Goal: Task Accomplishment & Management: Manage account settings

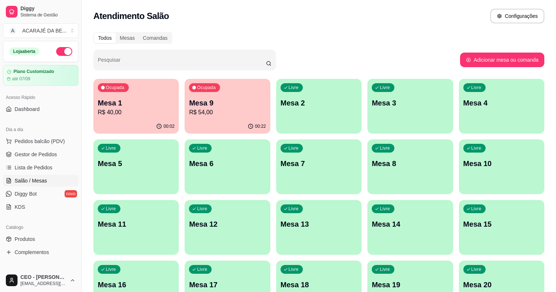
click at [205, 99] on p "Mesa 9" at bounding box center [227, 103] width 77 height 10
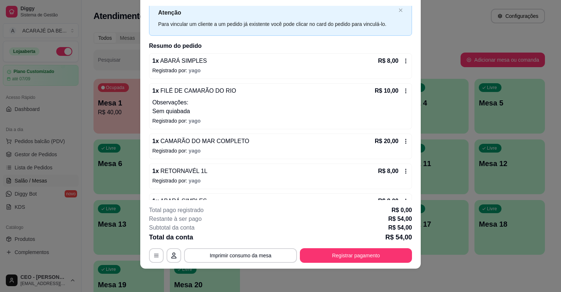
scroll to position [42, 0]
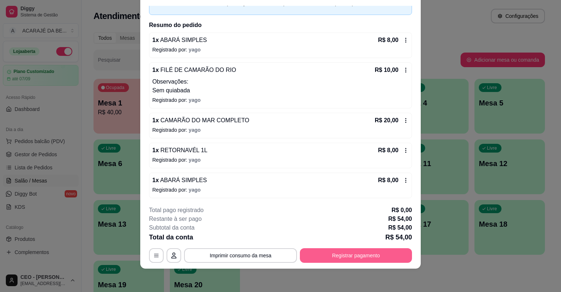
click at [369, 257] on button "Registrar pagamento" at bounding box center [356, 255] width 112 height 15
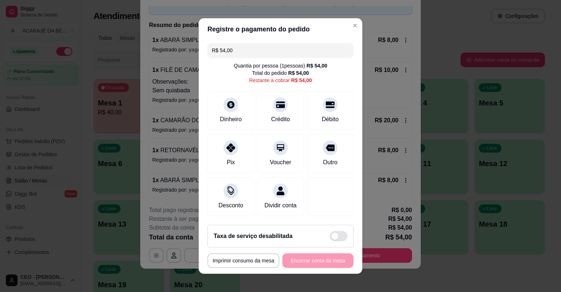
drag, startPoint x: 216, startPoint y: 51, endPoint x: 236, endPoint y: 51, distance: 19.4
click at [236, 51] on input "R$ 54,00" at bounding box center [280, 50] width 137 height 15
click at [330, 107] on div at bounding box center [330, 103] width 16 height 16
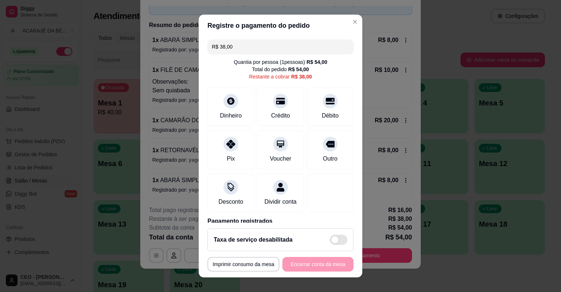
drag, startPoint x: 215, startPoint y: 44, endPoint x: 241, endPoint y: 50, distance: 26.5
click at [241, 50] on input "R$ 38,00" at bounding box center [280, 46] width 137 height 15
click at [329, 148] on div "Outro" at bounding box center [330, 148] width 51 height 43
drag, startPoint x: 216, startPoint y: 47, endPoint x: 257, endPoint y: 44, distance: 41.0
click at [257, 44] on input "R$ 30,00" at bounding box center [280, 46] width 137 height 15
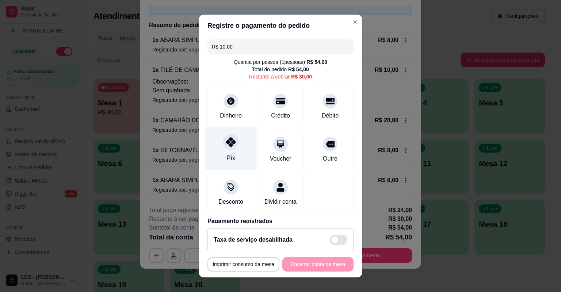
click at [240, 146] on div "Pix" at bounding box center [230, 148] width 51 height 43
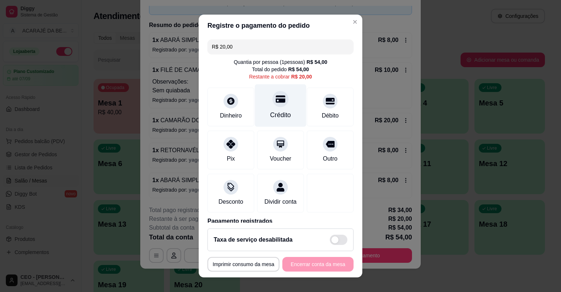
click at [275, 114] on div "Crédito" at bounding box center [280, 114] width 21 height 9
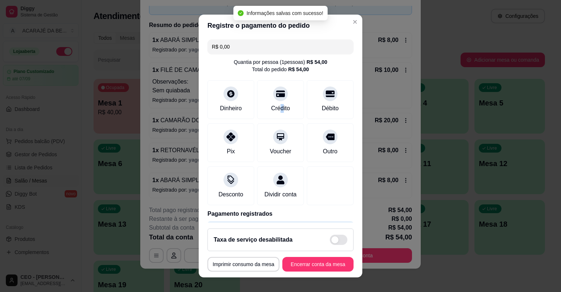
scroll to position [94, 0]
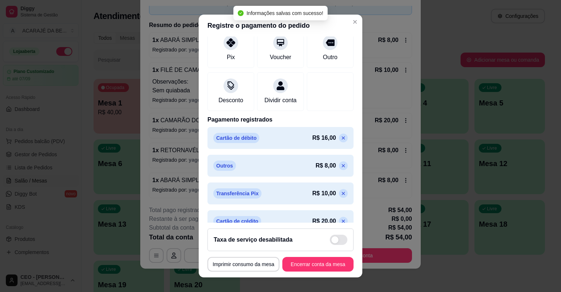
click at [342, 168] on icon at bounding box center [343, 165] width 3 height 3
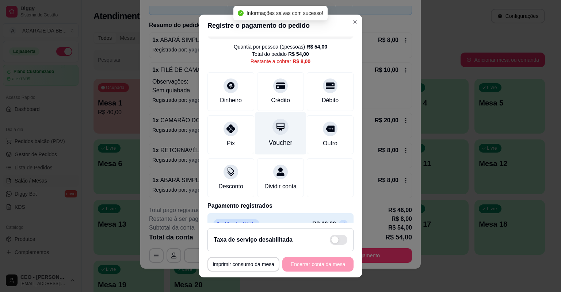
scroll to position [14, 0]
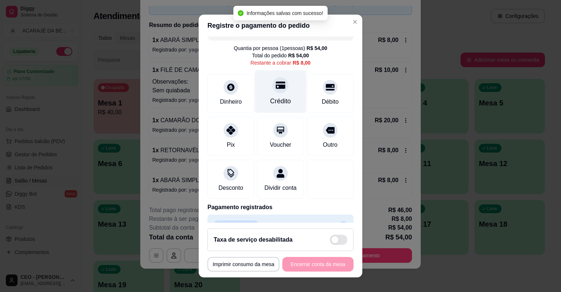
click at [272, 91] on div at bounding box center [280, 85] width 16 height 16
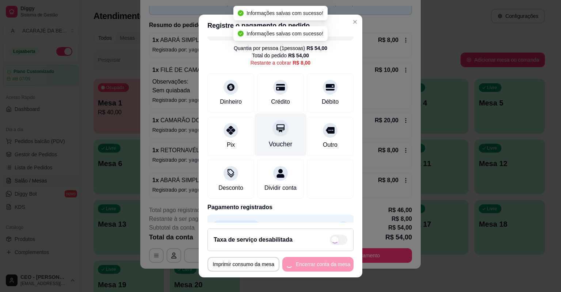
type input "R$ 0,00"
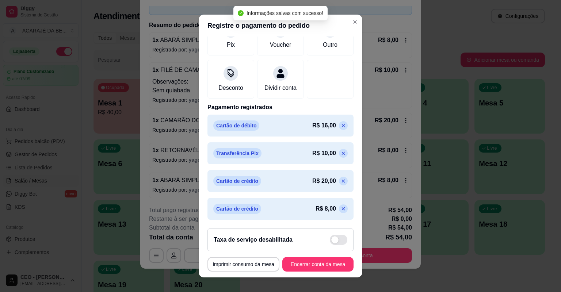
scroll to position [9, 0]
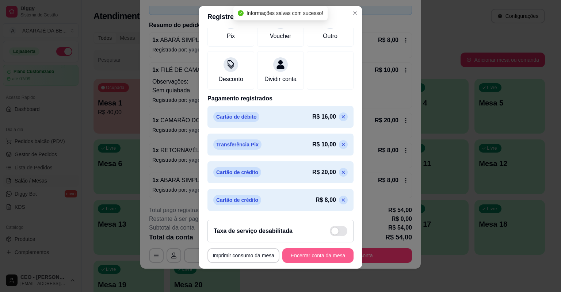
click at [321, 252] on button "Encerrar conta da mesa" at bounding box center [317, 255] width 71 height 15
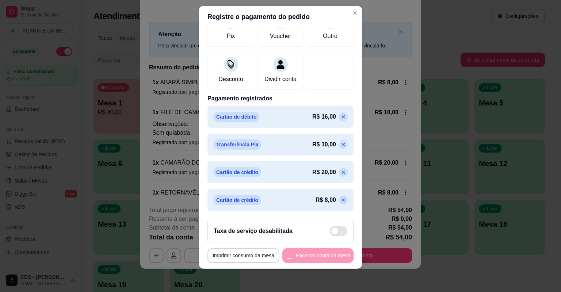
scroll to position [0, 0]
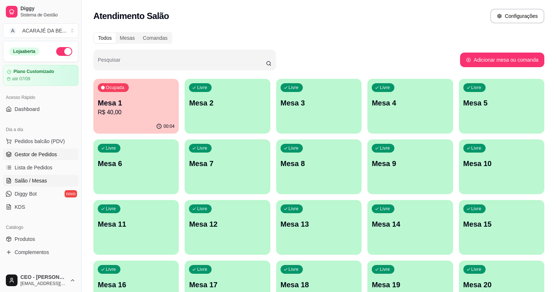
click at [57, 152] on link "Gestor de Pedidos" at bounding box center [41, 155] width 76 height 12
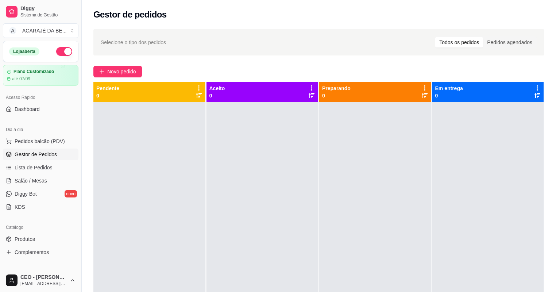
click at [49, 126] on div "Dia a dia" at bounding box center [41, 130] width 76 height 12
drag, startPoint x: 49, startPoint y: 126, endPoint x: 60, endPoint y: 175, distance: 49.9
click at [60, 172] on div "Dia a dia Pedidos balcão (PDV) Gestor de Pedidos Lista de Pedidos Salão / Mesas…" at bounding box center [40, 168] width 81 height 95
click at [41, 155] on span "Gestor de Pedidos" at bounding box center [36, 154] width 42 height 7
click at [54, 183] on link "Salão / Mesas" at bounding box center [41, 181] width 76 height 12
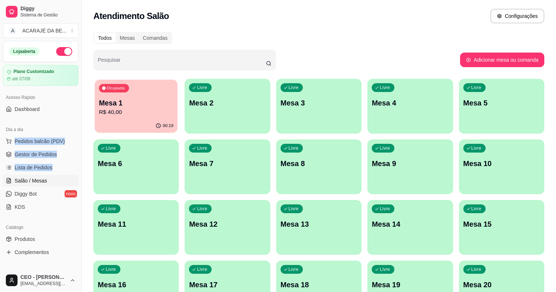
click at [130, 121] on div "00:19" at bounding box center [136, 126] width 83 height 14
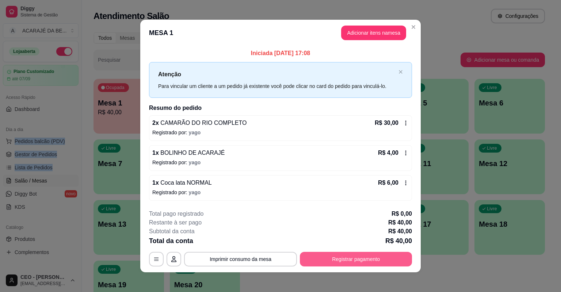
click at [361, 264] on button "Registrar pagamento" at bounding box center [356, 259] width 112 height 15
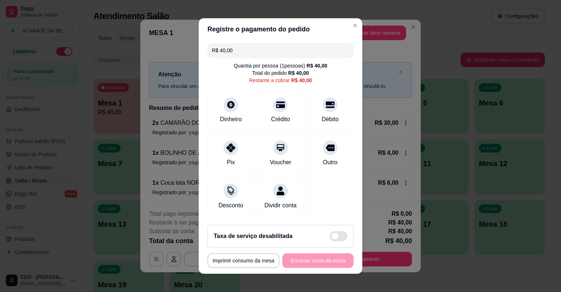
drag, startPoint x: 216, startPoint y: 51, endPoint x: 247, endPoint y: 46, distance: 31.5
click at [247, 46] on input "R$ 40,00" at bounding box center [280, 50] width 137 height 15
click at [242, 97] on div "Dinheiro" at bounding box center [230, 109] width 51 height 43
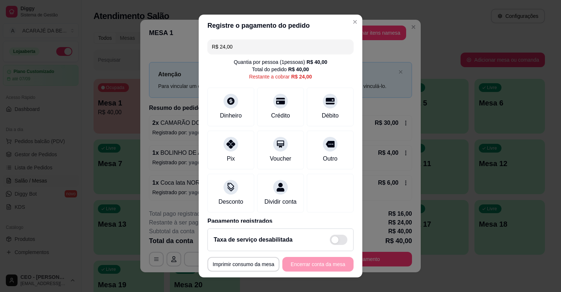
drag, startPoint x: 215, startPoint y: 48, endPoint x: 238, endPoint y: 42, distance: 23.7
click at [238, 42] on input "R$ 24,00" at bounding box center [280, 46] width 137 height 15
click at [226, 47] on input "R$ 24,00" at bounding box center [280, 46] width 137 height 15
drag, startPoint x: 218, startPoint y: 47, endPoint x: 232, endPoint y: 48, distance: 14.7
click at [232, 48] on input "R$ 24,00" at bounding box center [280, 46] width 137 height 15
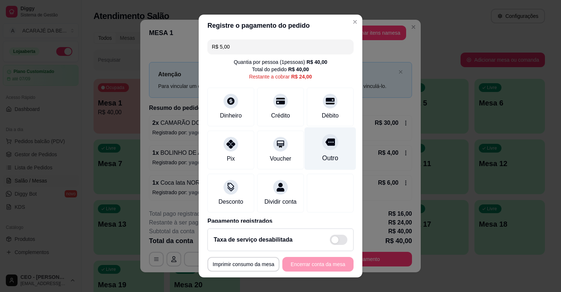
click at [325, 141] on icon at bounding box center [329, 142] width 9 height 7
click at [228, 47] on input "R$ 19,00" at bounding box center [280, 46] width 137 height 15
click at [221, 47] on input "R$ 19,00" at bounding box center [280, 46] width 137 height 15
drag, startPoint x: 216, startPoint y: 45, endPoint x: 239, endPoint y: 45, distance: 23.0
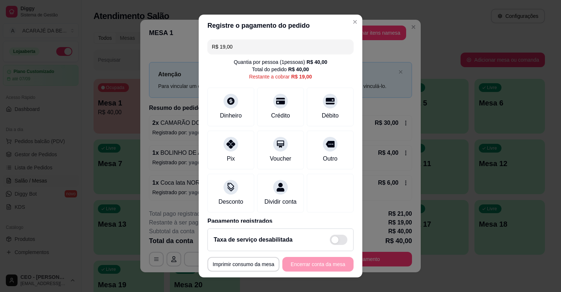
click at [239, 45] on input "R$ 19,00" at bounding box center [280, 46] width 137 height 15
click at [322, 114] on div "Débito" at bounding box center [330, 114] width 19 height 9
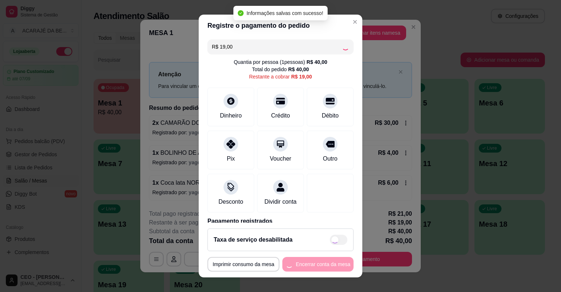
type input "R$ 0,00"
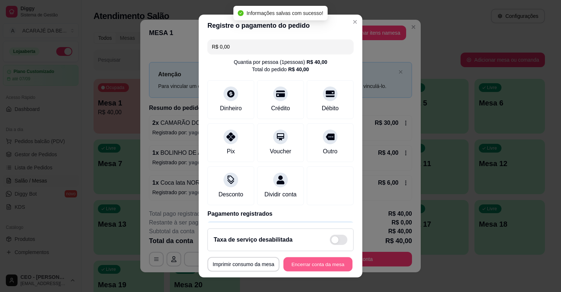
click at [327, 265] on button "Encerrar conta da mesa" at bounding box center [317, 264] width 69 height 14
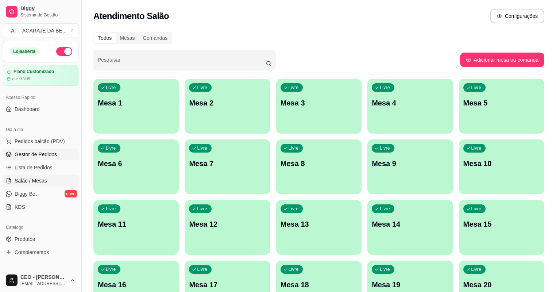
click at [48, 152] on span "Gestor de Pedidos" at bounding box center [36, 154] width 42 height 7
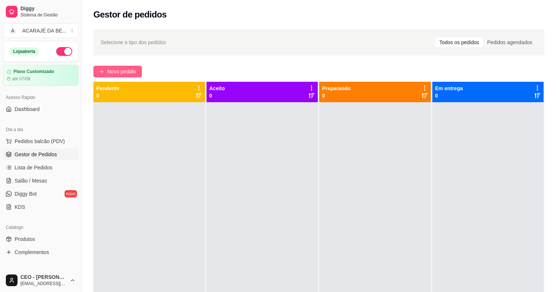
click at [125, 70] on span "Novo pedido" at bounding box center [121, 72] width 29 height 8
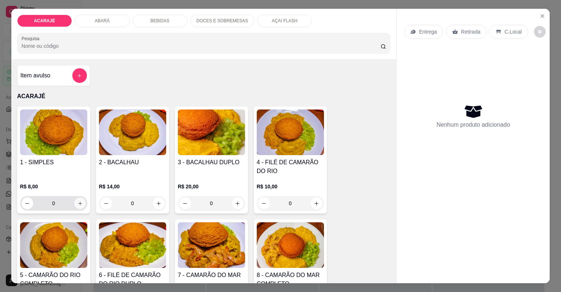
click at [79, 200] on button "increase-product-quantity" at bounding box center [79, 203] width 11 height 11
type input "1"
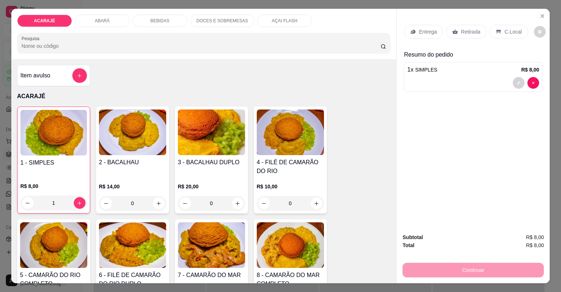
click at [464, 29] on p "Retirada" at bounding box center [470, 31] width 19 height 7
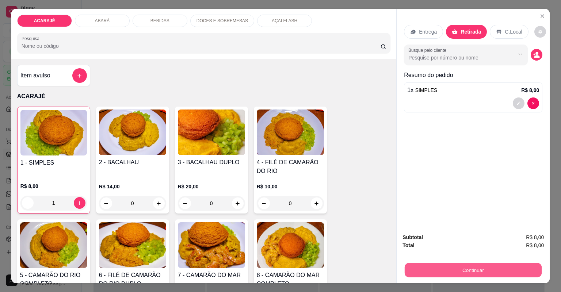
click at [455, 275] on button "Continuar" at bounding box center [473, 270] width 137 height 14
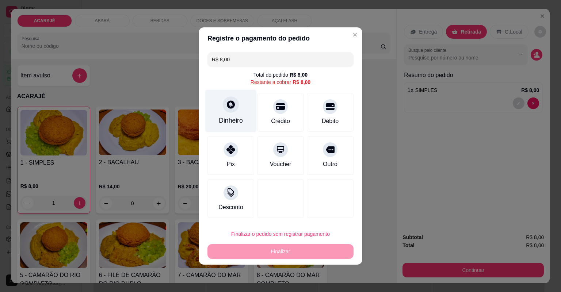
click at [237, 106] on div at bounding box center [231, 104] width 16 height 16
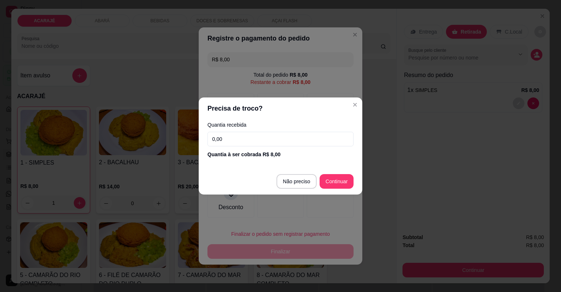
click at [329, 133] on input "0,00" at bounding box center [280, 139] width 146 height 15
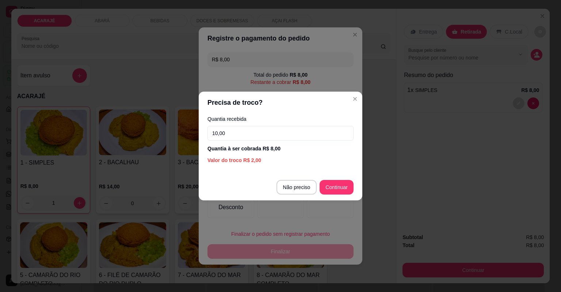
type input "10,00"
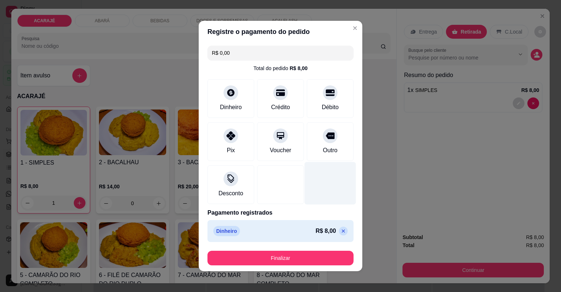
type input "R$ 0,00"
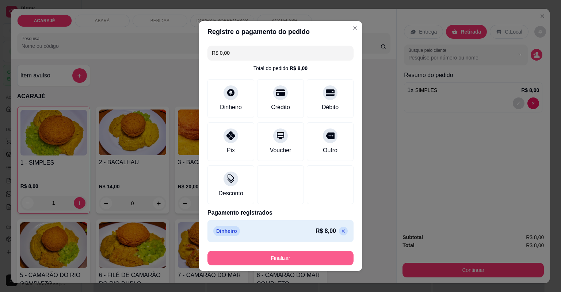
click at [309, 254] on button "Finalizar" at bounding box center [280, 258] width 146 height 15
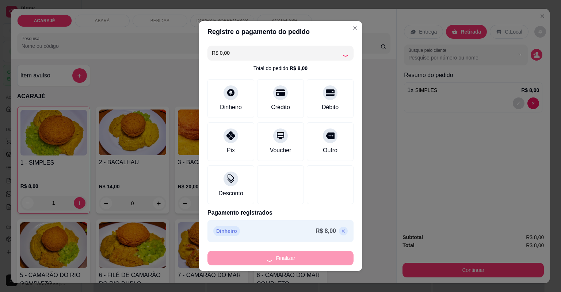
type input "0"
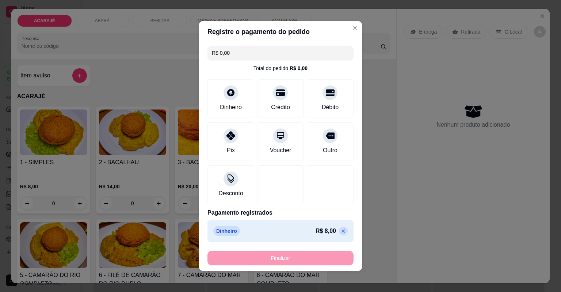
type input "-R$ 8,00"
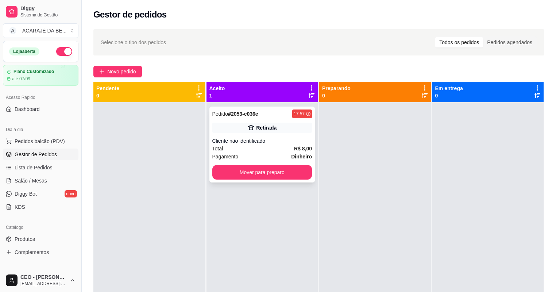
click at [289, 149] on div "Total R$ 8,00" at bounding box center [263, 149] width 100 height 8
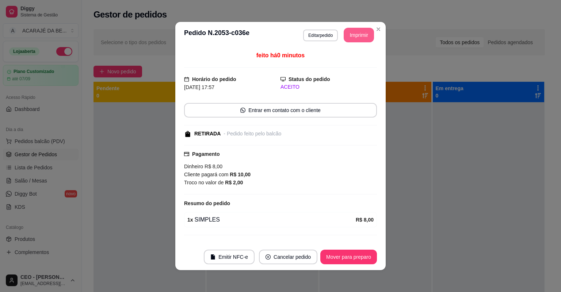
click at [346, 38] on button "Imprimir" at bounding box center [359, 35] width 30 height 15
click at [351, 256] on button "Mover para preparo" at bounding box center [348, 257] width 55 height 14
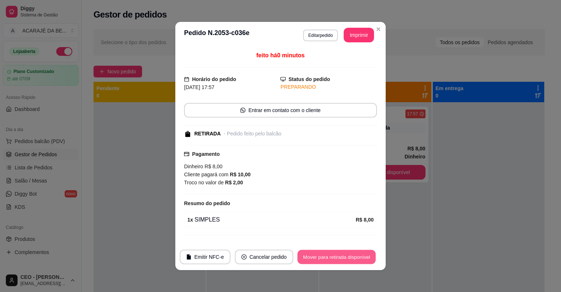
click at [351, 256] on button "Mover para retirada disponível" at bounding box center [336, 257] width 78 height 14
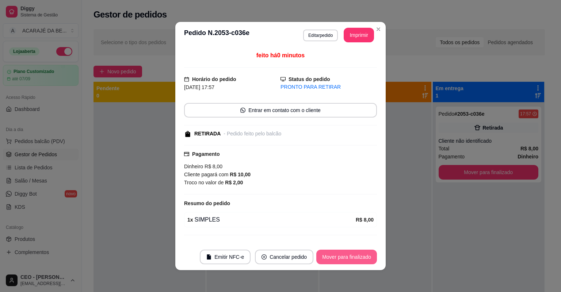
click at [347, 258] on button "Mover para finalizado" at bounding box center [346, 257] width 61 height 15
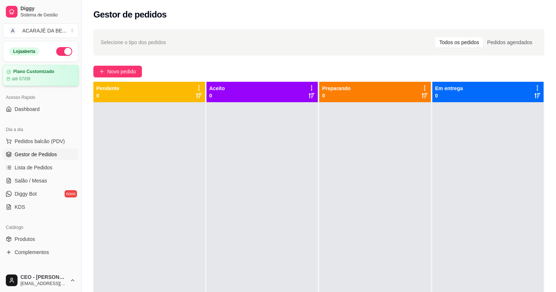
click at [34, 79] on div "até 07/09" at bounding box center [41, 79] width 68 height 6
click at [34, 182] on span "Salão / Mesas" at bounding box center [31, 180] width 32 height 7
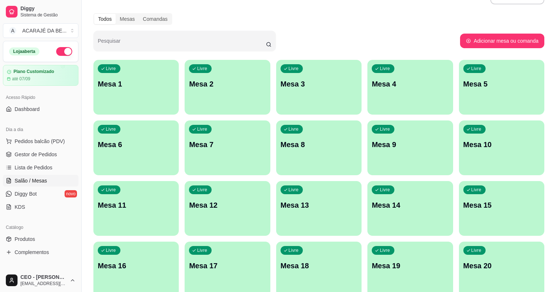
scroll to position [29, 0]
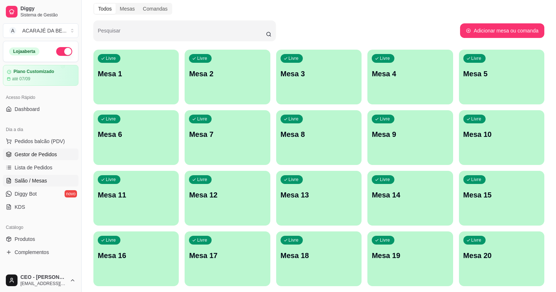
click at [58, 155] on link "Gestor de Pedidos" at bounding box center [41, 155] width 76 height 12
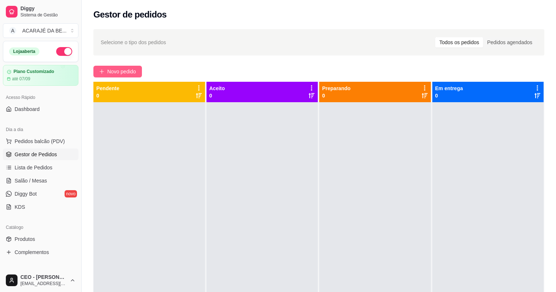
click at [111, 70] on span "Novo pedido" at bounding box center [121, 72] width 29 height 8
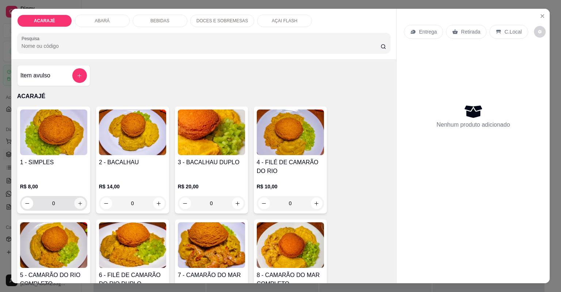
click at [78, 202] on icon "increase-product-quantity" at bounding box center [80, 204] width 4 height 4
click at [77, 202] on icon "increase-product-quantity" at bounding box center [79, 203] width 5 height 5
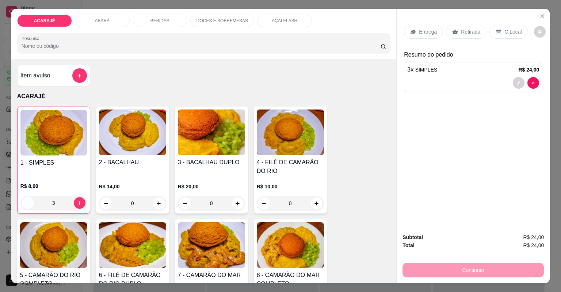
click at [458, 27] on div "Retirada" at bounding box center [466, 32] width 41 height 14
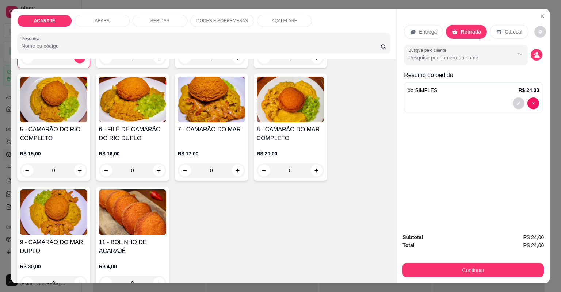
scroll to position [146, 0]
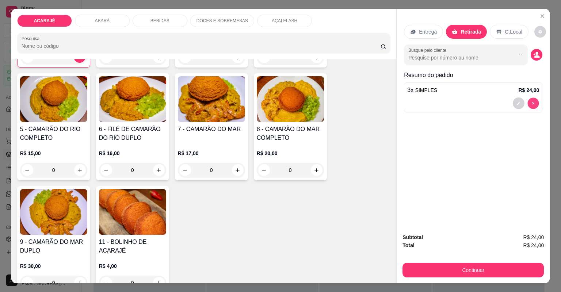
type input "0"
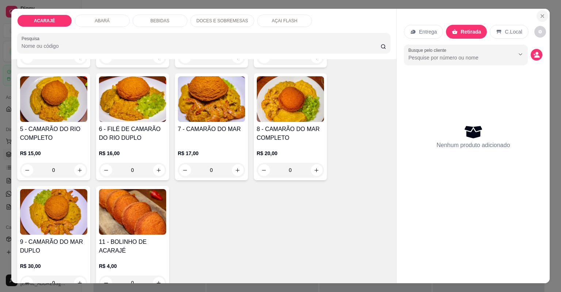
click at [540, 14] on icon "Close" at bounding box center [542, 16] width 6 height 6
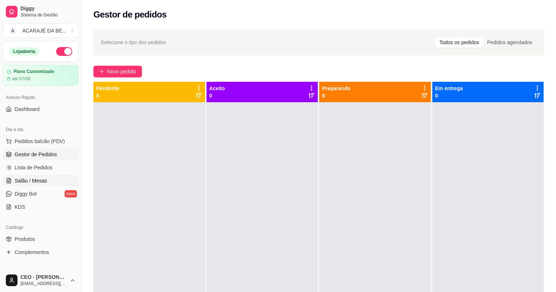
click at [48, 179] on link "Salão / Mesas" at bounding box center [41, 181] width 76 height 12
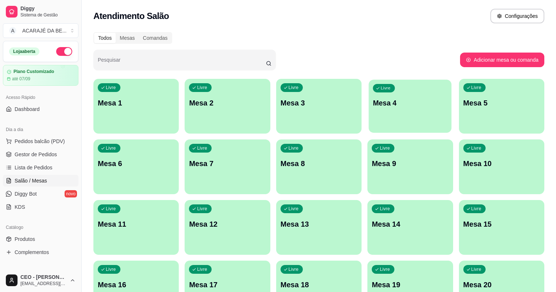
click at [378, 100] on p "Mesa 4" at bounding box center [410, 103] width 74 height 10
click at [39, 154] on span "Gestor de Pedidos" at bounding box center [36, 154] width 42 height 7
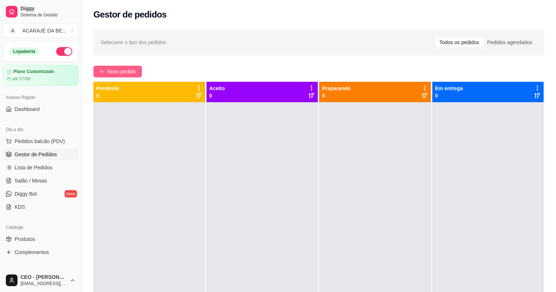
click at [122, 71] on span "Novo pedido" at bounding box center [121, 72] width 29 height 8
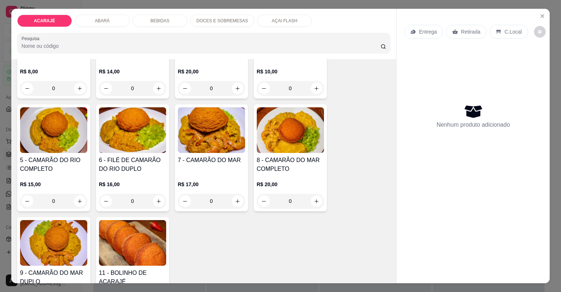
scroll to position [117, 0]
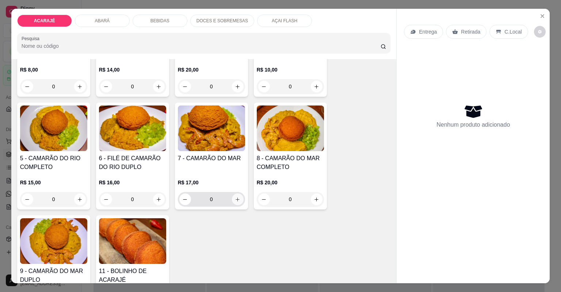
click at [237, 197] on icon "increase-product-quantity" at bounding box center [237, 199] width 5 height 5
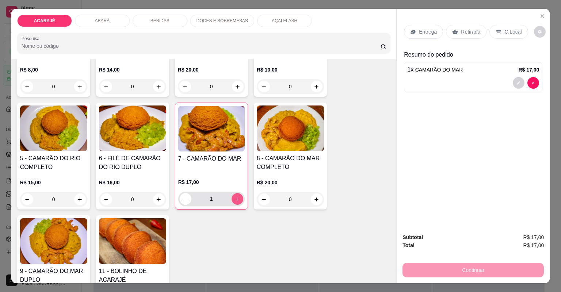
type input "1"
drag, startPoint x: 463, startPoint y: 34, endPoint x: 461, endPoint y: 42, distance: 8.2
click at [464, 32] on p "Retirada" at bounding box center [470, 31] width 19 height 7
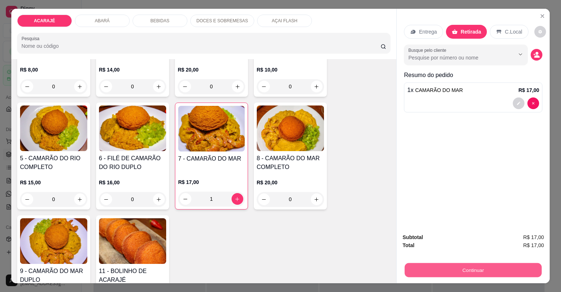
click at [521, 267] on button "Continuar" at bounding box center [473, 270] width 137 height 14
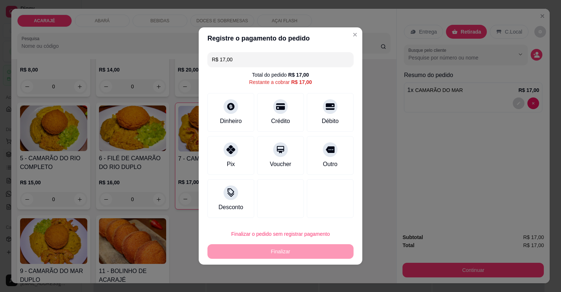
drag, startPoint x: 335, startPoint y: 157, endPoint x: 332, endPoint y: 164, distance: 7.2
click at [334, 157] on div "Outro" at bounding box center [330, 155] width 47 height 39
type input "R$ 0,00"
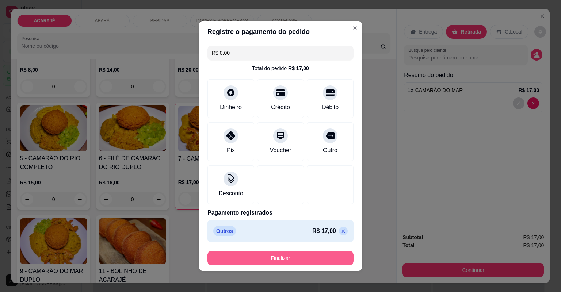
click at [303, 253] on button "Finalizar" at bounding box center [280, 258] width 146 height 15
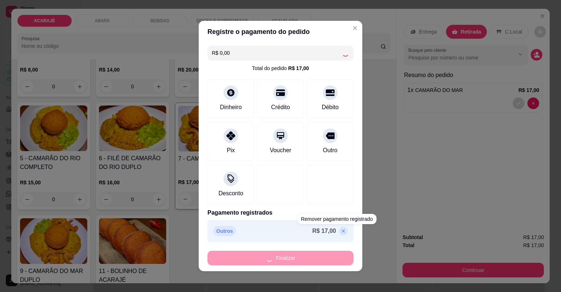
type input "0"
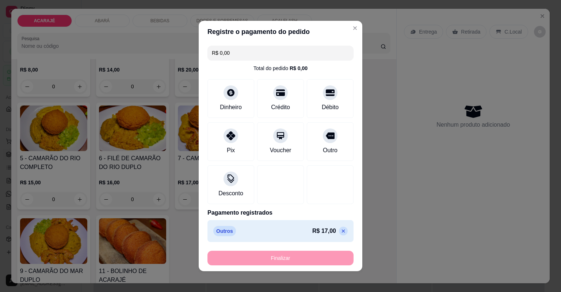
type input "-R$ 17,00"
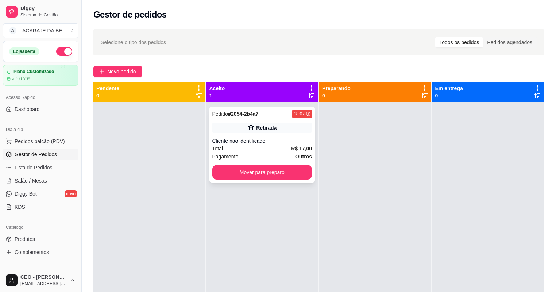
click at [289, 134] on div "Pedido # 2054-2b4a7 18:07 Retirada Cliente não identificado Total R$ 17,00 Paga…" at bounding box center [263, 145] width 106 height 76
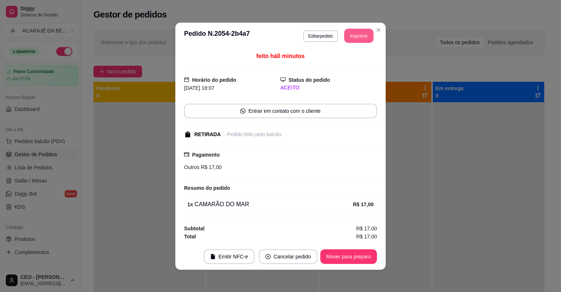
click at [370, 41] on button "Imprimir" at bounding box center [358, 35] width 29 height 14
click at [358, 258] on button "Mover para preparo" at bounding box center [348, 256] width 57 height 15
click at [358, 258] on button "Mover para preparo" at bounding box center [348, 256] width 55 height 14
click at [358, 258] on div "Mover para preparo" at bounding box center [348, 256] width 57 height 15
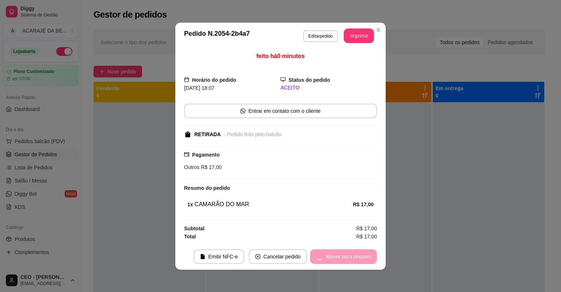
drag, startPoint x: 476, startPoint y: 67, endPoint x: 358, endPoint y: 258, distance: 224.6
click at [358, 258] on div "Mover para preparo" at bounding box center [343, 256] width 67 height 15
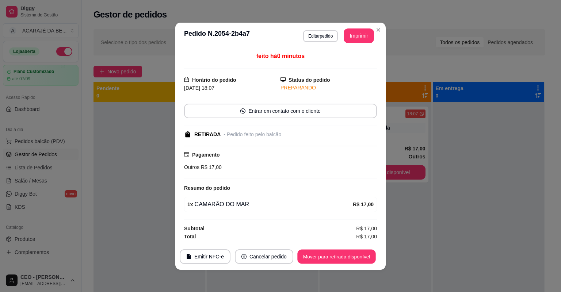
click at [357, 257] on button "Mover para retirada disponível" at bounding box center [336, 256] width 78 height 14
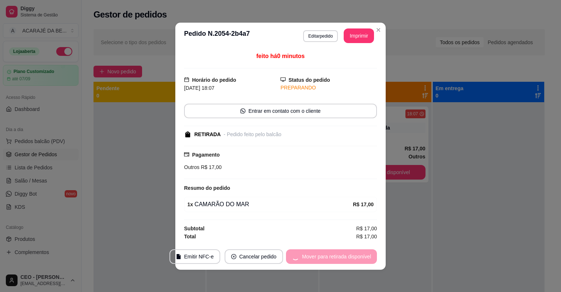
click at [357, 257] on div "Mover para retirada disponível" at bounding box center [331, 256] width 91 height 15
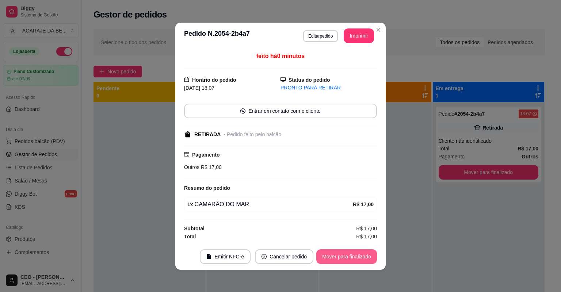
click at [357, 257] on button "Mover para finalizado" at bounding box center [346, 256] width 61 height 15
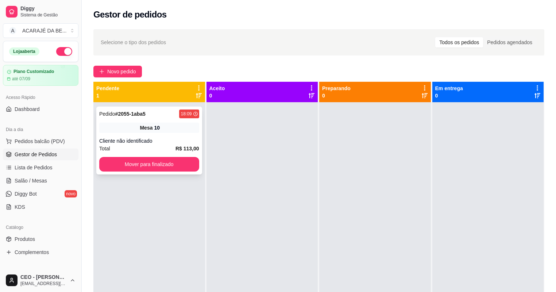
click at [135, 144] on div "Pedido # 2055-1aba5 18:09 Mesa 10 Cliente não identificado Total R$ 113,00 Move…" at bounding box center [149, 141] width 106 height 68
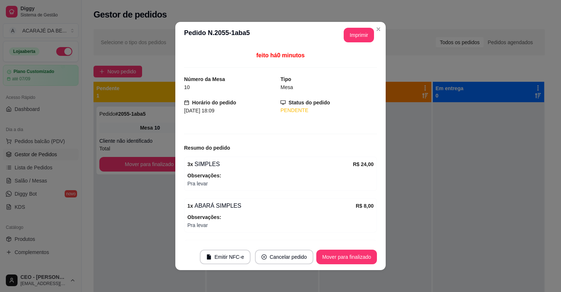
drag, startPoint x: 357, startPoint y: 27, endPoint x: 358, endPoint y: 34, distance: 6.4
click at [357, 31] on header "**********" at bounding box center [280, 35] width 210 height 26
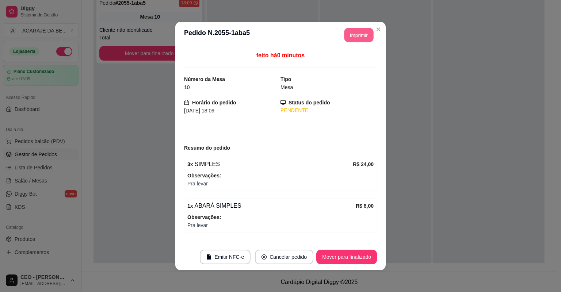
click at [357, 32] on button "Imprimir" at bounding box center [358, 35] width 29 height 14
click at [357, 254] on button "Mover para finalizado" at bounding box center [346, 257] width 61 height 15
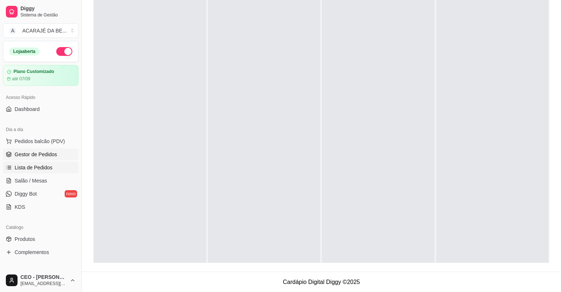
click at [63, 168] on link "Lista de Pedidos" at bounding box center [41, 168] width 76 height 12
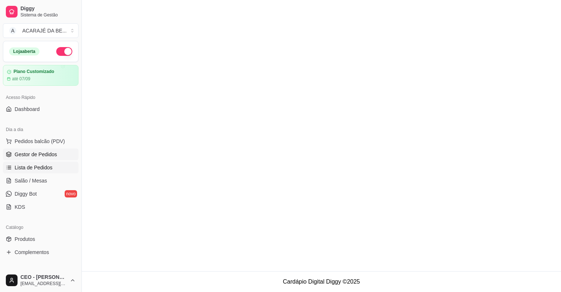
click at [62, 155] on link "Gestor de Pedidos" at bounding box center [41, 155] width 76 height 12
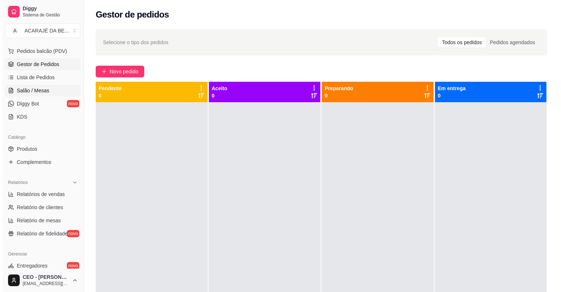
scroll to position [58, 0]
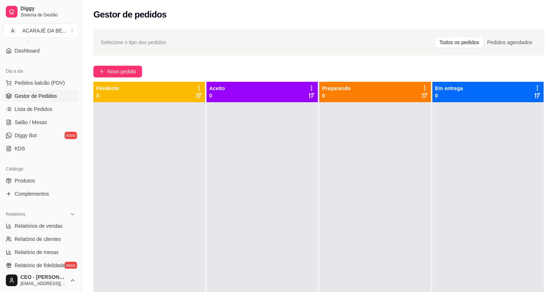
click at [129, 64] on div "Selecione o tipo dos pedidos Todos os pedidos Pedidos agendados Novo pedido Pen…" at bounding box center [319, 204] width 475 height 358
drag, startPoint x: 125, startPoint y: 69, endPoint x: 129, endPoint y: 69, distance: 3.7
click at [129, 69] on span "Novo pedido" at bounding box center [121, 72] width 29 height 8
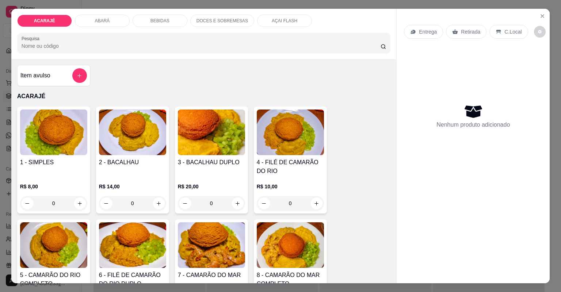
click at [227, 21] on p "DOCES E SOBREMESAS" at bounding box center [221, 21] width 51 height 6
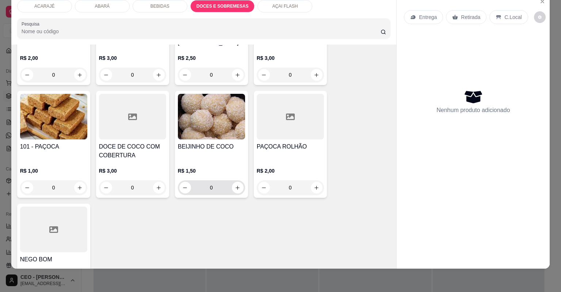
scroll to position [1387, 0]
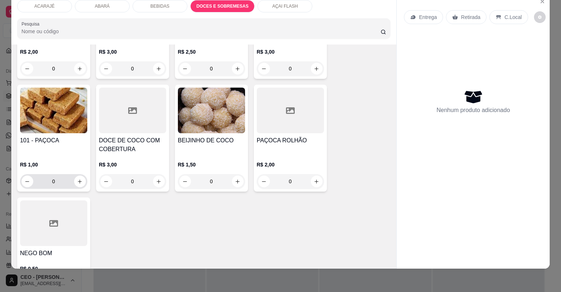
click at [84, 174] on div "0" at bounding box center [53, 181] width 67 height 15
click at [79, 179] on icon "increase-product-quantity" at bounding box center [79, 181] width 5 height 5
type input "1"
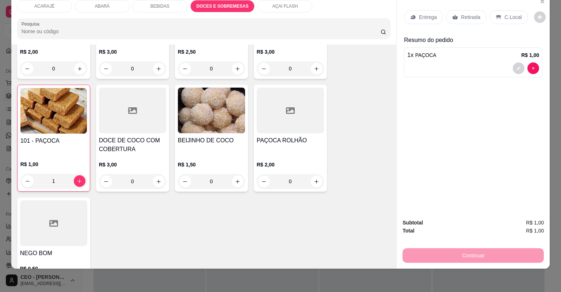
drag, startPoint x: 453, startPoint y: 17, endPoint x: 450, endPoint y: 26, distance: 9.8
click at [453, 17] on icon at bounding box center [454, 17] width 5 height 5
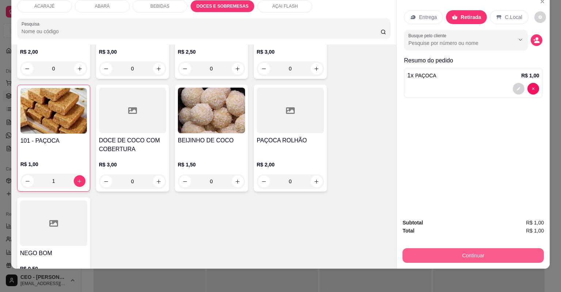
click at [450, 260] on button "Continuar" at bounding box center [472, 255] width 141 height 15
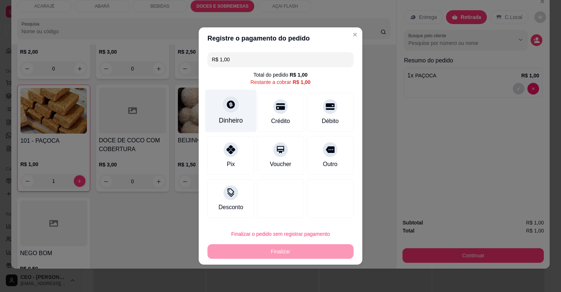
click at [234, 119] on div "Dinheiro" at bounding box center [231, 120] width 24 height 9
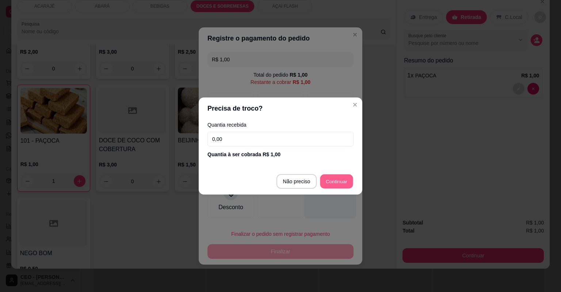
type input "R$ 0,00"
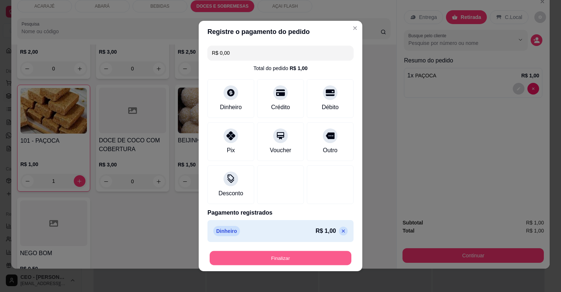
click at [314, 252] on button "Finalizar" at bounding box center [281, 258] width 142 height 14
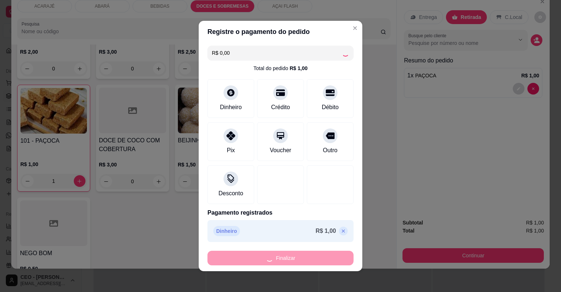
type input "0"
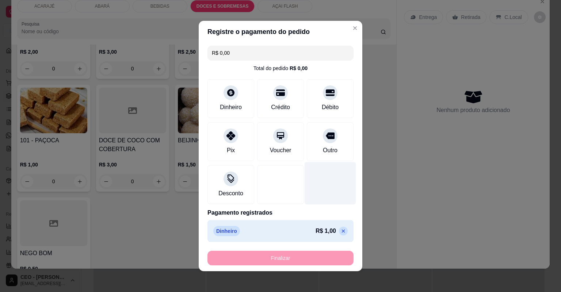
type input "-R$ 1,00"
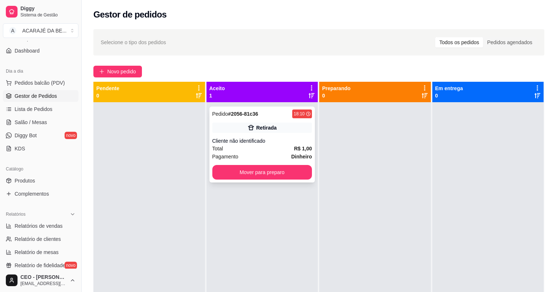
click at [257, 126] on div "Retirada" at bounding box center [266, 127] width 20 height 7
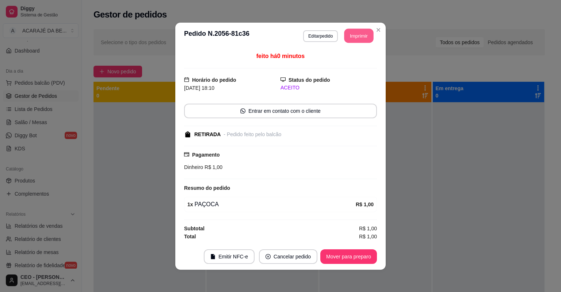
click at [353, 35] on button "Imprimir" at bounding box center [358, 35] width 29 height 14
click at [338, 257] on button "Mover para preparo" at bounding box center [348, 256] width 57 height 15
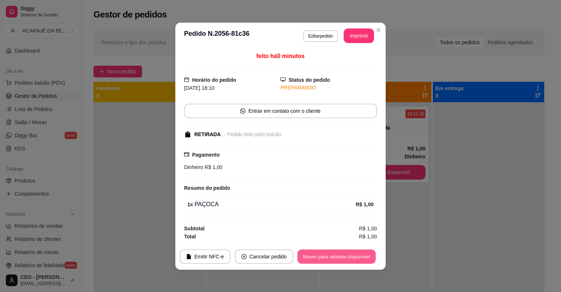
click at [361, 254] on button "Mover para retirada disponível" at bounding box center [336, 256] width 78 height 14
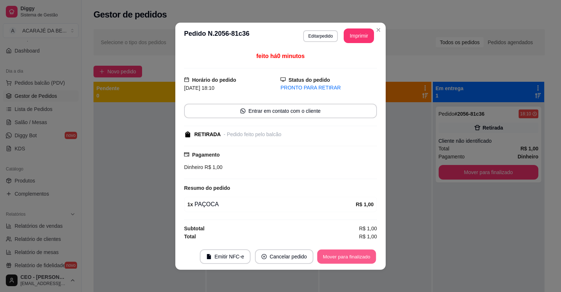
click at [361, 254] on button "Mover para finalizado" at bounding box center [346, 256] width 59 height 14
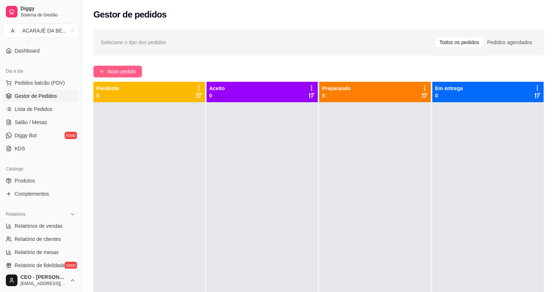
click at [128, 71] on span "Novo pedido" at bounding box center [121, 72] width 29 height 8
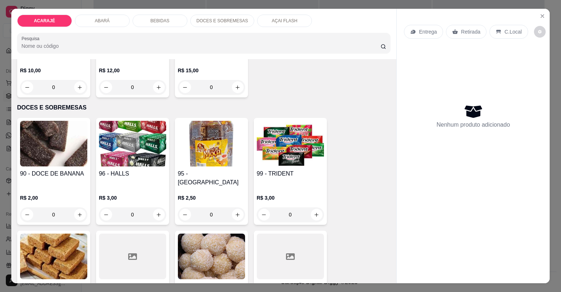
scroll to position [1314, 0]
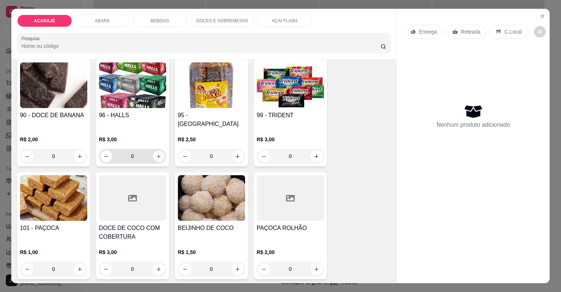
click at [157, 150] on button "increase-product-quantity" at bounding box center [159, 156] width 12 height 12
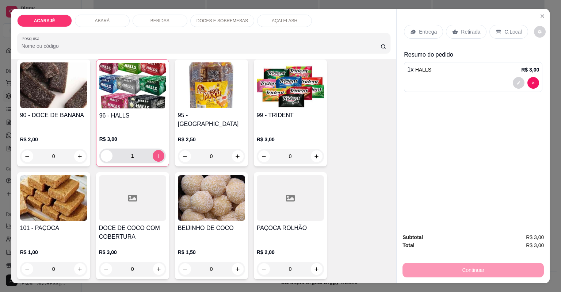
type input "1"
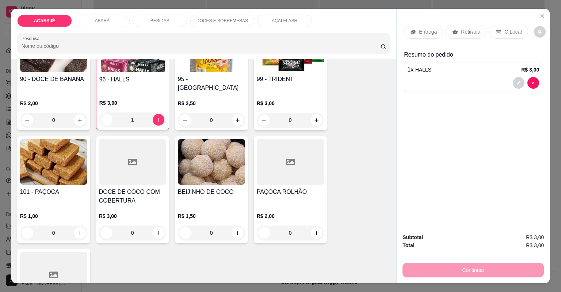
scroll to position [1402, 0]
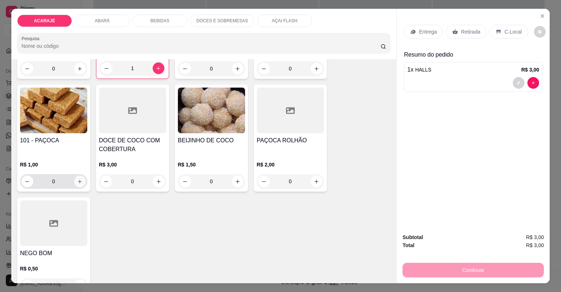
click at [80, 179] on icon "increase-product-quantity" at bounding box center [79, 181] width 5 height 5
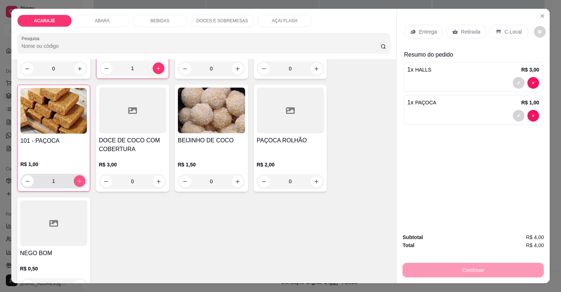
click at [80, 175] on button "increase-product-quantity" at bounding box center [80, 181] width 12 height 12
type input "2"
click at [456, 32] on div "Retirada" at bounding box center [466, 32] width 41 height 14
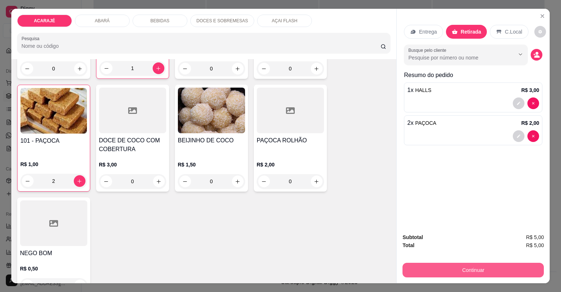
click at [476, 270] on button "Continuar" at bounding box center [472, 270] width 141 height 15
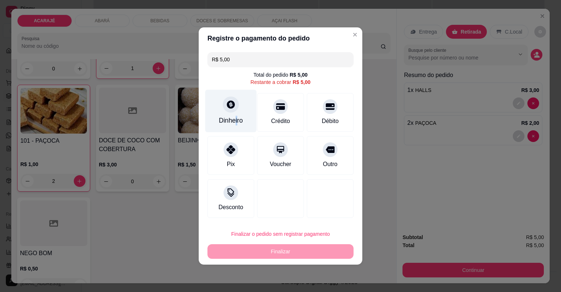
click at [234, 117] on div "Dinheiro" at bounding box center [231, 120] width 24 height 9
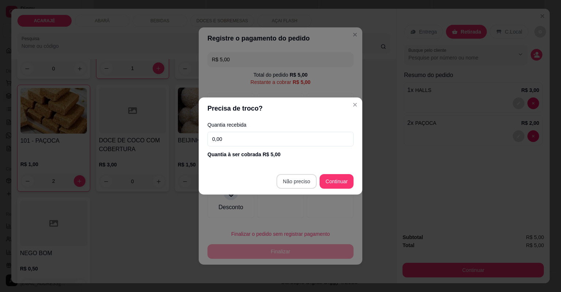
click at [307, 179] on div at bounding box center [330, 198] width 47 height 39
type input "R$ 0,00"
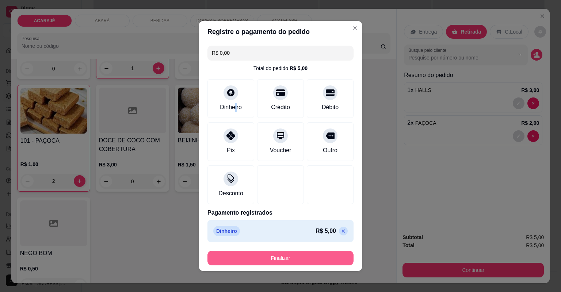
click at [285, 255] on button "Finalizar" at bounding box center [280, 258] width 146 height 15
click at [284, 253] on div "Finalizar" at bounding box center [280, 258] width 146 height 15
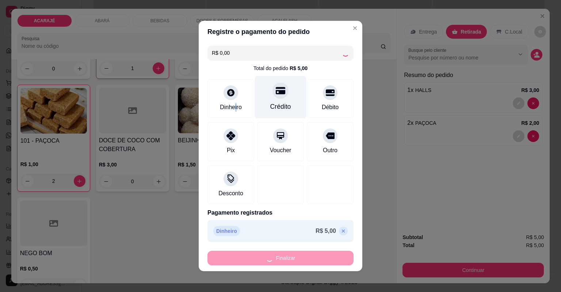
type input "0"
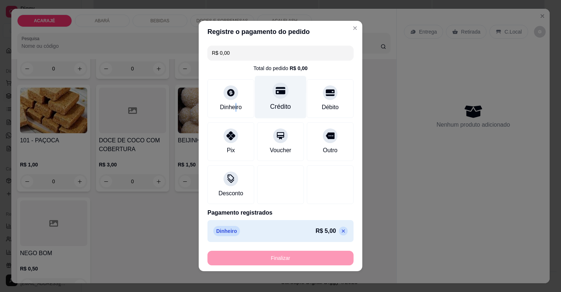
type input "-R$ 5,00"
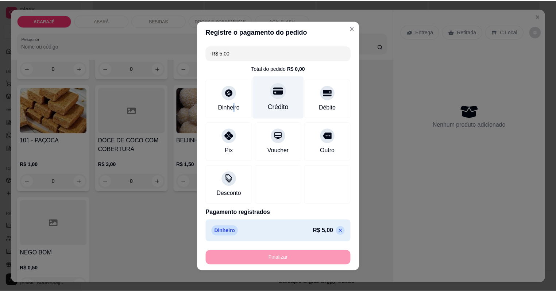
scroll to position [1401, 0]
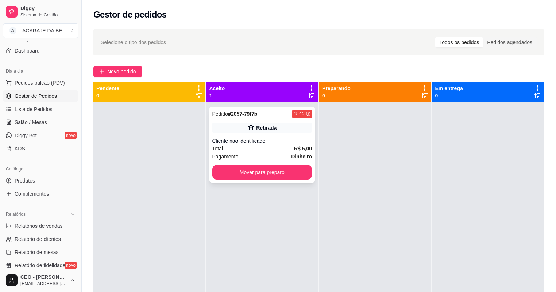
click at [275, 134] on div "Pedido # 2057-79f7b 18:12 Retirada Cliente não identificado Total R$ 5,00 Pagam…" at bounding box center [263, 145] width 106 height 76
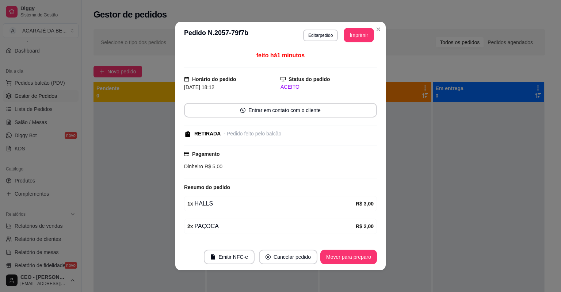
scroll to position [20, 0]
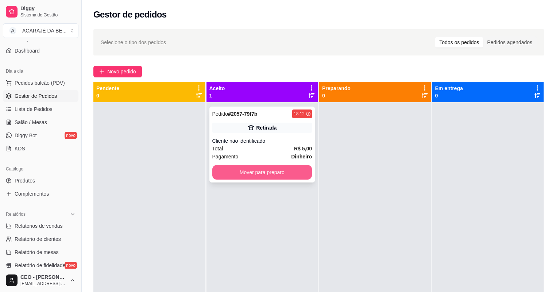
click at [267, 170] on button "Mover para preparo" at bounding box center [263, 172] width 100 height 15
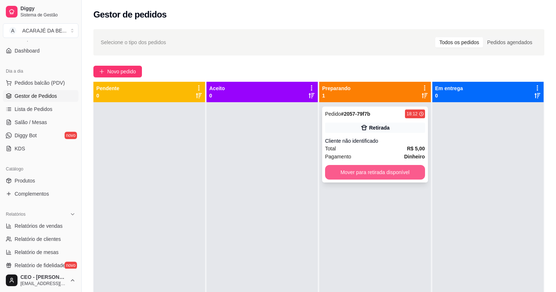
click at [413, 177] on button "Mover para retirada disponível" at bounding box center [375, 172] width 100 height 15
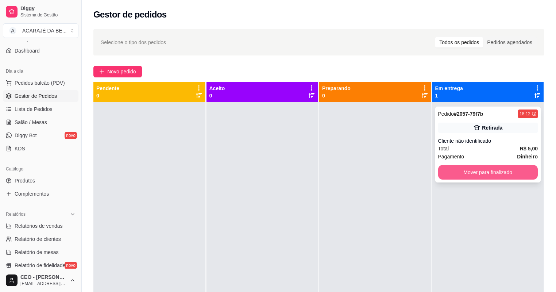
click at [477, 175] on button "Mover para finalizado" at bounding box center [489, 172] width 100 height 15
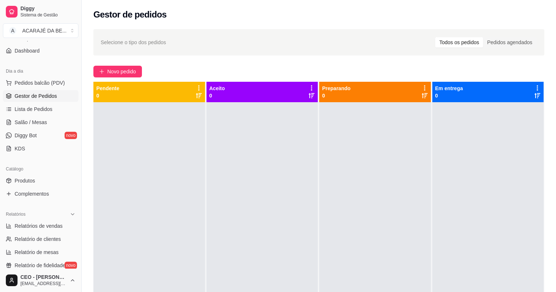
click at [349, 180] on div at bounding box center [375, 248] width 112 height 292
click at [319, 155] on div at bounding box center [375, 248] width 112 height 292
click at [319, 154] on div at bounding box center [375, 248] width 112 height 292
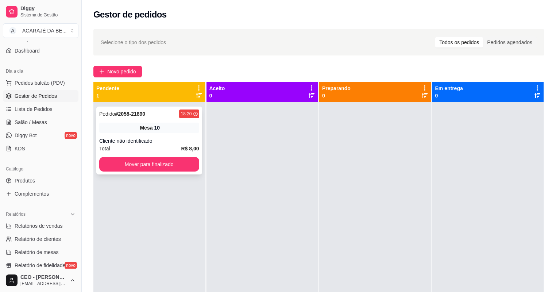
click at [164, 144] on div "Cliente não identificado" at bounding box center [149, 140] width 100 height 7
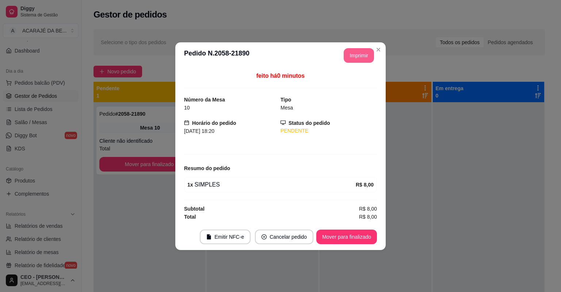
click at [359, 55] on button "Imprimir" at bounding box center [359, 55] width 30 height 15
click at [354, 234] on button "Mover para finalizado" at bounding box center [346, 237] width 59 height 14
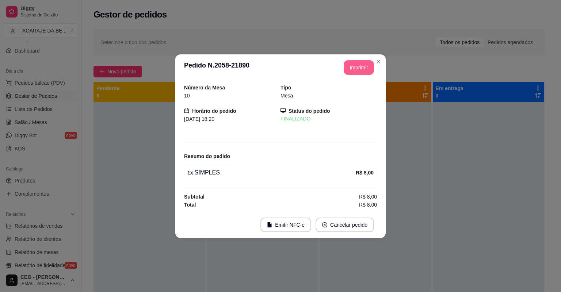
click at [385, 223] on footer "Emitir NFC-e Cancelar pedido" at bounding box center [280, 225] width 210 height 26
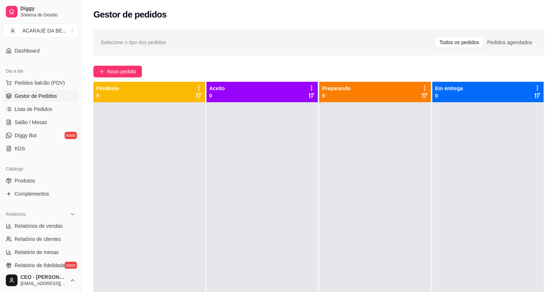
click at [433, 215] on div at bounding box center [489, 248] width 112 height 292
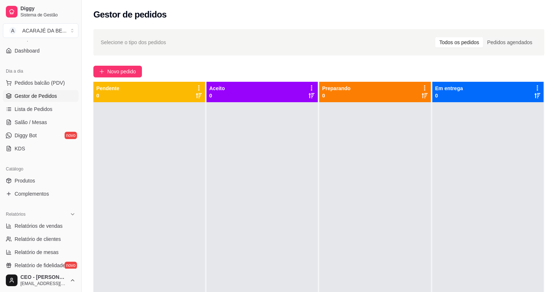
click at [433, 215] on div at bounding box center [489, 248] width 112 height 292
click at [127, 75] on span "Novo pedido" at bounding box center [121, 72] width 29 height 8
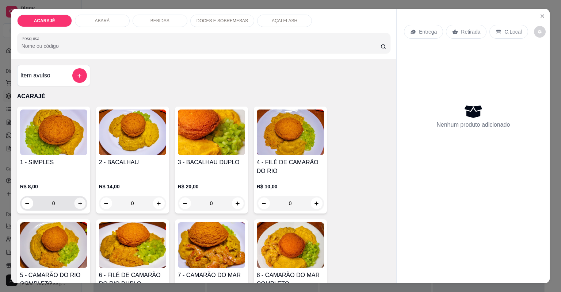
click at [79, 201] on icon "increase-product-quantity" at bounding box center [79, 203] width 5 height 5
type input "2"
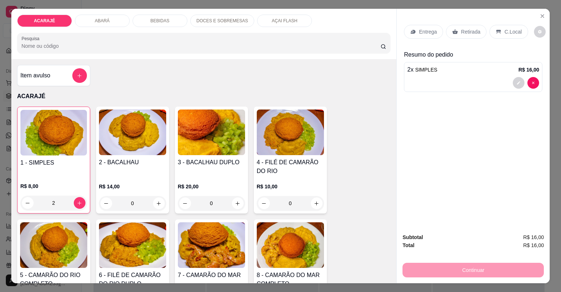
scroll to position [117, 0]
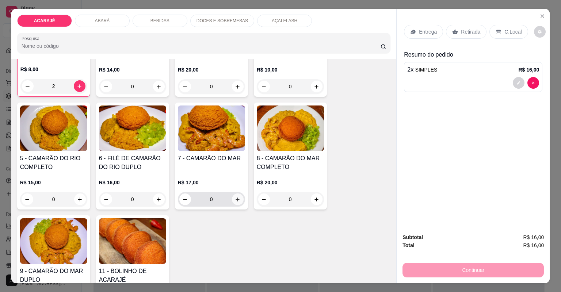
click at [235, 201] on icon "increase-product-quantity" at bounding box center [237, 199] width 5 height 5
click at [235, 200] on icon "increase-product-quantity" at bounding box center [237, 199] width 5 height 5
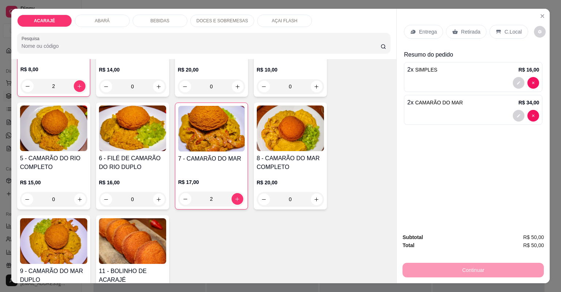
click at [428, 31] on p "Entrega" at bounding box center [428, 31] width 18 height 7
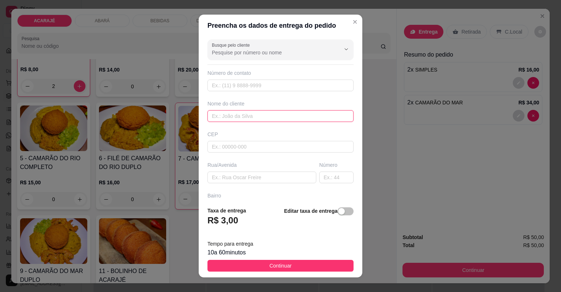
click at [238, 120] on input "text" at bounding box center [280, 116] width 146 height 12
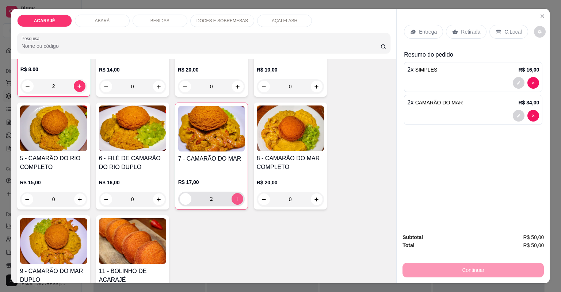
click at [236, 199] on icon "increase-product-quantity" at bounding box center [236, 198] width 5 height 5
type input "3"
click at [422, 29] on p "Entrega" at bounding box center [428, 31] width 18 height 7
click at [426, 29] on p "Entrega" at bounding box center [428, 31] width 18 height 7
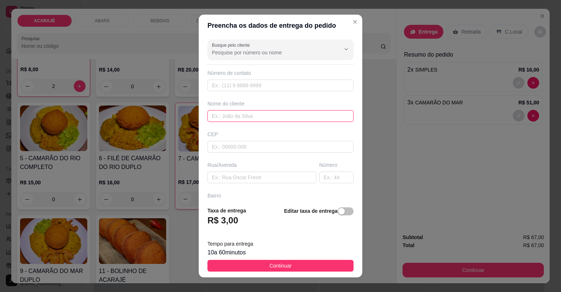
click at [270, 114] on input "text" at bounding box center [280, 116] width 146 height 12
type input "n"
type input "ana"
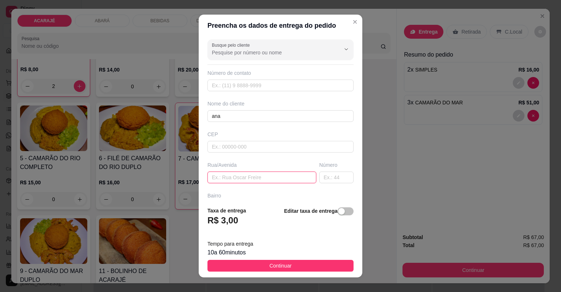
click at [237, 178] on input "text" at bounding box center [261, 178] width 109 height 12
paste input "Alto da conquista [PERSON_NAME] 29 próximo a casa de vado veriador"
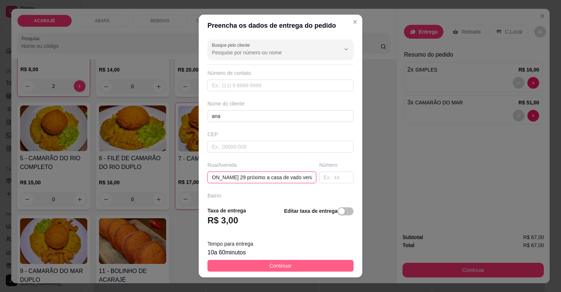
type input "Alto da conquista [PERSON_NAME] 29 próximo a casa de vado veriador"
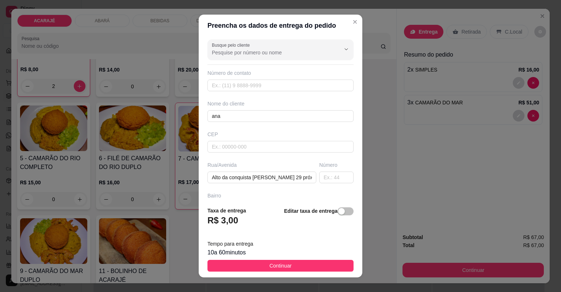
click at [324, 261] on button "Continuar" at bounding box center [280, 266] width 146 height 12
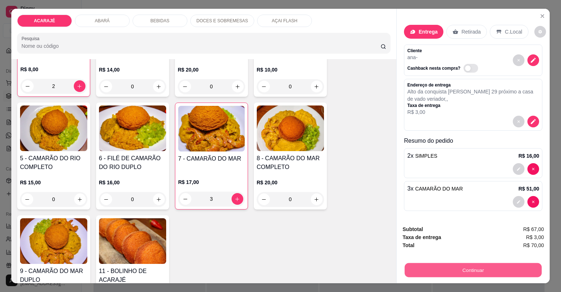
click at [492, 273] on button "Continuar" at bounding box center [473, 270] width 137 height 14
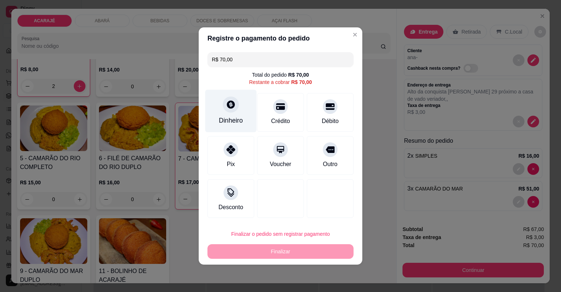
click at [236, 111] on div "Dinheiro" at bounding box center [230, 111] width 51 height 43
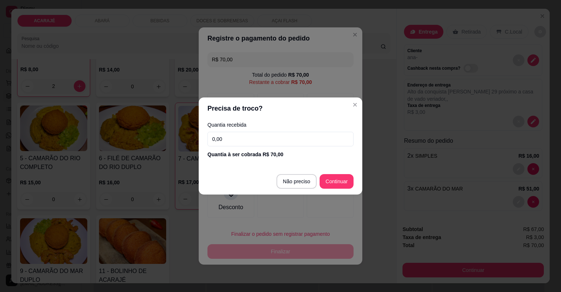
click at [233, 141] on input "0,00" at bounding box center [280, 139] width 146 height 15
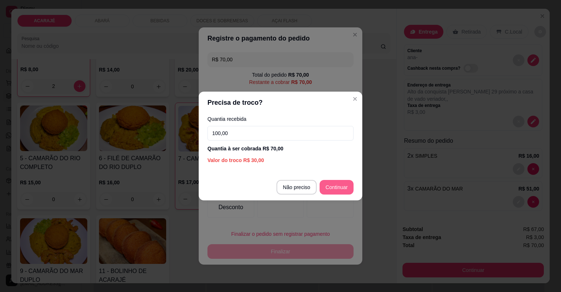
type input "100,00"
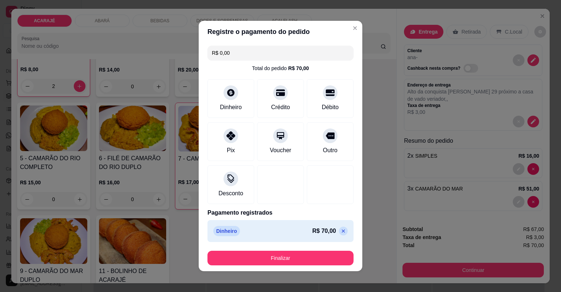
type input "R$ 0,00"
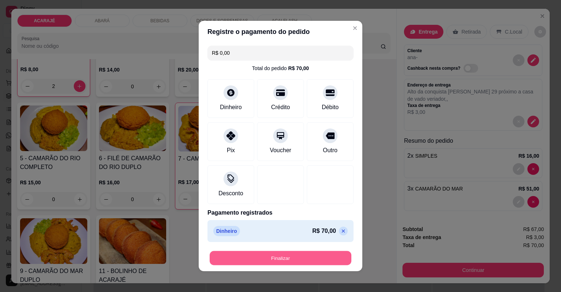
click at [328, 254] on button "Finalizar" at bounding box center [281, 258] width 142 height 14
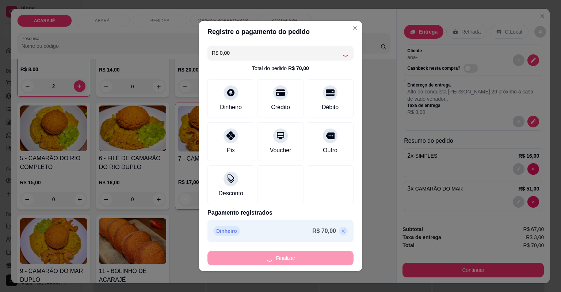
type input "0"
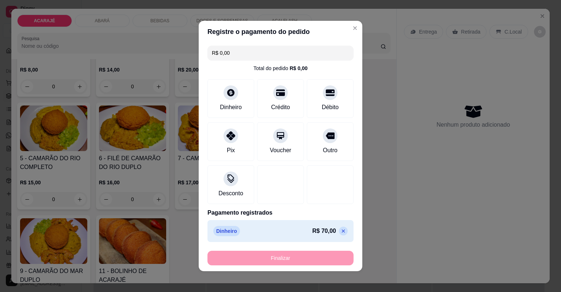
type input "-R$ 70,00"
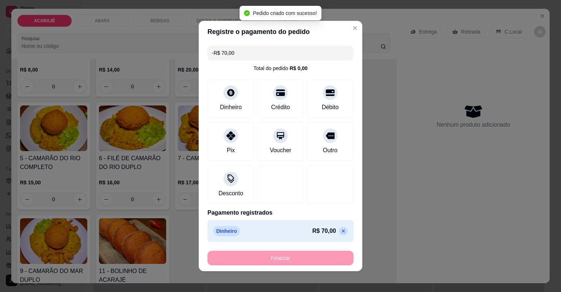
scroll to position [117, 0]
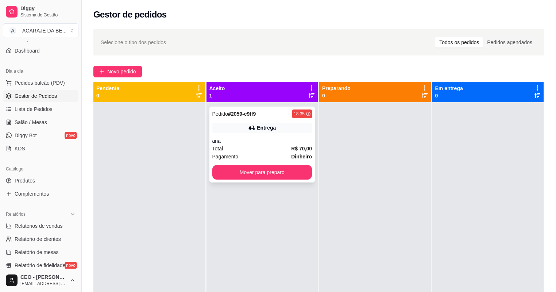
click at [291, 149] on strong "R$ 70,00" at bounding box center [301, 149] width 21 height 6
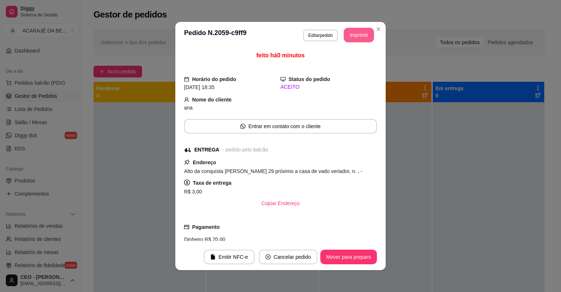
click at [358, 32] on button "Imprimir" at bounding box center [359, 35] width 30 height 15
click at [358, 261] on button "Mover para preparo" at bounding box center [348, 257] width 57 height 15
click at [353, 259] on button "Mover para preparo" at bounding box center [348, 257] width 57 height 15
click at [348, 259] on div "Mover para preparo" at bounding box center [343, 257] width 67 height 15
click at [347, 259] on div "Mover para preparo" at bounding box center [343, 257] width 67 height 15
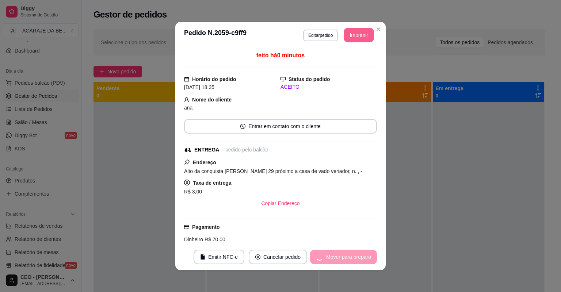
click at [346, 259] on div "Mover para preparo" at bounding box center [343, 257] width 67 height 15
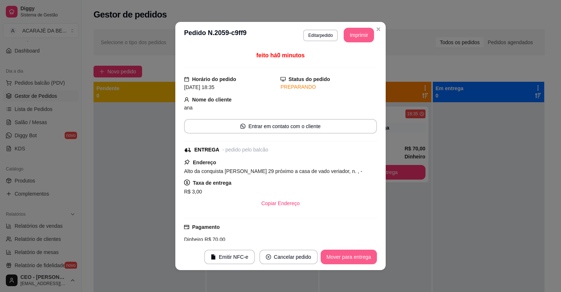
click at [342, 259] on button "Mover para entrega" at bounding box center [349, 257] width 56 height 15
click at [341, 259] on div "Mover para entrega" at bounding box center [343, 257] width 66 height 15
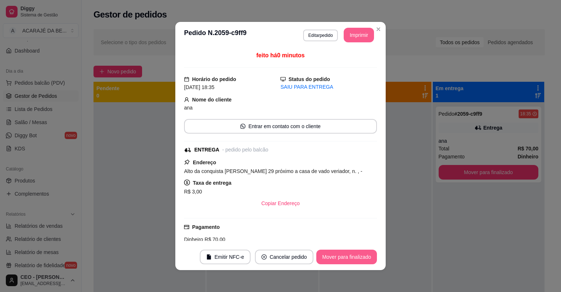
click at [341, 259] on button "Mover para finalizado" at bounding box center [346, 257] width 61 height 15
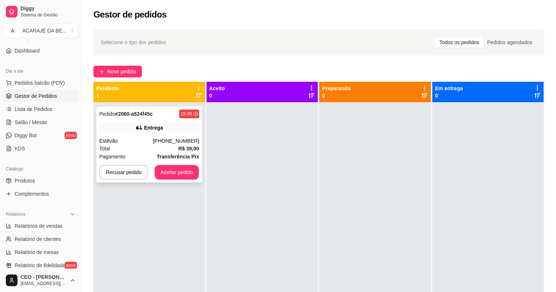
click at [193, 136] on div "Pedido # 2060-a524f45c 18:39 Entrega Estêvão [PHONE_NUMBER] Total R$ 39,00 Paga…" at bounding box center [149, 145] width 106 height 76
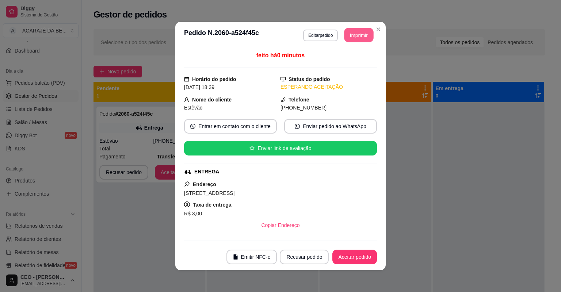
click at [358, 37] on button "Imprimir" at bounding box center [358, 35] width 29 height 14
click at [347, 257] on button "Aceitar pedido" at bounding box center [354, 257] width 45 height 15
drag, startPoint x: 353, startPoint y: 256, endPoint x: 364, endPoint y: 256, distance: 10.6
click at [364, 256] on div "Recusar pedido Aceitar pedido" at bounding box center [318, 257] width 118 height 15
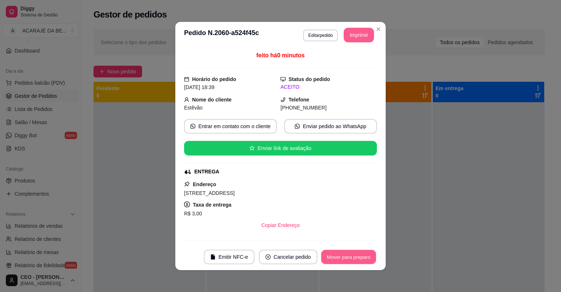
click at [364, 255] on button "Mover para preparo" at bounding box center [348, 257] width 55 height 14
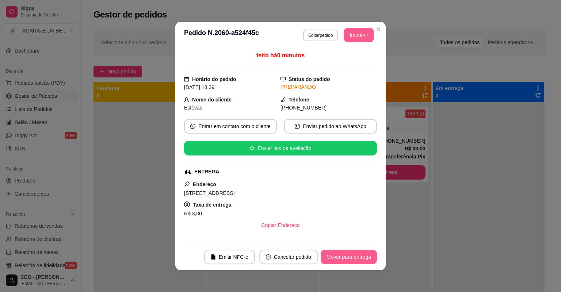
click at [359, 260] on button "Mover para entrega" at bounding box center [349, 257] width 56 height 15
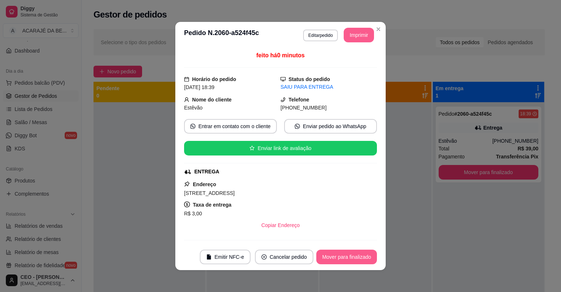
click at [359, 260] on button "Mover para finalizado" at bounding box center [346, 257] width 61 height 15
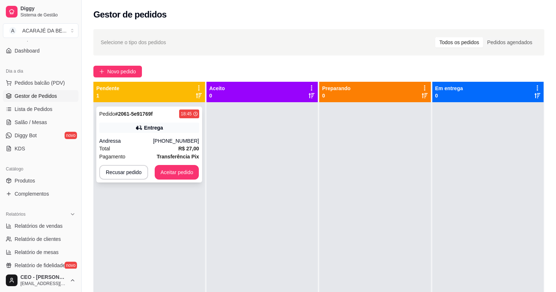
click at [147, 137] on div "Andressa" at bounding box center [126, 140] width 54 height 7
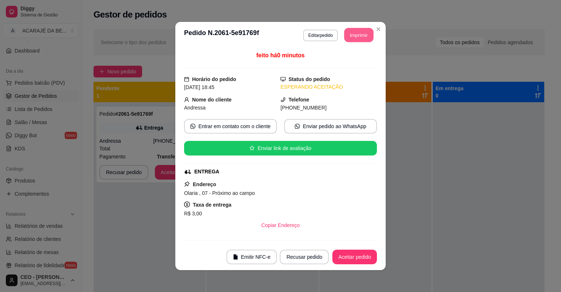
click at [345, 32] on button "Imprimir" at bounding box center [358, 35] width 29 height 14
click at [353, 250] on button "Aceitar pedido" at bounding box center [354, 257] width 43 height 14
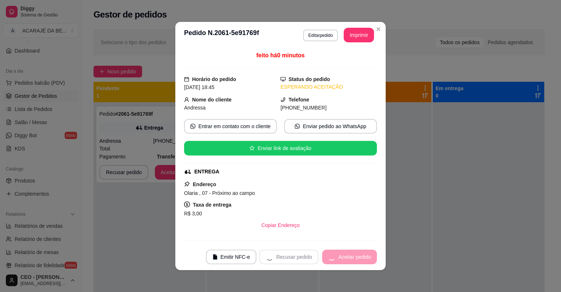
click at [356, 252] on div "Recusar pedido Aceitar pedido" at bounding box center [318, 257] width 118 height 15
click at [357, 251] on div "Recusar pedido Aceitar pedido" at bounding box center [318, 257] width 118 height 15
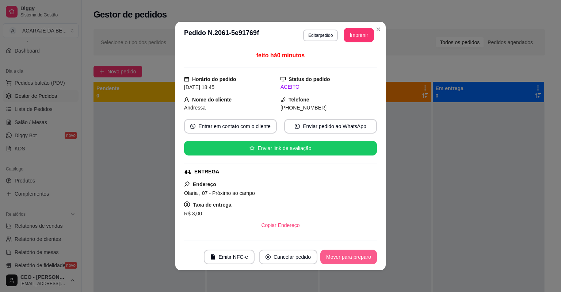
click at [359, 251] on button "Mover para preparo" at bounding box center [348, 257] width 57 height 15
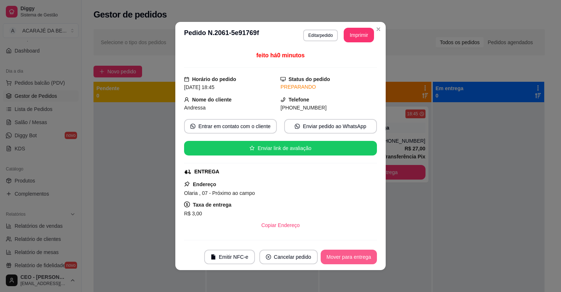
click at [359, 250] on button "Mover para entrega" at bounding box center [349, 257] width 56 height 15
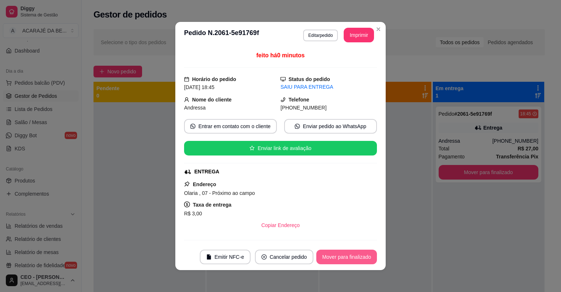
click at [357, 254] on button "Mover para finalizado" at bounding box center [346, 257] width 61 height 15
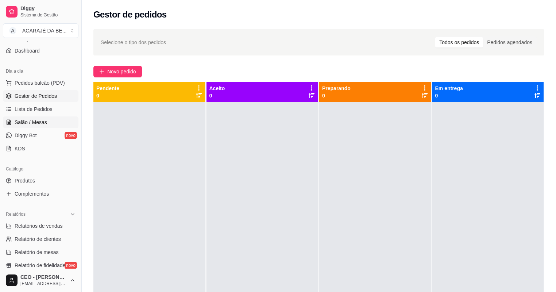
click at [16, 122] on span "Salão / Mesas" at bounding box center [31, 122] width 32 height 7
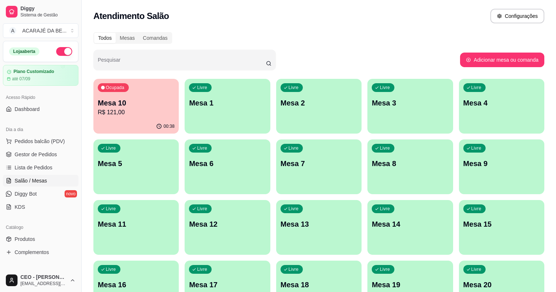
click at [106, 122] on div "00:38" at bounding box center [135, 126] width 85 height 14
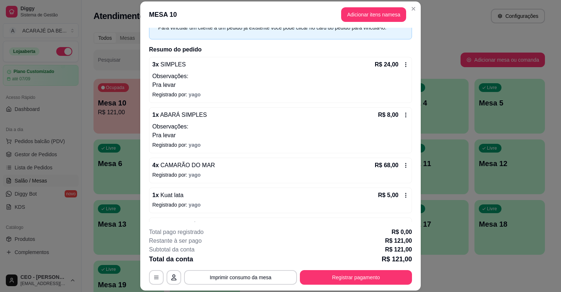
scroll to position [58, 0]
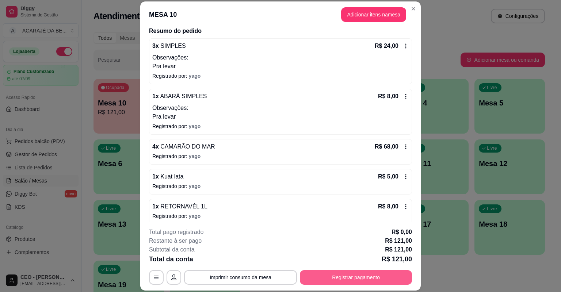
click at [356, 279] on button "Registrar pagamento" at bounding box center [356, 277] width 112 height 15
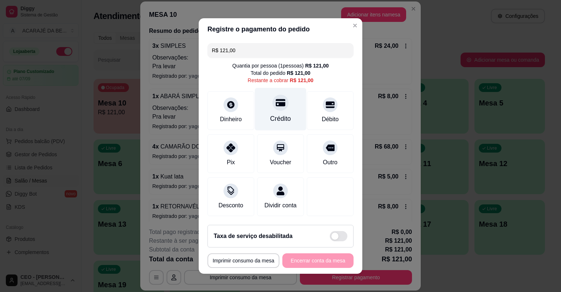
click at [282, 116] on div "Crédito" at bounding box center [280, 118] width 21 height 9
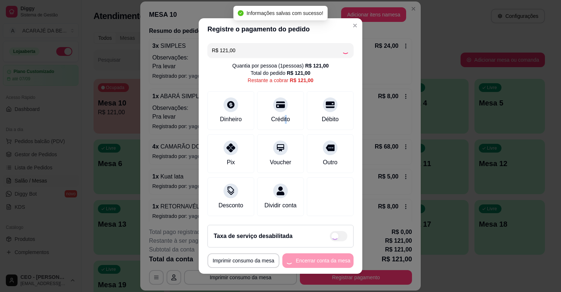
type input "R$ 0,00"
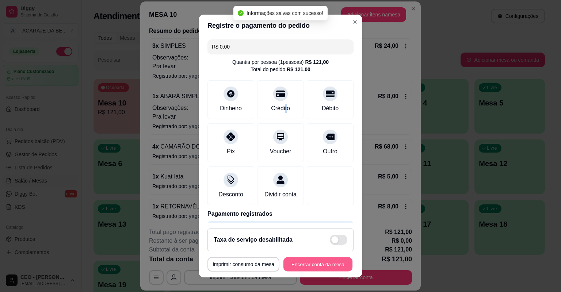
click at [333, 258] on button "Encerrar conta da mesa" at bounding box center [317, 264] width 69 height 14
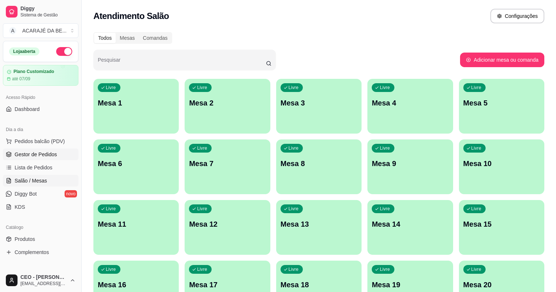
click at [42, 156] on span "Gestor de Pedidos" at bounding box center [36, 154] width 42 height 7
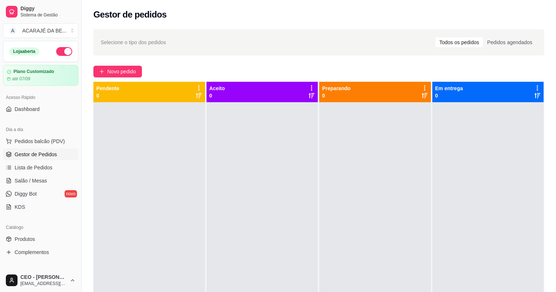
click at [108, 79] on div "Selecione o tipo dos pedidos Todos os pedidos Pedidos agendados Novo pedido Pen…" at bounding box center [319, 204] width 475 height 358
click at [109, 74] on span "Novo pedido" at bounding box center [121, 72] width 29 height 8
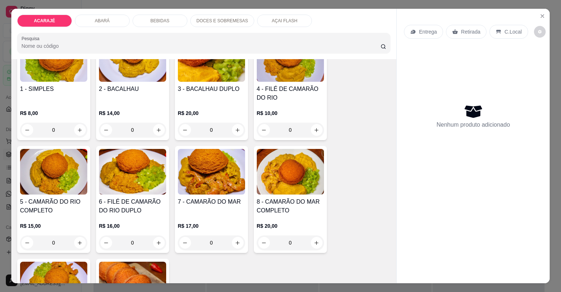
scroll to position [88, 0]
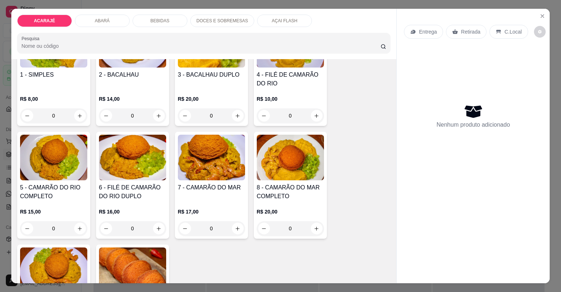
click at [223, 194] on div "7 - CAMARÃO DO MAR" at bounding box center [211, 192] width 67 height 18
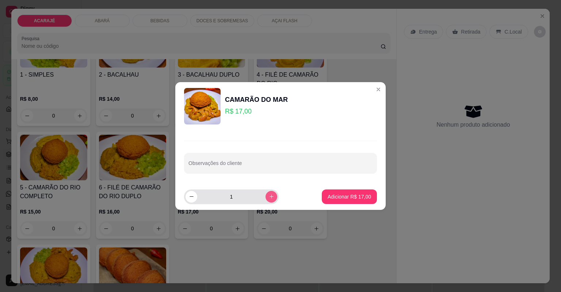
click at [269, 194] on icon "increase-product-quantity" at bounding box center [271, 196] width 5 height 5
type input "2"
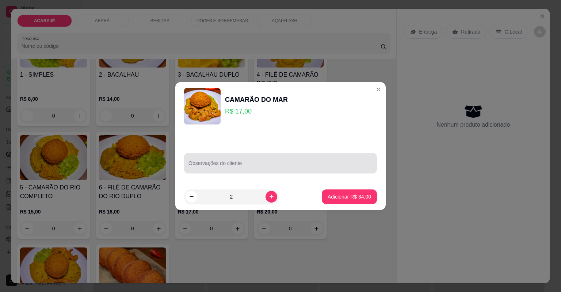
click at [283, 162] on div at bounding box center [280, 163] width 184 height 15
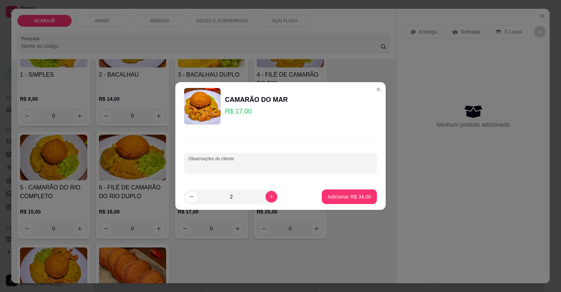
click at [275, 171] on div "Observações do cliente" at bounding box center [280, 163] width 193 height 20
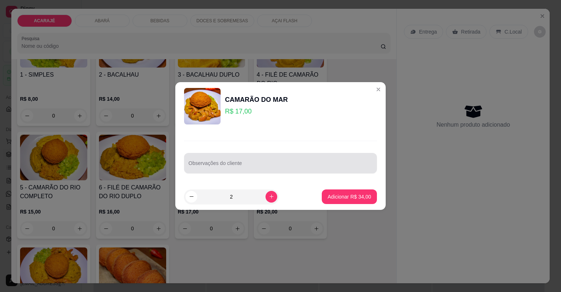
click at [273, 171] on div "Observações do cliente" at bounding box center [280, 163] width 193 height 20
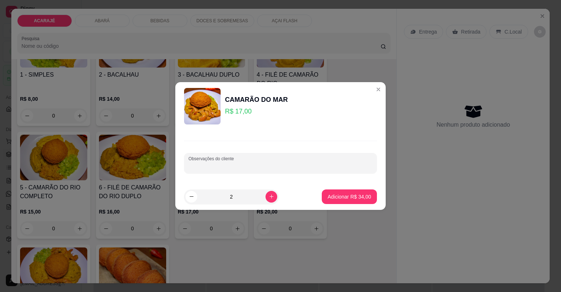
click at [274, 169] on input "Observações do cliente" at bounding box center [280, 165] width 184 height 7
click at [253, 167] on input "Observações do cliente" at bounding box center [280, 165] width 184 height 7
type input "sem quiabo"
click at [361, 197] on p "Adicionar R$ 34,00" at bounding box center [349, 196] width 42 height 7
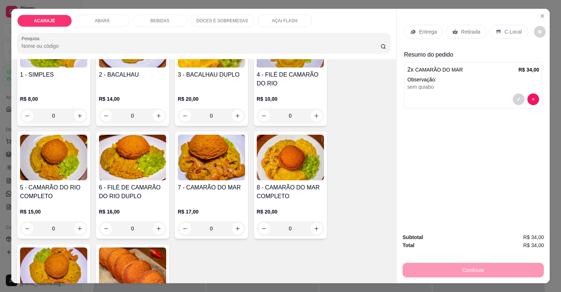
click at [168, 17] on div "BEBIDAS" at bounding box center [160, 21] width 55 height 12
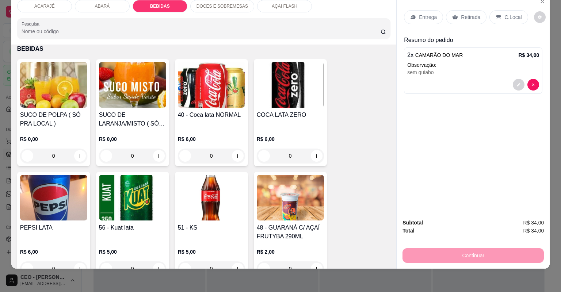
scroll to position [768, 0]
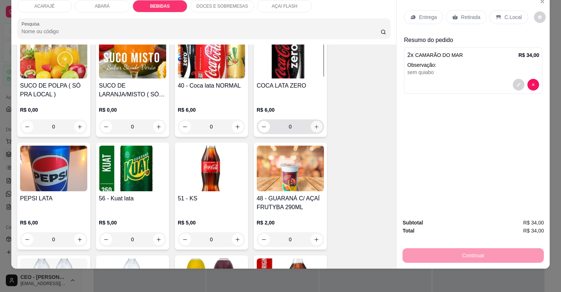
click at [316, 125] on icon "increase-product-quantity" at bounding box center [316, 126] width 5 height 5
type input "1"
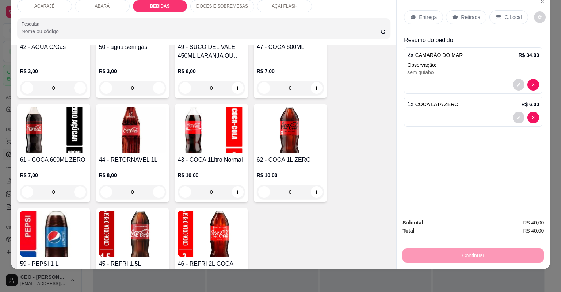
scroll to position [1002, 0]
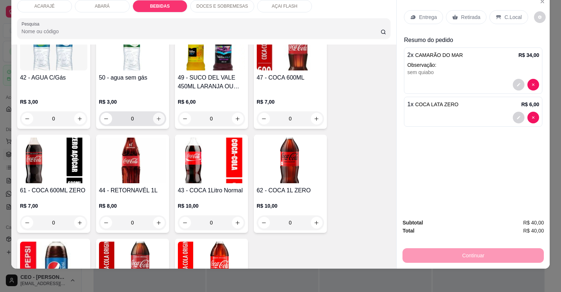
click at [158, 115] on button "increase-product-quantity" at bounding box center [159, 119] width 12 height 12
type input "1"
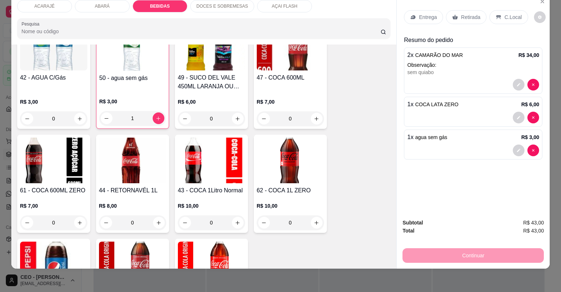
drag, startPoint x: 466, startPoint y: 16, endPoint x: 411, endPoint y: 180, distance: 172.0
click at [466, 18] on p "Retirada" at bounding box center [470, 17] width 19 height 7
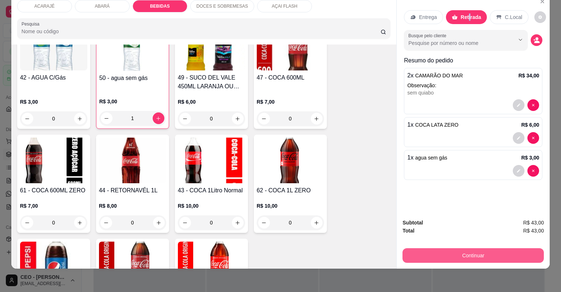
click at [468, 259] on button "Continuar" at bounding box center [472, 255] width 141 height 15
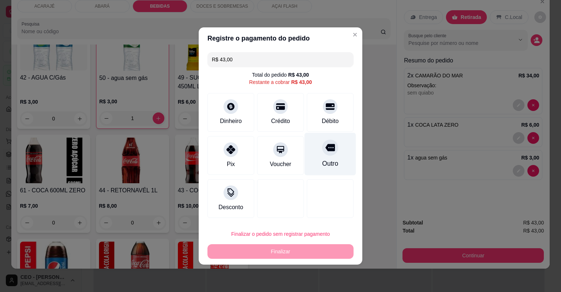
click at [325, 151] on icon at bounding box center [329, 147] width 9 height 7
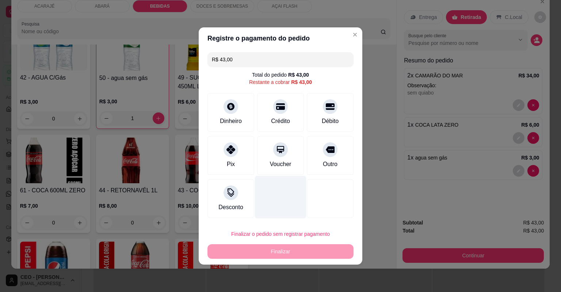
type input "R$ 0,00"
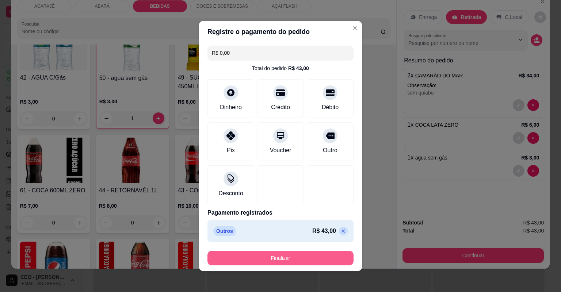
click at [298, 256] on button "Finalizar" at bounding box center [280, 258] width 146 height 15
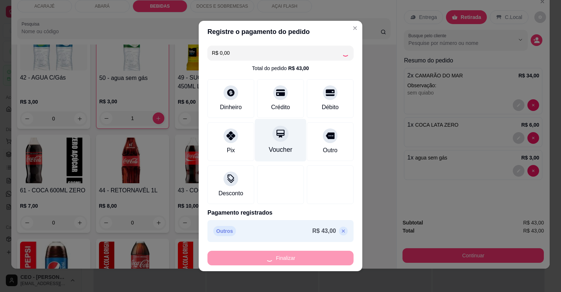
type input "0"
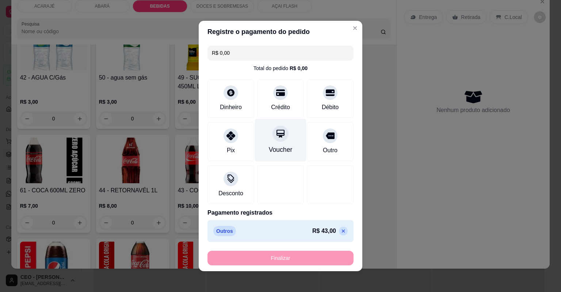
type input "-R$ 43,00"
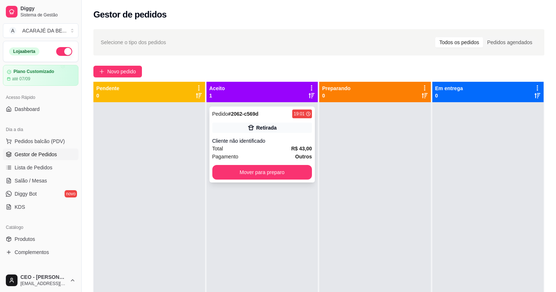
click at [271, 146] on div "Total R$ 43,00" at bounding box center [263, 149] width 100 height 8
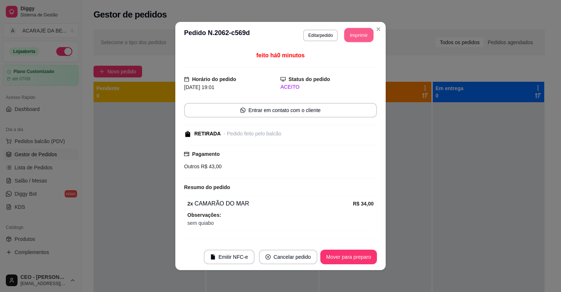
click at [363, 32] on button "Imprimir" at bounding box center [358, 35] width 29 height 14
click at [359, 257] on button "Mover para preparo" at bounding box center [348, 257] width 57 height 15
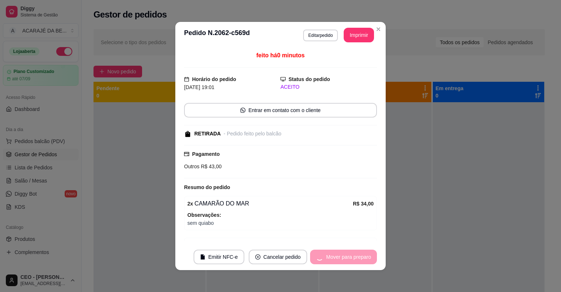
click at [359, 257] on div "Mover para preparo" at bounding box center [343, 257] width 67 height 15
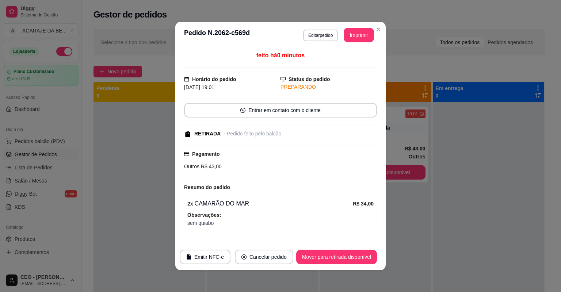
click at [359, 257] on button "Mover para retirada disponível" at bounding box center [336, 257] width 81 height 15
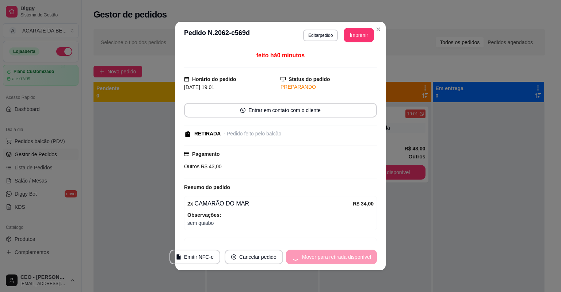
click at [359, 257] on div "Mover para retirada disponível" at bounding box center [331, 257] width 91 height 15
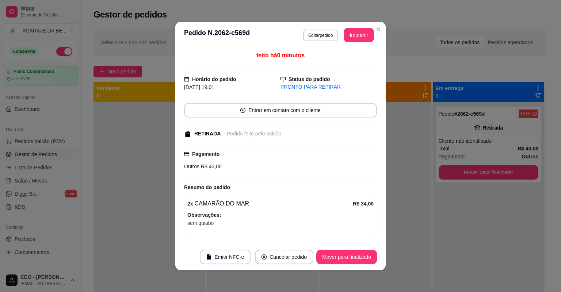
click at [358, 258] on button "Mover para finalizado" at bounding box center [346, 257] width 61 height 15
click at [357, 259] on div "Mover para finalizado" at bounding box center [341, 257] width 71 height 15
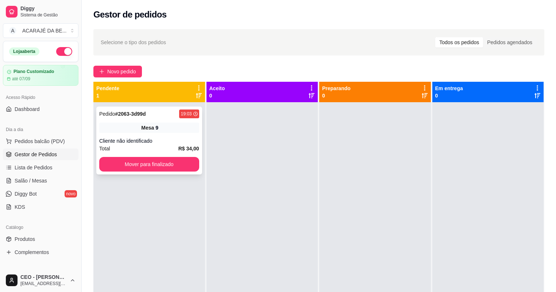
click at [155, 124] on div "Mesa 9" at bounding box center [149, 128] width 100 height 10
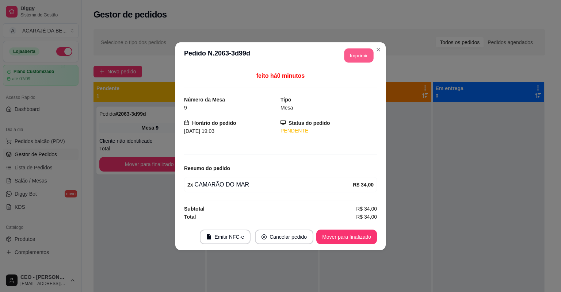
click at [358, 56] on button "Imprimir" at bounding box center [358, 55] width 29 height 14
click at [353, 234] on button "Mover para finalizado" at bounding box center [346, 237] width 61 height 15
click at [339, 243] on button "Mover para finalizado" at bounding box center [346, 237] width 61 height 15
click at [339, 243] on div "Mover para finalizado" at bounding box center [341, 237] width 71 height 15
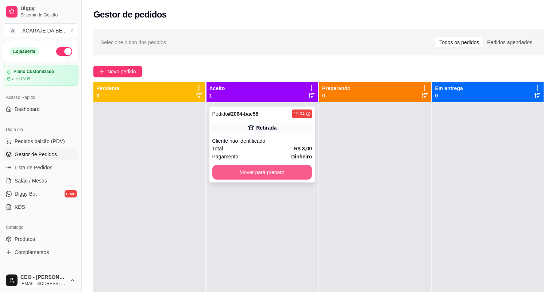
click at [290, 178] on button "Mover para preparo" at bounding box center [263, 172] width 100 height 15
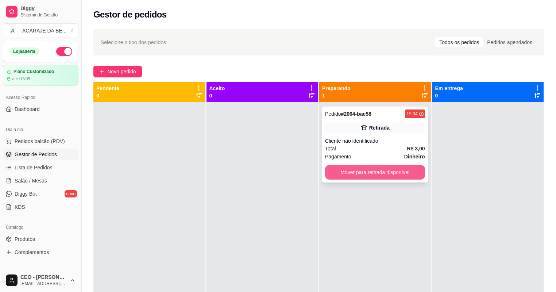
click at [387, 171] on button "Mover para retirada disponível" at bounding box center [375, 172] width 100 height 15
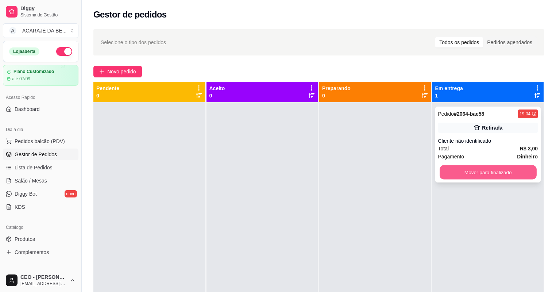
click at [501, 172] on button "Mover para finalizado" at bounding box center [488, 172] width 97 height 14
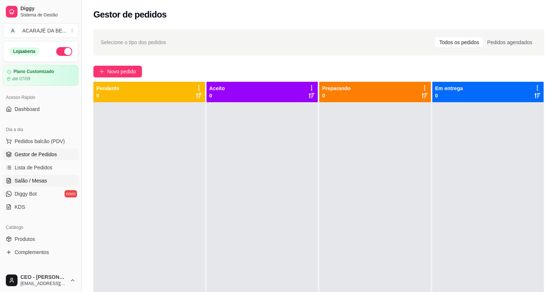
click at [50, 181] on link "Salão / Mesas" at bounding box center [41, 181] width 76 height 12
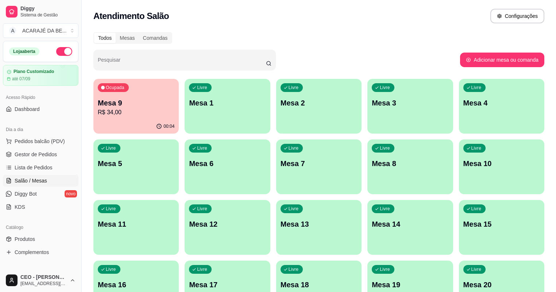
click at [123, 98] on p "Mesa 9" at bounding box center [136, 103] width 77 height 10
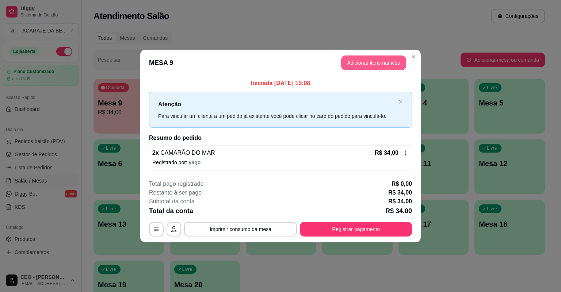
click at [374, 56] on button "Adicionar itens na mesa" at bounding box center [373, 62] width 65 height 15
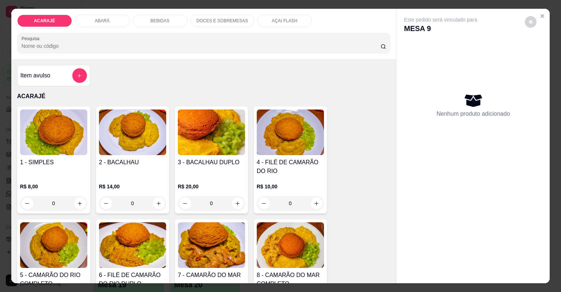
click at [175, 23] on div "BEBIDAS" at bounding box center [160, 21] width 55 height 12
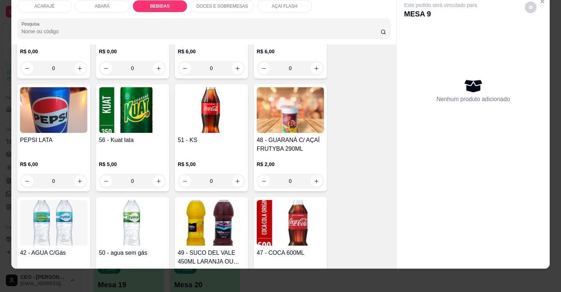
scroll to position [914, 0]
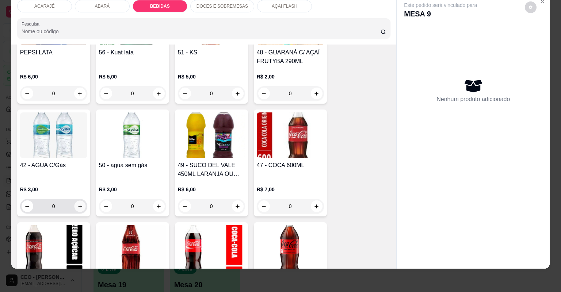
click at [77, 206] on icon "increase-product-quantity" at bounding box center [79, 206] width 5 height 5
type input "1"
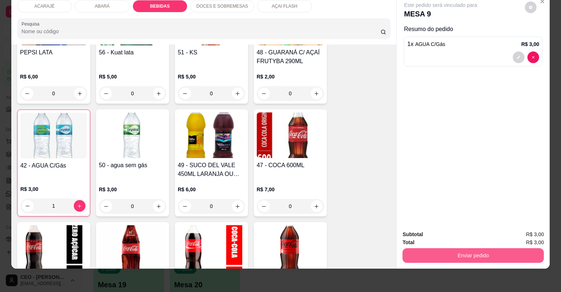
click at [460, 261] on button "Enviar pedido" at bounding box center [472, 255] width 141 height 15
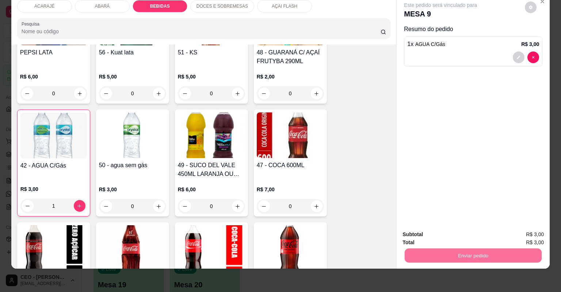
click at [475, 238] on button "Não registrar e enviar pedido" at bounding box center [450, 238] width 74 height 14
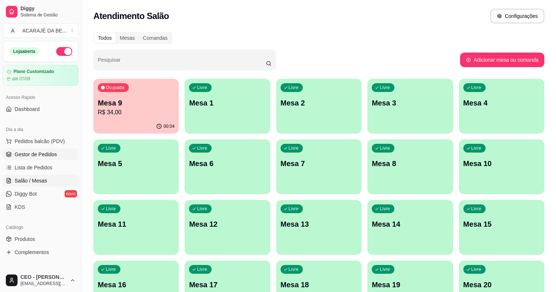
click at [34, 149] on link "Gestor de Pedidos" at bounding box center [41, 155] width 76 height 12
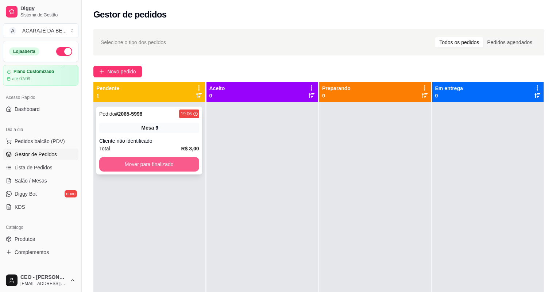
click at [165, 165] on button "Mover para finalizado" at bounding box center [149, 164] width 100 height 15
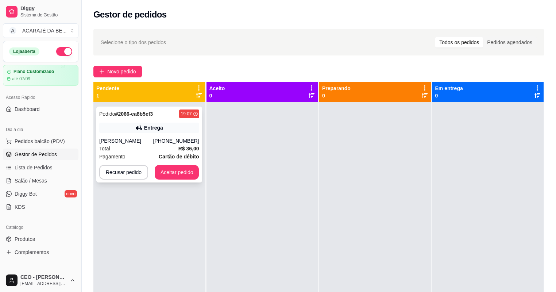
click at [122, 135] on div "Pedido # 2066-ea8b5ef3 19:07 Entrega João Victor Cairo farias (73) 98163-9371 T…" at bounding box center [149, 145] width 106 height 76
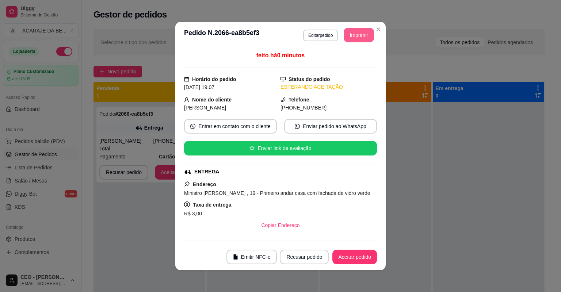
click at [351, 35] on button "Imprimir" at bounding box center [359, 35] width 30 height 15
click at [356, 254] on button "Aceitar pedido" at bounding box center [354, 257] width 45 height 15
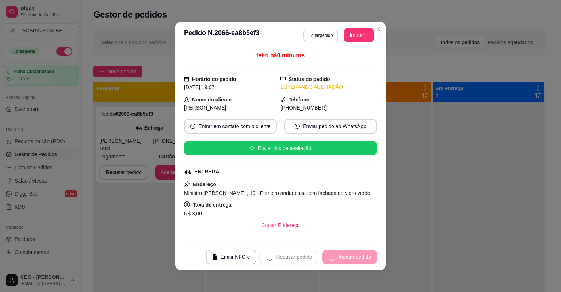
click at [358, 253] on div "Recusar pedido Aceitar pedido" at bounding box center [318, 257] width 118 height 15
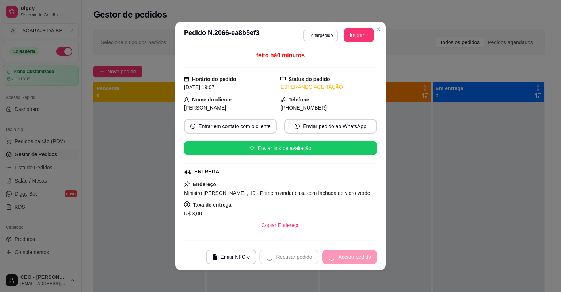
click at [361, 252] on div "Recusar pedido Aceitar pedido" at bounding box center [318, 257] width 118 height 15
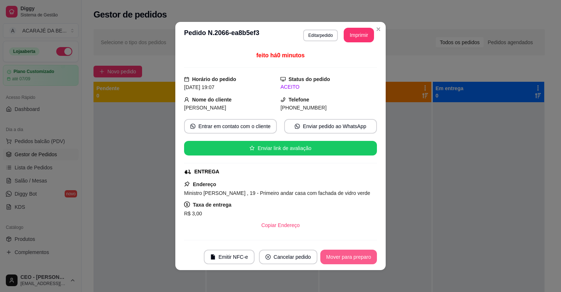
click at [361, 252] on button "Mover para preparo" at bounding box center [348, 257] width 57 height 15
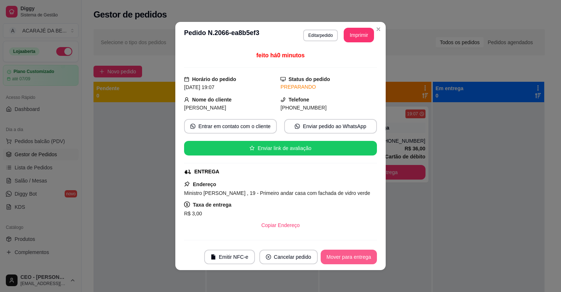
click at [363, 251] on button "Mover para entrega" at bounding box center [349, 257] width 56 height 15
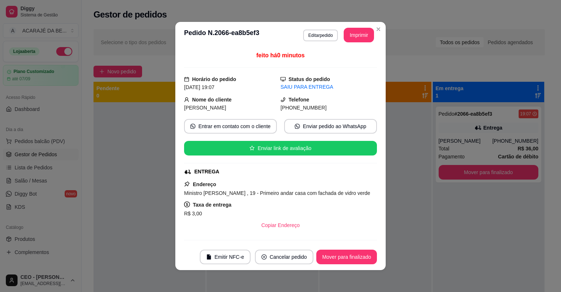
click at [363, 251] on button "Mover para finalizado" at bounding box center [346, 257] width 61 height 15
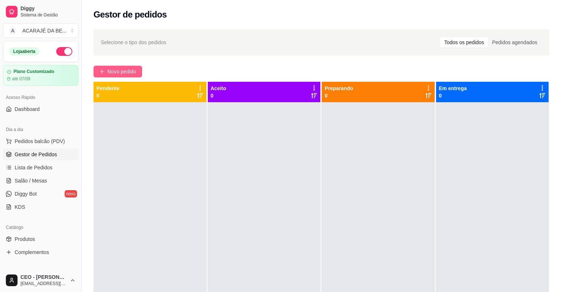
click at [134, 67] on button "Novo pedido" at bounding box center [117, 72] width 49 height 12
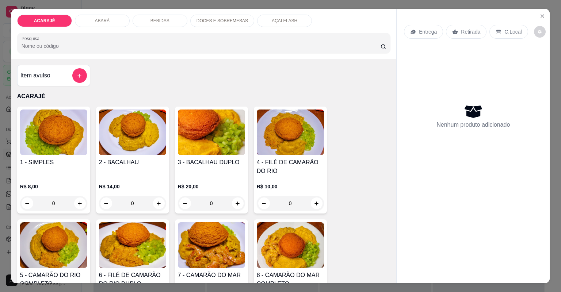
click at [259, 23] on div "AÇAI FLASH" at bounding box center [284, 21] width 55 height 12
type input "1"
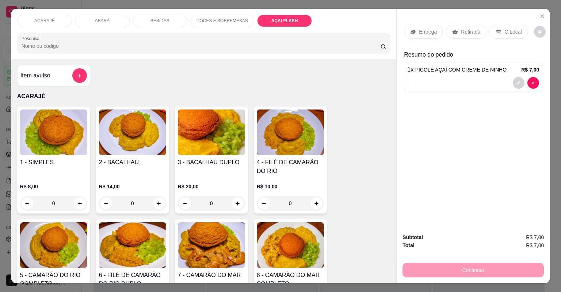
click at [461, 28] on p "Retirada" at bounding box center [470, 31] width 19 height 7
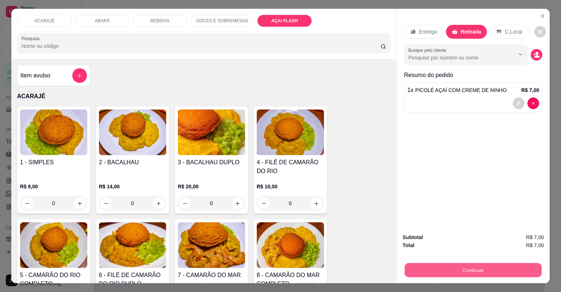
click at [466, 263] on button "Continuar" at bounding box center [473, 270] width 137 height 14
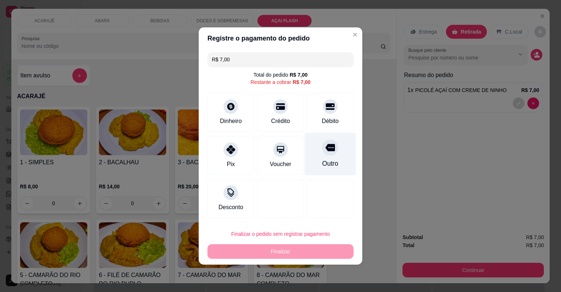
click at [327, 152] on icon at bounding box center [329, 147] width 9 height 9
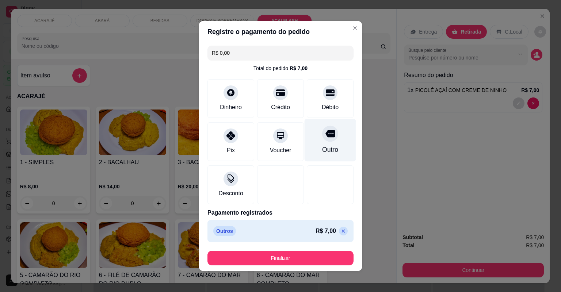
type input "R$ 0,00"
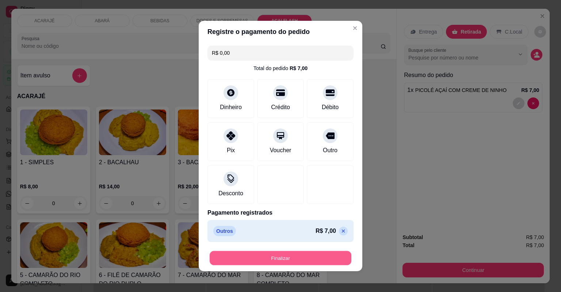
click at [294, 260] on button "Finalizar" at bounding box center [281, 258] width 142 height 14
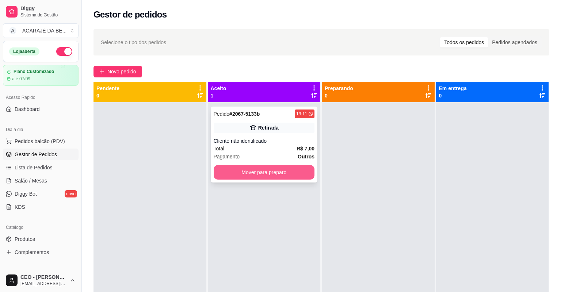
click at [261, 151] on div "Total R$ 7,00" at bounding box center [264, 149] width 101 height 8
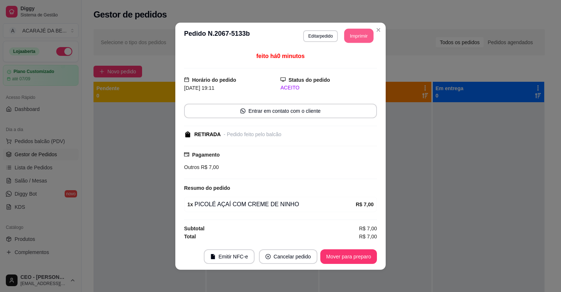
click at [355, 40] on button "Imprimir" at bounding box center [358, 35] width 29 height 14
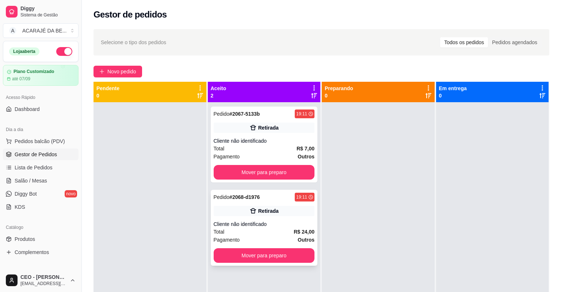
click at [276, 210] on div "Retirada" at bounding box center [264, 211] width 101 height 10
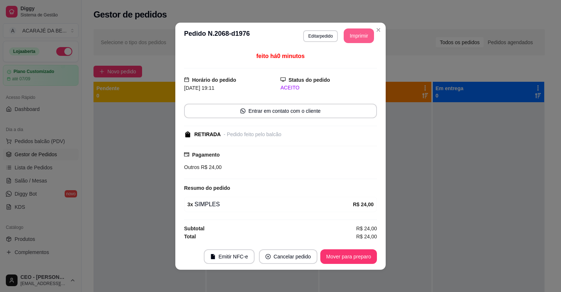
click at [359, 37] on button "Imprimir" at bounding box center [359, 35] width 30 height 15
click at [327, 253] on button "Mover para preparo" at bounding box center [348, 256] width 57 height 15
click at [331, 251] on div "Mover para preparo" at bounding box center [343, 256] width 67 height 15
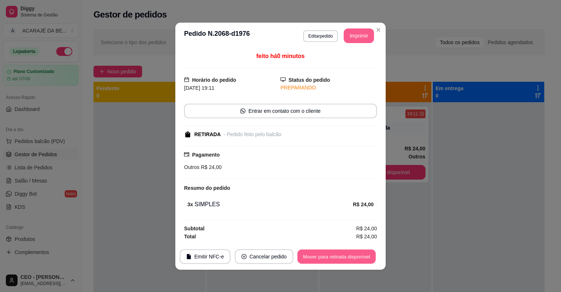
click at [333, 253] on button "Mover para retirada disponível" at bounding box center [336, 256] width 78 height 14
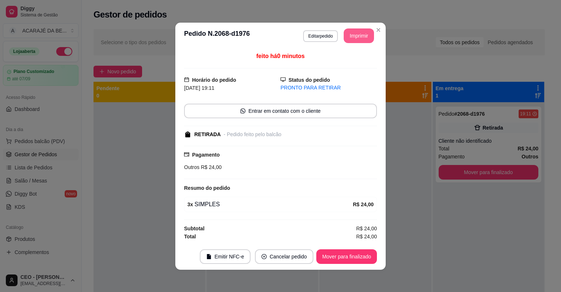
click at [332, 253] on button "Mover para finalizado" at bounding box center [346, 256] width 61 height 15
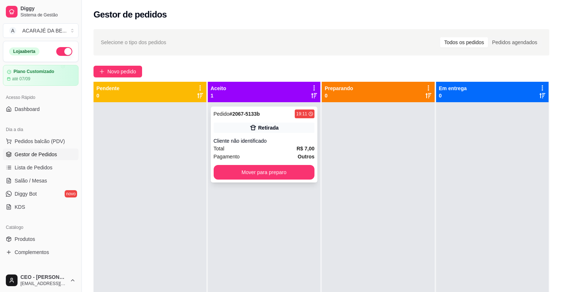
click at [280, 139] on div "Cliente não identificado" at bounding box center [264, 140] width 101 height 7
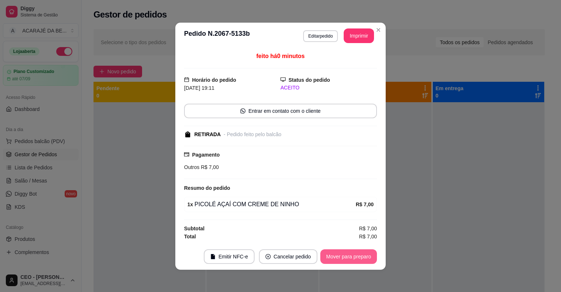
click at [339, 254] on button "Mover para preparo" at bounding box center [348, 256] width 57 height 15
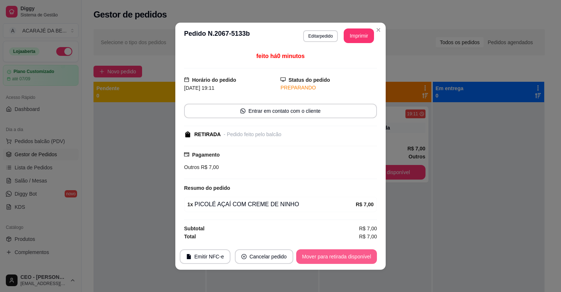
click at [334, 249] on button "Mover para retirada disponível" at bounding box center [336, 256] width 81 height 15
click at [334, 249] on div "Mover para retirada disponível" at bounding box center [336, 256] width 81 height 15
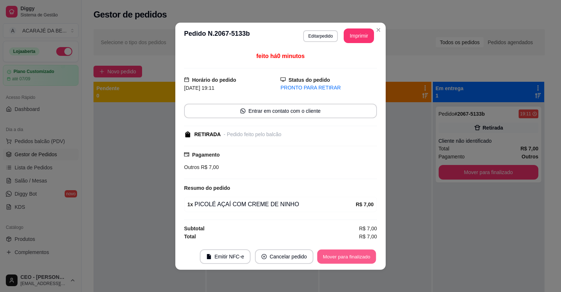
click at [336, 251] on button "Mover para finalizado" at bounding box center [346, 256] width 59 height 14
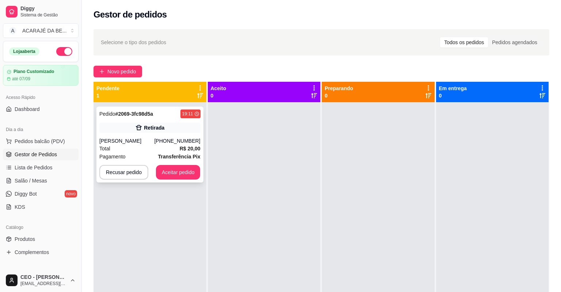
drag, startPoint x: 156, startPoint y: 160, endPoint x: 156, endPoint y: 153, distance: 7.3
click at [156, 153] on div "Pedido # 2069-3fc98d5a 19:11 Retirada Murilo Bonifácio Alves dos Santos (73) 98…" at bounding box center [149, 145] width 107 height 76
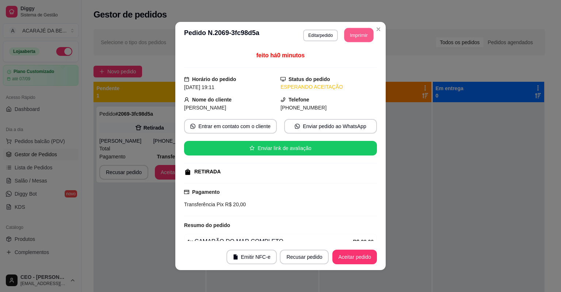
click at [359, 35] on button "Imprimir" at bounding box center [358, 35] width 29 height 14
click at [362, 254] on button "Aceitar pedido" at bounding box center [354, 257] width 45 height 15
click at [364, 253] on div "Recusar pedido Aceitar pedido" at bounding box center [318, 257] width 118 height 15
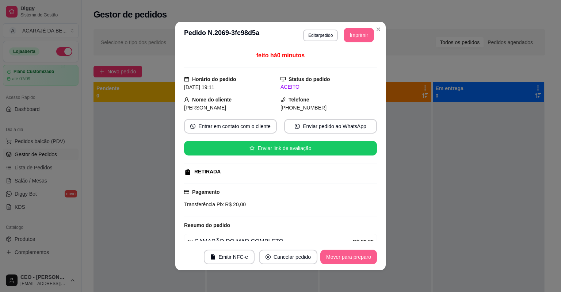
click at [364, 252] on button "Mover para preparo" at bounding box center [348, 257] width 57 height 15
click at [363, 253] on div "Mover para preparo" at bounding box center [343, 257] width 67 height 15
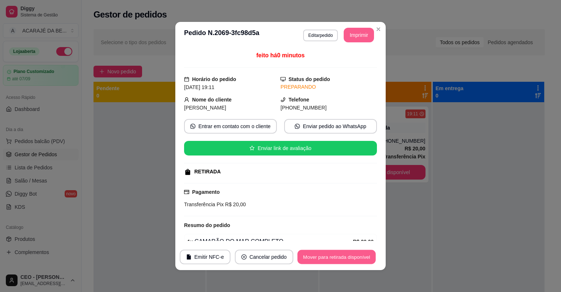
click at [361, 253] on button "Mover para retirada disponível" at bounding box center [336, 257] width 78 height 14
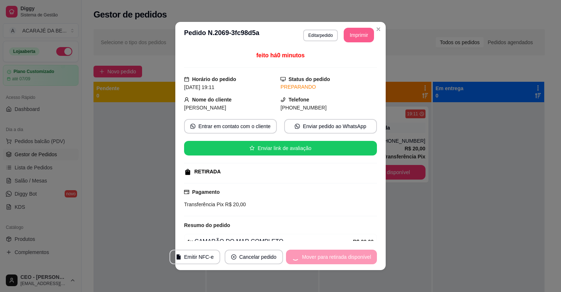
click at [363, 253] on div "Mover para retirada disponível" at bounding box center [331, 257] width 91 height 15
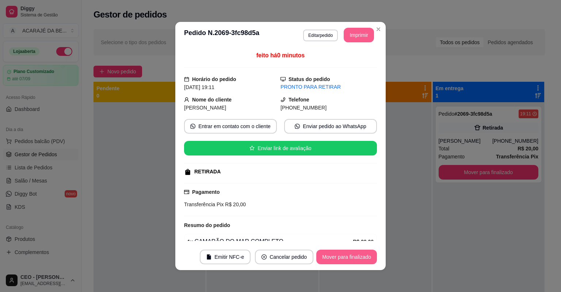
click at [363, 252] on button "Mover para finalizado" at bounding box center [346, 257] width 61 height 15
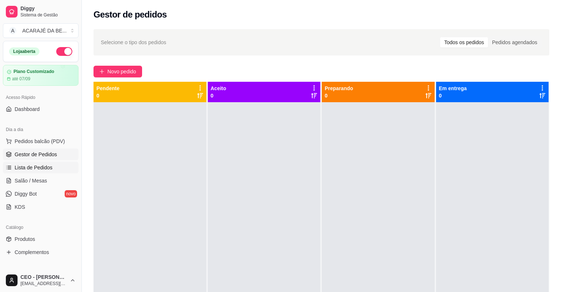
click at [41, 166] on span "Lista de Pedidos" at bounding box center [34, 167] width 38 height 7
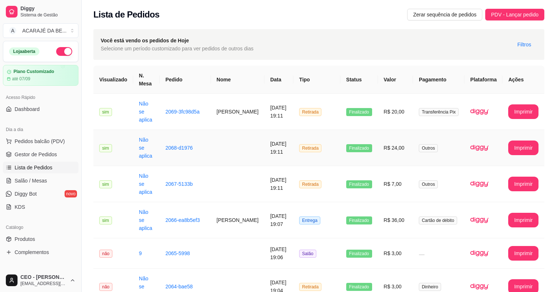
click at [384, 148] on td "R$ 24,00" at bounding box center [395, 148] width 35 height 36
click at [34, 124] on div "Dia a dia" at bounding box center [41, 130] width 76 height 12
click at [50, 153] on span "Gestor de Pedidos" at bounding box center [36, 154] width 42 height 7
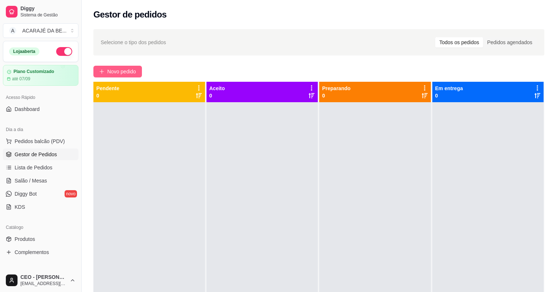
click at [136, 69] on span "Novo pedido" at bounding box center [121, 72] width 29 height 8
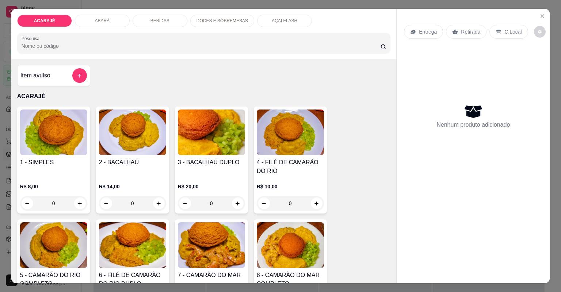
click at [154, 30] on div "ACARAJÉ ABARÁ BEBIDAS DOCES E SOBREMESAS AÇAI FLASH Pesquisa" at bounding box center [203, 34] width 385 height 50
click at [156, 24] on div "BEBIDAS" at bounding box center [160, 21] width 55 height 12
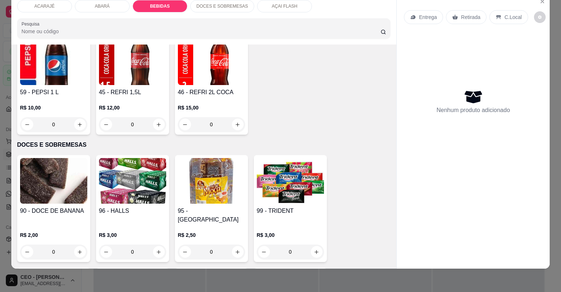
scroll to position [1206, 0]
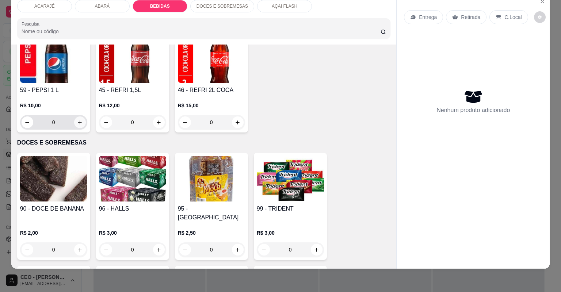
click at [78, 120] on icon "increase-product-quantity" at bounding box center [79, 122] width 5 height 5
type input "1"
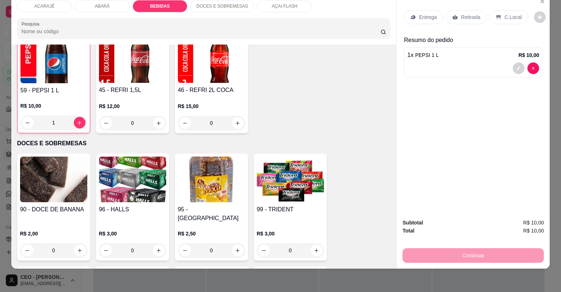
click at [448, 18] on div "Retirada" at bounding box center [466, 17] width 41 height 14
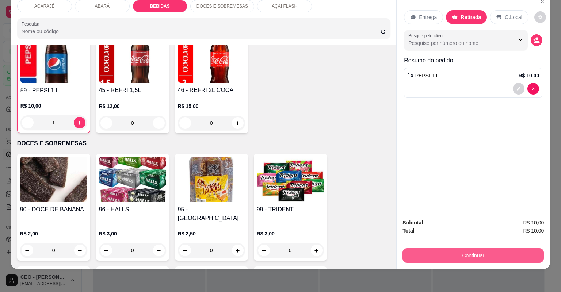
click at [471, 252] on button "Continuar" at bounding box center [472, 255] width 141 height 15
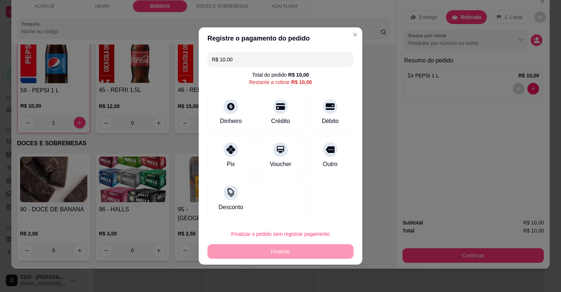
drag, startPoint x: 323, startPoint y: 146, endPoint x: 323, endPoint y: 133, distance: 13.5
click at [323, 133] on div "R$ 10,00 Total do pedido R$ 10,00 Restante a cobrar R$ 10,00 Dinheiro Crédito D…" at bounding box center [281, 135] width 164 height 172
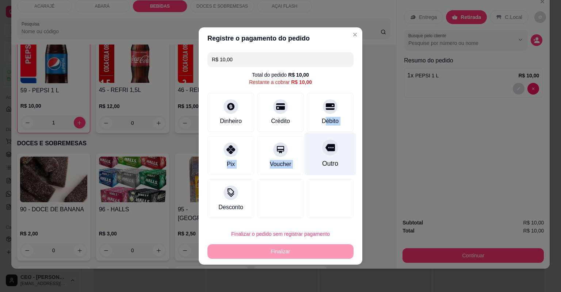
click at [317, 157] on div "Outro" at bounding box center [330, 154] width 51 height 43
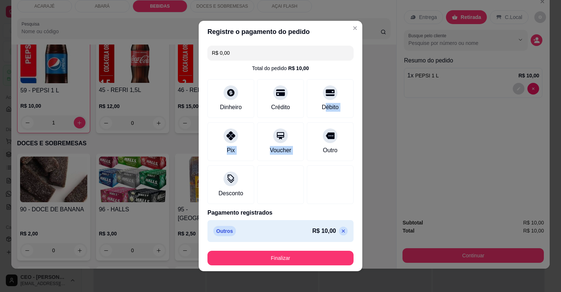
type input "R$ 0,00"
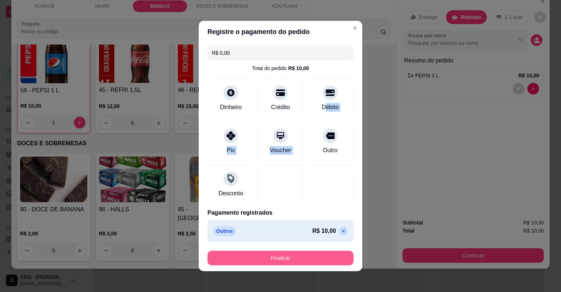
click at [318, 255] on button "Finalizar" at bounding box center [280, 258] width 146 height 15
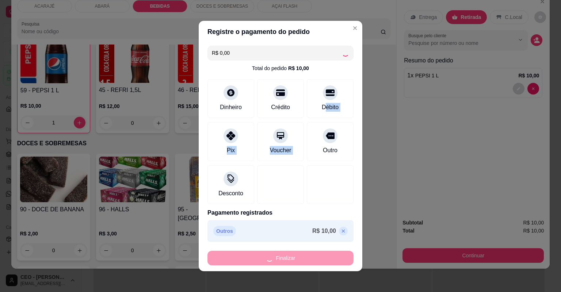
type input "0"
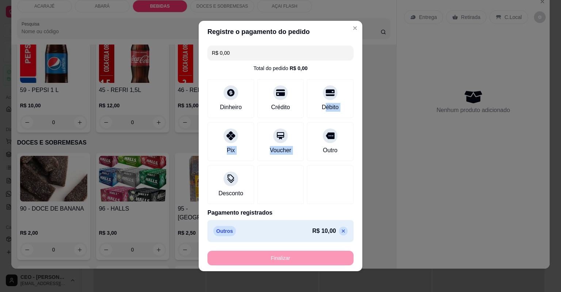
type input "-R$ 10,00"
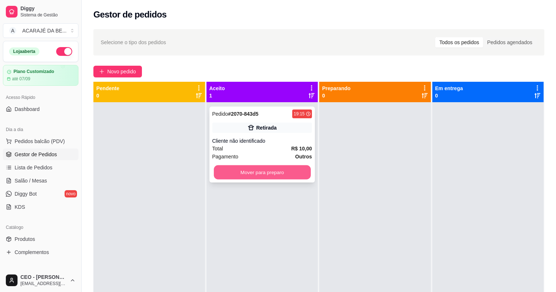
click at [287, 175] on button "Mover para preparo" at bounding box center [262, 172] width 97 height 14
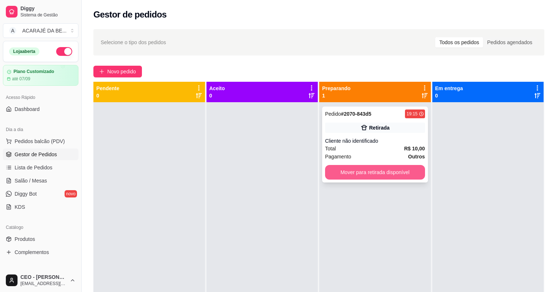
click at [359, 171] on button "Mover para retirada disponível" at bounding box center [375, 172] width 100 height 15
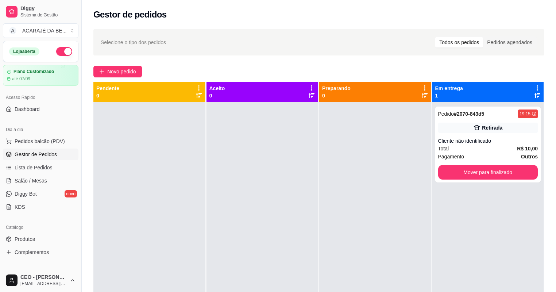
click at [480, 170] on button "Mover para finalizado" at bounding box center [489, 172] width 100 height 15
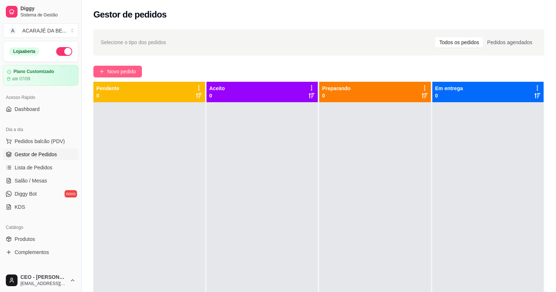
click at [135, 71] on span "Novo pedido" at bounding box center [121, 72] width 29 height 8
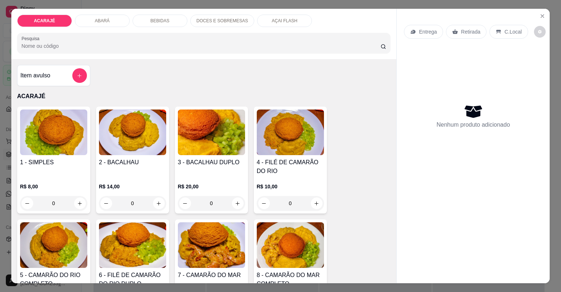
click at [172, 16] on div "BEBIDAS" at bounding box center [160, 21] width 55 height 12
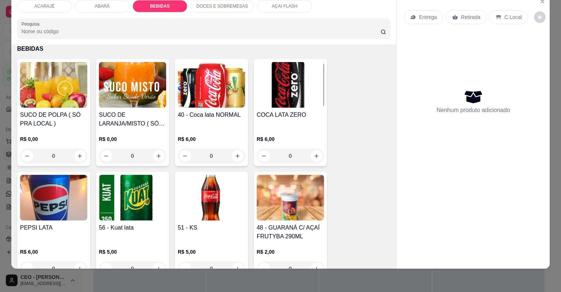
click at [229, 3] on div "DOCES E SOBREMESAS" at bounding box center [222, 6] width 64 height 12
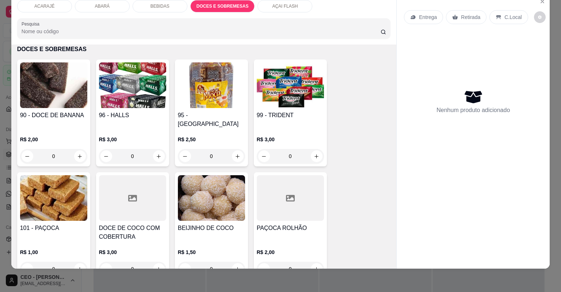
drag, startPoint x: 280, startPoint y: 4, endPoint x: 262, endPoint y: 16, distance: 21.8
click at [280, 3] on p "AÇAI FLASH" at bounding box center [285, 6] width 26 height 6
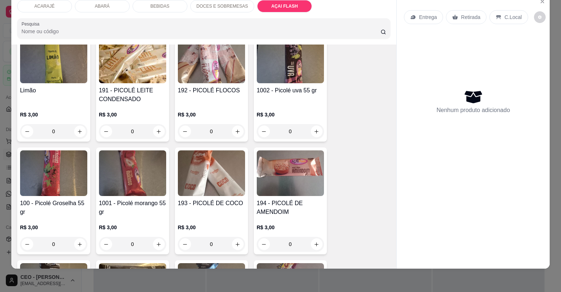
scroll to position [1694, 0]
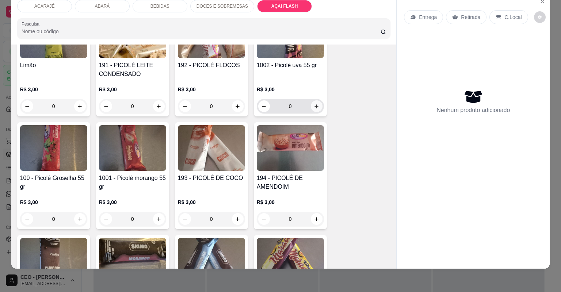
click at [315, 104] on icon "increase-product-quantity" at bounding box center [316, 106] width 5 height 5
type input "1"
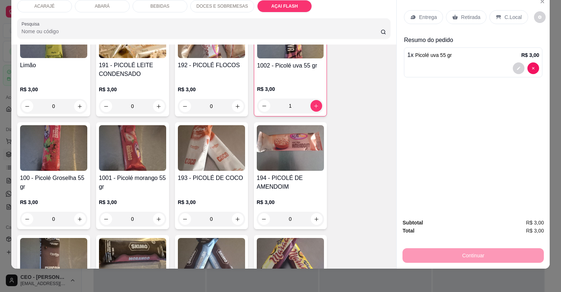
drag, startPoint x: 460, startPoint y: 20, endPoint x: 501, endPoint y: 194, distance: 178.5
click at [460, 21] on div "Retirada" at bounding box center [466, 17] width 41 height 14
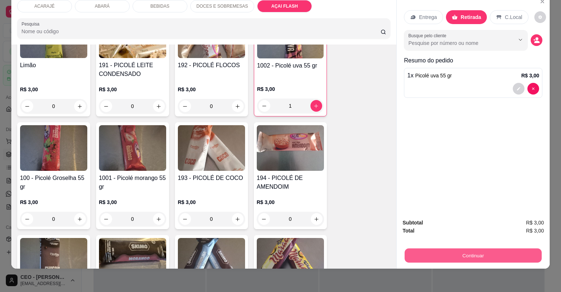
click at [498, 254] on button "Continuar" at bounding box center [473, 256] width 137 height 14
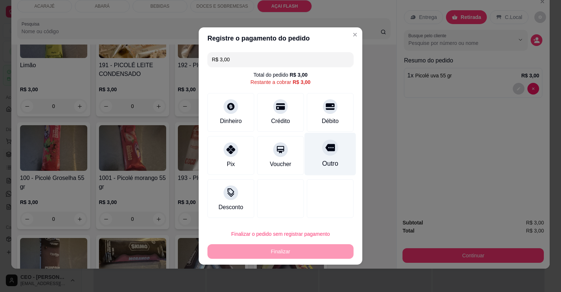
click at [315, 150] on div "Outro" at bounding box center [330, 154] width 51 height 43
type input "R$ 0,00"
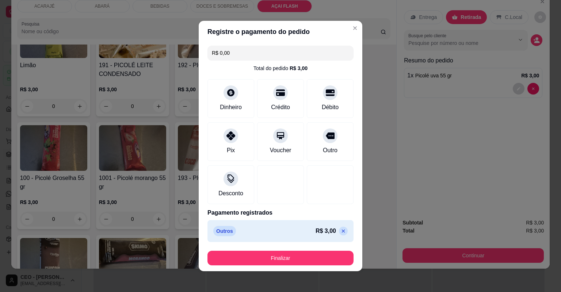
click at [323, 252] on button "Finalizar" at bounding box center [280, 258] width 146 height 15
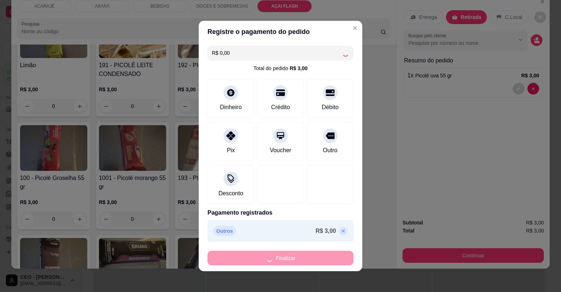
type input "0"
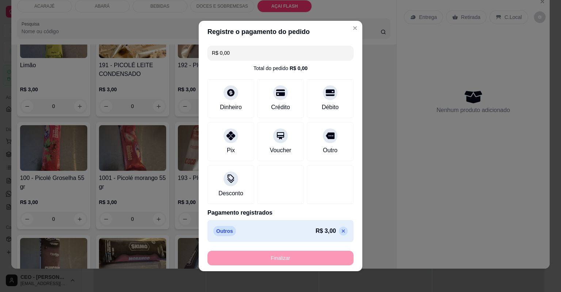
type input "-R$ 3,00"
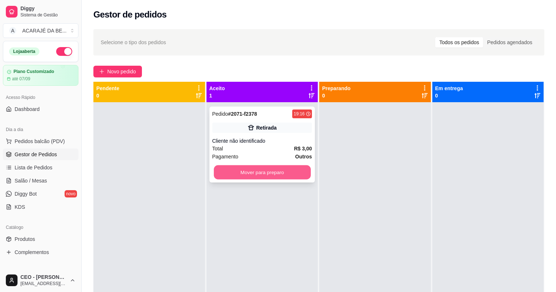
click at [272, 170] on button "Mover para preparo" at bounding box center [262, 172] width 97 height 14
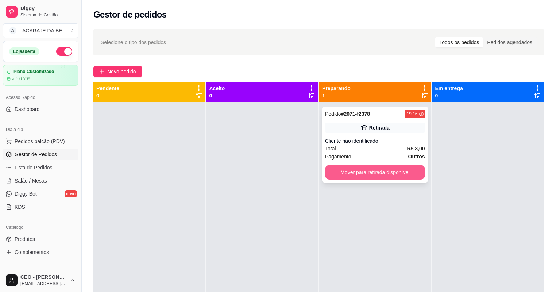
click at [372, 175] on button "Mover para retirada disponível" at bounding box center [375, 172] width 100 height 15
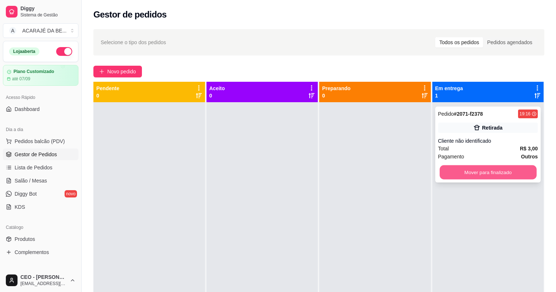
click at [490, 175] on button "Mover para finalizado" at bounding box center [488, 172] width 97 height 14
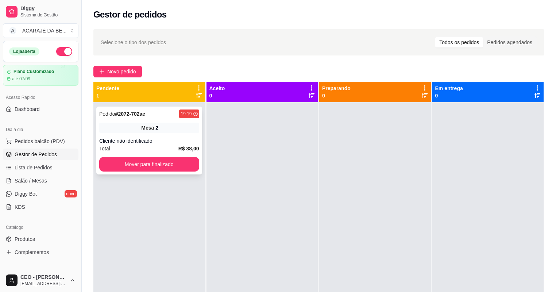
click at [172, 131] on div "Mesa 2" at bounding box center [149, 128] width 100 height 10
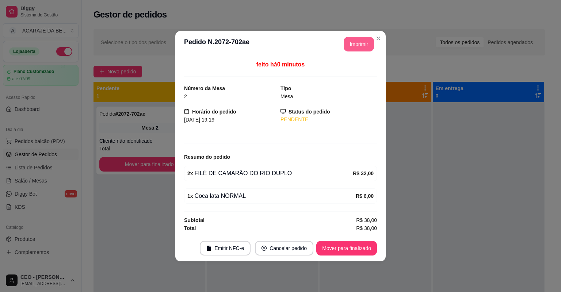
click at [350, 46] on button "Imprimir" at bounding box center [359, 44] width 30 height 15
click at [348, 247] on button "Mover para finalizado" at bounding box center [346, 248] width 61 height 15
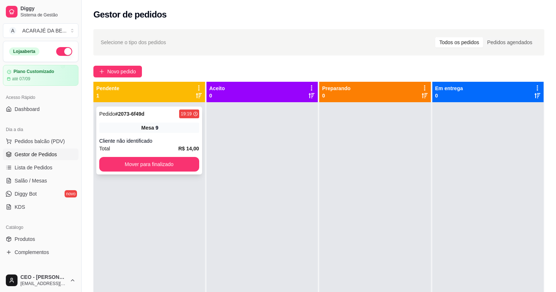
click at [181, 129] on div "Mesa 9" at bounding box center [149, 128] width 100 height 10
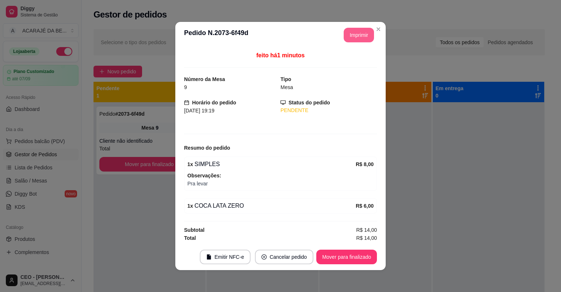
click at [368, 39] on button "Imprimir" at bounding box center [359, 35] width 30 height 15
click at [351, 257] on button "Mover para finalizado" at bounding box center [346, 257] width 59 height 14
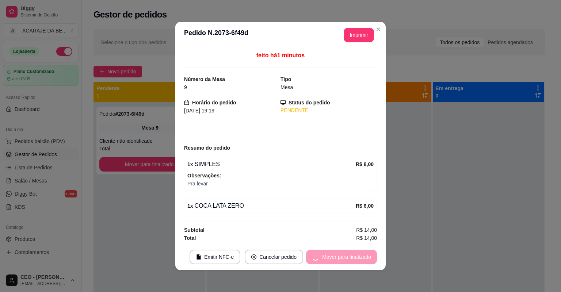
click at [344, 257] on div "Mover para finalizado" at bounding box center [341, 257] width 71 height 15
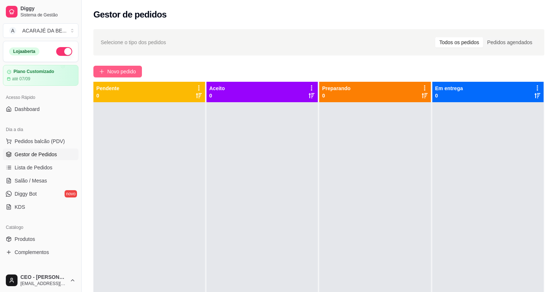
click at [129, 68] on span "Novo pedido" at bounding box center [121, 72] width 29 height 8
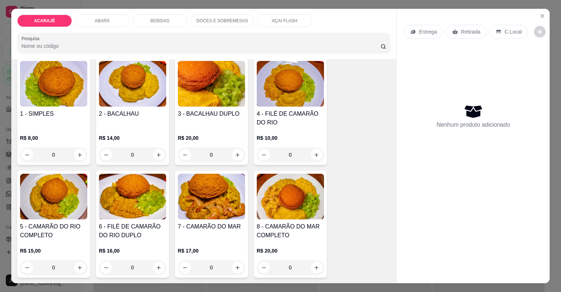
scroll to position [58, 0]
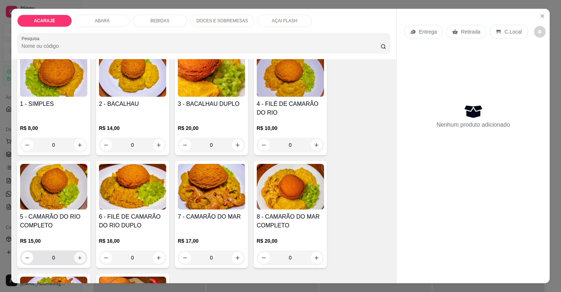
click at [80, 256] on icon "increase-product-quantity" at bounding box center [79, 257] width 5 height 5
type input "1"
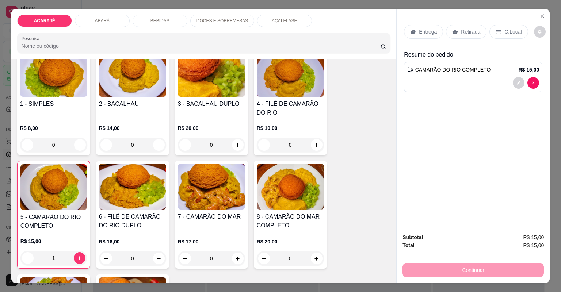
click at [158, 106] on h4 "2 - BACALHAU" at bounding box center [132, 104] width 67 height 9
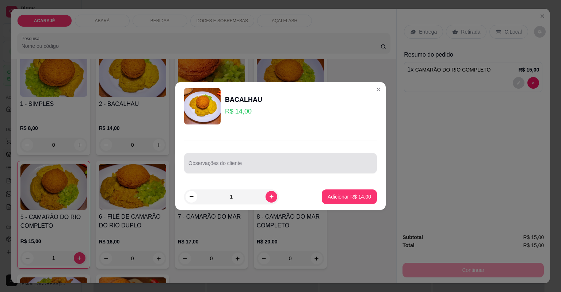
click at [288, 161] on div at bounding box center [280, 163] width 184 height 15
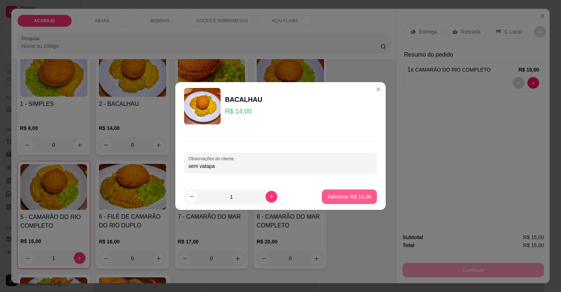
type input "sem vatapa"
click at [359, 199] on p "Adicionar R$ 14,00" at bounding box center [349, 196] width 43 height 7
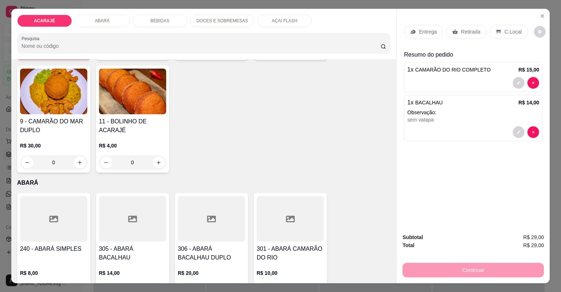
scroll to position [204, 0]
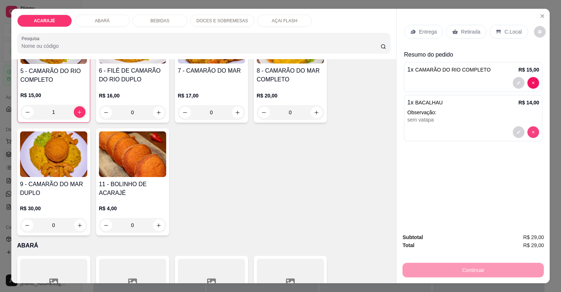
click at [524, 130] on div at bounding box center [526, 132] width 26 height 12
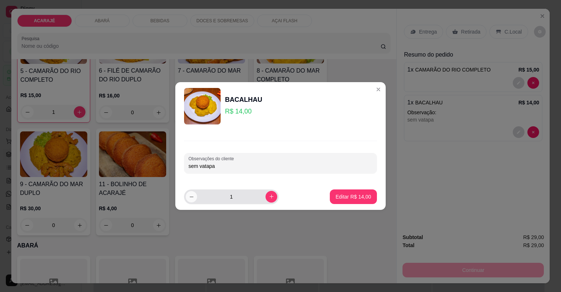
click at [192, 198] on icon "decrease-product-quantity" at bounding box center [191, 196] width 5 height 5
type input "0"
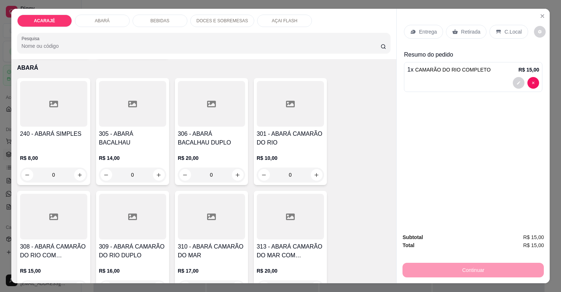
scroll to position [438, 0]
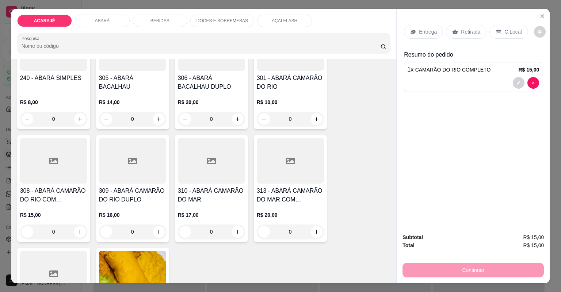
click at [139, 91] on div "R$ 14,00 0" at bounding box center [132, 108] width 67 height 35
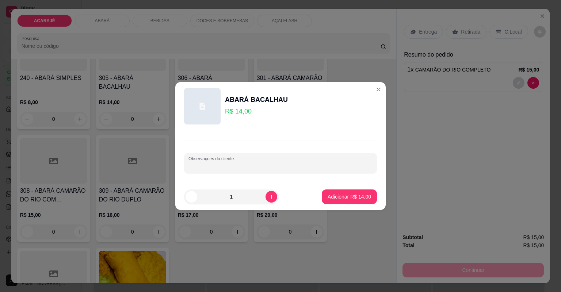
click at [337, 165] on input "Observações do cliente" at bounding box center [280, 165] width 184 height 7
click at [309, 165] on input "Observações do cliente" at bounding box center [280, 165] width 184 height 7
type input "sem vatapa"
click at [355, 197] on p "Adicionar R$ 14,00" at bounding box center [349, 196] width 43 height 7
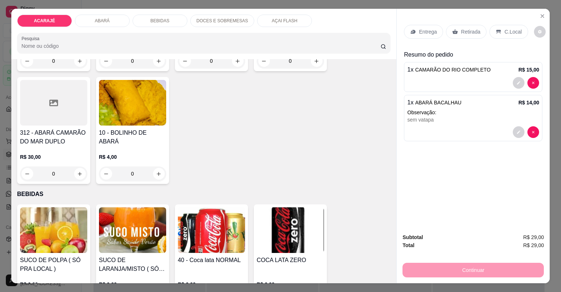
scroll to position [613, 0]
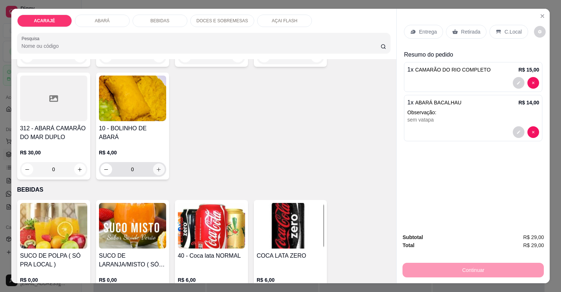
click at [156, 168] on icon "increase-product-quantity" at bounding box center [158, 169] width 5 height 5
type input "1"
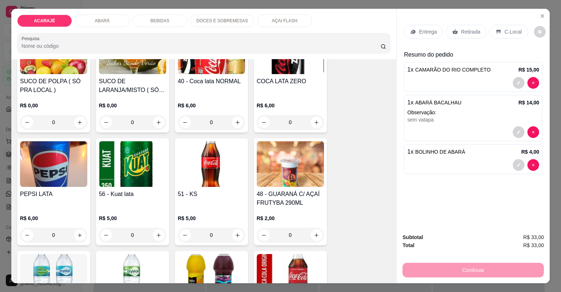
scroll to position [906, 0]
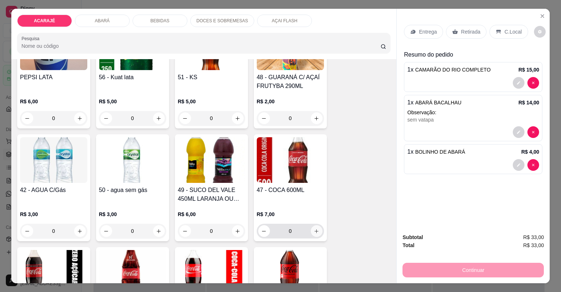
click at [311, 226] on button "increase-product-quantity" at bounding box center [317, 231] width 12 height 12
type input "1"
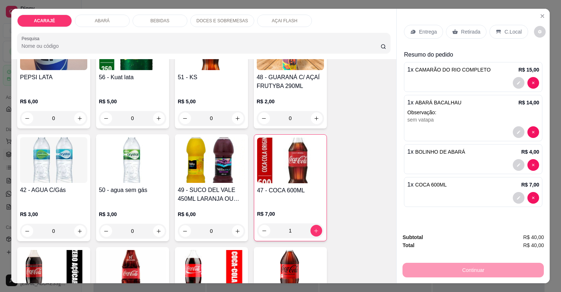
click at [464, 29] on p "Retirada" at bounding box center [470, 31] width 19 height 7
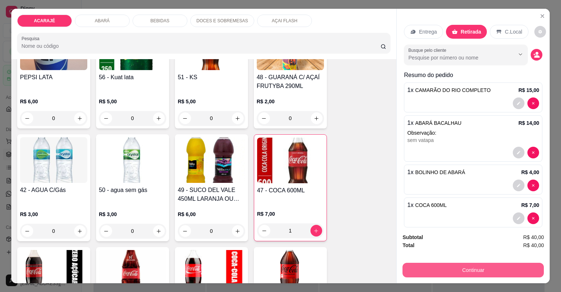
click at [519, 265] on button "Continuar" at bounding box center [472, 270] width 141 height 15
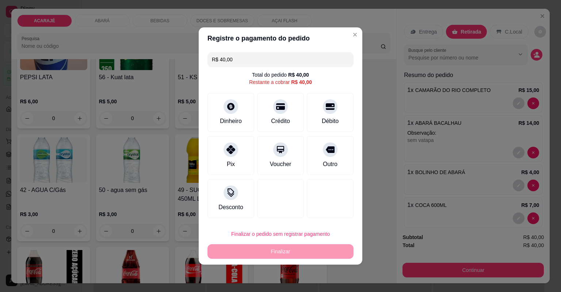
drag, startPoint x: 325, startPoint y: 150, endPoint x: 333, endPoint y: 204, distance: 54.6
click at [326, 151] on icon at bounding box center [330, 149] width 9 height 7
type input "R$ 0,00"
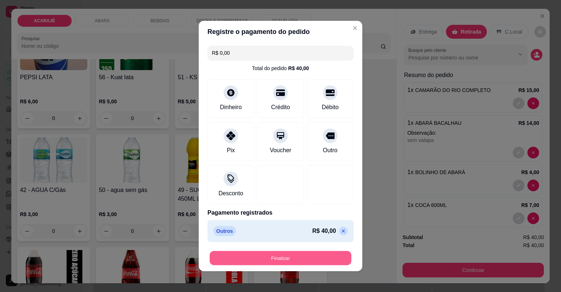
click at [321, 253] on button "Finalizar" at bounding box center [281, 258] width 142 height 14
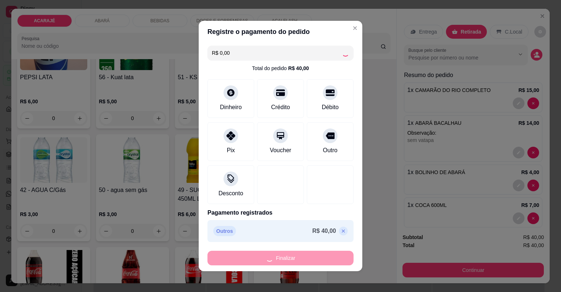
type input "0"
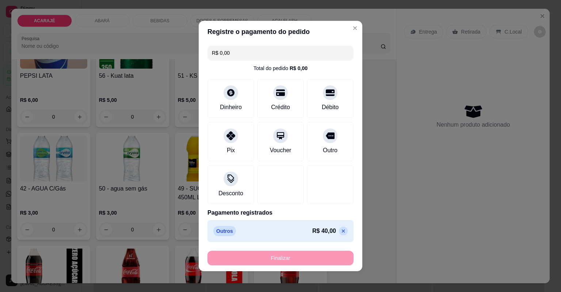
type input "-R$ 40,00"
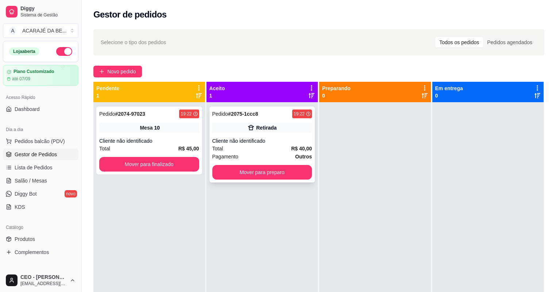
click at [249, 141] on div "Cliente não identificado" at bounding box center [263, 140] width 100 height 7
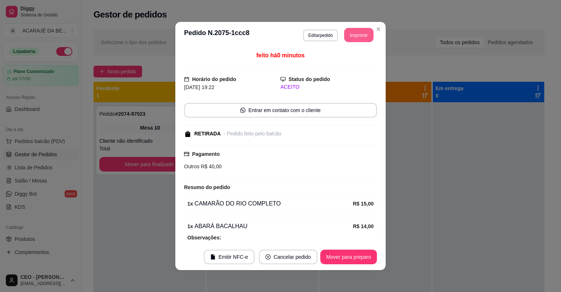
click at [351, 31] on button "Imprimir" at bounding box center [358, 35] width 29 height 14
click at [343, 257] on button "Mover para preparo" at bounding box center [348, 257] width 55 height 14
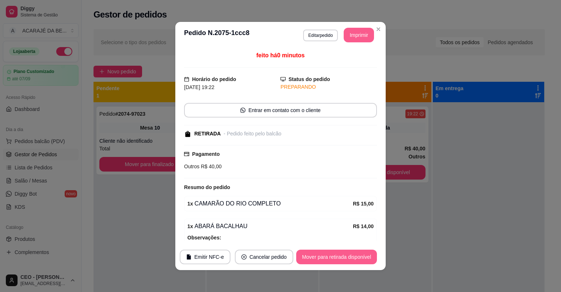
click at [343, 257] on button "Mover para retirada disponível" at bounding box center [336, 257] width 81 height 15
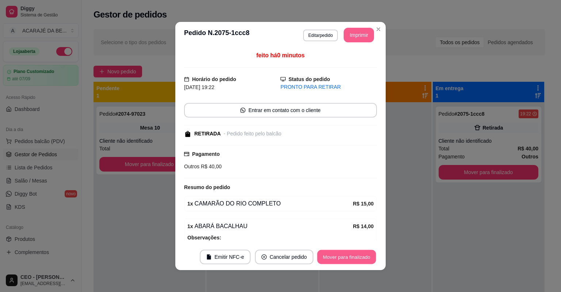
click at [343, 257] on button "Mover para finalizado" at bounding box center [346, 257] width 59 height 14
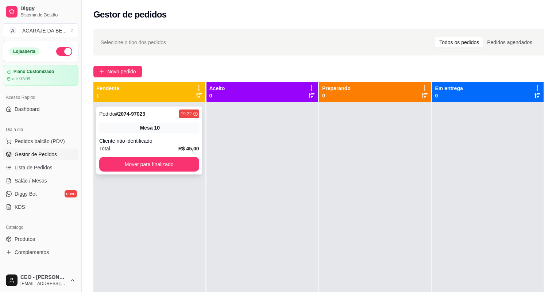
click at [179, 135] on div "Pedido # 2074-97023 19:22 Mesa 10 Cliente não identificado Total R$ 45,00 Mover…" at bounding box center [149, 141] width 106 height 68
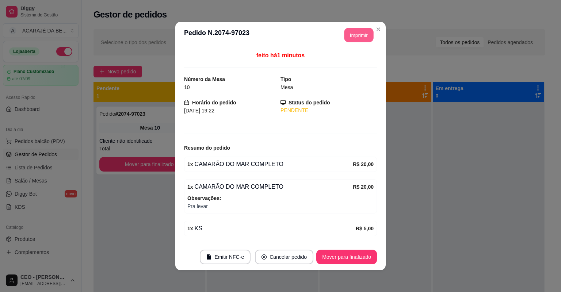
click at [348, 32] on button "Imprimir" at bounding box center [358, 35] width 29 height 14
click at [350, 262] on button "Mover para finalizado" at bounding box center [346, 257] width 59 height 14
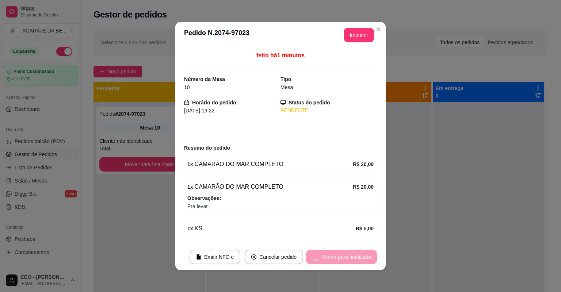
click at [353, 257] on div "Mover para finalizado" at bounding box center [341, 257] width 71 height 15
click at [354, 257] on div "Mover para finalizado" at bounding box center [341, 257] width 71 height 15
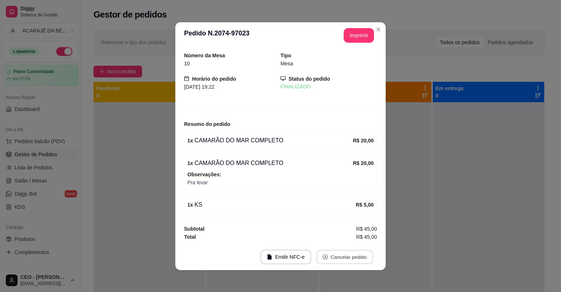
click at [355, 257] on button "Cancelar pedido" at bounding box center [344, 257] width 57 height 14
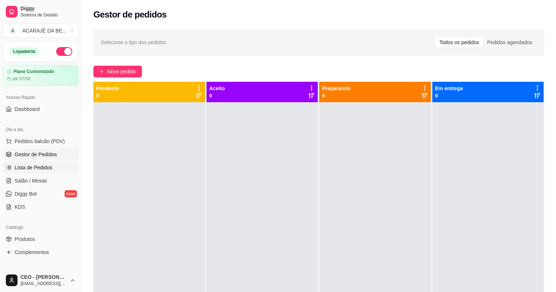
click at [43, 168] on span "Lista de Pedidos" at bounding box center [34, 167] width 38 height 7
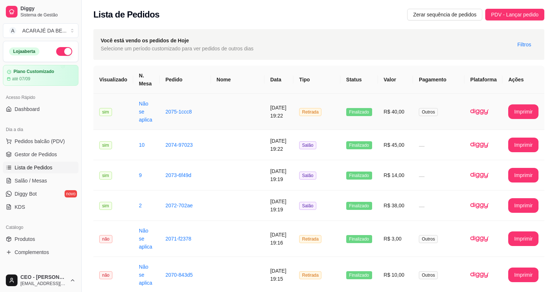
click at [406, 124] on td "R$ 40,00" at bounding box center [395, 112] width 35 height 36
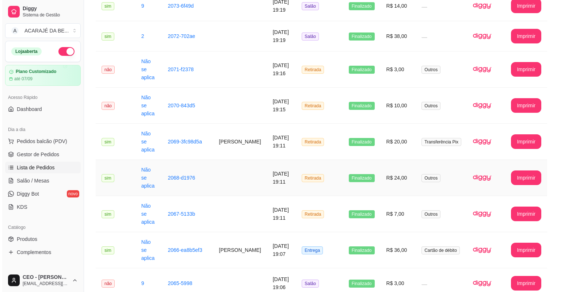
scroll to position [175, 0]
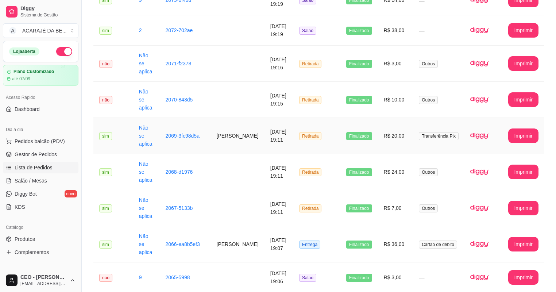
click at [450, 137] on span "Transferência Pix" at bounding box center [439, 136] width 40 height 8
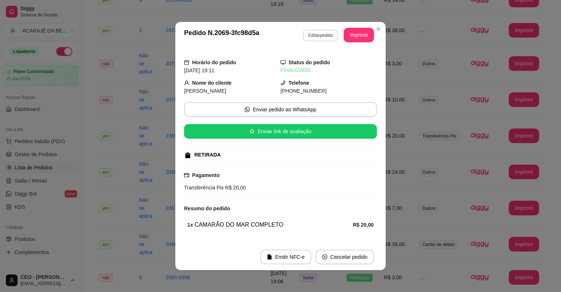
click at [320, 30] on button "Editar pedido" at bounding box center [320, 36] width 35 height 12
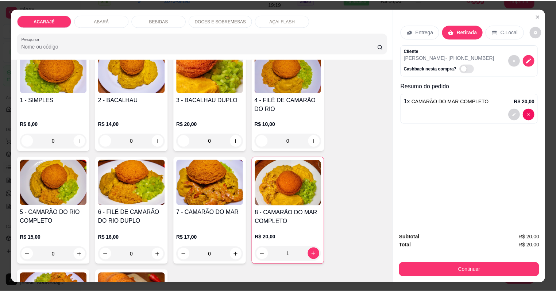
scroll to position [88, 0]
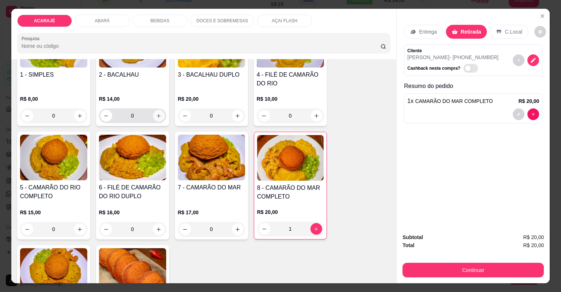
click at [159, 114] on button "increase-product-quantity" at bounding box center [159, 116] width 12 height 12
type input "1"
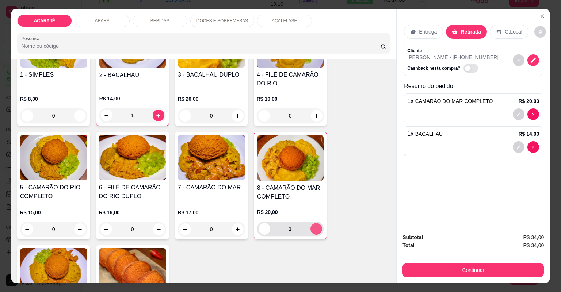
click at [312, 226] on button "increase-product-quantity" at bounding box center [316, 229] width 12 height 12
type input "2"
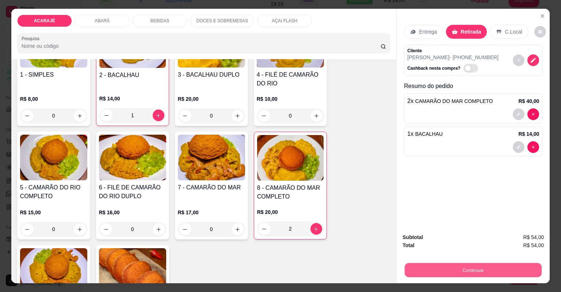
click at [463, 268] on button "Continuar" at bounding box center [473, 270] width 137 height 14
click at [496, 272] on button "Continuar" at bounding box center [472, 270] width 141 height 15
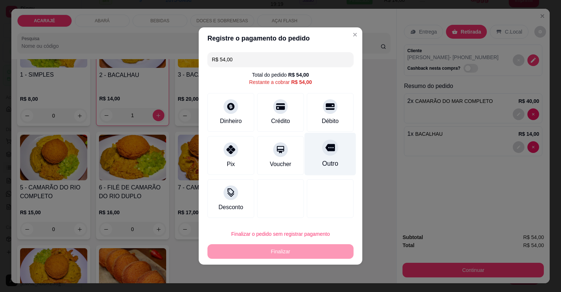
click at [325, 156] on div "Outro" at bounding box center [330, 154] width 51 height 43
type input "R$ 0,00"
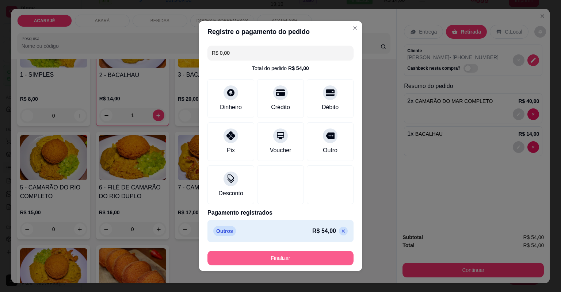
click at [325, 256] on button "Finalizar" at bounding box center [280, 258] width 146 height 15
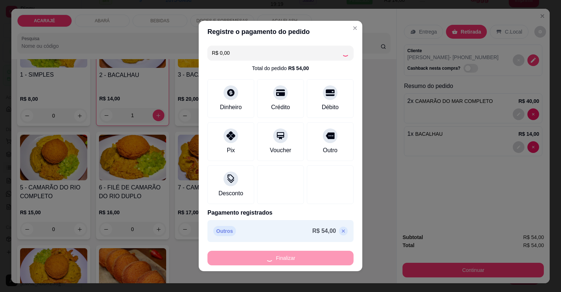
type input "0"
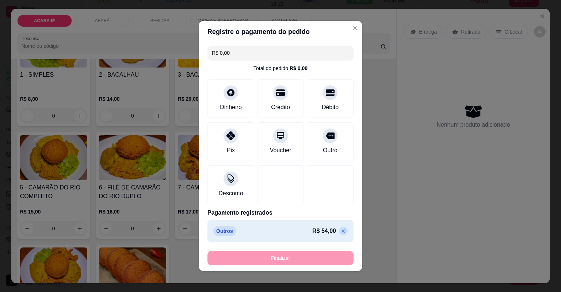
type input "-R$ 54,00"
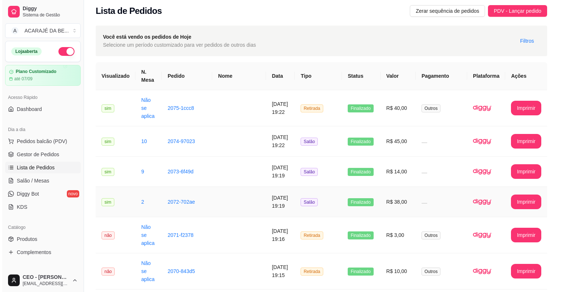
scroll to position [0, 0]
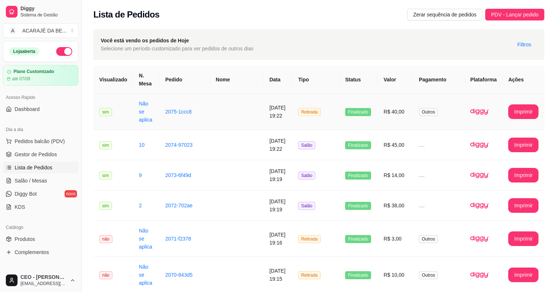
click at [252, 121] on td at bounding box center [237, 112] width 54 height 36
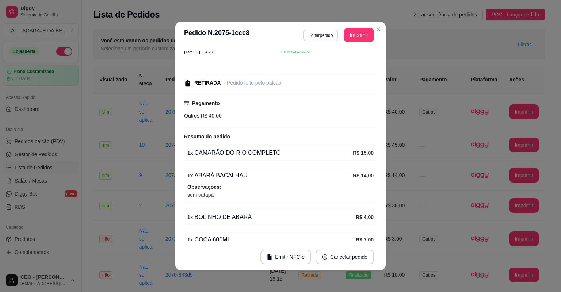
scroll to position [53, 0]
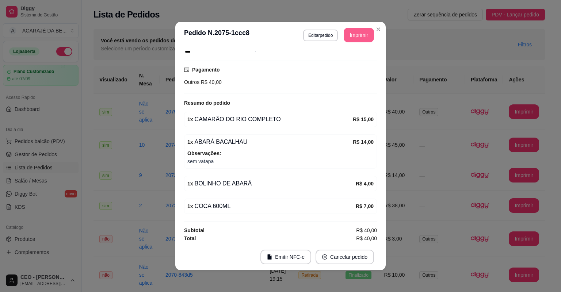
click at [349, 38] on button "Imprimir" at bounding box center [359, 35] width 30 height 15
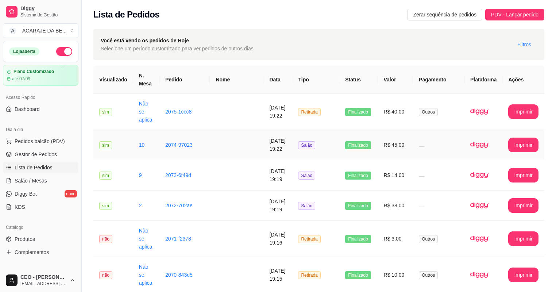
click at [327, 144] on td "Salão" at bounding box center [315, 145] width 47 height 30
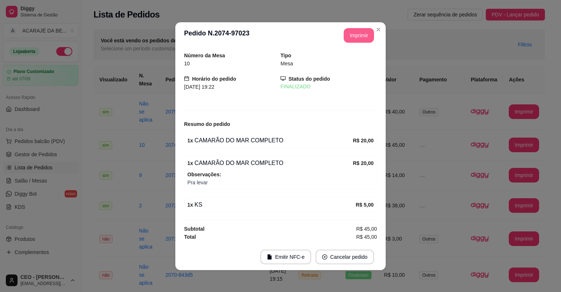
click at [359, 32] on button "Imprimir" at bounding box center [359, 35] width 30 height 15
click at [414, 153] on div "**********" at bounding box center [280, 146] width 561 height 292
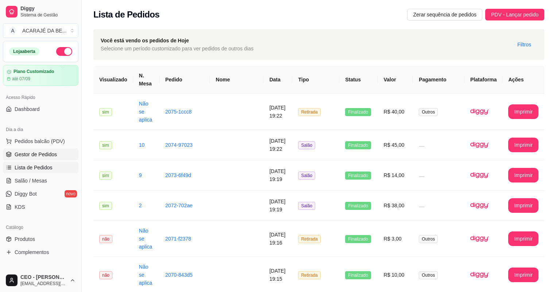
click at [35, 149] on link "Gestor de Pedidos" at bounding box center [41, 155] width 76 height 12
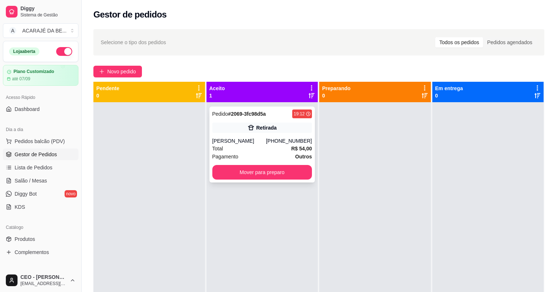
click at [277, 132] on div "Pedido # 2069-3fc98d5a 19:12 Retirada Murilo Bonifácio Alves dos Santos (73) 98…" at bounding box center [263, 145] width 106 height 76
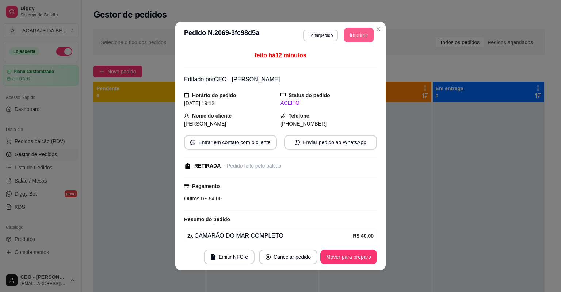
click at [353, 31] on button "Imprimir" at bounding box center [359, 35] width 30 height 15
click at [341, 254] on button "Mover para preparo" at bounding box center [348, 257] width 57 height 15
click at [341, 254] on div "Mover para preparo" at bounding box center [348, 257] width 57 height 15
click at [341, 253] on div "Mover para preparo" at bounding box center [343, 257] width 67 height 15
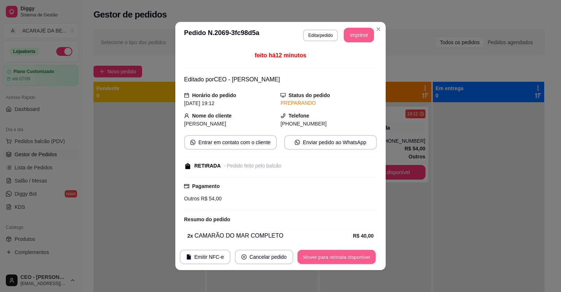
click at [342, 250] on button "Mover para retirada disponível" at bounding box center [336, 257] width 78 height 14
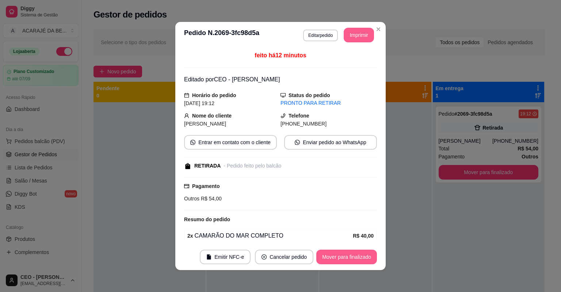
click at [345, 259] on button "Mover para finalizado" at bounding box center [346, 257] width 61 height 15
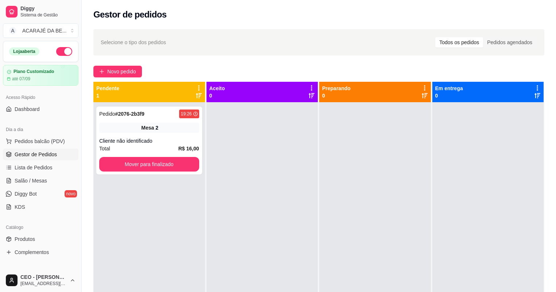
drag, startPoint x: 206, startPoint y: 112, endPoint x: 210, endPoint y: 117, distance: 6.5
click at [210, 117] on div at bounding box center [263, 248] width 112 height 292
click at [194, 111] on div "19:26" at bounding box center [189, 114] width 20 height 9
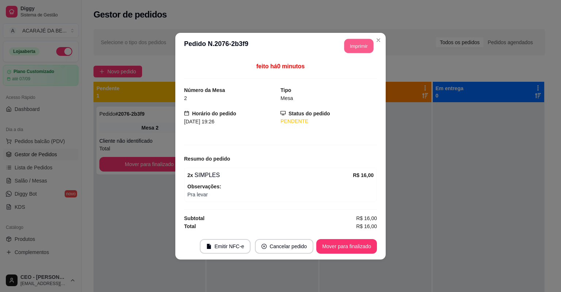
click at [362, 44] on button "Imprimir" at bounding box center [358, 46] width 29 height 14
click at [359, 247] on button "Mover para finalizado" at bounding box center [346, 246] width 59 height 14
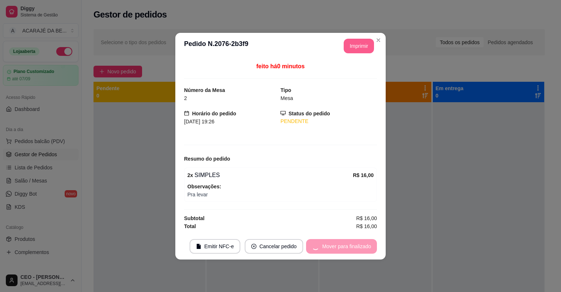
click at [361, 244] on footer "Emitir NFC-e Cancelar pedido Mover para finalizado" at bounding box center [280, 246] width 210 height 26
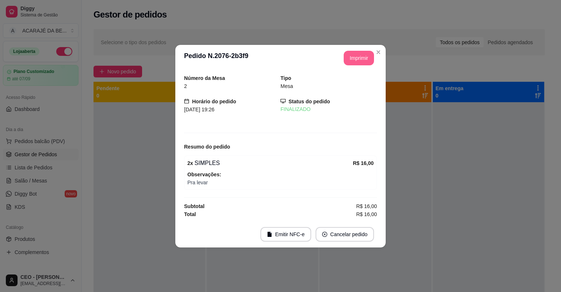
click at [362, 242] on footer "Emitir NFC-e Cancelar pedido" at bounding box center [280, 234] width 210 height 26
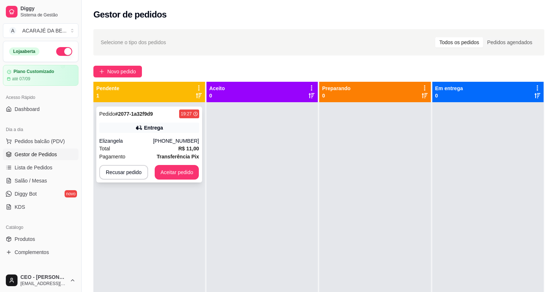
click at [146, 113] on strong "# 2077-1a32f9d9" at bounding box center [134, 114] width 38 height 6
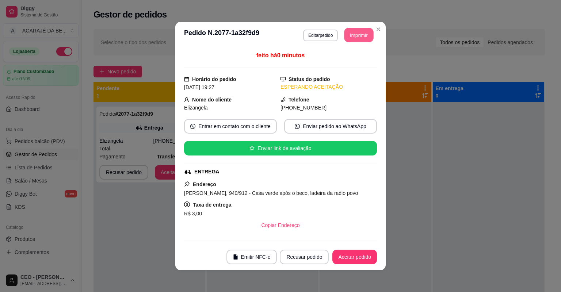
click at [369, 32] on button "Imprimir" at bounding box center [358, 35] width 29 height 14
click at [363, 258] on button "Aceitar pedido" at bounding box center [354, 257] width 45 height 15
click at [361, 257] on button "Aceitar pedido" at bounding box center [354, 257] width 45 height 15
click at [359, 256] on div "Recusar pedido Aceitar pedido" at bounding box center [328, 257] width 97 height 15
click at [358, 256] on div "Recusar pedido Aceitar pedido" at bounding box center [318, 257] width 118 height 15
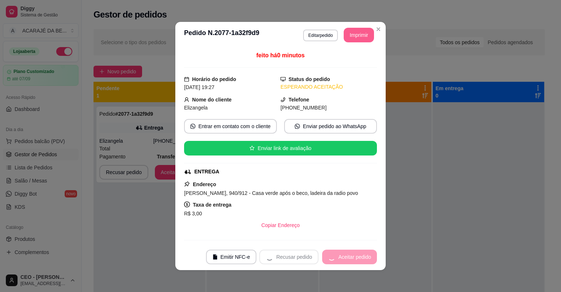
click at [357, 256] on div "Recusar pedido Aceitar pedido" at bounding box center [318, 257] width 118 height 15
click at [355, 256] on div "Recusar pedido Aceitar pedido" at bounding box center [318, 257] width 118 height 15
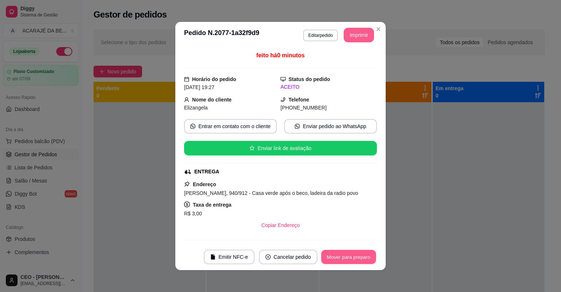
click at [355, 255] on button "Mover para preparo" at bounding box center [348, 257] width 55 height 14
click at [355, 255] on div "Mover para preparo" at bounding box center [343, 257] width 67 height 15
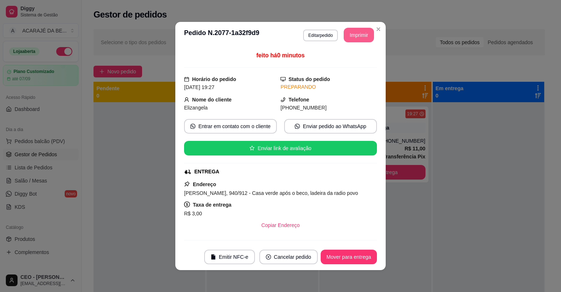
click at [355, 255] on button "Mover para entrega" at bounding box center [349, 257] width 56 height 15
click at [355, 256] on div "Mover para entrega" at bounding box center [343, 257] width 66 height 15
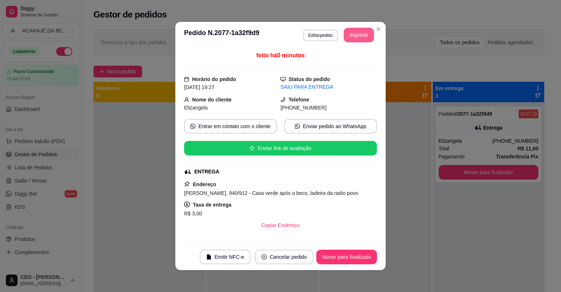
click at [355, 256] on button "Mover para finalizado" at bounding box center [346, 257] width 61 height 15
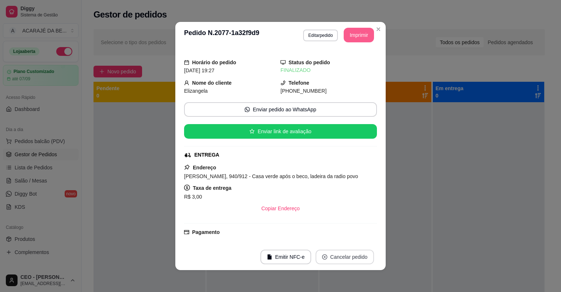
click at [355, 256] on button "Cancelar pedido" at bounding box center [344, 257] width 58 height 15
click at [488, 185] on div "**********" at bounding box center [280, 146] width 561 height 292
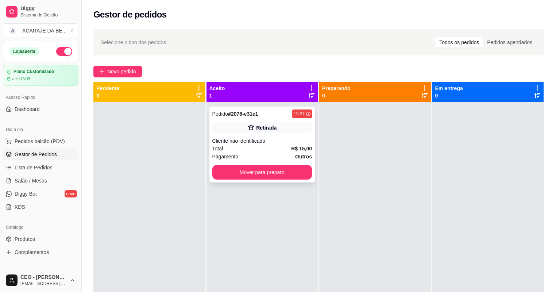
click at [264, 131] on div "Retirada" at bounding box center [263, 128] width 100 height 10
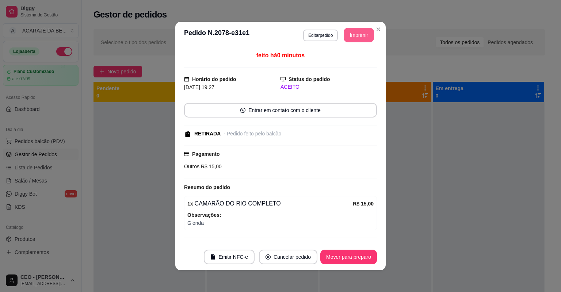
click at [359, 34] on button "Imprimir" at bounding box center [359, 35] width 30 height 15
click at [356, 254] on button "Mover para preparo" at bounding box center [348, 257] width 57 height 15
click at [356, 257] on button "Mover para preparo" at bounding box center [348, 257] width 57 height 15
drag, startPoint x: 355, startPoint y: 260, endPoint x: 339, endPoint y: 253, distance: 17.8
click at [350, 261] on div "Mover para preparo" at bounding box center [343, 257] width 67 height 15
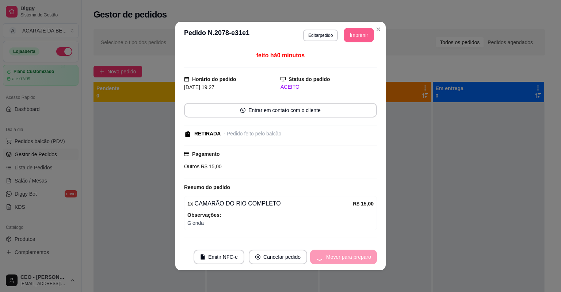
click at [339, 253] on div "Mover para preparo" at bounding box center [343, 257] width 67 height 15
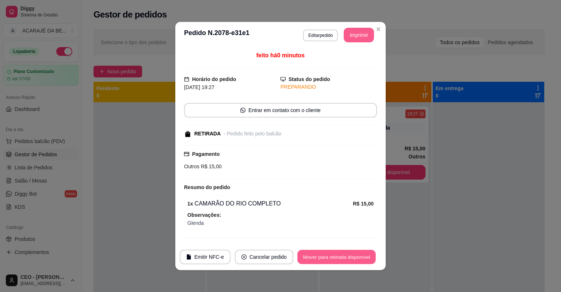
click at [338, 253] on button "Mover para retirada disponível" at bounding box center [336, 257] width 78 height 14
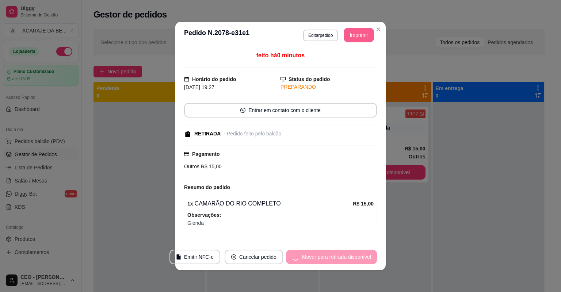
click at [338, 253] on div "Mover para retirada disponível" at bounding box center [331, 257] width 91 height 15
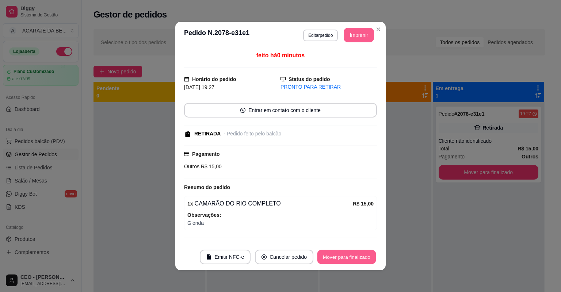
click at [337, 253] on button "Mover para finalizado" at bounding box center [346, 257] width 59 height 14
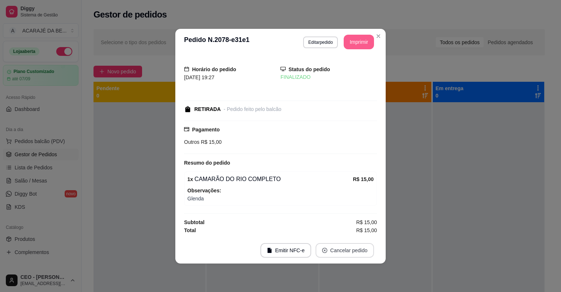
click at [337, 251] on button "Cancelar pedido" at bounding box center [344, 250] width 58 height 15
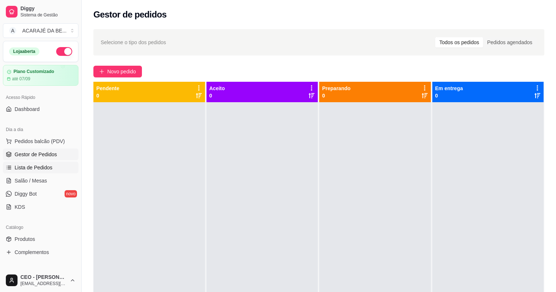
click at [59, 164] on link "Lista de Pedidos" at bounding box center [41, 168] width 76 height 12
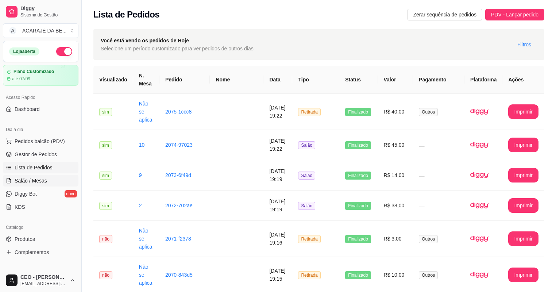
click at [60, 175] on link "Salão / Mesas" at bounding box center [41, 181] width 76 height 12
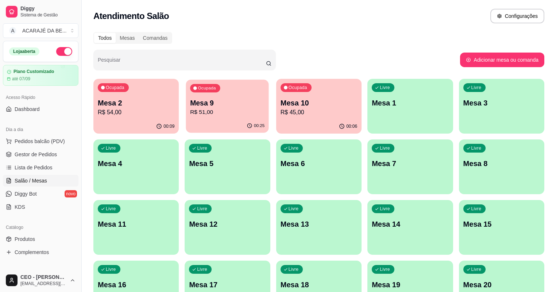
click at [199, 111] on p "R$ 51,00" at bounding box center [228, 112] width 74 height 8
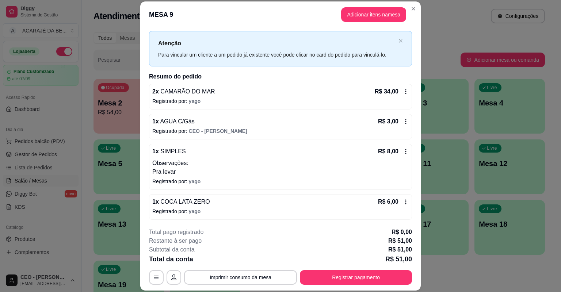
scroll to position [22, 0]
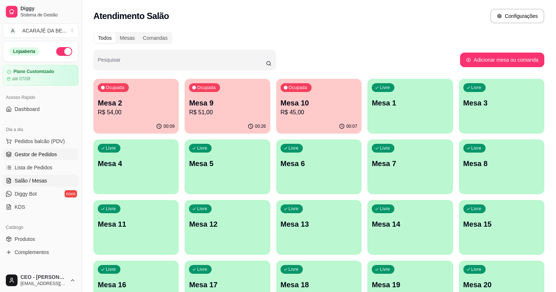
click at [51, 151] on span "Gestor de Pedidos" at bounding box center [36, 154] width 42 height 7
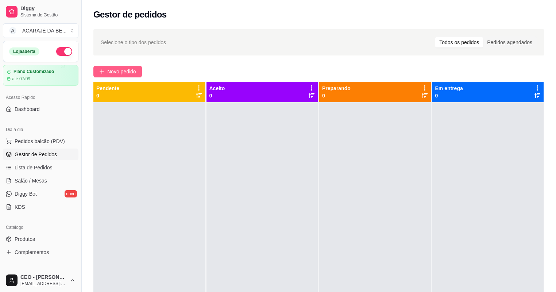
click at [120, 73] on span "Novo pedido" at bounding box center [121, 72] width 29 height 8
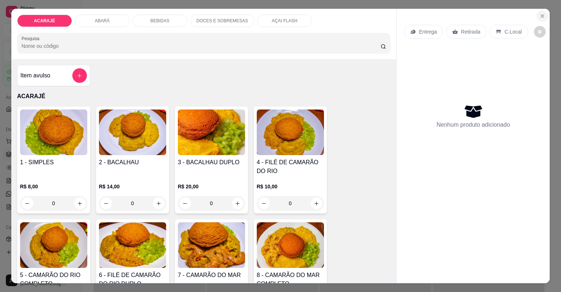
click at [539, 15] on icon "Close" at bounding box center [542, 16] width 6 height 6
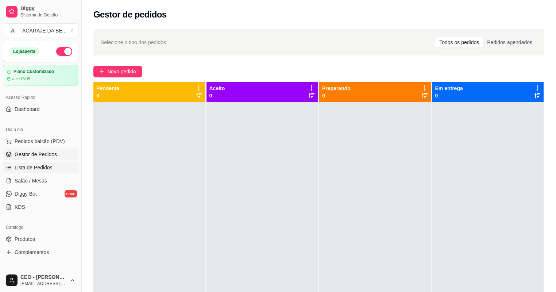
click at [41, 166] on span "Lista de Pedidos" at bounding box center [34, 167] width 38 height 7
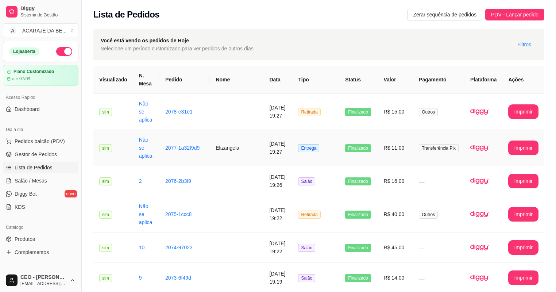
click at [308, 144] on span "Entrega" at bounding box center [308, 148] width 21 height 8
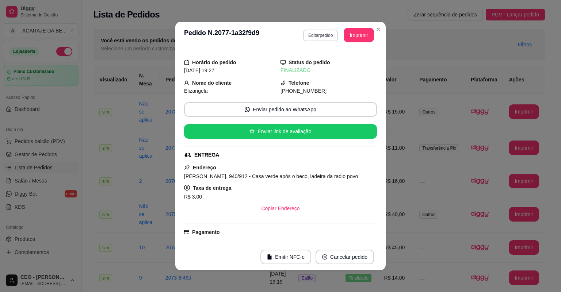
click at [320, 35] on button "Editar pedido" at bounding box center [320, 36] width 35 height 12
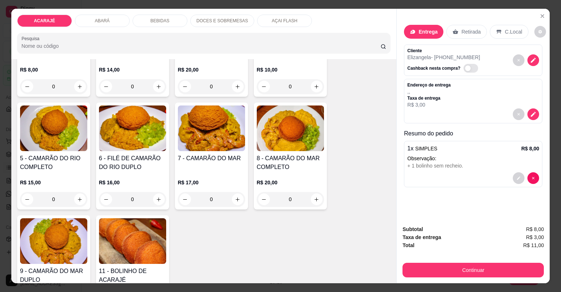
scroll to position [175, 0]
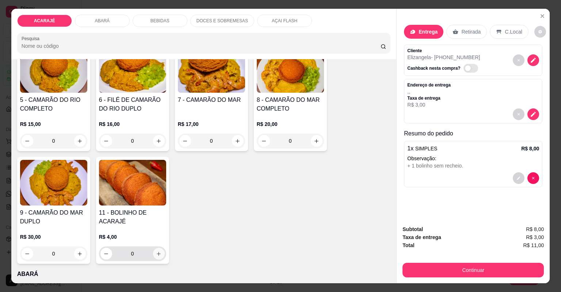
click at [156, 255] on icon "increase-product-quantity" at bounding box center [158, 253] width 5 height 5
type input "1"
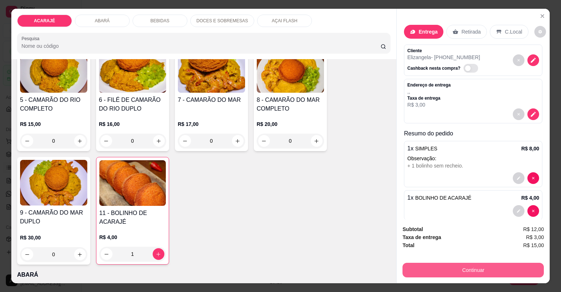
click at [428, 264] on button "Continuar" at bounding box center [472, 270] width 141 height 15
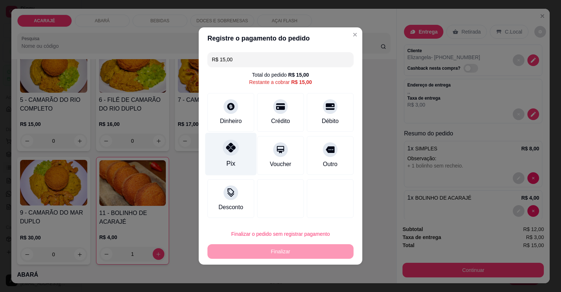
click at [213, 156] on div "Pix" at bounding box center [230, 154] width 51 height 43
type input "R$ 0,00"
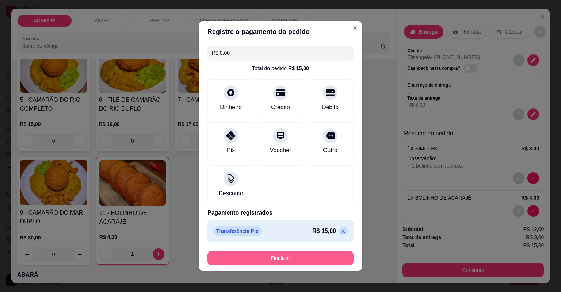
click at [302, 253] on button "Finalizar" at bounding box center [280, 258] width 146 height 15
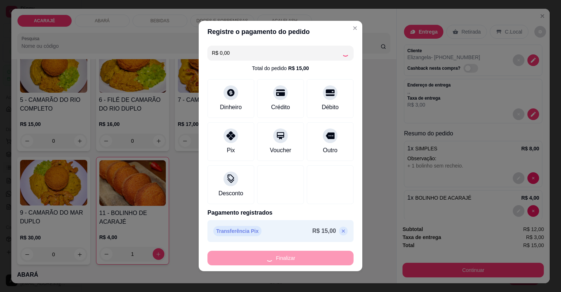
type input "0"
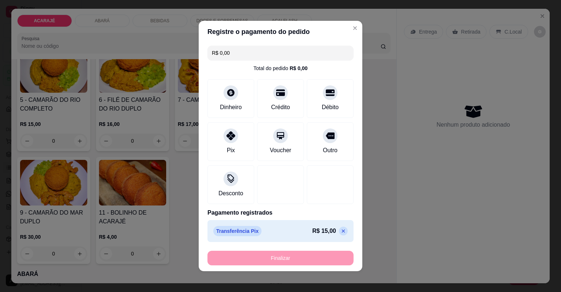
type input "-R$ 15,00"
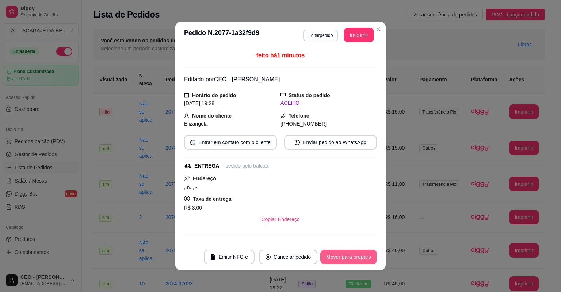
click at [351, 256] on button "Mover para preparo" at bounding box center [348, 257] width 57 height 15
click at [351, 255] on button "Mover para entrega" at bounding box center [349, 257] width 56 height 15
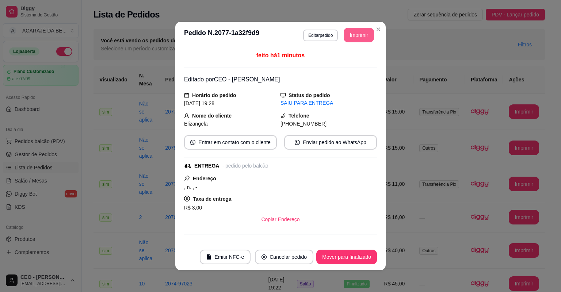
click at [355, 32] on button "Imprimir" at bounding box center [359, 35] width 30 height 15
click at [362, 259] on button "Mover para finalizado" at bounding box center [346, 257] width 61 height 15
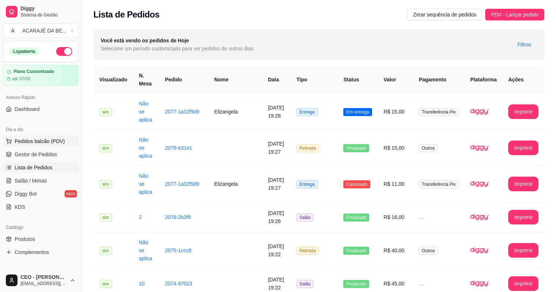
click at [47, 145] on button "Pedidos balcão (PDV)" at bounding box center [41, 141] width 76 height 12
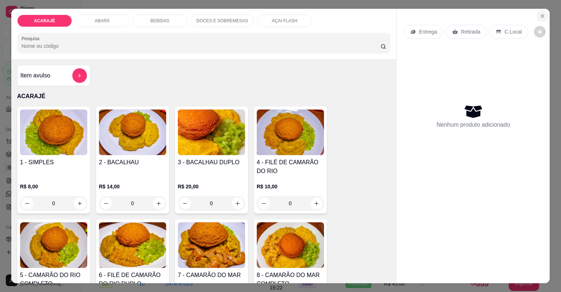
click at [541, 16] on icon "Close" at bounding box center [542, 16] width 3 height 3
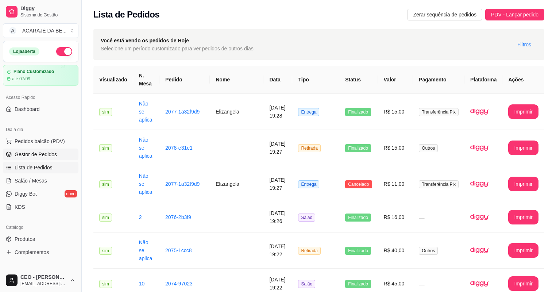
click at [67, 155] on link "Gestor de Pedidos" at bounding box center [41, 155] width 76 height 12
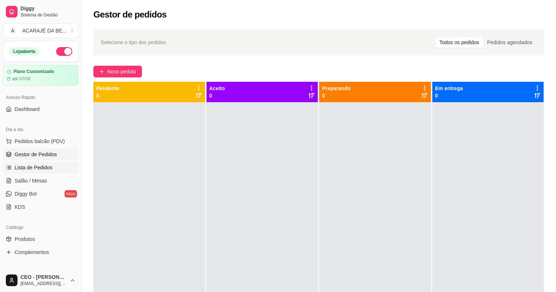
click at [51, 169] on link "Lista de Pedidos" at bounding box center [41, 168] width 76 height 12
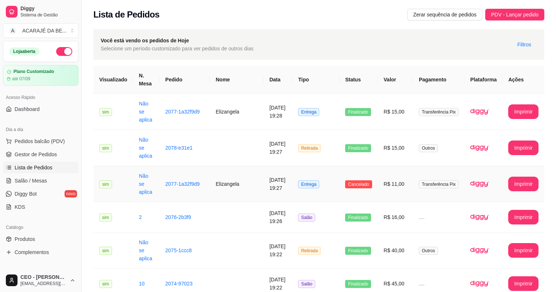
click at [274, 174] on td "11/08/2025 às 19:27" at bounding box center [278, 184] width 29 height 36
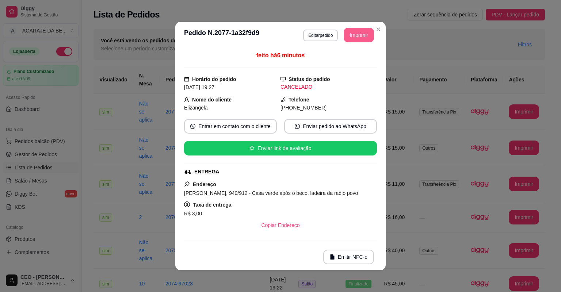
click at [352, 32] on button "Imprimir" at bounding box center [359, 35] width 30 height 15
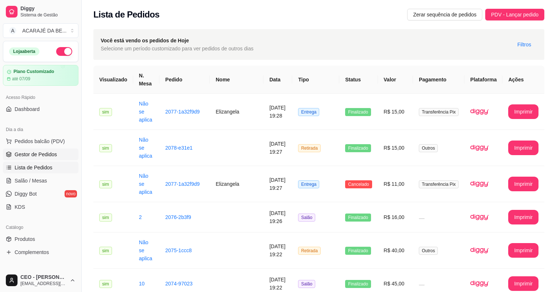
click at [24, 154] on span "Gestor de Pedidos" at bounding box center [36, 154] width 42 height 7
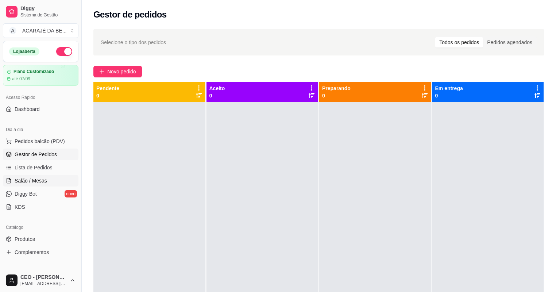
click at [59, 177] on link "Salão / Mesas" at bounding box center [41, 181] width 76 height 12
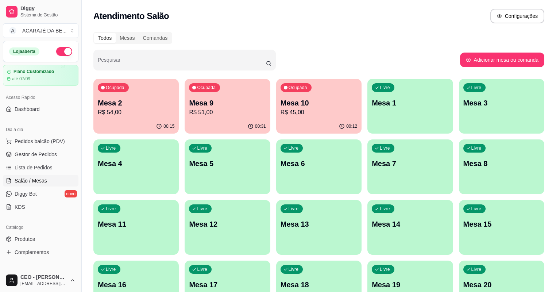
click at [134, 103] on p "Mesa 2" at bounding box center [136, 103] width 77 height 10
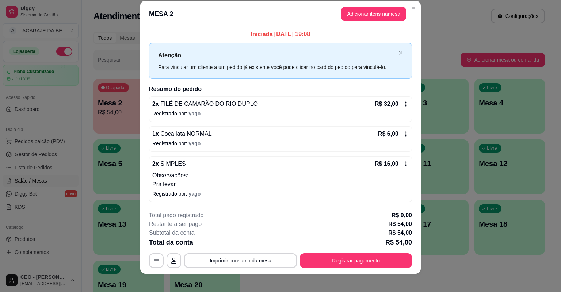
scroll to position [13, 0]
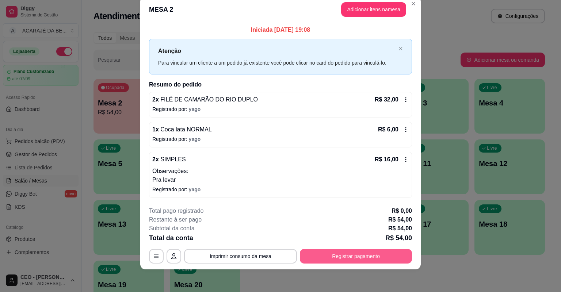
click at [378, 255] on button "Registrar pagamento" at bounding box center [356, 256] width 112 height 15
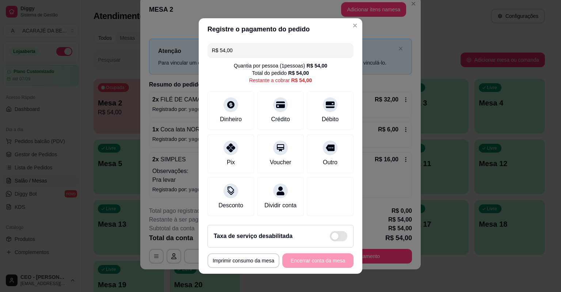
drag, startPoint x: 214, startPoint y: 49, endPoint x: 257, endPoint y: 55, distance: 43.2
click at [257, 55] on input "R$ 54,00" at bounding box center [280, 50] width 137 height 15
click at [316, 111] on div "Débito" at bounding box center [330, 109] width 51 height 43
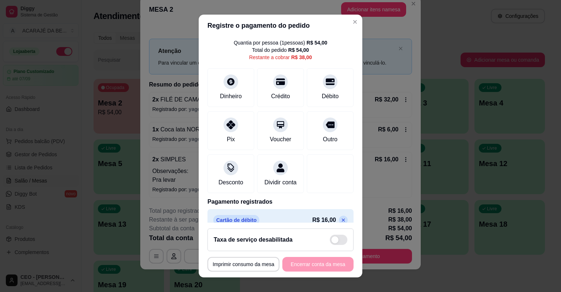
scroll to position [39, 0]
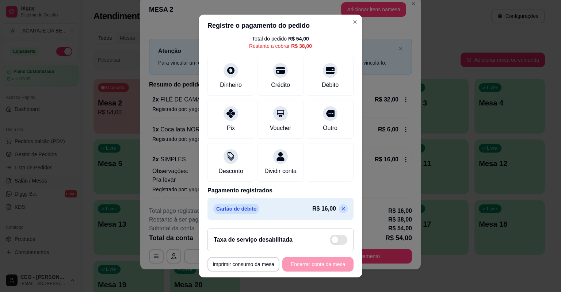
click at [340, 209] on icon at bounding box center [343, 209] width 6 height 6
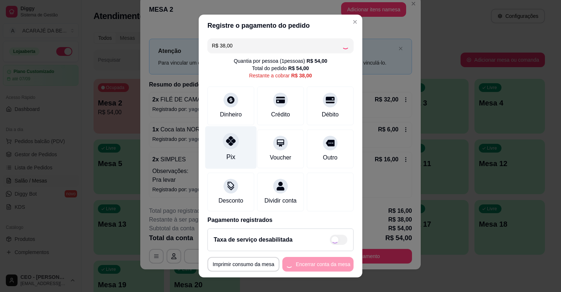
scroll to position [0, 0]
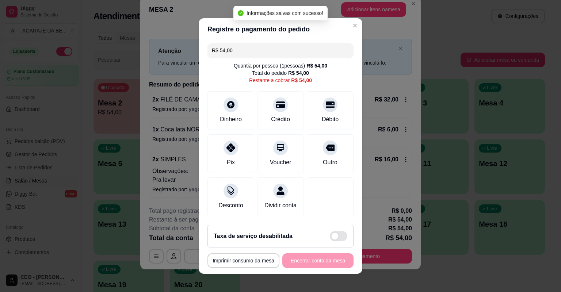
drag, startPoint x: 217, startPoint y: 50, endPoint x: 242, endPoint y: 49, distance: 25.9
click at [242, 49] on input "R$ 54,00" at bounding box center [280, 50] width 137 height 15
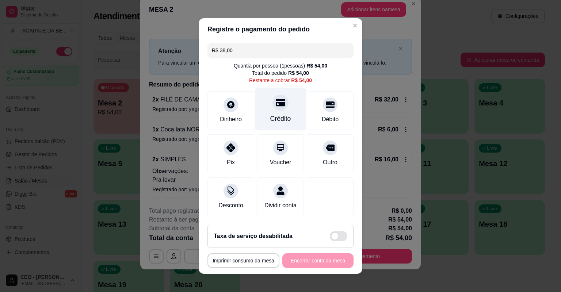
click at [280, 115] on div "Crédito" at bounding box center [280, 118] width 21 height 9
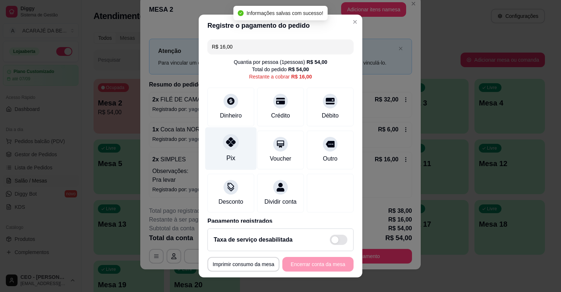
click at [220, 147] on div "Pix" at bounding box center [230, 148] width 51 height 43
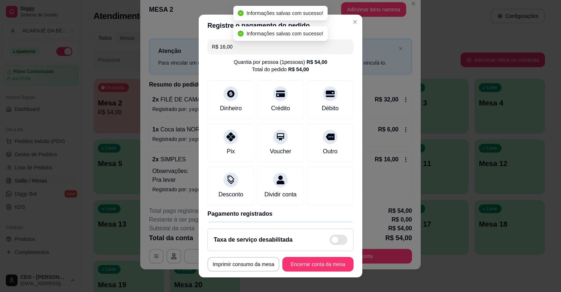
type input "R$ 0,00"
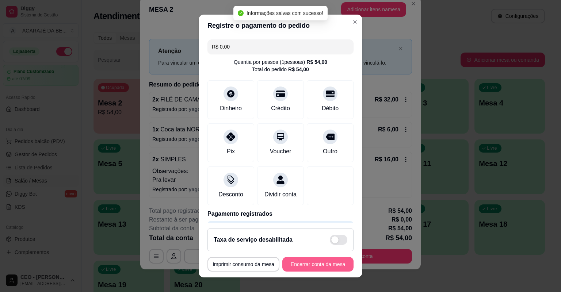
click at [327, 264] on button "Encerrar conta da mesa" at bounding box center [317, 264] width 71 height 15
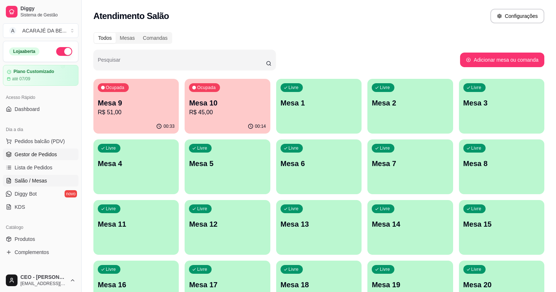
click at [32, 152] on span "Gestor de Pedidos" at bounding box center [36, 154] width 42 height 7
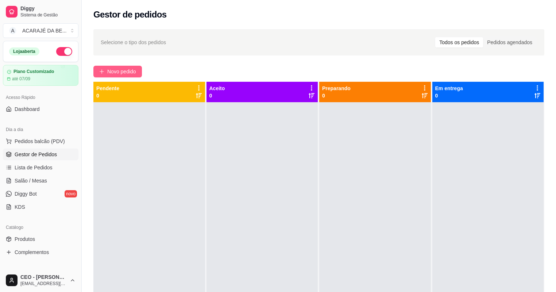
click at [112, 74] on span "Novo pedido" at bounding box center [121, 72] width 29 height 8
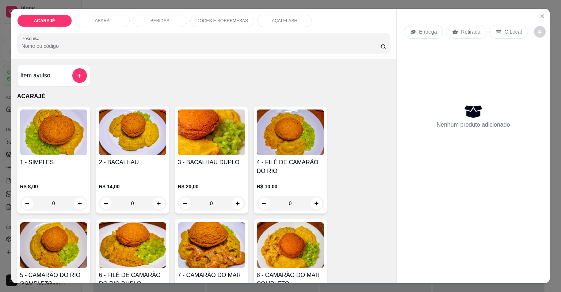
click at [147, 173] on div "2 - BACALHAU" at bounding box center [132, 167] width 67 height 18
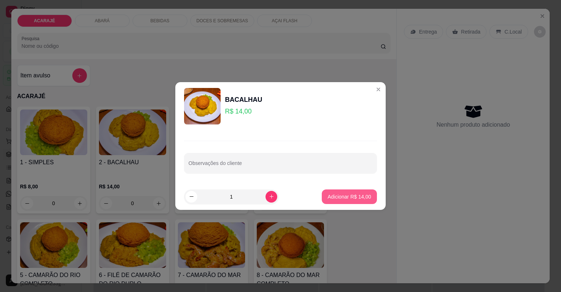
click at [352, 196] on p "Adicionar R$ 14,00" at bounding box center [349, 196] width 43 height 7
type input "1"
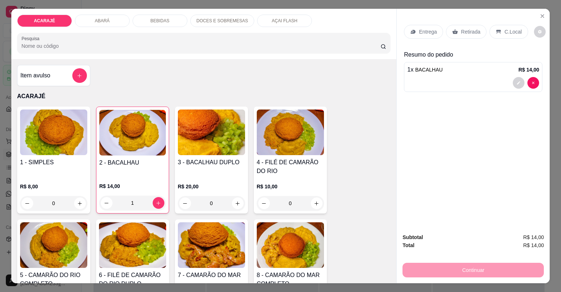
click at [468, 34] on p "Retirada" at bounding box center [470, 31] width 19 height 7
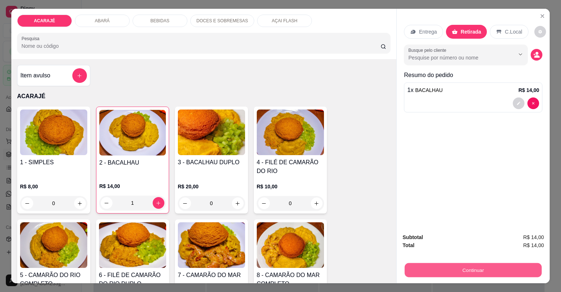
click at [491, 267] on button "Continuar" at bounding box center [473, 270] width 137 height 14
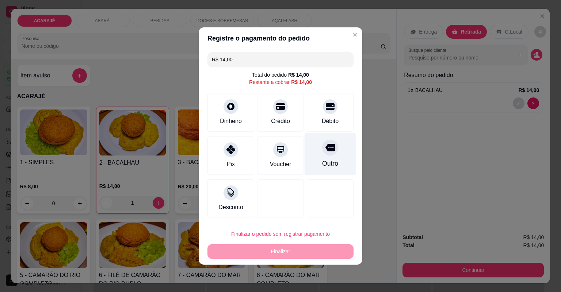
click at [329, 149] on icon at bounding box center [329, 147] width 9 height 9
type input "R$ 0,00"
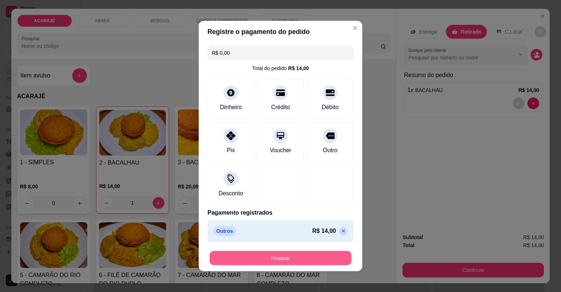
click at [304, 255] on button "Finalizar" at bounding box center [281, 258] width 142 height 14
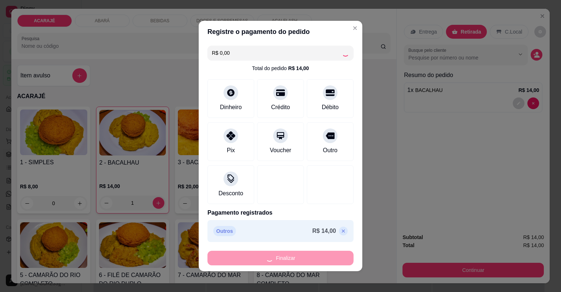
type input "0"
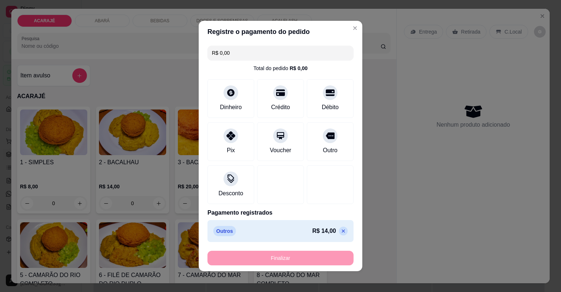
type input "-R$ 14,00"
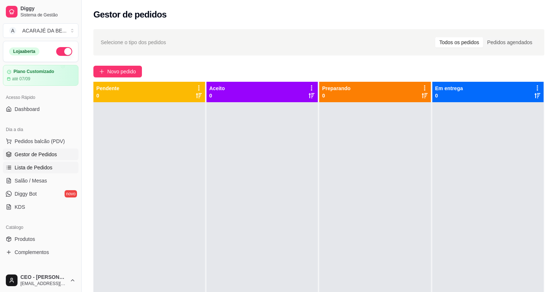
click at [39, 169] on span "Lista de Pedidos" at bounding box center [34, 167] width 38 height 7
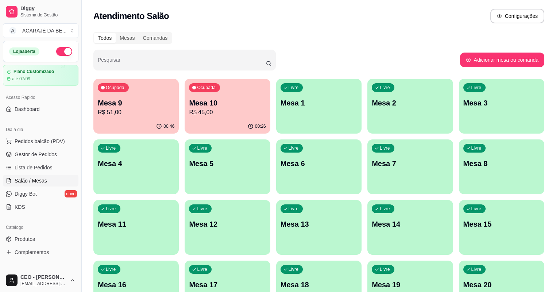
click at [204, 117] on div "Ocupada Mesa 10 R$ 45,00" at bounding box center [227, 99] width 85 height 41
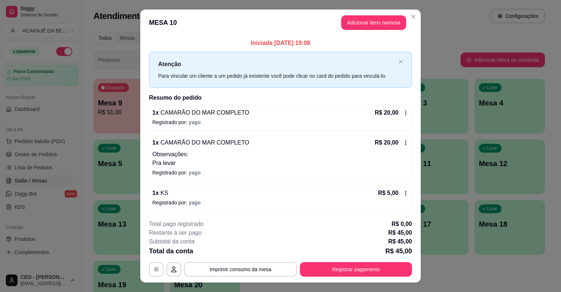
scroll to position [13, 0]
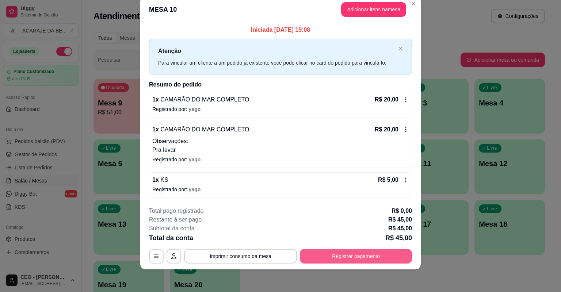
click at [378, 252] on button "Registrar pagamento" at bounding box center [356, 256] width 112 height 15
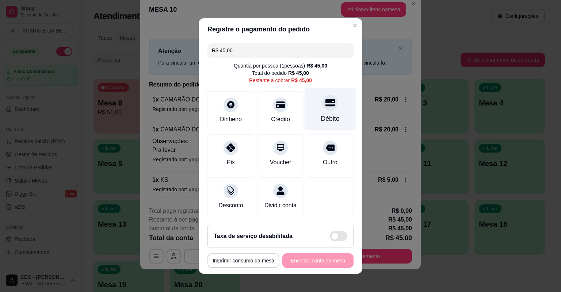
click at [324, 120] on div "Débito" at bounding box center [330, 118] width 19 height 9
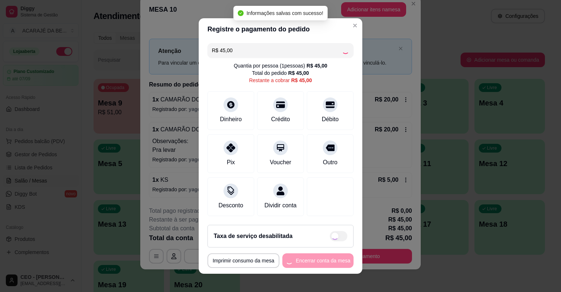
type input "R$ 0,00"
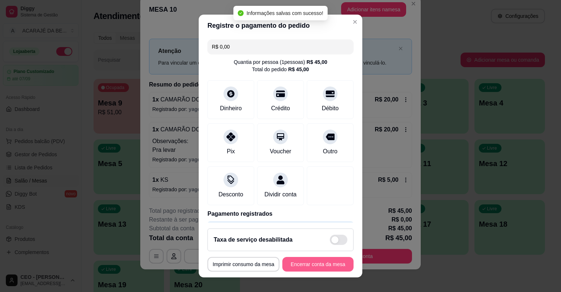
click at [328, 260] on button "Encerrar conta da mesa" at bounding box center [317, 264] width 71 height 15
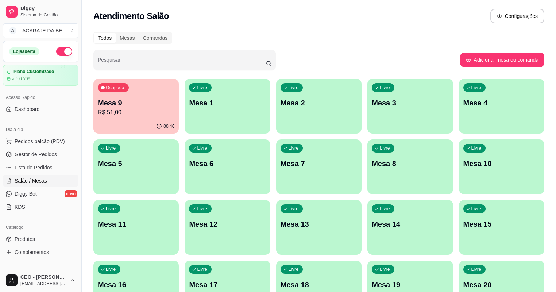
click at [126, 102] on div "Ocupada Mesa 9 R$ 51,00" at bounding box center [135, 99] width 85 height 41
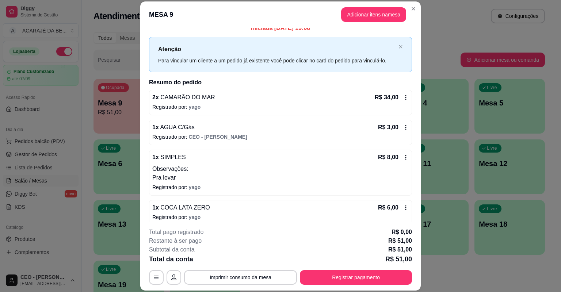
scroll to position [13, 0]
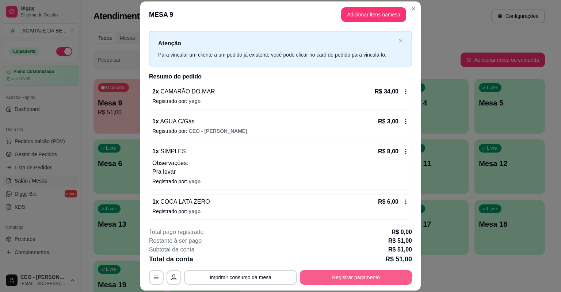
click at [333, 280] on div "**********" at bounding box center [280, 256] width 263 height 57
click at [341, 273] on button "Registrar pagamento" at bounding box center [356, 277] width 112 height 15
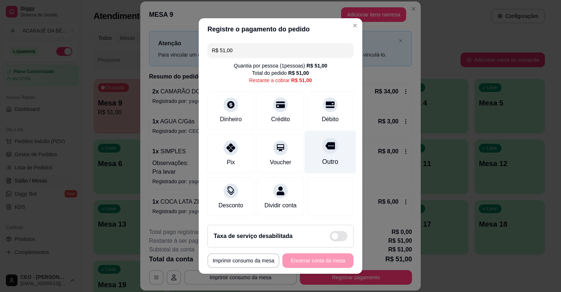
click at [326, 156] on div "Outro" at bounding box center [330, 152] width 51 height 43
type input "R$ 0,00"
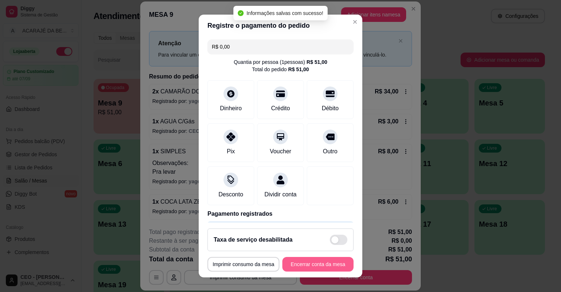
click at [329, 257] on button "Encerrar conta da mesa" at bounding box center [317, 264] width 71 height 15
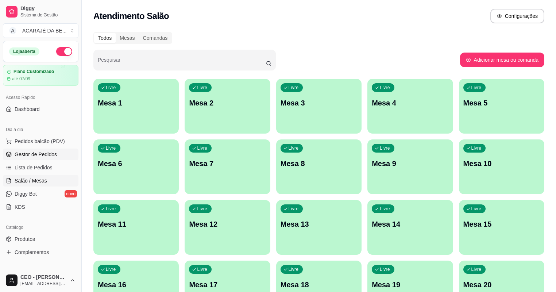
click at [39, 151] on span "Gestor de Pedidos" at bounding box center [36, 154] width 42 height 7
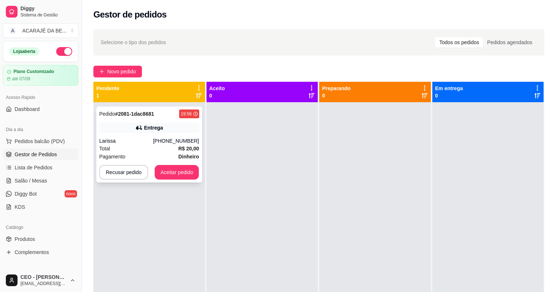
click at [174, 140] on div "(73) 98809-2543" at bounding box center [176, 140] width 46 height 7
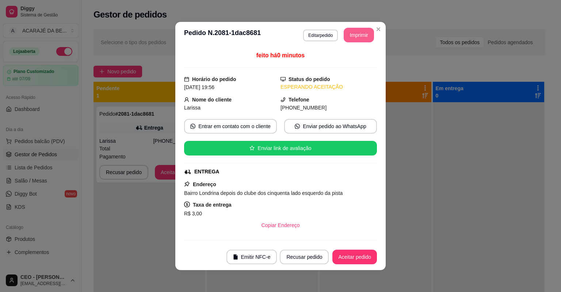
click at [363, 35] on button "Imprimir" at bounding box center [359, 35] width 30 height 15
click at [343, 252] on button "Aceitar pedido" at bounding box center [354, 257] width 43 height 14
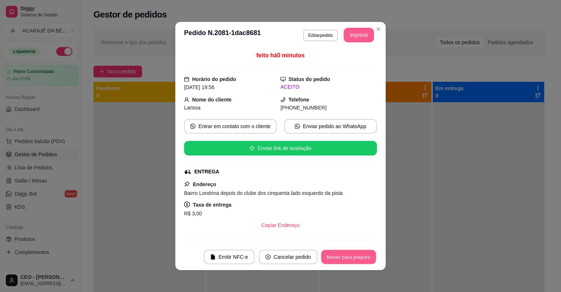
click at [343, 257] on button "Mover para preparo" at bounding box center [348, 257] width 55 height 14
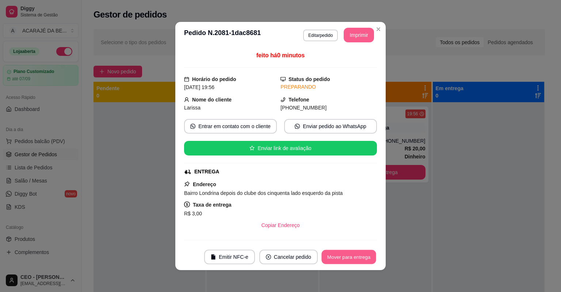
click at [343, 257] on button "Mover para entrega" at bounding box center [348, 257] width 55 height 14
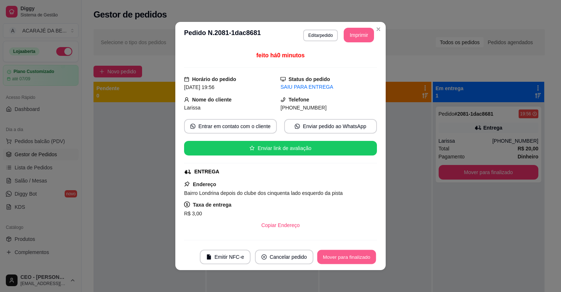
click at [343, 257] on button "Mover para finalizado" at bounding box center [346, 257] width 59 height 14
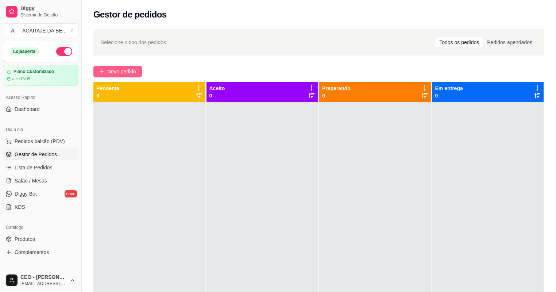
click at [121, 73] on span "Novo pedido" at bounding box center [121, 72] width 29 height 8
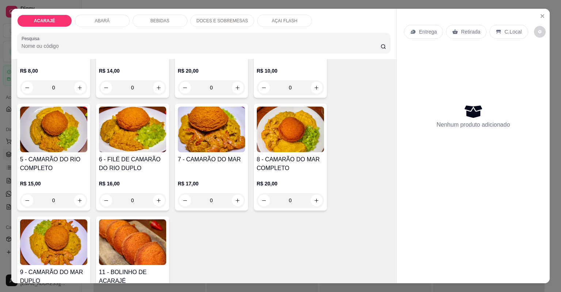
scroll to position [117, 0]
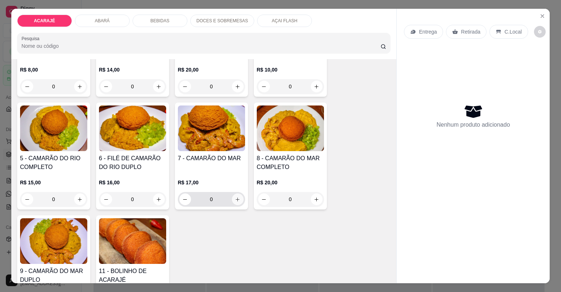
click at [250, 190] on div "1 - SIMPLES R$ 8,00 0 2 - BACALHAU R$ 14,00 0 3 - BACALHAU DUPLO R$ 20,00 0 4 -…" at bounding box center [204, 156] width 374 height 333
click at [241, 193] on div "0" at bounding box center [211, 199] width 67 height 15
click at [238, 198] on button "increase-product-quantity" at bounding box center [238, 200] width 12 height 12
type input "1"
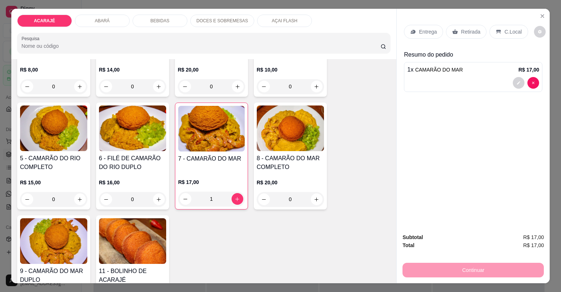
click at [453, 31] on icon at bounding box center [454, 31] width 5 height 5
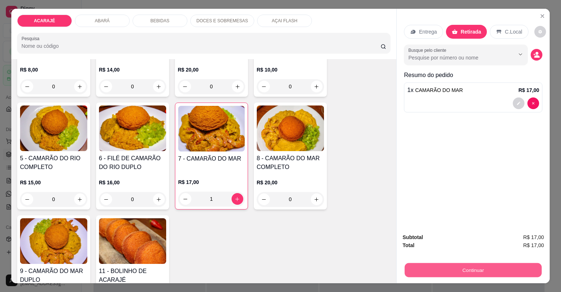
click at [417, 268] on button "Continuar" at bounding box center [473, 270] width 137 height 14
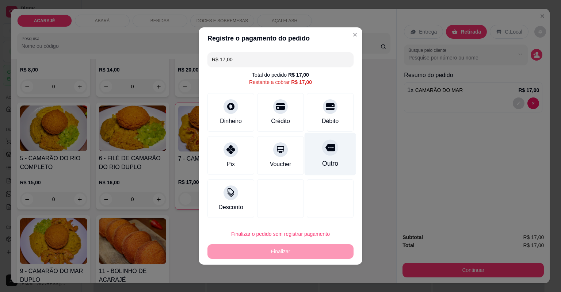
click at [318, 155] on div "Outro" at bounding box center [330, 154] width 51 height 43
type input "R$ 0,00"
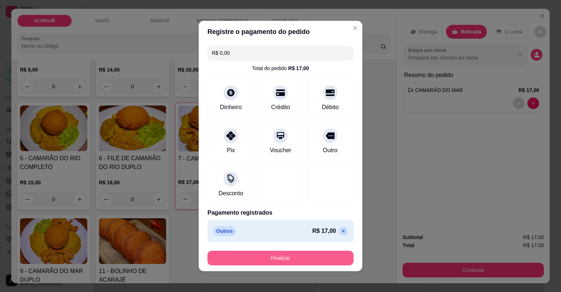
click at [312, 259] on button "Finalizar" at bounding box center [280, 258] width 146 height 15
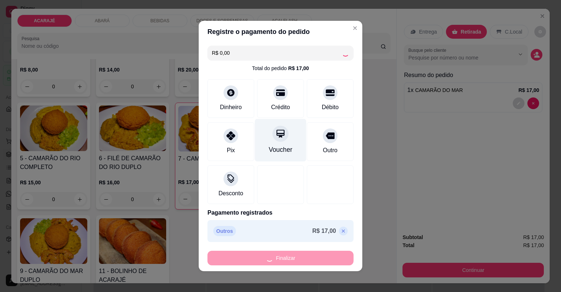
type input "0"
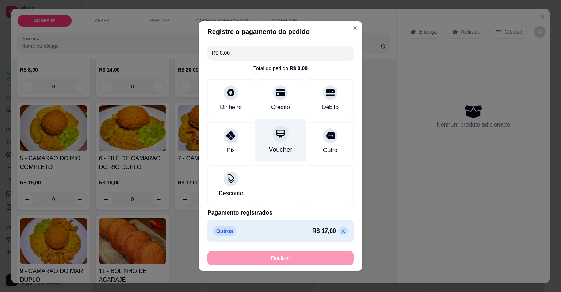
type input "-R$ 17,00"
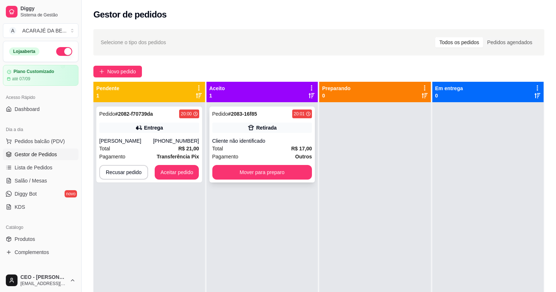
click at [249, 152] on div "Total R$ 17,00" at bounding box center [263, 149] width 100 height 8
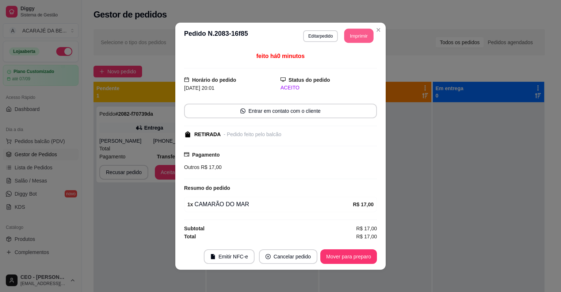
click at [358, 34] on button "Imprimir" at bounding box center [358, 35] width 29 height 14
click at [351, 254] on button "Mover para preparo" at bounding box center [348, 256] width 57 height 15
click at [351, 254] on div "Mover para preparo" at bounding box center [343, 256] width 67 height 15
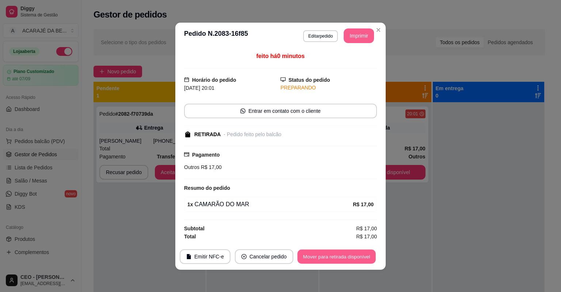
click at [352, 254] on button "Mover para retirada disponível" at bounding box center [336, 256] width 78 height 14
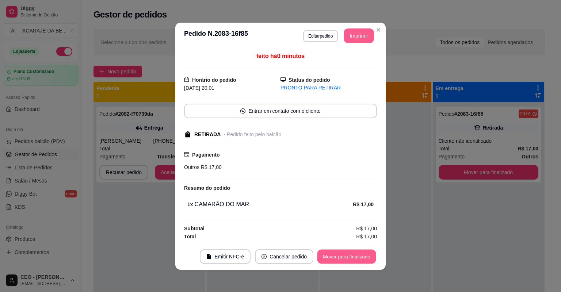
click at [352, 253] on button "Mover para finalizado" at bounding box center [346, 256] width 59 height 14
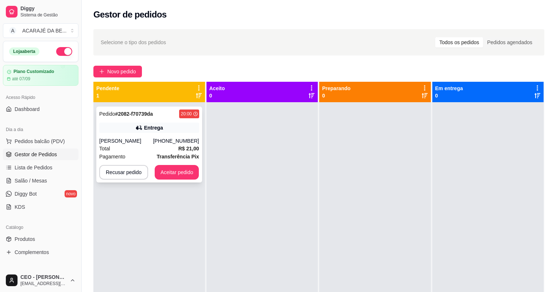
drag, startPoint x: 182, startPoint y: 156, endPoint x: 155, endPoint y: 141, distance: 31.1
click at [153, 141] on div "Gabriel" at bounding box center [126, 140] width 54 height 7
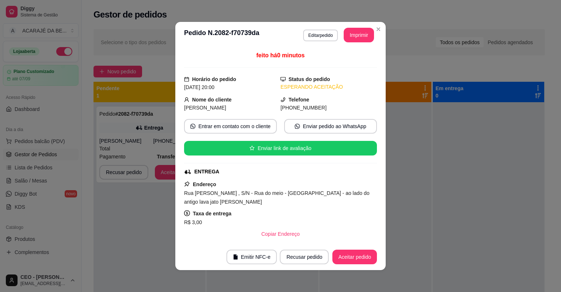
click at [364, 42] on header "**********" at bounding box center [280, 35] width 210 height 26
click at [362, 42] on button "Imprimir" at bounding box center [359, 35] width 30 height 15
click at [364, 255] on button "Aceitar pedido" at bounding box center [354, 257] width 45 height 15
click at [364, 255] on button "Aceitar pedido" at bounding box center [354, 257] width 43 height 14
click at [364, 255] on div "Recusar pedido Aceitar pedido" at bounding box center [318, 257] width 118 height 15
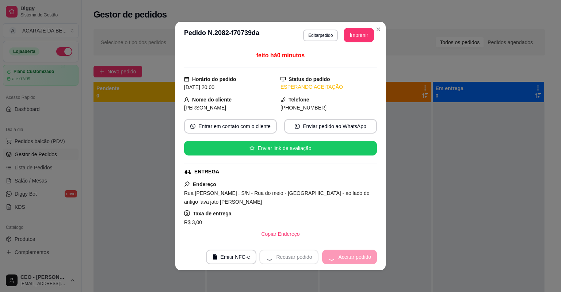
drag, startPoint x: 340, startPoint y: 54, endPoint x: 364, endPoint y: 255, distance: 202.9
click at [364, 255] on div "Recusar pedido Aceitar pedido" at bounding box center [318, 257] width 118 height 15
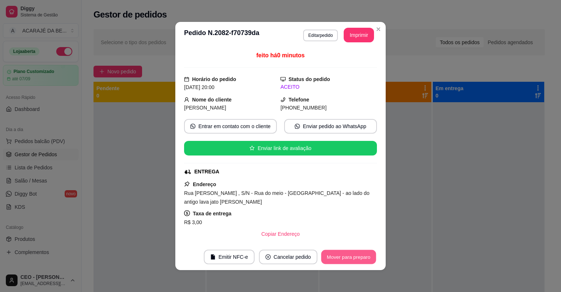
click at [364, 255] on button "Mover para preparo" at bounding box center [348, 257] width 55 height 14
click at [364, 255] on div "Mover para preparo" at bounding box center [348, 257] width 57 height 15
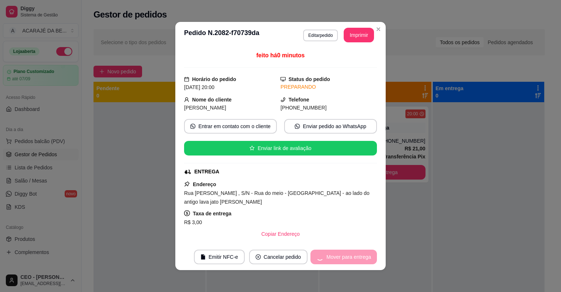
click at [364, 255] on div "Mover para entrega" at bounding box center [343, 257] width 66 height 15
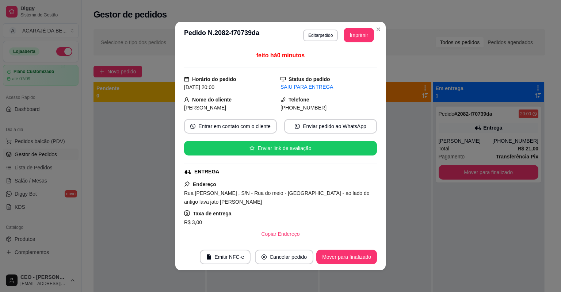
click at [358, 258] on button "Mover para finalizado" at bounding box center [346, 257] width 61 height 15
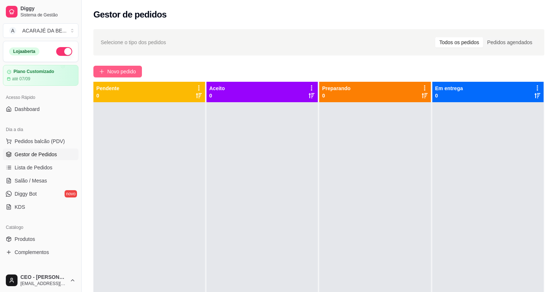
click at [111, 68] on span "Novo pedido" at bounding box center [121, 72] width 29 height 8
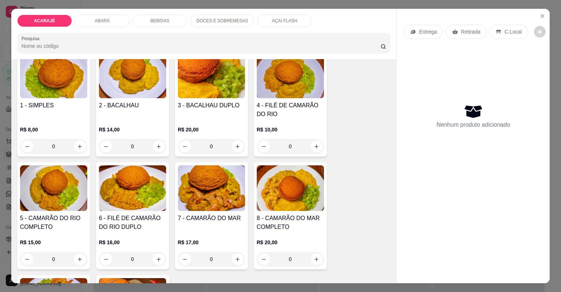
scroll to position [58, 0]
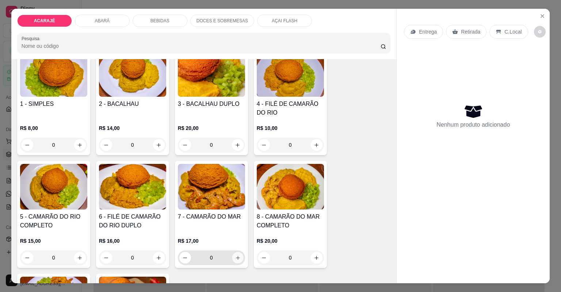
click at [236, 253] on button "increase-product-quantity" at bounding box center [237, 257] width 11 height 11
type input "1"
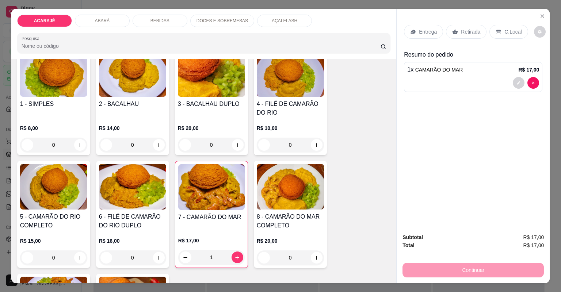
click at [422, 36] on div "Entrega" at bounding box center [423, 32] width 39 height 14
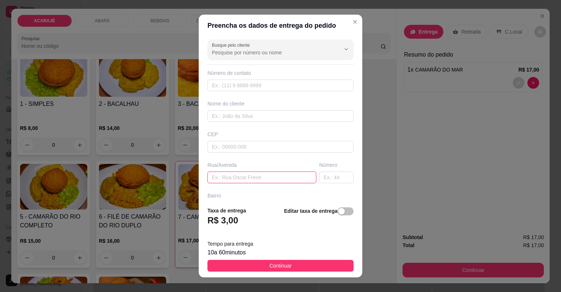
click at [256, 177] on input "text" at bounding box center [261, 178] width 109 height 12
paste input "Rua São Luiz"
type input "Rua São Luiz"
click at [326, 173] on input "text" at bounding box center [336, 178] width 34 height 12
type input "138"
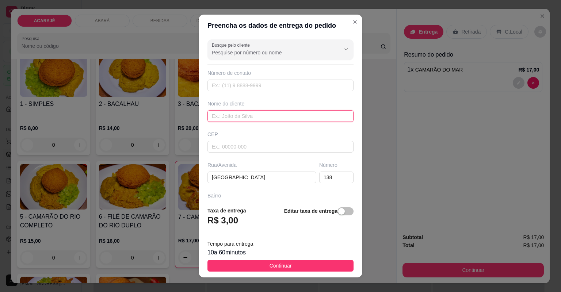
click at [268, 115] on input "text" at bounding box center [280, 116] width 146 height 12
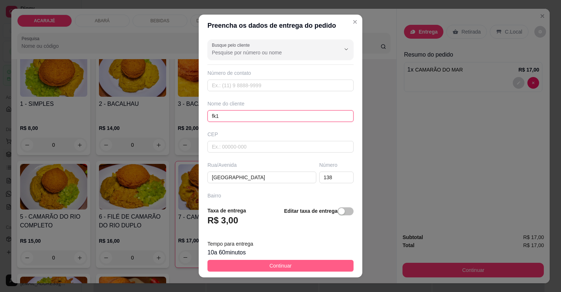
type input "fk1"
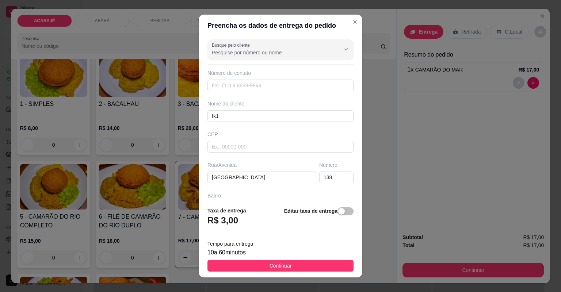
drag, startPoint x: 307, startPoint y: 269, endPoint x: 327, endPoint y: 277, distance: 21.0
click at [310, 272] on footer "Taxa de entrega R$ 3,00 Editar taxa de entrega Tempo para entrega 10 a 60 minut…" at bounding box center [281, 239] width 164 height 77
click at [334, 266] on button "Continuar" at bounding box center [280, 266] width 146 height 12
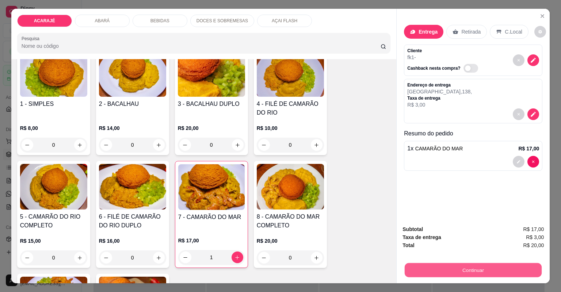
click at [445, 272] on button "Continuar" at bounding box center [473, 270] width 137 height 14
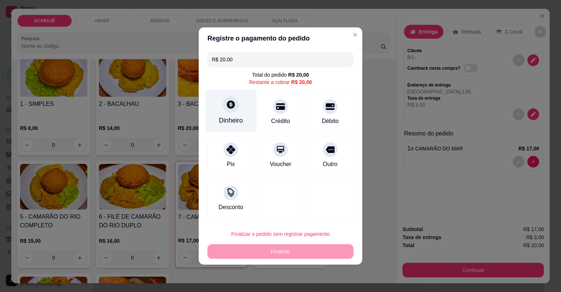
click at [218, 110] on div "Dinheiro" at bounding box center [230, 111] width 51 height 43
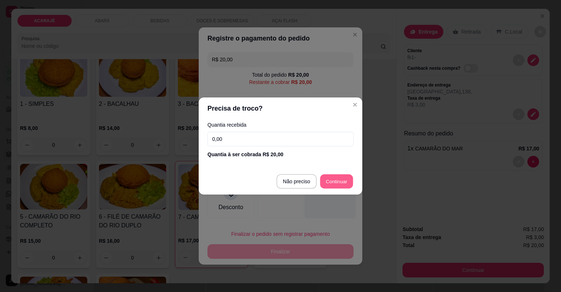
type input "R$ 0,00"
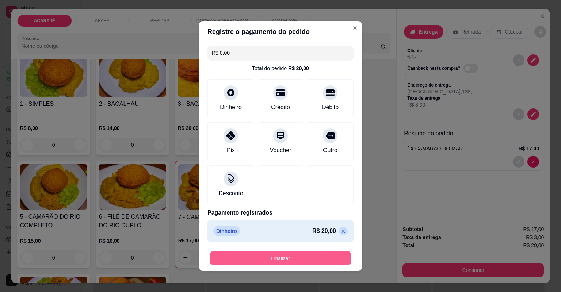
click at [325, 256] on button "Finalizar" at bounding box center [281, 258] width 142 height 14
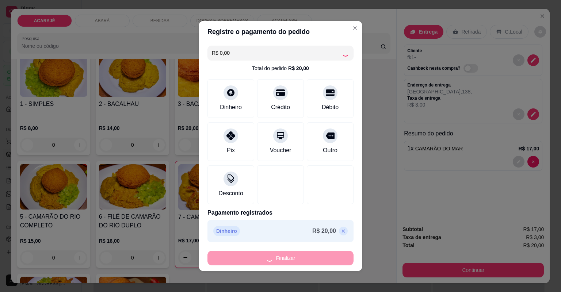
type input "0"
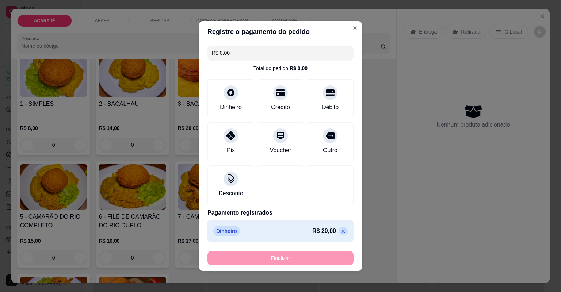
type input "-R$ 20,00"
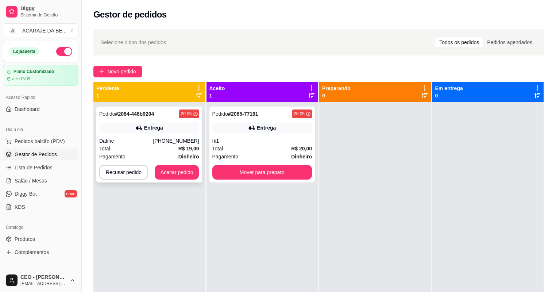
click at [153, 139] on div "Dafine" at bounding box center [126, 140] width 54 height 7
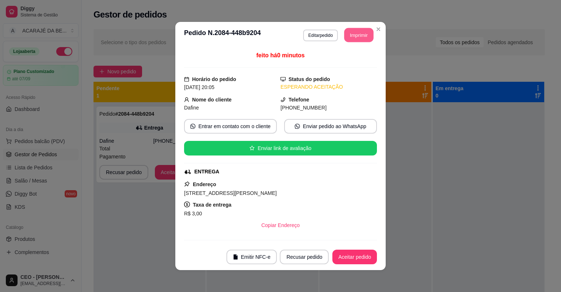
click at [363, 34] on button "Imprimir" at bounding box center [358, 35] width 29 height 14
click at [352, 259] on button "Aceitar pedido" at bounding box center [354, 257] width 45 height 15
click at [352, 259] on div "Recusar pedido Aceitar pedido" at bounding box center [328, 257] width 97 height 15
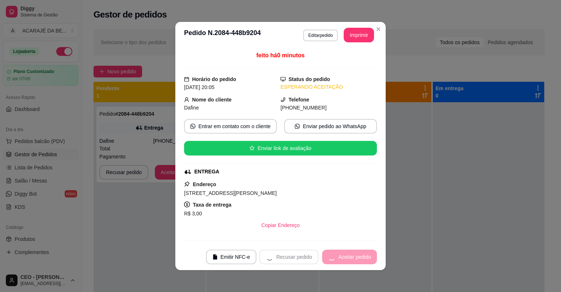
click at [351, 259] on div "Recusar pedido Aceitar pedido" at bounding box center [318, 257] width 118 height 15
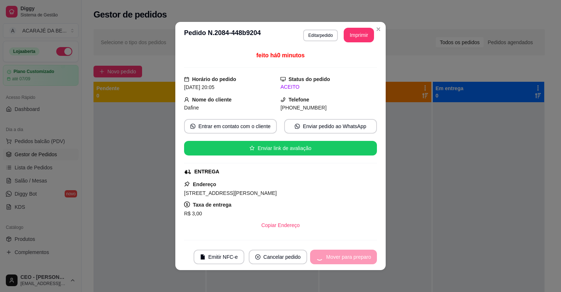
click at [351, 260] on div "Mover para preparo" at bounding box center [343, 257] width 67 height 15
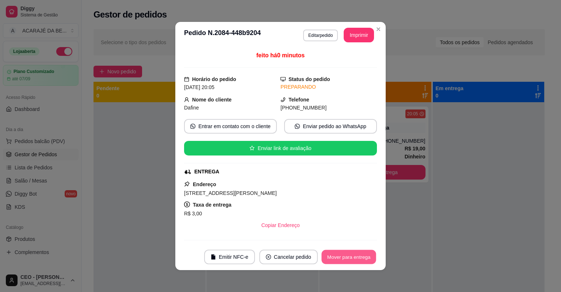
click at [352, 261] on button "Mover para entrega" at bounding box center [348, 257] width 55 height 14
click at [352, 261] on div "Mover para entrega" at bounding box center [349, 257] width 56 height 15
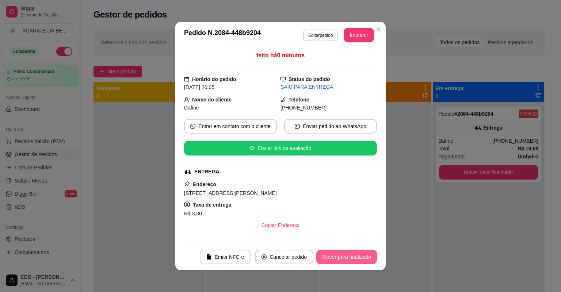
click at [352, 261] on button "Mover para finalizado" at bounding box center [346, 257] width 61 height 15
click at [352, 261] on div "Mover para finalizado" at bounding box center [341, 257] width 71 height 15
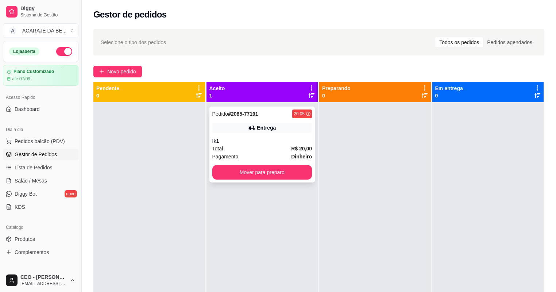
click at [269, 139] on div "fk1" at bounding box center [263, 140] width 100 height 7
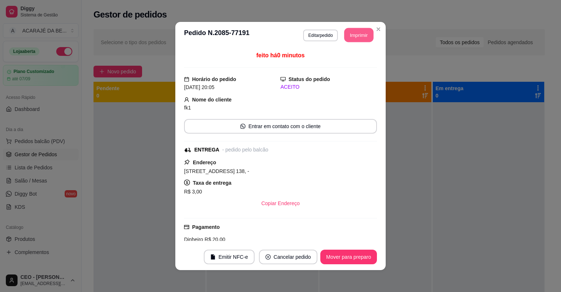
click at [361, 34] on button "Imprimir" at bounding box center [358, 35] width 29 height 14
click at [336, 257] on button "Mover para preparo" at bounding box center [348, 257] width 57 height 15
click at [335, 257] on button "Mover para preparo" at bounding box center [348, 257] width 57 height 15
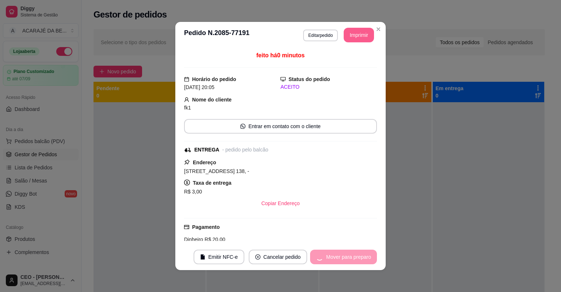
click at [335, 257] on div "Mover para preparo" at bounding box center [343, 257] width 67 height 15
click at [334, 257] on div "Mover para preparo" at bounding box center [343, 257] width 67 height 15
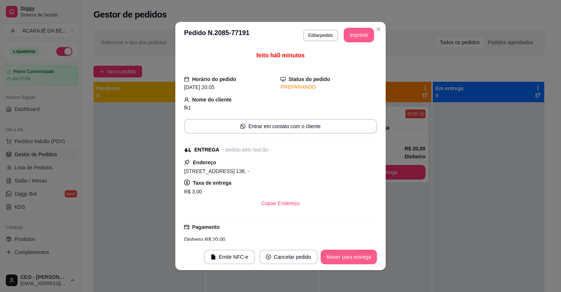
click at [334, 257] on button "Mover para entrega" at bounding box center [349, 257] width 56 height 15
click at [334, 257] on div "Mover para entrega" at bounding box center [349, 257] width 56 height 15
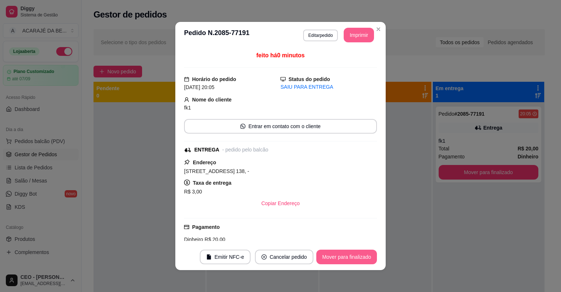
click at [338, 254] on button "Mover para finalizado" at bounding box center [346, 257] width 61 height 15
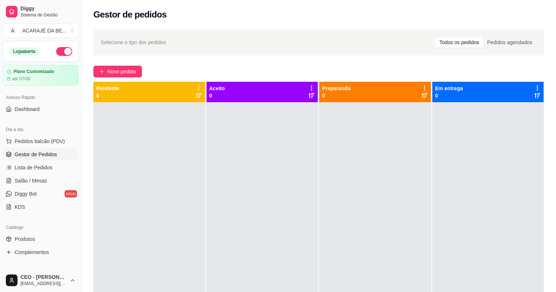
click at [124, 63] on div "Selecione o tipo dos pedidos Todos os pedidos Pedidos agendados Novo pedido Pen…" at bounding box center [319, 204] width 475 height 358
click at [116, 65] on div "Selecione o tipo dos pedidos Todos os pedidos Pedidos agendados Novo pedido Pen…" at bounding box center [319, 204] width 475 height 358
click at [123, 72] on span "Novo pedido" at bounding box center [121, 72] width 29 height 8
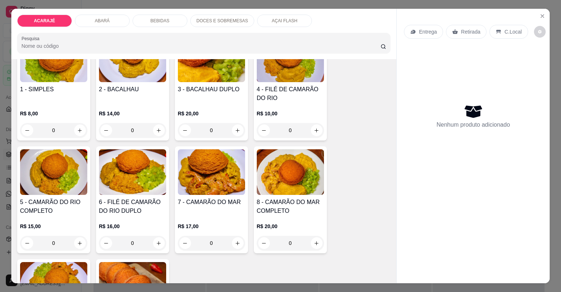
scroll to position [88, 0]
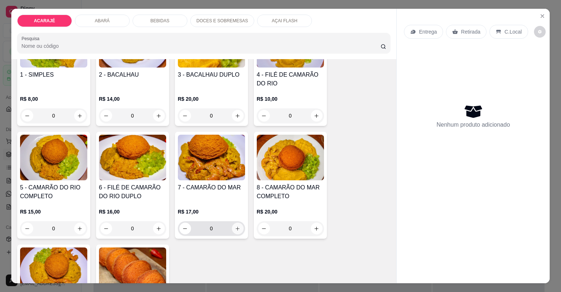
click at [236, 231] on button "increase-product-quantity" at bounding box center [238, 229] width 12 height 12
click at [237, 232] on button "increase-product-quantity" at bounding box center [238, 229] width 12 height 12
type input "2"
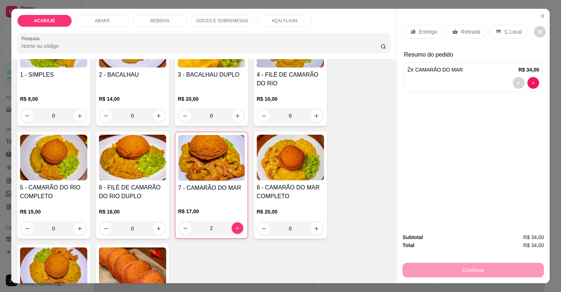
click at [424, 28] on p "Entrega" at bounding box center [428, 31] width 18 height 7
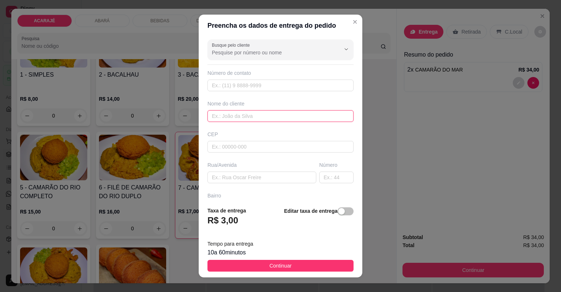
click at [322, 115] on input "text" at bounding box center [280, 116] width 146 height 12
type input "d"
type input "r"
click at [237, 116] on input "deus no comtrole de tudo" at bounding box center [280, 116] width 146 height 12
type input "deus no controle de tudo"
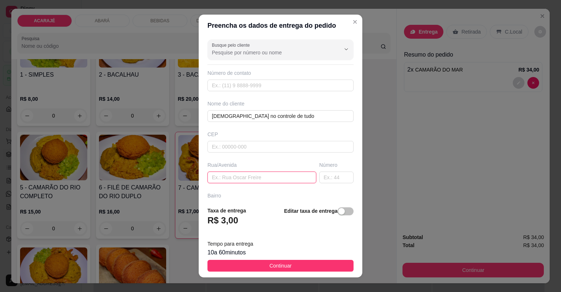
drag, startPoint x: 273, startPoint y: 175, endPoint x: 287, endPoint y: 185, distance: 16.5
click at [271, 173] on input "text" at bounding box center [261, 178] width 109 height 12
paste input "R Reginaldo machado"
paste input "Retao da Pontalzinho pra várzea"
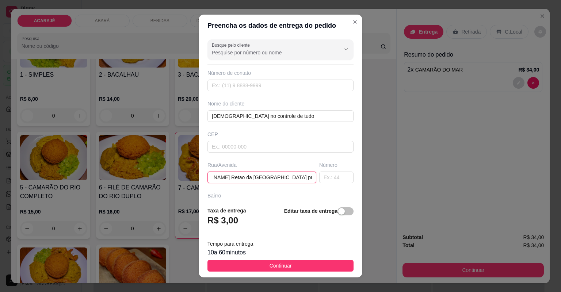
type input "R Reginaldo machado Retao da Pontalzinho pra várzea"
drag, startPoint x: 309, startPoint y: 173, endPoint x: 316, endPoint y: 175, distance: 7.4
click at [312, 174] on div "Rua/Avenida R Reginaldo machado Retao da Pontalzinho pra várzea Número" at bounding box center [280, 172] width 149 height 22
click at [319, 175] on input "text" at bounding box center [336, 178] width 34 height 12
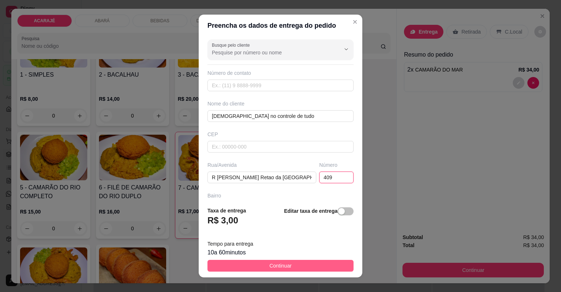
type input "409"
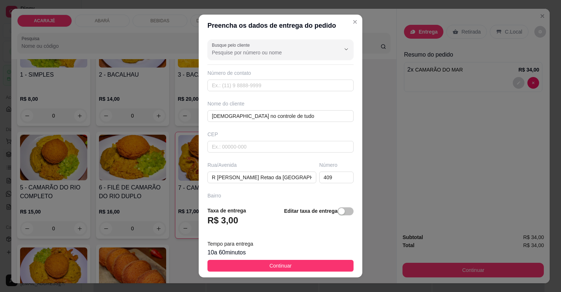
drag, startPoint x: 310, startPoint y: 267, endPoint x: 395, endPoint y: 222, distance: 96.0
click at [310, 264] on button "Continuar" at bounding box center [280, 266] width 146 height 12
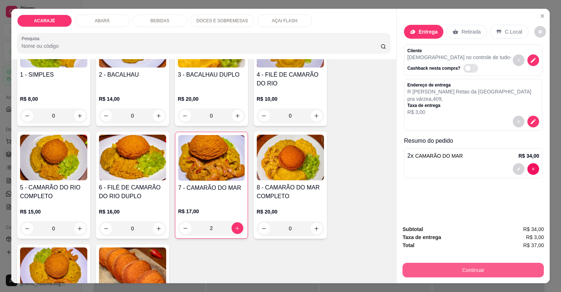
click at [463, 270] on button "Continuar" at bounding box center [472, 270] width 141 height 15
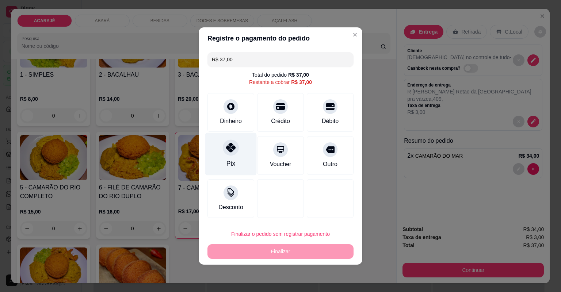
click at [242, 158] on div "Pix" at bounding box center [230, 154] width 51 height 43
type input "R$ 0,00"
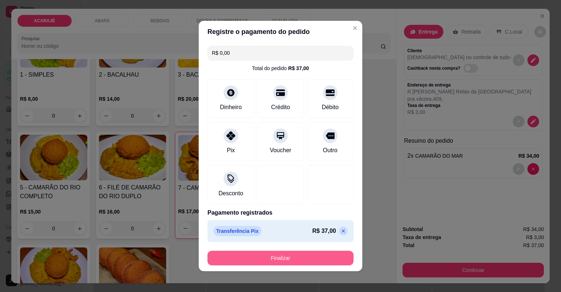
click at [302, 258] on button "Finalizar" at bounding box center [280, 258] width 146 height 15
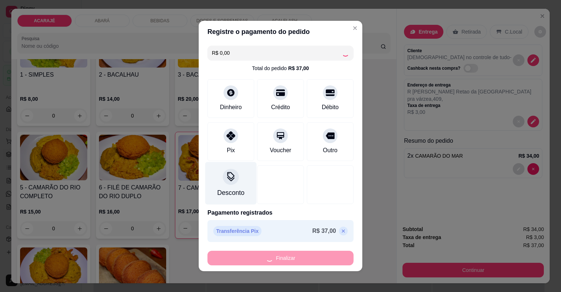
type input "0"
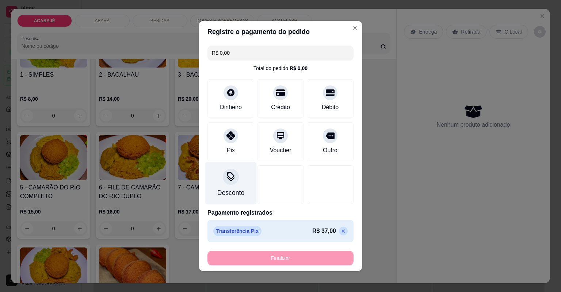
type input "-R$ 37,00"
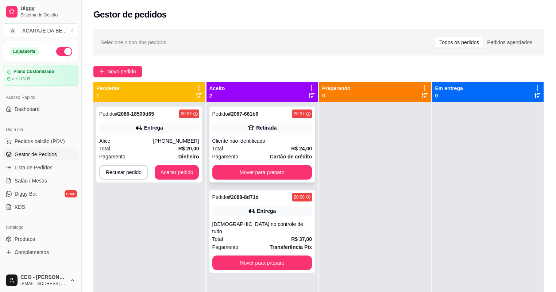
click at [253, 148] on div "Total R$ 24,00" at bounding box center [263, 149] width 100 height 8
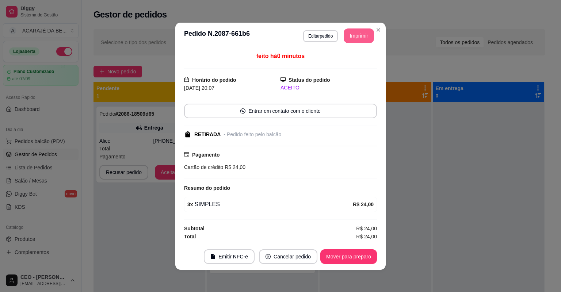
click at [359, 33] on button "Imprimir" at bounding box center [359, 35] width 30 height 15
click at [336, 255] on button "Mover para preparo" at bounding box center [348, 256] width 57 height 15
click at [336, 254] on button "Mover para preparo" at bounding box center [348, 256] width 55 height 14
click at [338, 254] on div "Mover para preparo" at bounding box center [348, 256] width 57 height 15
click at [337, 254] on div "Mover para preparo" at bounding box center [343, 256] width 67 height 15
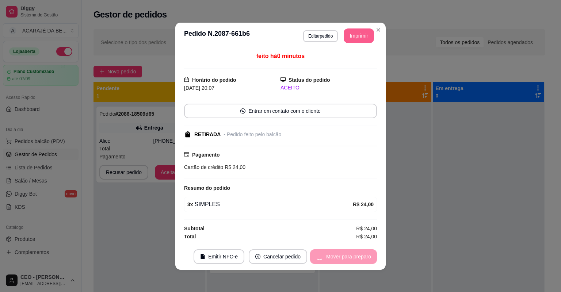
click at [337, 254] on div "Mover para preparo" at bounding box center [343, 256] width 67 height 15
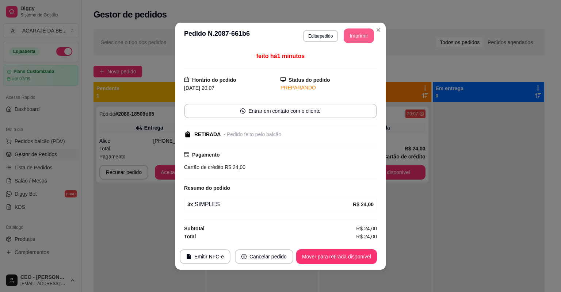
click at [337, 254] on button "Mover para retirada disponível" at bounding box center [336, 256] width 81 height 15
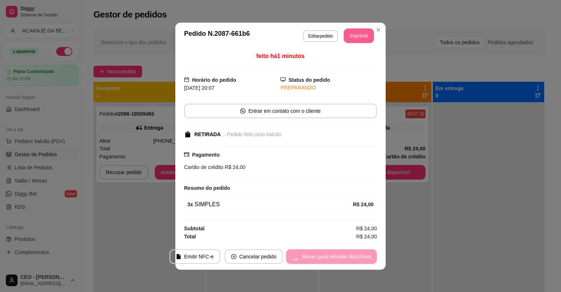
click at [337, 254] on div "Mover para retirada disponível" at bounding box center [331, 256] width 91 height 15
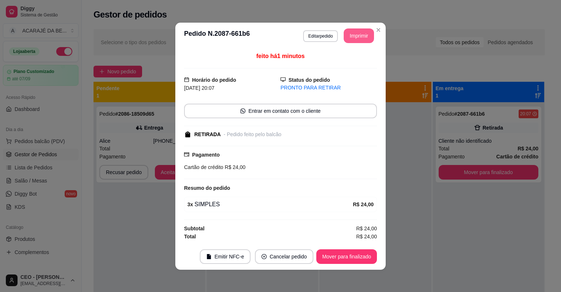
click at [337, 253] on button "Mover para finalizado" at bounding box center [346, 256] width 61 height 15
click at [337, 253] on div "Mover para finalizado" at bounding box center [341, 256] width 71 height 15
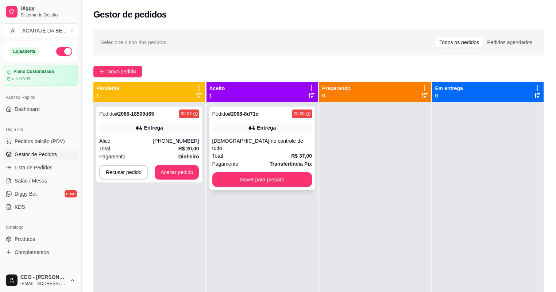
click at [273, 134] on div "Pedido # 2088-8d71d 20:08 Entrega deus no controle de tudo Total R$ 37,00 Pagam…" at bounding box center [263, 148] width 106 height 83
click at [130, 134] on div "Pedido # 2086-18509d65 20:07 Entrega Alice (73) 98208-0432 Total R$ 20,00 Pagam…" at bounding box center [149, 145] width 106 height 76
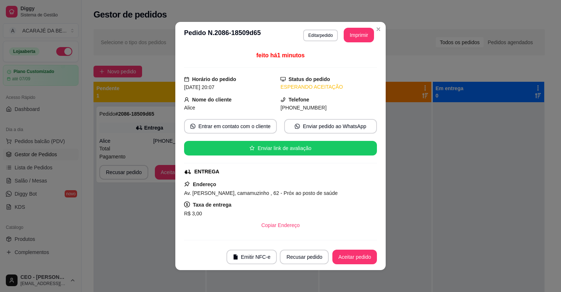
click at [358, 31] on button "Imprimir" at bounding box center [359, 35] width 30 height 15
click at [349, 255] on button "Aceitar pedido" at bounding box center [354, 257] width 45 height 15
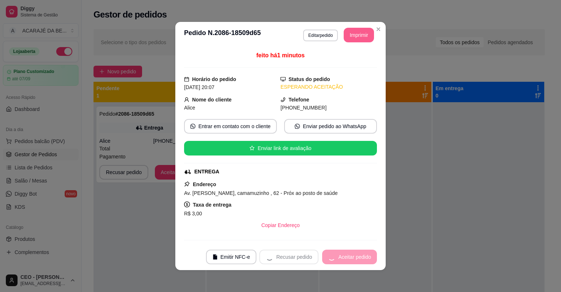
click at [349, 256] on div "Recusar pedido Aceitar pedido" at bounding box center [318, 257] width 118 height 15
drag, startPoint x: 349, startPoint y: 256, endPoint x: 349, endPoint y: 262, distance: 6.2
click at [349, 262] on div "Recusar pedido Aceitar pedido" at bounding box center [318, 257] width 118 height 15
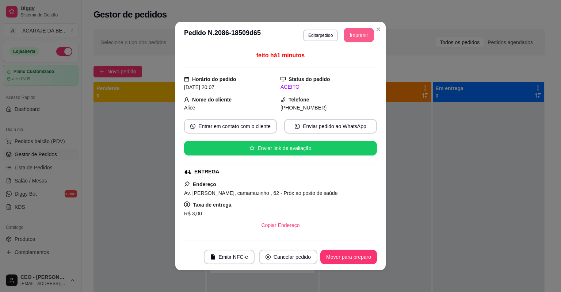
click at [349, 261] on button "Mover para preparo" at bounding box center [348, 257] width 57 height 15
click at [349, 261] on div "Mover para preparo" at bounding box center [343, 257] width 67 height 15
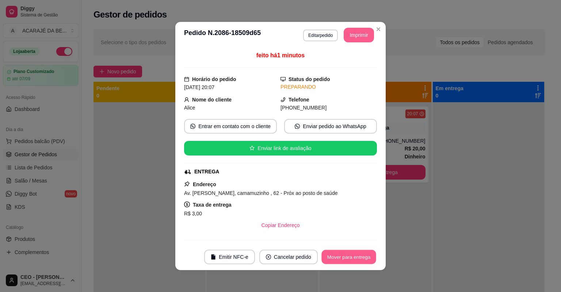
click at [349, 261] on button "Mover para entrega" at bounding box center [348, 257] width 55 height 14
click at [349, 260] on div "Mover para entrega" at bounding box center [349, 257] width 56 height 15
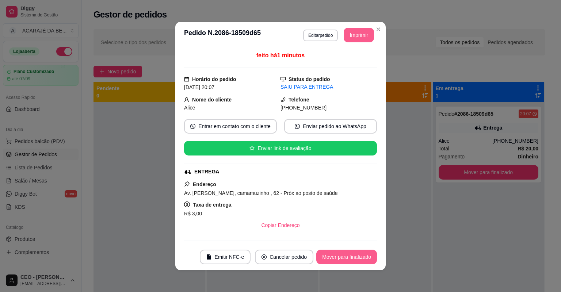
click at [351, 253] on button "Mover para finalizado" at bounding box center [346, 257] width 61 height 15
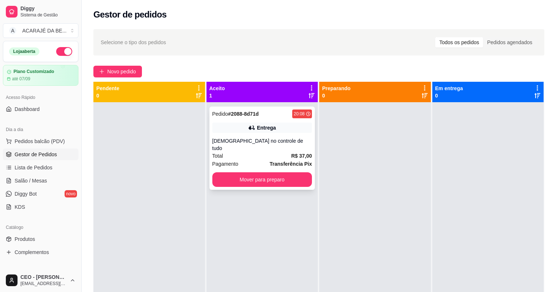
click at [286, 137] on div "deus no controle de tudo" at bounding box center [263, 144] width 100 height 15
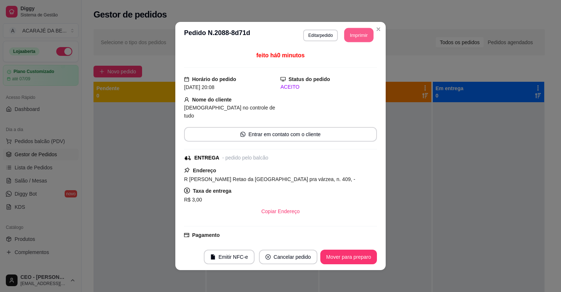
click at [361, 32] on button "Imprimir" at bounding box center [358, 35] width 29 height 14
click at [357, 260] on button "Mover para preparo" at bounding box center [348, 257] width 57 height 15
click at [355, 259] on button "Mover para preparo" at bounding box center [348, 257] width 57 height 15
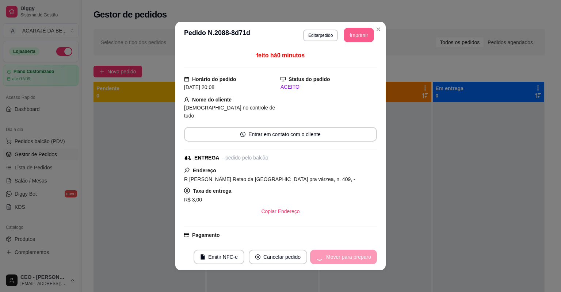
click at [354, 257] on div "Mover para preparo" at bounding box center [343, 257] width 67 height 15
click at [356, 253] on div "Mover para preparo" at bounding box center [343, 257] width 67 height 15
click at [358, 253] on div "Mover para preparo" at bounding box center [343, 257] width 67 height 15
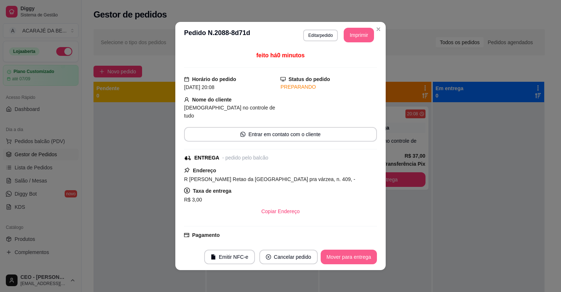
click at [358, 253] on button "Mover para entrega" at bounding box center [349, 257] width 56 height 15
click at [358, 253] on div "Mover para entrega" at bounding box center [343, 257] width 66 height 15
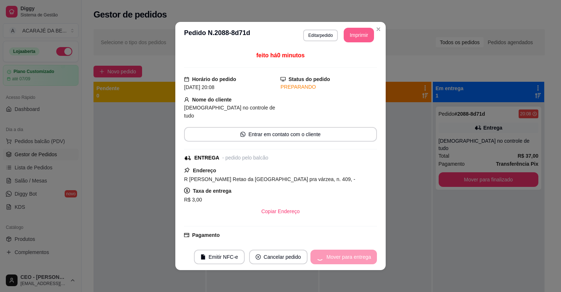
click at [358, 254] on div "Mover para entrega" at bounding box center [343, 257] width 66 height 15
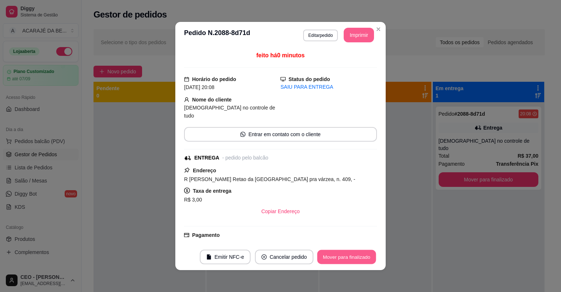
click at [358, 254] on button "Mover para finalizado" at bounding box center [346, 257] width 59 height 14
click at [358, 254] on div "Mover para finalizado" at bounding box center [341, 257] width 71 height 15
click at [303, 255] on button "Cancelar pedido" at bounding box center [274, 257] width 58 height 15
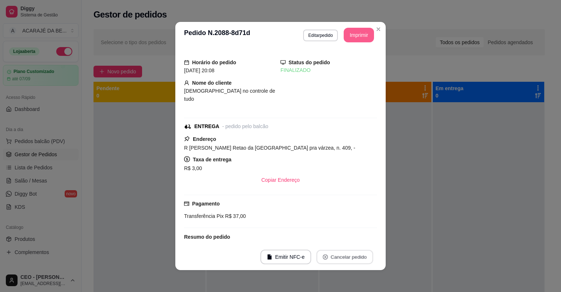
click at [359, 257] on button "Cancelar pedido" at bounding box center [344, 257] width 57 height 14
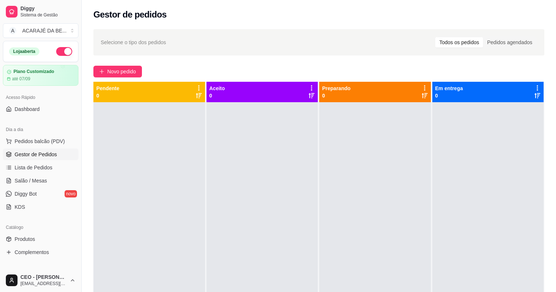
drag, startPoint x: 429, startPoint y: 137, endPoint x: 264, endPoint y: 150, distance: 166.3
click at [256, 154] on div at bounding box center [263, 248] width 112 height 292
click at [259, 153] on div at bounding box center [263, 248] width 112 height 292
drag, startPoint x: 143, startPoint y: 159, endPoint x: 214, endPoint y: 126, distance: 78.4
click at [214, 126] on div at bounding box center [263, 248] width 112 height 292
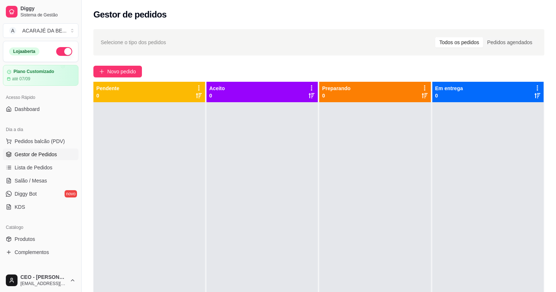
click at [214, 126] on div at bounding box center [263, 248] width 112 height 292
drag, startPoint x: 187, startPoint y: 139, endPoint x: 260, endPoint y: 102, distance: 81.5
click at [260, 102] on div "Aceito 0" at bounding box center [263, 92] width 112 height 20
drag, startPoint x: 199, startPoint y: 157, endPoint x: 185, endPoint y: 140, distance: 21.6
click at [188, 143] on div at bounding box center [149, 248] width 112 height 292
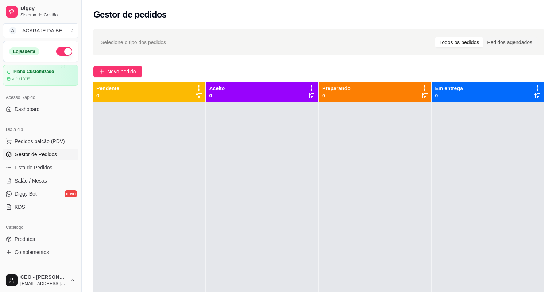
drag, startPoint x: 188, startPoint y: 140, endPoint x: 242, endPoint y: 128, distance: 55.4
click at [241, 129] on div at bounding box center [263, 248] width 112 height 292
drag, startPoint x: 118, startPoint y: 139, endPoint x: 119, endPoint y: 120, distance: 19.4
click at [100, 124] on div at bounding box center [149, 248] width 112 height 292
drag, startPoint x: 276, startPoint y: 152, endPoint x: 238, endPoint y: 161, distance: 39.6
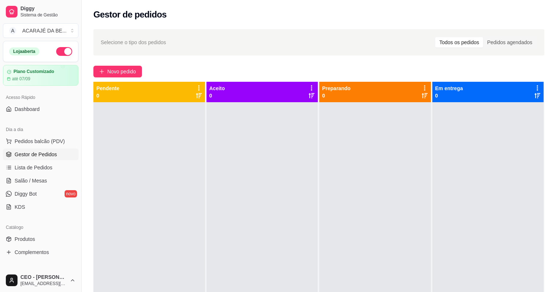
click at [238, 161] on div at bounding box center [263, 248] width 112 height 292
click at [114, 69] on span "Novo pedido" at bounding box center [121, 72] width 29 height 8
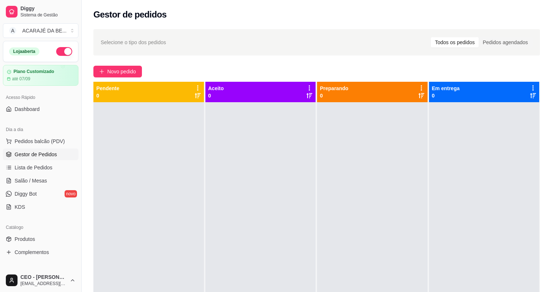
click at [115, 72] on div "Item avulso ACARAJÉ 1 - SIMPLES R$ 8,00 0 2 - BACALHAU R$ 14,00 0 3 - BACALHAU …" at bounding box center [201, 171] width 382 height 225
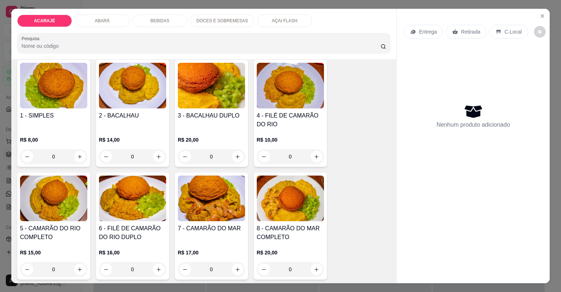
scroll to position [58, 0]
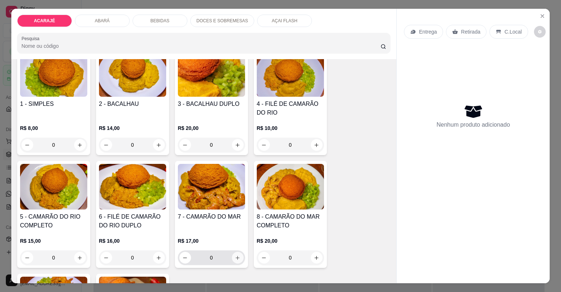
click at [238, 259] on icon "increase-product-quantity" at bounding box center [237, 257] width 5 height 5
type input "1"
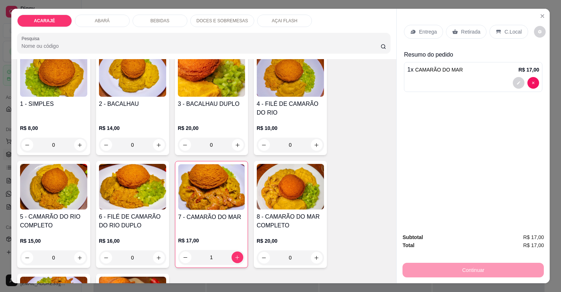
click at [461, 29] on p "Retirada" at bounding box center [470, 31] width 19 height 7
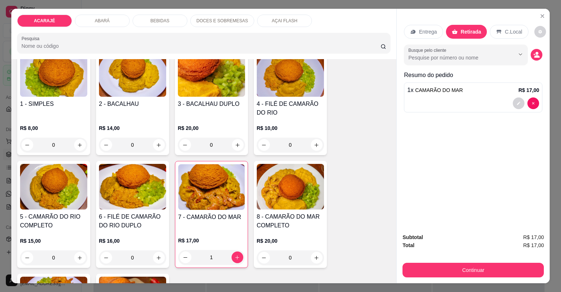
click at [463, 35] on div "Retirada" at bounding box center [466, 32] width 41 height 14
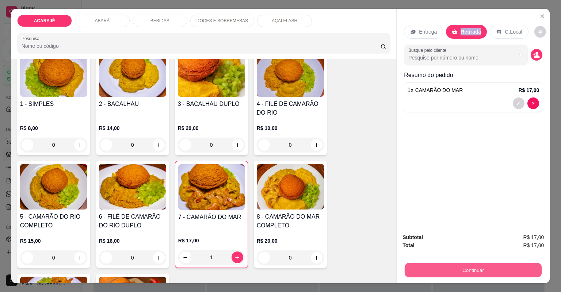
click at [515, 275] on button "Continuar" at bounding box center [473, 270] width 137 height 14
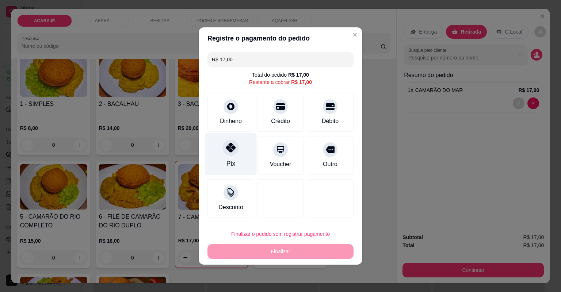
click at [229, 145] on icon at bounding box center [230, 147] width 9 height 9
type input "R$ 0,00"
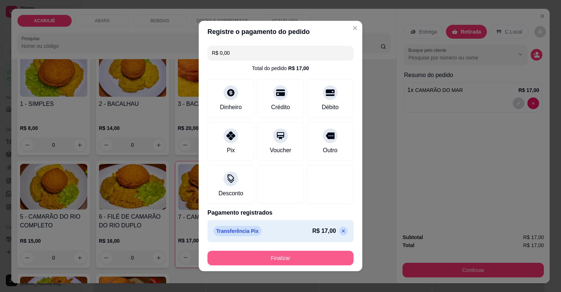
click at [295, 255] on button "Finalizar" at bounding box center [280, 258] width 146 height 15
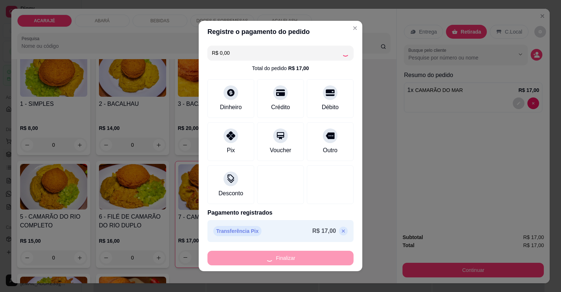
type input "0"
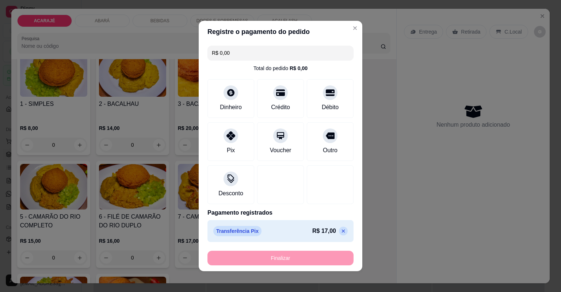
type input "-R$ 17,00"
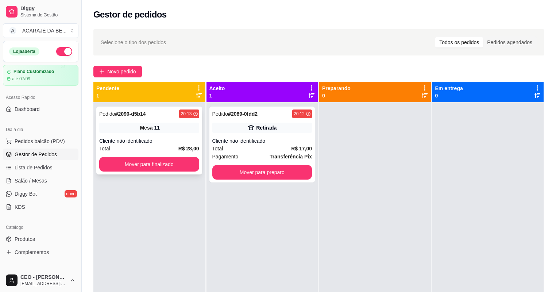
click at [187, 129] on div "Mesa 11" at bounding box center [149, 128] width 100 height 10
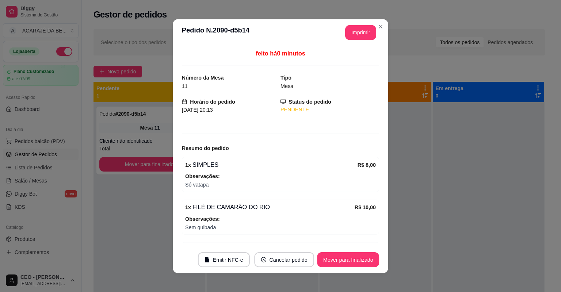
click at [187, 129] on div "feito há 0 minutos Número da Mesa 11 Tipo Mesa Horário do pedido 11/08/2025 20:…" at bounding box center [280, 146] width 197 height 194
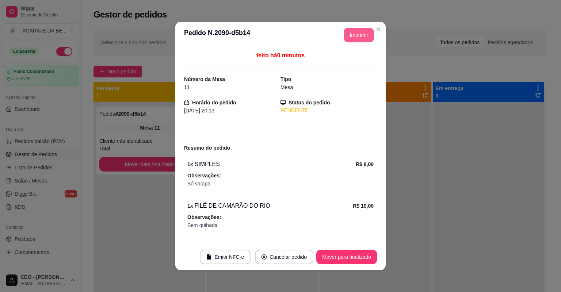
click at [353, 37] on button "Imprimir" at bounding box center [359, 35] width 30 height 15
click at [340, 259] on button "Mover para finalizado" at bounding box center [346, 257] width 61 height 15
drag, startPoint x: 344, startPoint y: 255, endPoint x: 337, endPoint y: 255, distance: 6.9
click at [343, 255] on div "Mover para finalizado" at bounding box center [341, 257] width 71 height 15
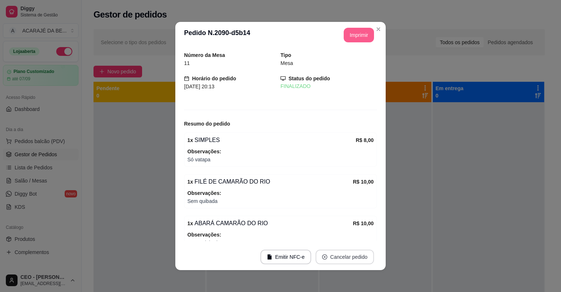
click at [337, 260] on button "Cancelar pedido" at bounding box center [344, 257] width 58 height 15
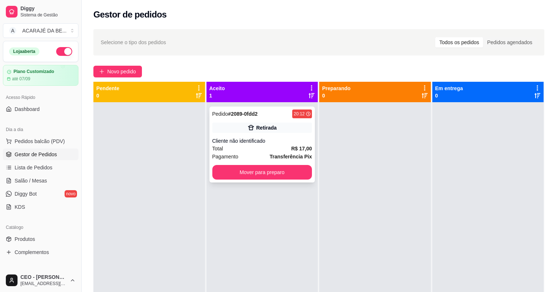
click at [256, 149] on div "Total R$ 17,00" at bounding box center [263, 149] width 100 height 8
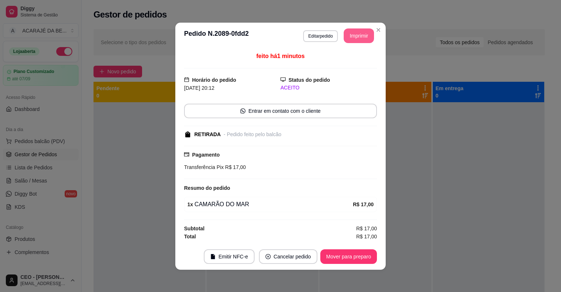
click at [363, 37] on button "Imprimir" at bounding box center [359, 35] width 30 height 15
click at [352, 254] on button "Mover para preparo" at bounding box center [348, 256] width 57 height 15
click at [352, 254] on div "Mover para preparo" at bounding box center [343, 256] width 67 height 15
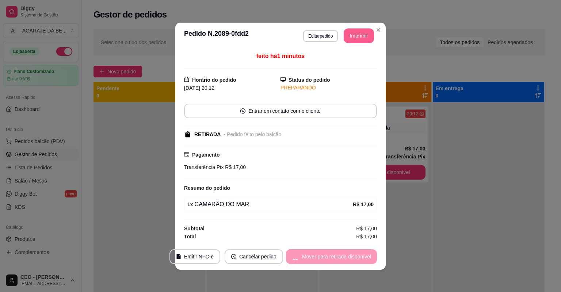
click at [353, 254] on div "Mover para retirada disponível" at bounding box center [331, 256] width 91 height 15
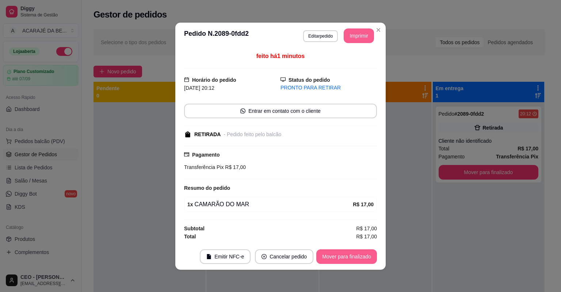
click at [355, 254] on button "Mover para finalizado" at bounding box center [346, 256] width 61 height 15
click at [357, 254] on div "Mover para finalizado" at bounding box center [346, 256] width 61 height 15
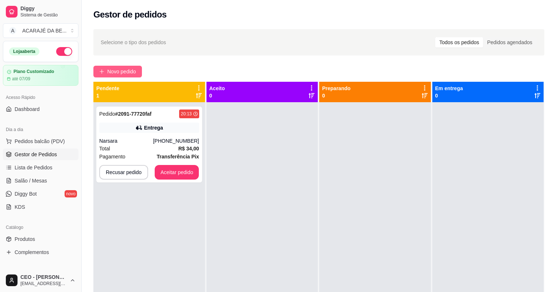
click at [122, 72] on span "Novo pedido" at bounding box center [121, 72] width 29 height 8
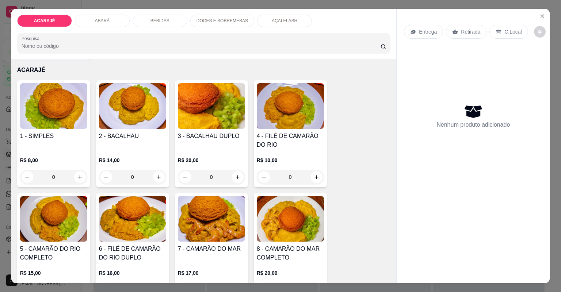
scroll to position [29, 0]
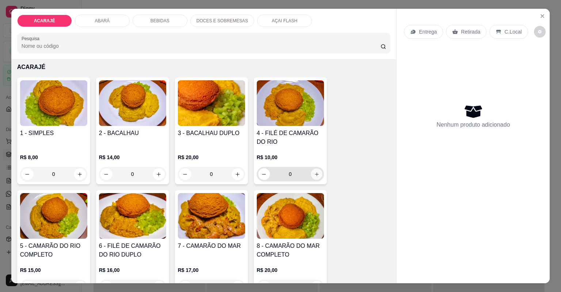
click at [317, 175] on icon "increase-product-quantity" at bounding box center [316, 174] width 5 height 5
type input "1"
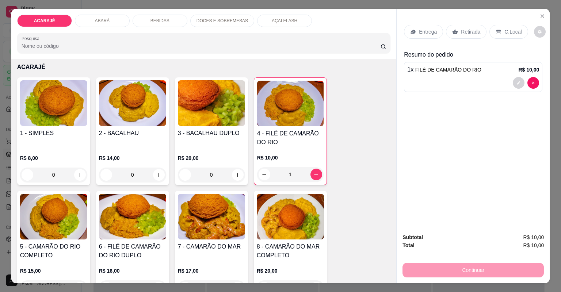
click at [461, 31] on p "Retirada" at bounding box center [470, 31] width 19 height 7
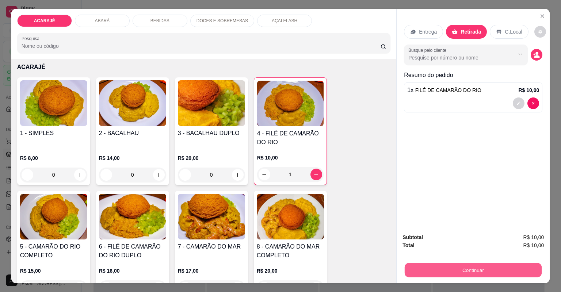
click at [447, 263] on button "Continuar" at bounding box center [473, 270] width 137 height 14
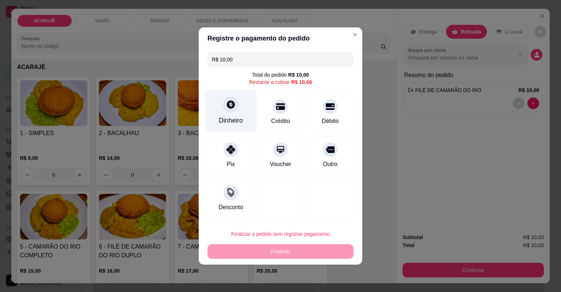
click at [231, 114] on div "Dinheiro" at bounding box center [230, 111] width 51 height 43
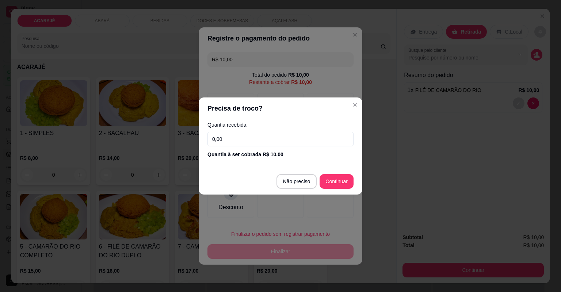
click at [266, 142] on input "0,00" at bounding box center [280, 139] width 146 height 15
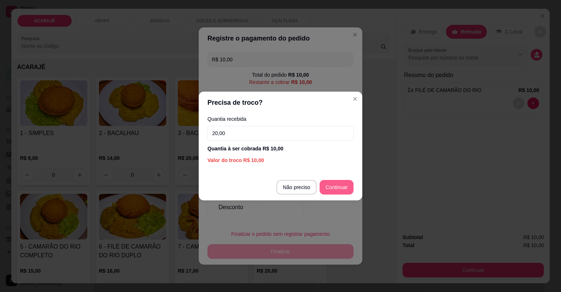
type input "20,00"
type input "R$ 0,00"
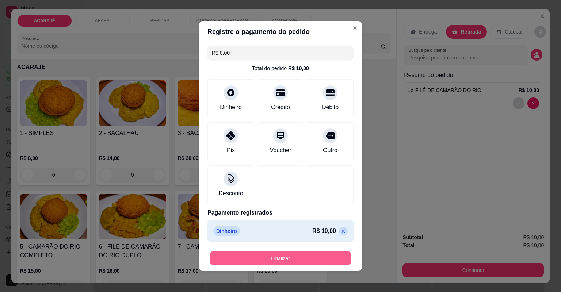
click at [295, 254] on button "Finalizar" at bounding box center [281, 258] width 142 height 14
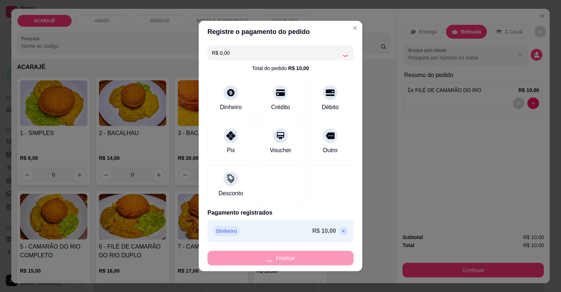
type input "0"
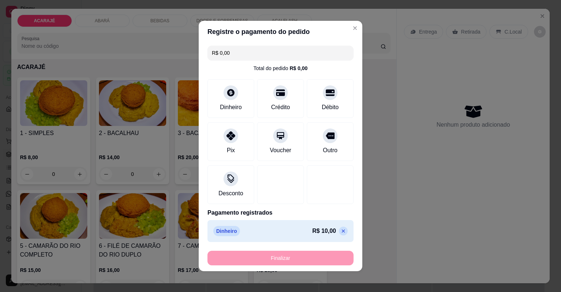
type input "-R$ 10,00"
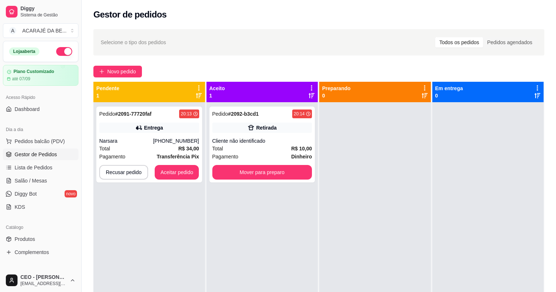
click at [405, 242] on div at bounding box center [375, 248] width 112 height 292
click at [267, 131] on div "Retirada" at bounding box center [266, 127] width 20 height 7
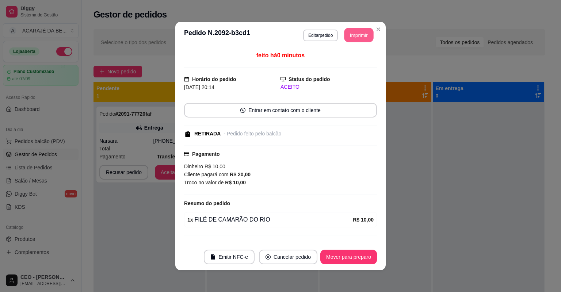
click at [359, 35] on button "Imprimir" at bounding box center [358, 35] width 29 height 14
click at [347, 259] on button "Mover para preparo" at bounding box center [348, 257] width 57 height 15
click at [347, 256] on button "Mover para preparo" at bounding box center [348, 257] width 57 height 15
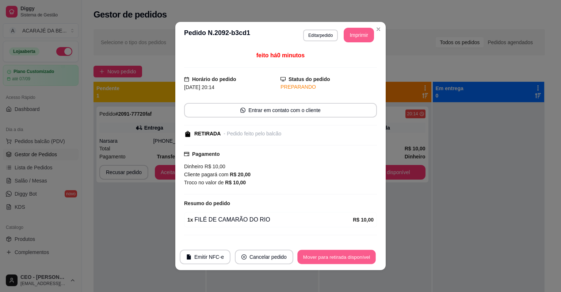
click at [347, 256] on button "Mover para retirada disponível" at bounding box center [336, 257] width 78 height 14
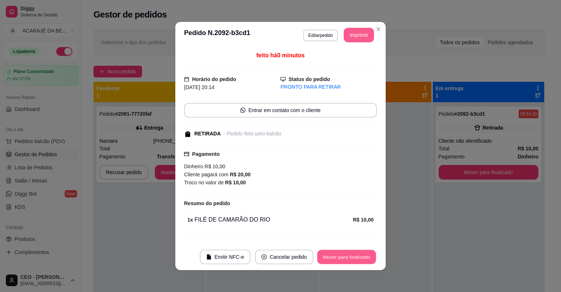
click at [347, 255] on button "Mover para finalizado" at bounding box center [346, 257] width 59 height 14
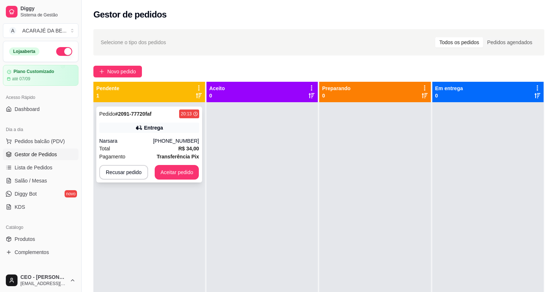
click at [174, 142] on div "(73) 98202-3538" at bounding box center [176, 140] width 46 height 7
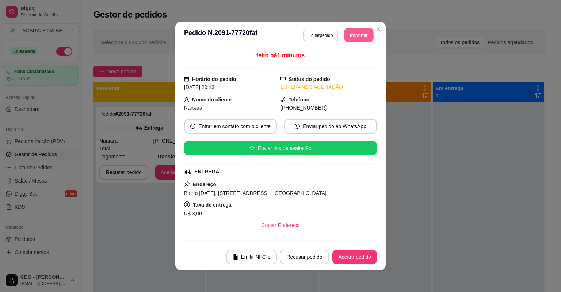
click at [346, 31] on button "Imprimir" at bounding box center [358, 35] width 29 height 14
click at [360, 257] on button "Aceitar pedido" at bounding box center [354, 257] width 45 height 15
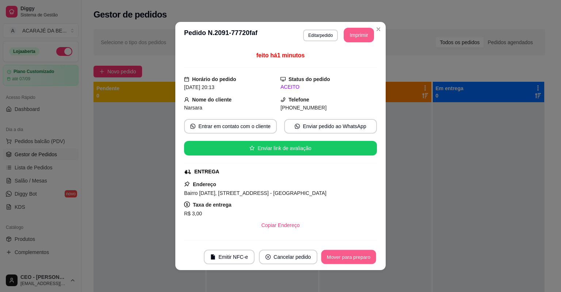
click at [360, 257] on button "Mover para preparo" at bounding box center [348, 257] width 55 height 14
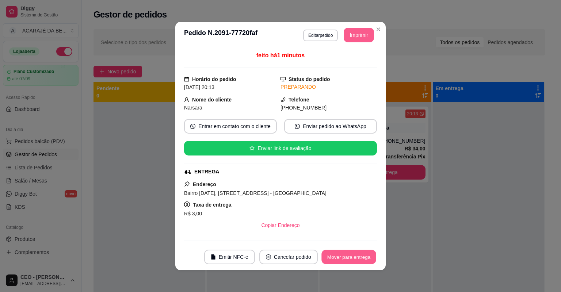
click at [360, 257] on button "Mover para entrega" at bounding box center [348, 257] width 55 height 14
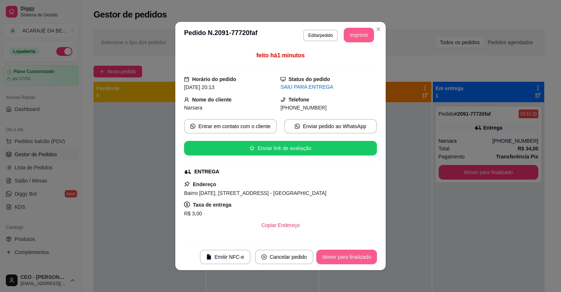
click at [360, 257] on button "Mover para finalizado" at bounding box center [346, 257] width 61 height 15
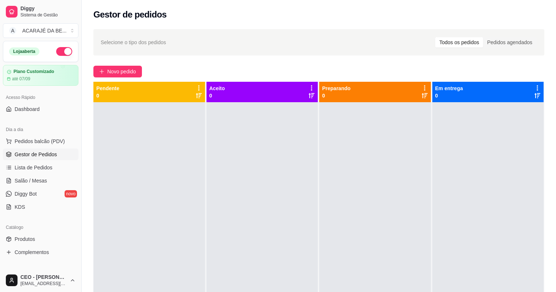
click at [399, 236] on div at bounding box center [375, 248] width 112 height 292
click at [400, 224] on div at bounding box center [375, 248] width 112 height 292
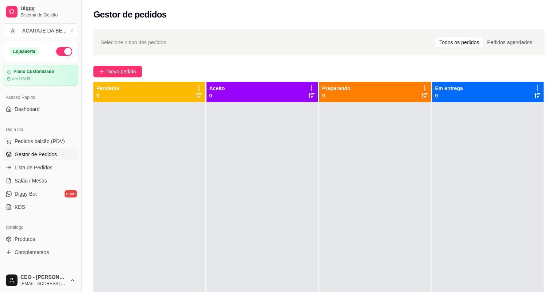
drag, startPoint x: 400, startPoint y: 225, endPoint x: 384, endPoint y: 211, distance: 21.5
click at [384, 211] on div at bounding box center [375, 248] width 112 height 292
drag, startPoint x: 384, startPoint y: 211, endPoint x: 349, endPoint y: 211, distance: 35.1
click at [349, 211] on div at bounding box center [375, 248] width 112 height 292
drag, startPoint x: 349, startPoint y: 211, endPoint x: 303, endPoint y: 202, distance: 46.8
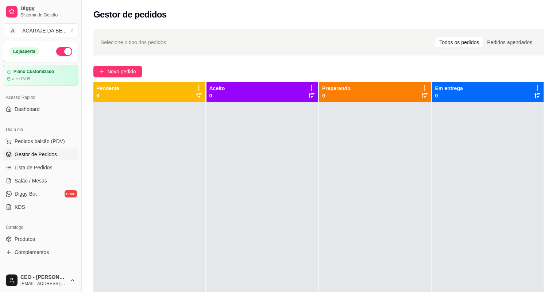
click at [303, 202] on div at bounding box center [263, 248] width 112 height 292
drag, startPoint x: 303, startPoint y: 202, endPoint x: 271, endPoint y: 188, distance: 35.5
click at [271, 188] on div at bounding box center [263, 248] width 112 height 292
click at [114, 74] on span "Novo pedido" at bounding box center [121, 72] width 29 height 8
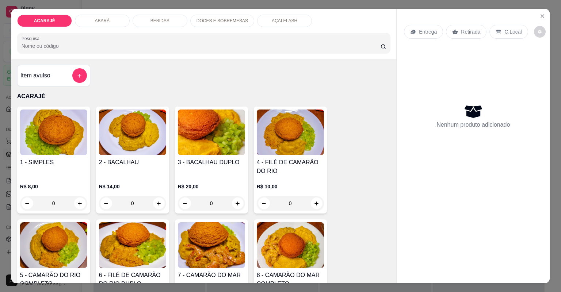
click at [272, 20] on p "AÇAI FLASH" at bounding box center [285, 21] width 26 height 6
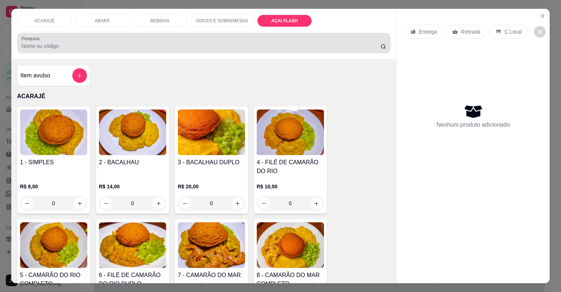
scroll to position [15, 0]
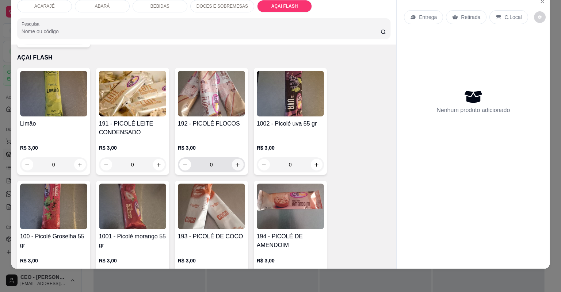
click at [234, 159] on button "increase-product-quantity" at bounding box center [238, 165] width 12 height 12
type input "1"
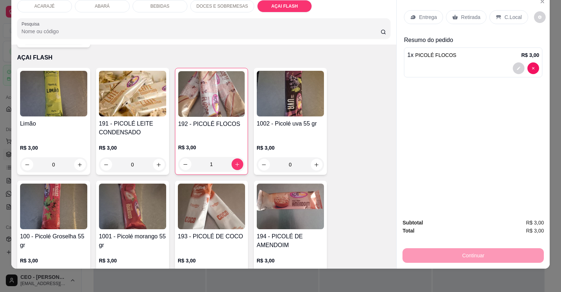
click at [452, 19] on icon at bounding box center [455, 17] width 6 height 6
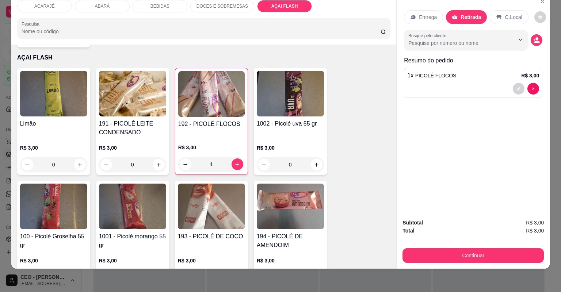
drag, startPoint x: 494, startPoint y: 250, endPoint x: 497, endPoint y: 254, distance: 4.6
click at [497, 254] on div "Continuar" at bounding box center [472, 254] width 141 height 16
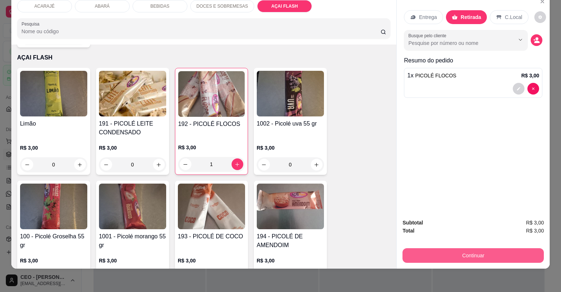
click at [497, 254] on button "Continuar" at bounding box center [472, 255] width 141 height 15
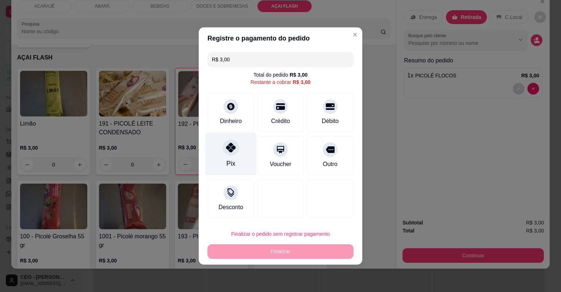
click at [231, 163] on div "Pix" at bounding box center [230, 163] width 9 height 9
type input "R$ 0,00"
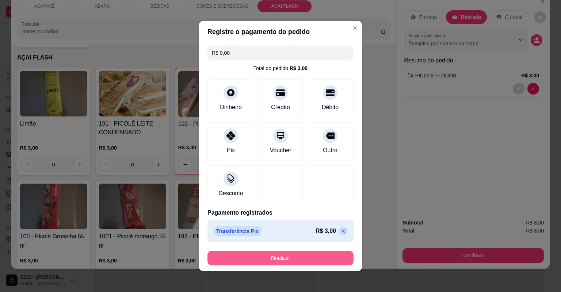
click at [315, 258] on button "Finalizar" at bounding box center [280, 258] width 146 height 15
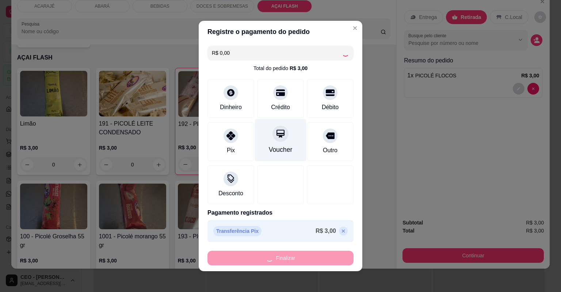
type input "0"
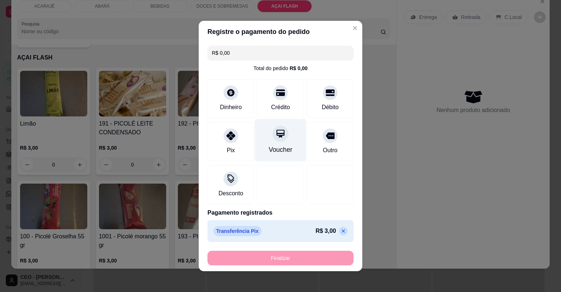
type input "-R$ 3,00"
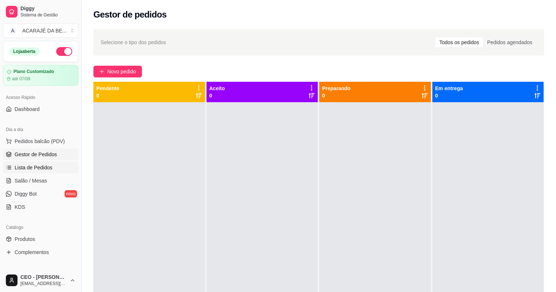
click at [32, 169] on span "Lista de Pedidos" at bounding box center [34, 167] width 38 height 7
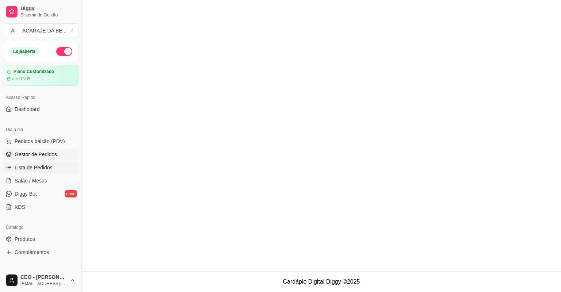
click at [57, 157] on link "Gestor de Pedidos" at bounding box center [41, 155] width 76 height 12
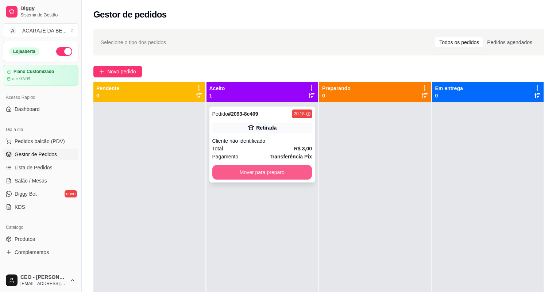
click at [289, 170] on button "Mover para preparo" at bounding box center [263, 172] width 100 height 15
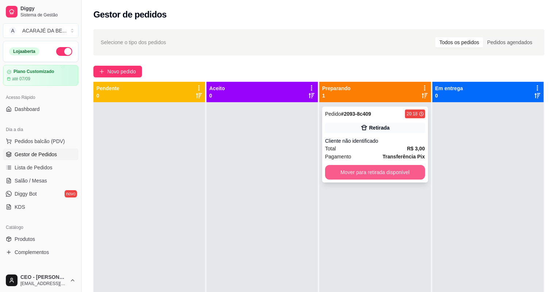
click at [382, 175] on button "Mover para retirada disponível" at bounding box center [375, 172] width 100 height 15
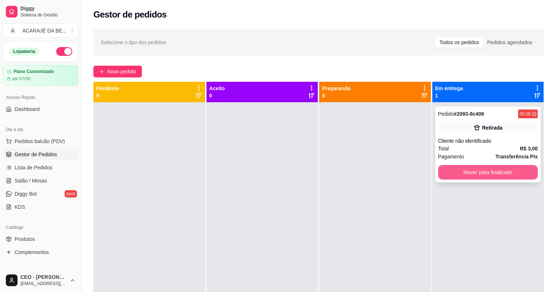
click at [498, 176] on button "Mover para finalizado" at bounding box center [489, 172] width 100 height 15
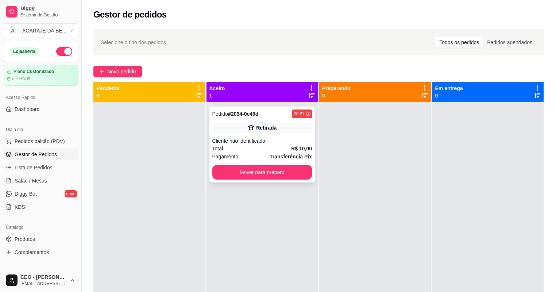
click at [271, 131] on div "Retirada" at bounding box center [263, 128] width 100 height 10
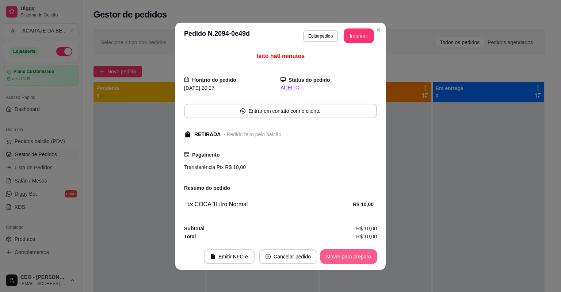
click at [367, 253] on button "Mover para preparo" at bounding box center [348, 256] width 57 height 15
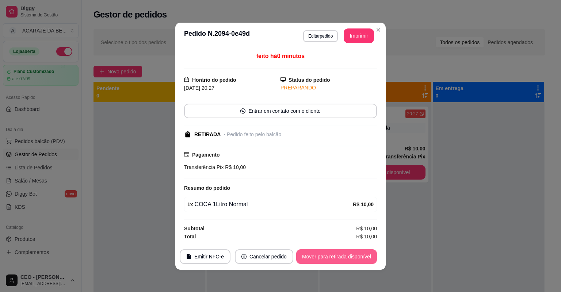
click at [365, 253] on button "Mover para retirada disponível" at bounding box center [336, 256] width 81 height 15
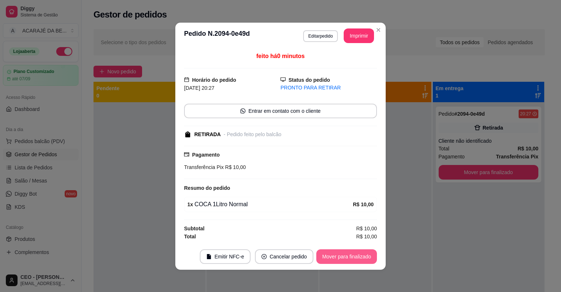
click at [365, 253] on button "Mover para finalizado" at bounding box center [346, 256] width 61 height 15
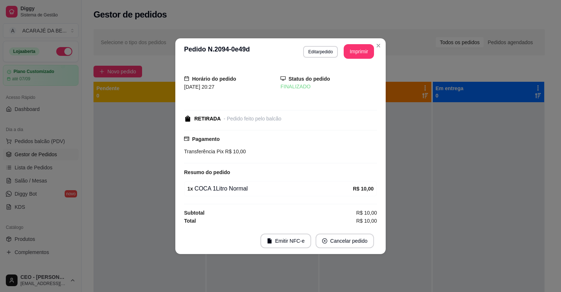
click at [365, 253] on footer "Emitir NFC-e Cancelar pedido" at bounding box center [280, 241] width 210 height 26
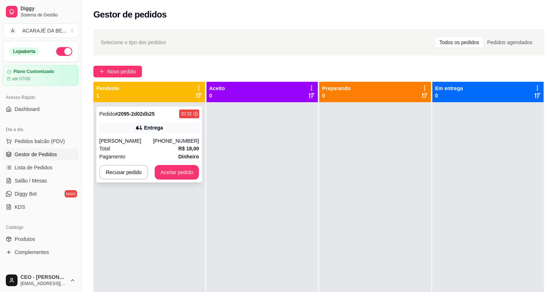
click at [151, 133] on div "Pedido # 2095-2d02db25 20:32 Entrega Ana aline santos (73) 99116-9545 Total R$ …" at bounding box center [149, 145] width 106 height 76
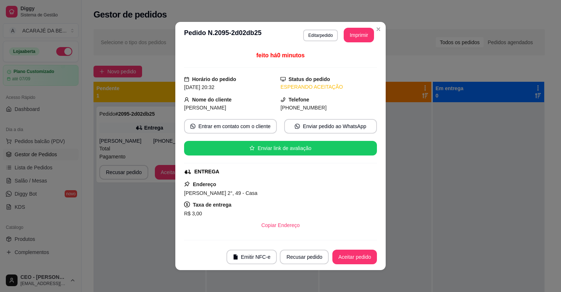
click at [364, 41] on button "Imprimir" at bounding box center [359, 35] width 30 height 15
click at [365, 255] on button "Aceitar pedido" at bounding box center [354, 257] width 45 height 15
drag, startPoint x: 356, startPoint y: 245, endPoint x: 356, endPoint y: 250, distance: 4.4
click at [356, 246] on footer "Emitir NFC-e Recusar pedido Aceitar pedido" at bounding box center [280, 257] width 210 height 26
click at [357, 250] on button "Aceitar pedido" at bounding box center [354, 257] width 45 height 15
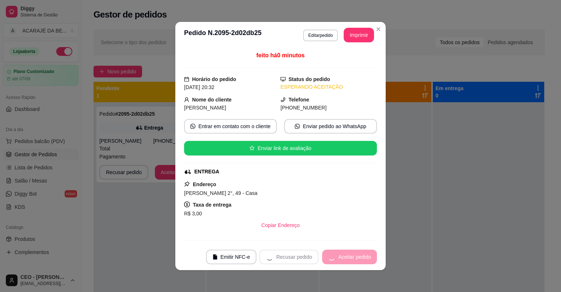
drag, startPoint x: 357, startPoint y: 250, endPoint x: 363, endPoint y: 265, distance: 16.3
click at [363, 265] on footer "Emitir NFC-e Recusar pedido Aceitar pedido" at bounding box center [280, 257] width 210 height 26
drag, startPoint x: 363, startPoint y: 265, endPoint x: 361, endPoint y: 258, distance: 7.1
click at [364, 261] on div "Recusar pedido Aceitar pedido" at bounding box center [318, 257] width 118 height 15
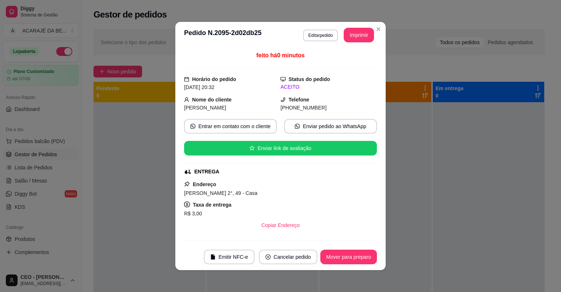
click at [361, 258] on button "Mover para preparo" at bounding box center [348, 257] width 57 height 15
click at [361, 258] on div "Mover para preparo" at bounding box center [343, 257] width 67 height 15
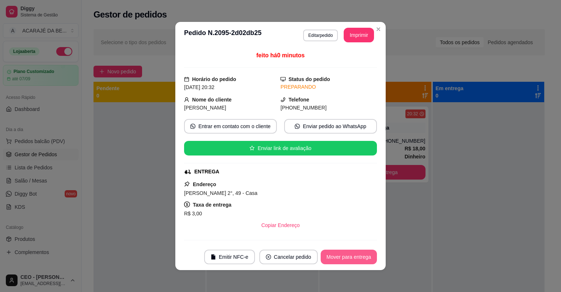
click at [361, 258] on button "Mover para entrega" at bounding box center [349, 257] width 56 height 15
click at [353, 253] on div "Mover para entrega" at bounding box center [343, 257] width 66 height 15
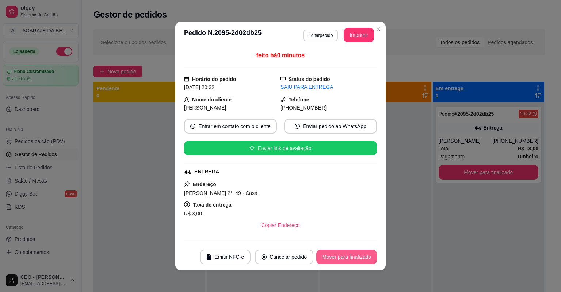
click at [356, 255] on button "Mover para finalizado" at bounding box center [346, 257] width 61 height 15
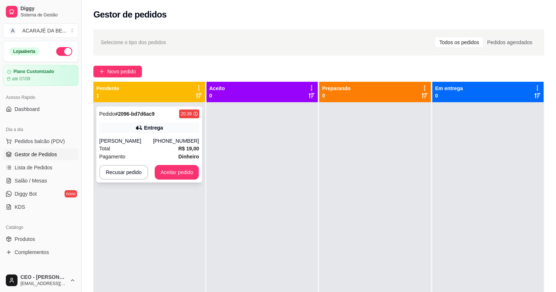
click at [102, 131] on div "Entrega" at bounding box center [149, 128] width 100 height 10
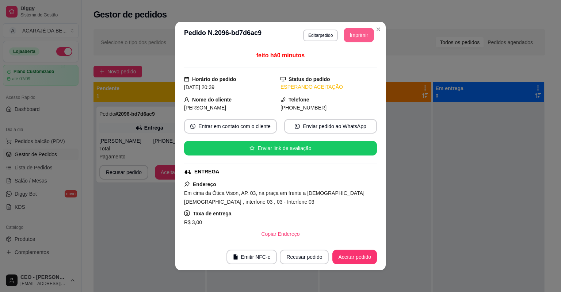
click at [368, 34] on button "Imprimir" at bounding box center [359, 35] width 30 height 15
click at [358, 256] on button "Aceitar pedido" at bounding box center [354, 257] width 45 height 15
click at [358, 256] on div "Recusar pedido Aceitar pedido" at bounding box center [318, 257] width 118 height 15
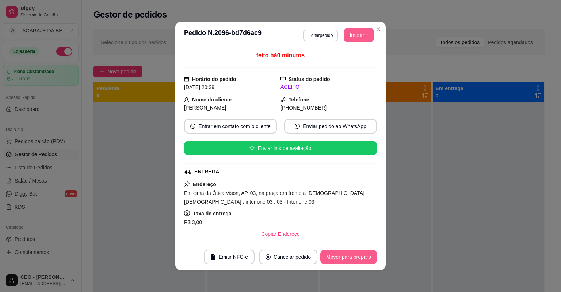
click at [358, 256] on button "Mover para preparo" at bounding box center [348, 257] width 57 height 15
click at [357, 256] on div "Mover para preparo" at bounding box center [343, 257] width 67 height 15
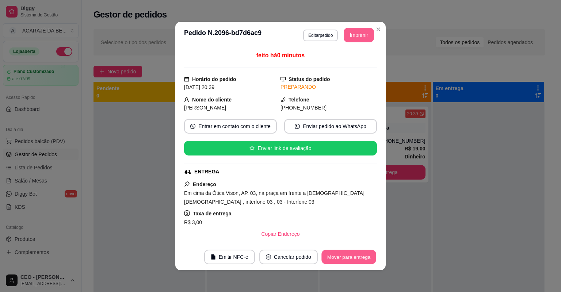
click at [358, 262] on button "Mover para entrega" at bounding box center [348, 257] width 55 height 14
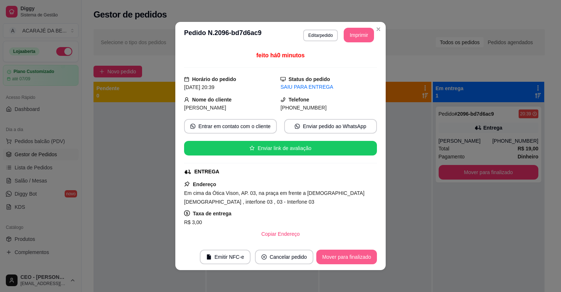
click at [359, 255] on button "Mover para finalizado" at bounding box center [346, 257] width 61 height 15
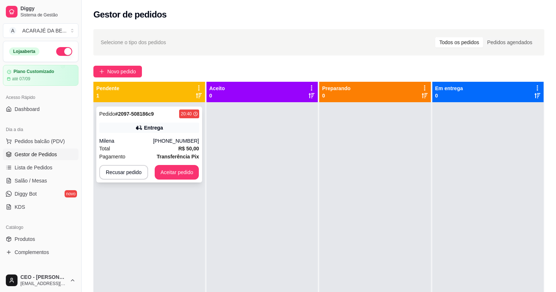
click at [165, 137] on div "(73) 99977-5603" at bounding box center [176, 140] width 46 height 7
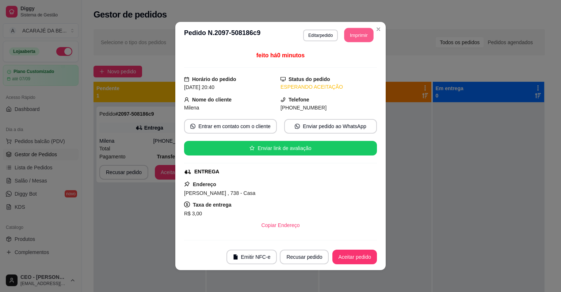
click at [354, 37] on button "Imprimir" at bounding box center [358, 35] width 29 height 14
click at [337, 249] on footer "Emitir NFC-e Recusar pedido Aceitar pedido" at bounding box center [280, 257] width 210 height 26
click at [340, 248] on footer "Emitir NFC-e Recusar pedido Aceitar pedido" at bounding box center [280, 257] width 210 height 26
click at [336, 261] on button "Aceitar pedido" at bounding box center [354, 257] width 45 height 15
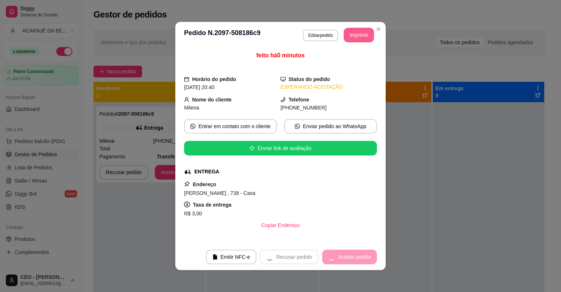
click at [338, 261] on div "Recusar pedido Aceitar pedido" at bounding box center [318, 257] width 118 height 15
click at [342, 261] on div "Recusar pedido Aceitar pedido" at bounding box center [318, 257] width 118 height 15
click at [344, 261] on div "Recusar pedido Aceitar pedido" at bounding box center [318, 257] width 118 height 15
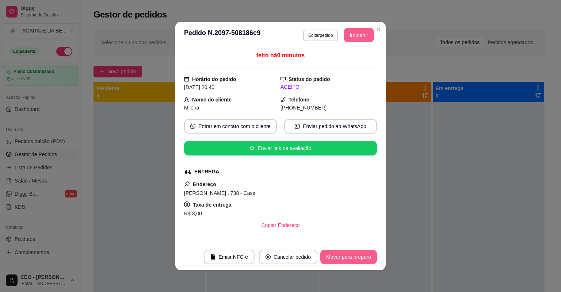
click at [345, 261] on button "Mover para preparo" at bounding box center [348, 257] width 57 height 15
click at [345, 261] on div "Mover para preparo" at bounding box center [343, 257] width 67 height 15
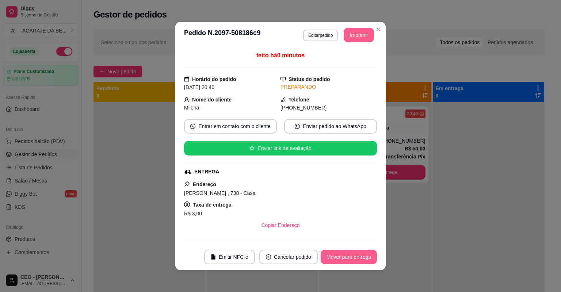
click at [345, 261] on button "Mover para entrega" at bounding box center [349, 257] width 56 height 15
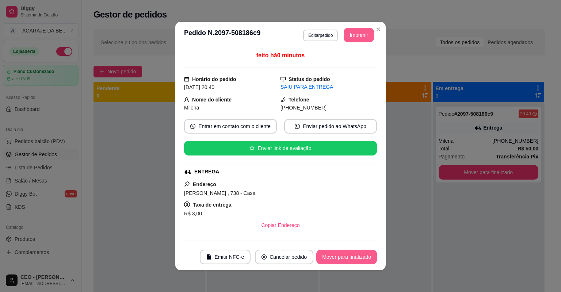
click at [345, 262] on button "Mover para finalizado" at bounding box center [346, 257] width 61 height 15
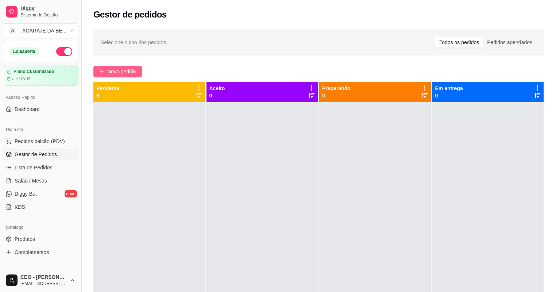
drag, startPoint x: 108, startPoint y: 74, endPoint x: 110, endPoint y: 70, distance: 3.9
click at [110, 70] on span "Novo pedido" at bounding box center [121, 72] width 29 height 8
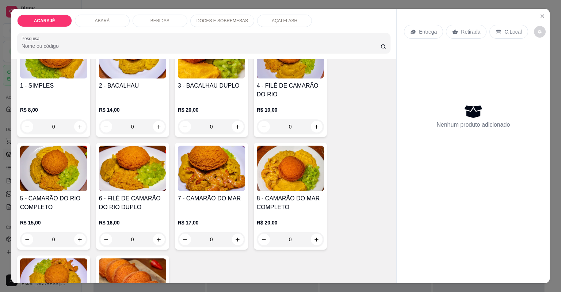
scroll to position [58, 0]
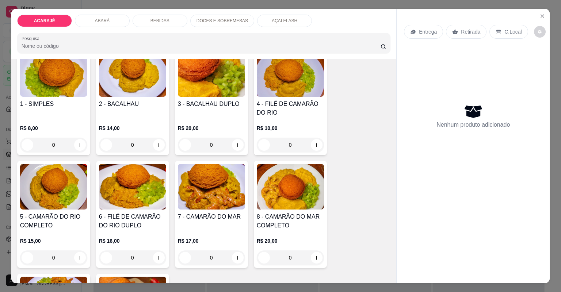
click at [289, 106] on h4 "4 - FILÉ DE CAMARÃO DO RIO" at bounding box center [290, 109] width 67 height 18
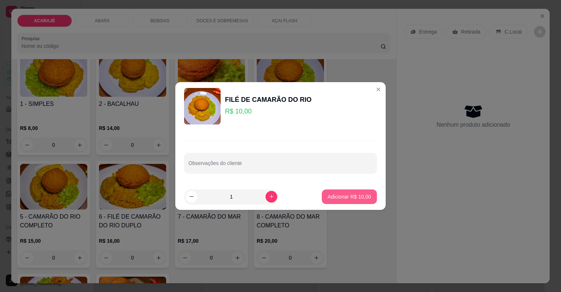
click at [351, 193] on button "Adicionar R$ 10,00" at bounding box center [349, 197] width 55 height 15
type input "1"
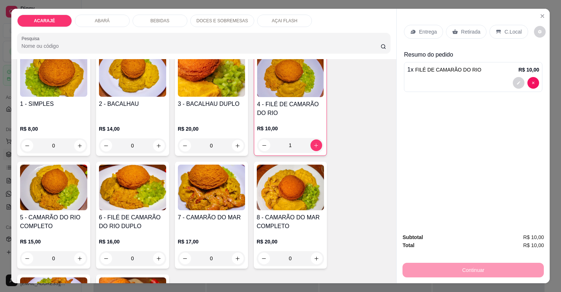
drag, startPoint x: 475, startPoint y: 35, endPoint x: 473, endPoint y: 39, distance: 3.9
click at [475, 34] on div "Retirada" at bounding box center [466, 32] width 41 height 14
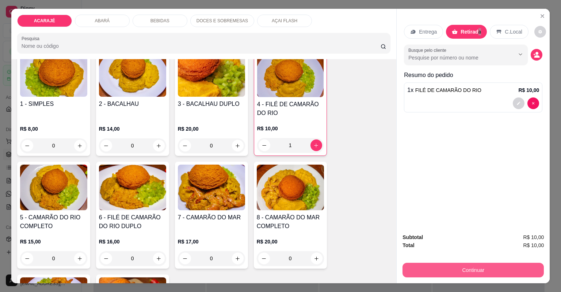
click at [508, 272] on button "Continuar" at bounding box center [472, 270] width 141 height 15
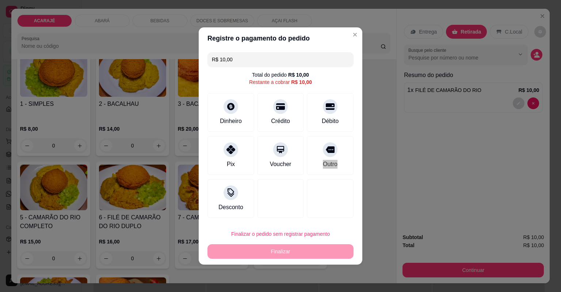
click at [356, 155] on div "R$ 10,00 Total do pedido R$ 10,00 Restante a cobrar R$ 10,00 Dinheiro Crédito D…" at bounding box center [281, 135] width 164 height 172
drag, startPoint x: 356, startPoint y: 155, endPoint x: 336, endPoint y: 159, distance: 20.2
click at [336, 159] on div "Outro" at bounding box center [330, 154] width 51 height 43
type input "R$ 0,00"
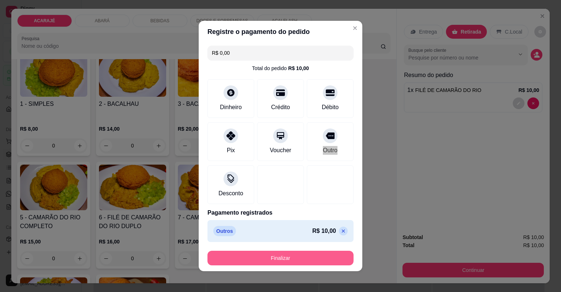
click at [333, 251] on button "Finalizar" at bounding box center [280, 258] width 146 height 15
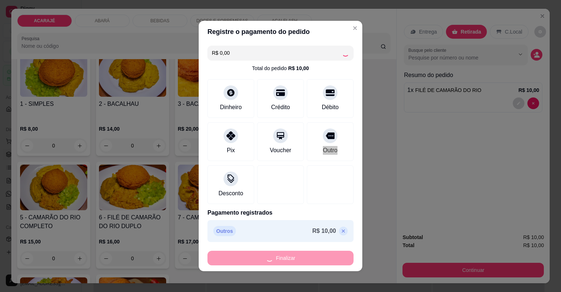
type input "0"
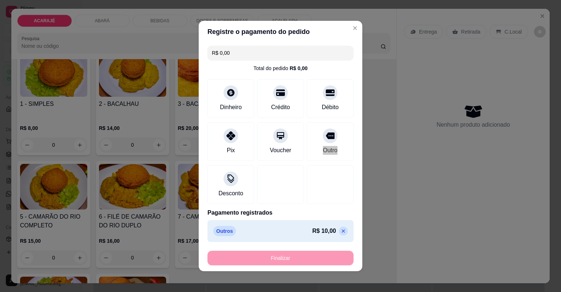
type input "-R$ 10,00"
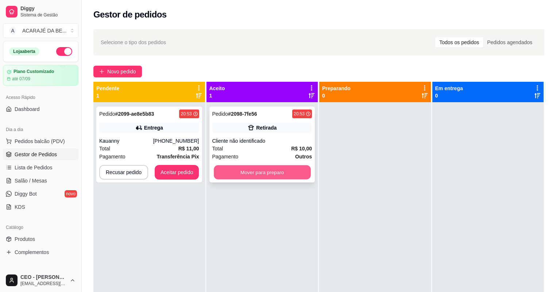
click at [302, 175] on button "Mover para preparo" at bounding box center [262, 172] width 97 height 14
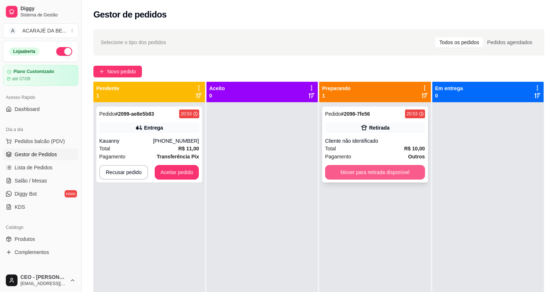
click at [363, 171] on button "Mover para retirada disponível" at bounding box center [375, 172] width 100 height 15
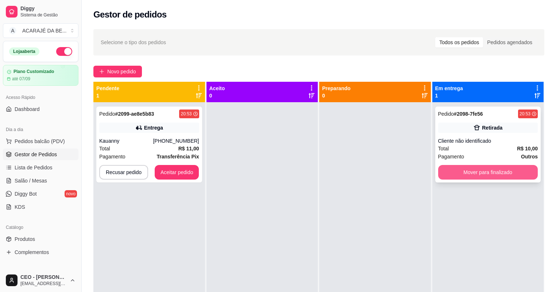
click at [497, 170] on button "Mover para finalizado" at bounding box center [489, 172] width 100 height 15
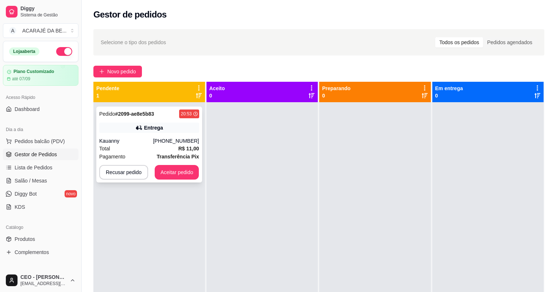
click at [139, 132] on div "Entrega" at bounding box center [149, 128] width 100 height 10
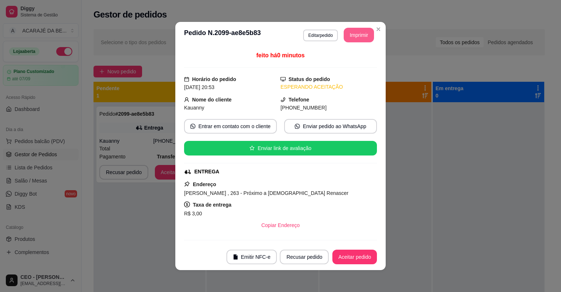
click at [363, 38] on button "Imprimir" at bounding box center [359, 35] width 30 height 15
click at [360, 257] on button "Aceitar pedido" at bounding box center [354, 257] width 45 height 15
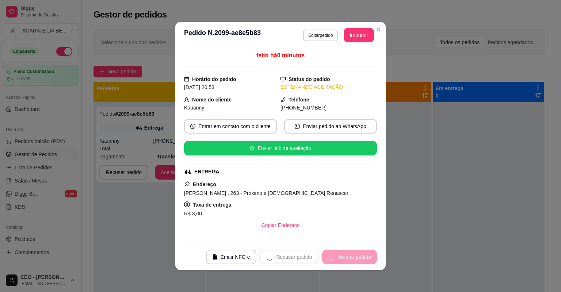
click at [360, 257] on div "Recusar pedido Aceitar pedido" at bounding box center [318, 257] width 118 height 15
click at [361, 257] on div "Recusar pedido Aceitar pedido" at bounding box center [318, 257] width 118 height 15
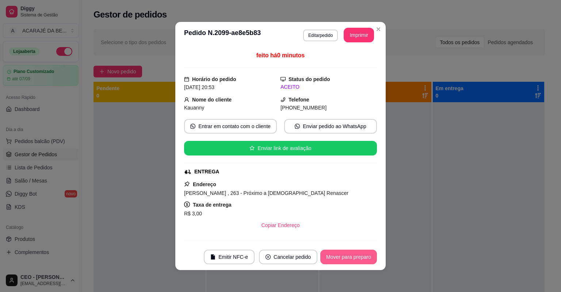
click at [361, 257] on button "Mover para preparo" at bounding box center [348, 257] width 57 height 15
click at [361, 257] on div "Mover para preparo" at bounding box center [343, 257] width 67 height 15
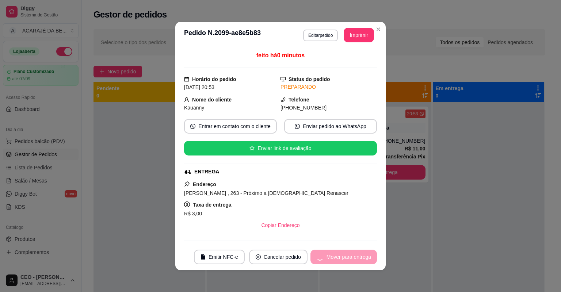
click at [359, 257] on div "Mover para entrega" at bounding box center [343, 257] width 66 height 15
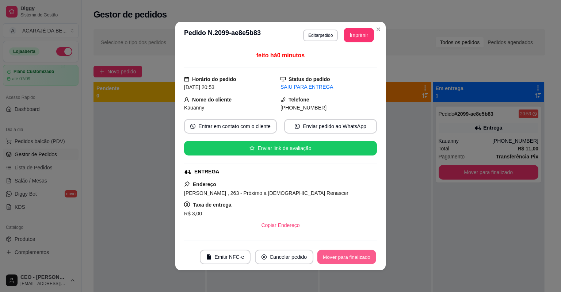
click at [363, 259] on button "Mover para finalizado" at bounding box center [346, 257] width 59 height 14
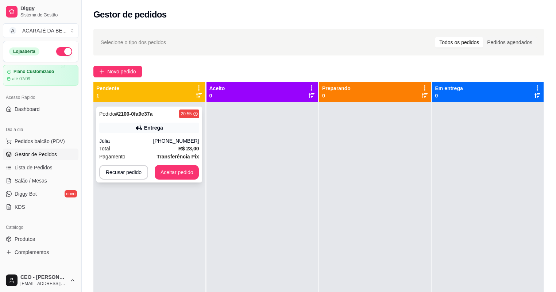
click at [168, 157] on strong "Transferência Pix" at bounding box center [178, 157] width 42 height 6
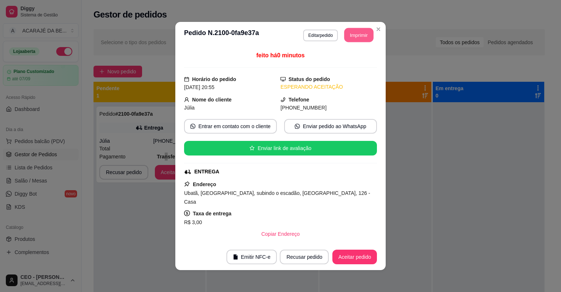
click at [352, 40] on button "Imprimir" at bounding box center [358, 35] width 29 height 14
click at [350, 256] on button "Aceitar pedido" at bounding box center [354, 257] width 45 height 15
click at [351, 256] on div "Recusar pedido Aceitar pedido" at bounding box center [318, 257] width 118 height 15
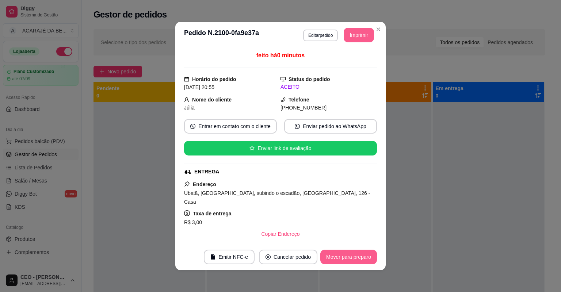
click at [351, 256] on button "Mover para preparo" at bounding box center [348, 257] width 57 height 15
click at [351, 256] on div "Mover para preparo" at bounding box center [343, 257] width 67 height 15
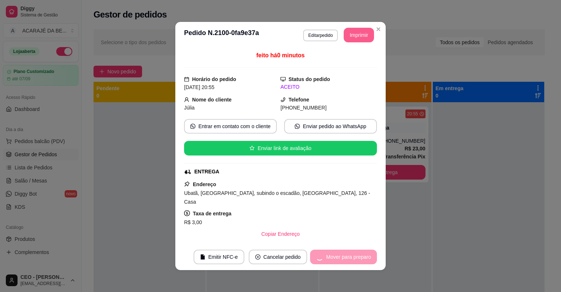
click at [351, 256] on div "Mover para preparo" at bounding box center [343, 257] width 67 height 15
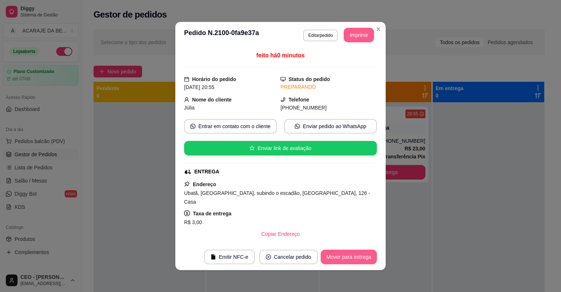
click at [351, 256] on button "Mover para entrega" at bounding box center [349, 257] width 56 height 15
click at [351, 256] on div "Mover para entrega" at bounding box center [343, 257] width 66 height 15
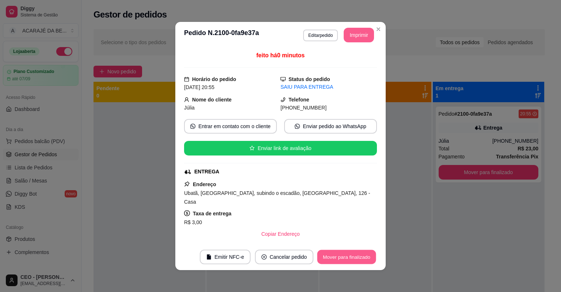
click at [353, 257] on button "Mover para finalizado" at bounding box center [346, 257] width 59 height 14
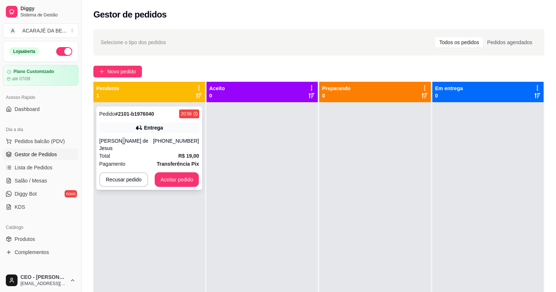
click at [118, 141] on div "Uarley Gonçalves de Jesus" at bounding box center [126, 144] width 54 height 15
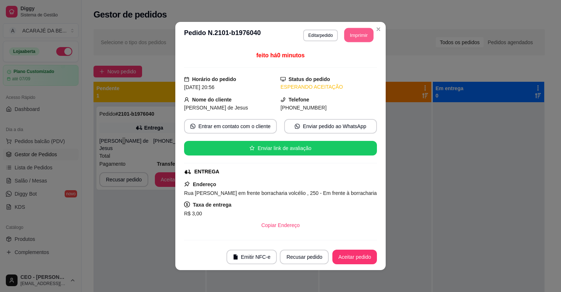
click at [349, 38] on button "Imprimir" at bounding box center [358, 35] width 29 height 14
click at [360, 259] on button "Aceitar pedido" at bounding box center [354, 257] width 45 height 15
click at [360, 259] on div "Recusar pedido Aceitar pedido" at bounding box center [318, 257] width 118 height 15
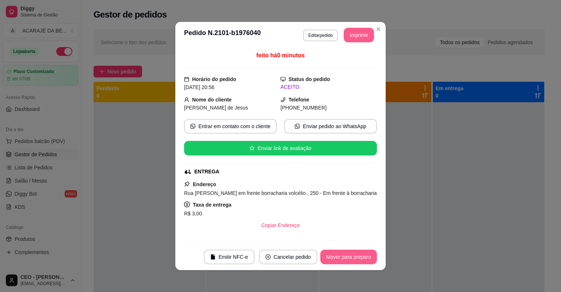
click at [360, 259] on button "Mover para preparo" at bounding box center [348, 257] width 57 height 15
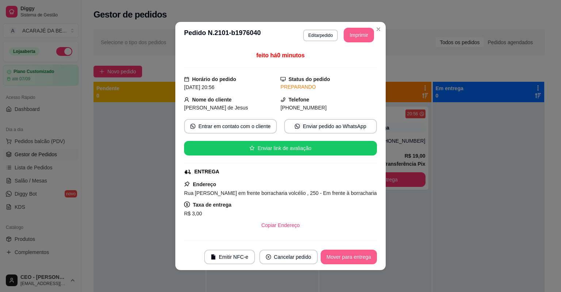
click at [359, 260] on button "Mover para entrega" at bounding box center [349, 257] width 56 height 15
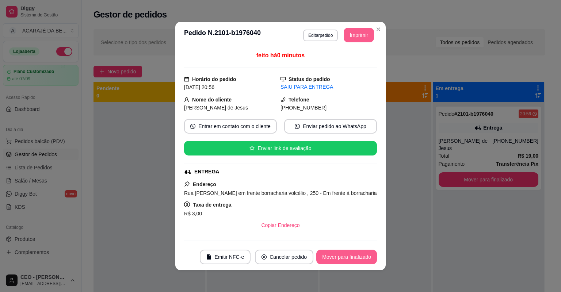
click at [363, 256] on button "Mover para finalizado" at bounding box center [346, 257] width 61 height 15
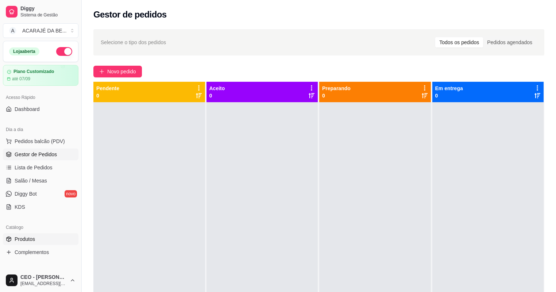
click at [31, 237] on span "Produtos" at bounding box center [25, 239] width 20 height 7
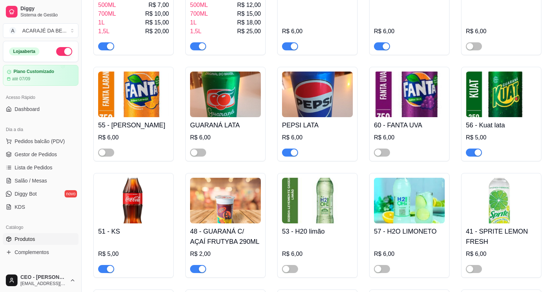
scroll to position [993, 0]
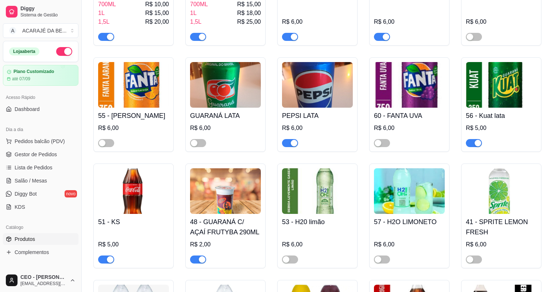
click at [478, 145] on div "button" at bounding box center [478, 143] width 7 height 7
click at [51, 153] on span "Gestor de Pedidos" at bounding box center [36, 154] width 42 height 7
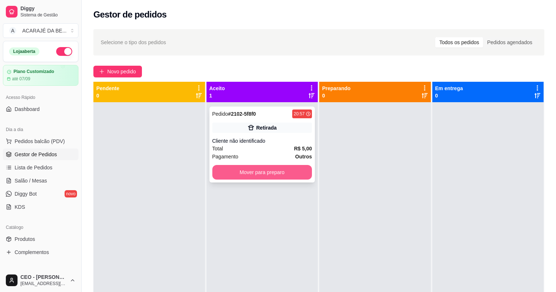
click at [245, 171] on button "Mover para preparo" at bounding box center [263, 172] width 100 height 15
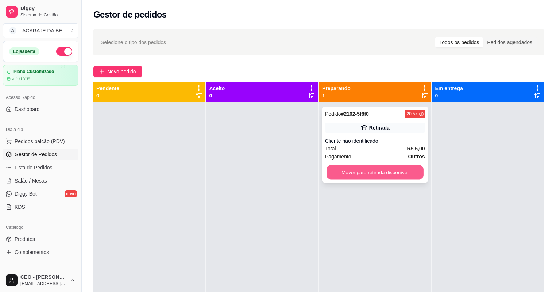
click at [417, 172] on button "Mover para retirada disponível" at bounding box center [375, 172] width 97 height 14
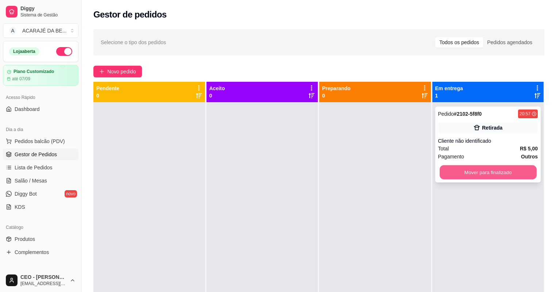
click at [486, 173] on button "Mover para finalizado" at bounding box center [488, 172] width 97 height 14
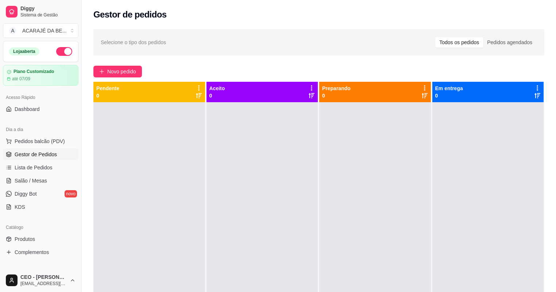
drag, startPoint x: 485, startPoint y: 172, endPoint x: 481, endPoint y: 171, distance: 3.8
click at [483, 172] on div at bounding box center [489, 248] width 112 height 292
drag, startPoint x: 394, startPoint y: 187, endPoint x: 328, endPoint y: 200, distance: 67.7
click at [328, 200] on div at bounding box center [375, 248] width 112 height 292
drag, startPoint x: 273, startPoint y: 196, endPoint x: 248, endPoint y: 204, distance: 26.7
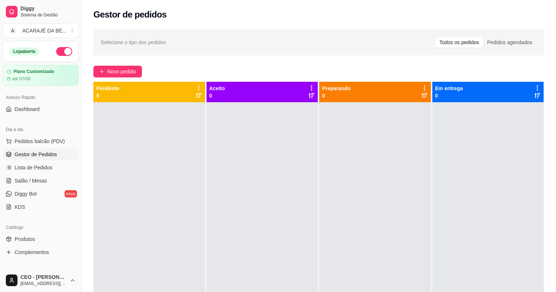
click at [248, 204] on div at bounding box center [263, 248] width 112 height 292
click at [175, 213] on div at bounding box center [149, 248] width 112 height 292
drag, startPoint x: 282, startPoint y: 242, endPoint x: 202, endPoint y: 235, distance: 80.3
click at [202, 235] on div at bounding box center [149, 248] width 112 height 292
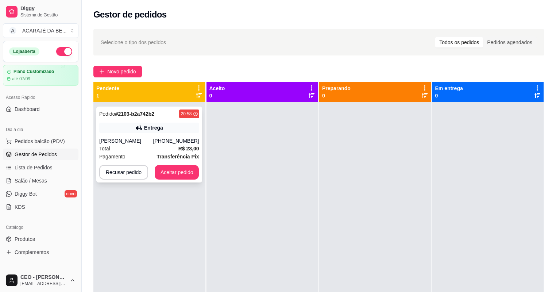
click at [154, 145] on div "Total R$ 23,00" at bounding box center [149, 149] width 100 height 8
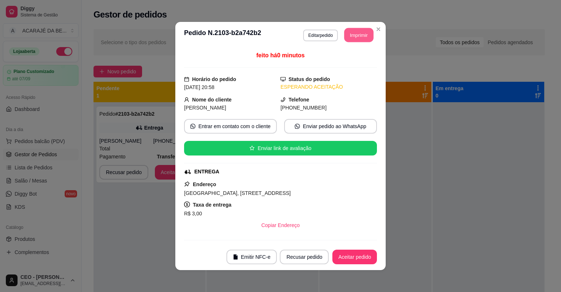
click at [363, 30] on button "Imprimir" at bounding box center [358, 35] width 29 height 14
click at [359, 261] on button "Aceitar pedido" at bounding box center [354, 257] width 45 height 15
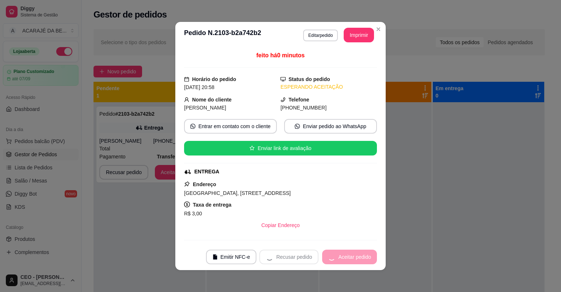
click at [357, 262] on div "Recusar pedido Aceitar pedido" at bounding box center [318, 257] width 118 height 15
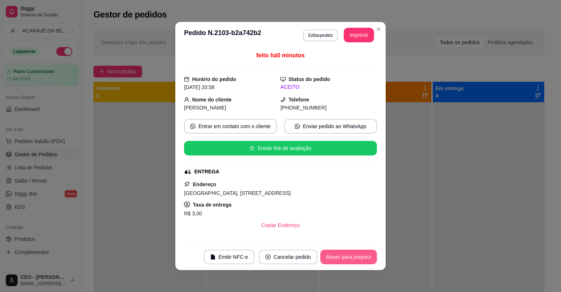
click at [357, 262] on button "Mover para preparo" at bounding box center [348, 257] width 57 height 15
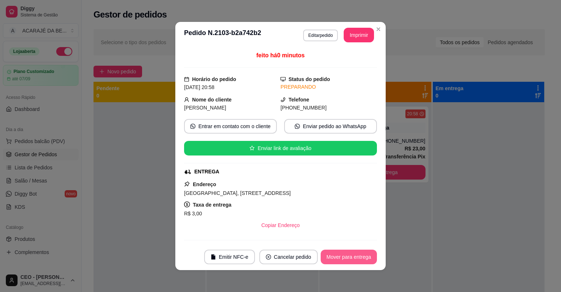
click at [358, 263] on button "Mover para entrega" at bounding box center [349, 257] width 56 height 15
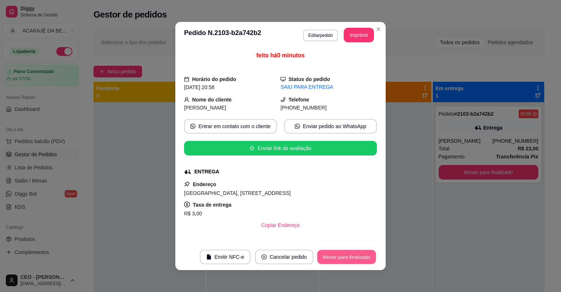
click at [362, 259] on button "Mover para finalizado" at bounding box center [346, 257] width 59 height 14
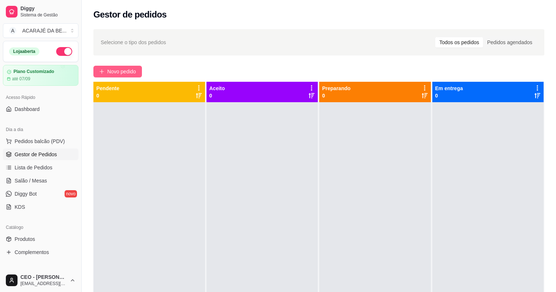
click at [115, 73] on span "Novo pedido" at bounding box center [121, 72] width 29 height 8
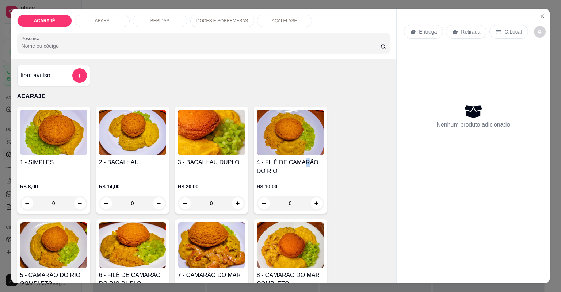
click at [304, 160] on h4 "4 - FILÉ DE CAMARÃO DO RIO" at bounding box center [290, 167] width 67 height 18
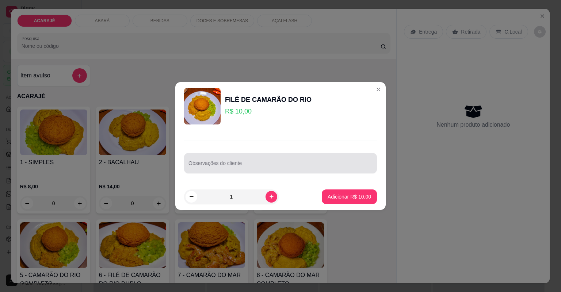
click at [286, 159] on div at bounding box center [280, 163] width 184 height 15
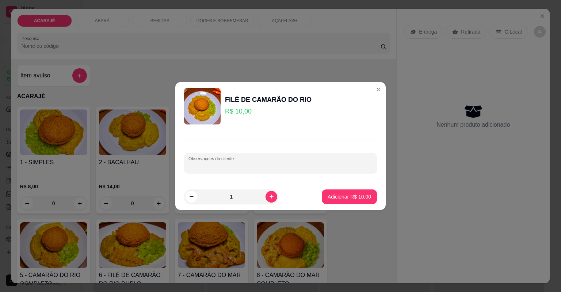
type input "s"
type input "s salada e s quiabo"
click at [362, 198] on p "Adicionar R$ 10,00" at bounding box center [349, 196] width 43 height 7
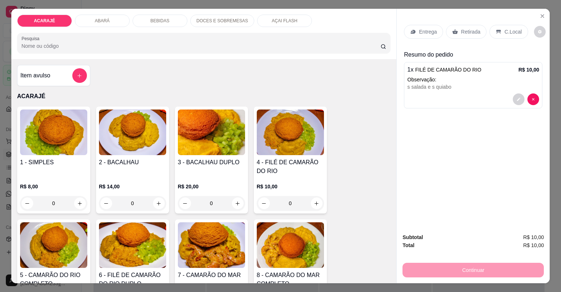
click at [428, 36] on div "Entrega" at bounding box center [423, 32] width 39 height 14
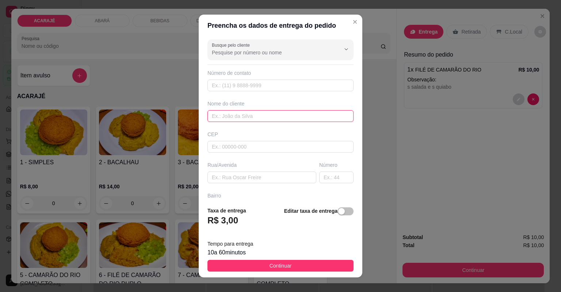
click at [279, 112] on input "text" at bounding box center [280, 116] width 146 height 12
type input "milena"
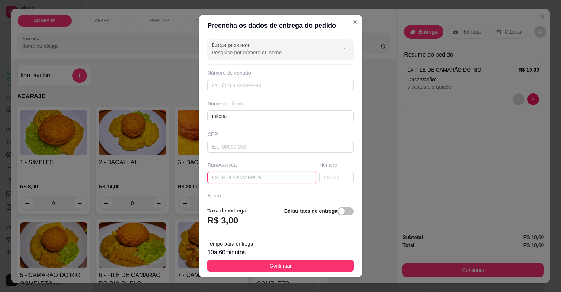
click at [296, 177] on input "text" at bounding box center [261, 178] width 109 height 12
paste input "Rua ministro Barros Barreto n33, prédio branco na esquina"
type input "Rua ministro Barros Barreto n33, prédio branco na esquina"
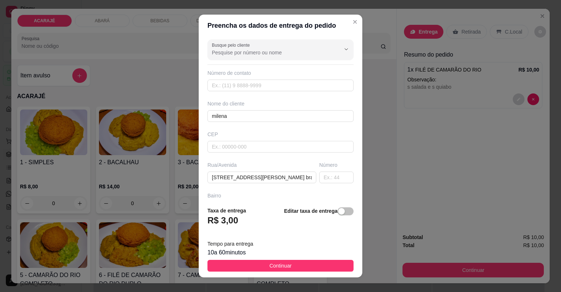
click at [342, 272] on footer "Taxa de entrega R$ 3,00 Editar taxa de entrega Tempo para entrega 10 a 60 minut…" at bounding box center [281, 239] width 164 height 77
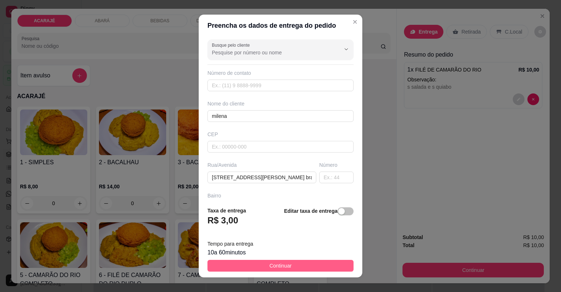
click at [340, 269] on button "Continuar" at bounding box center [280, 266] width 146 height 12
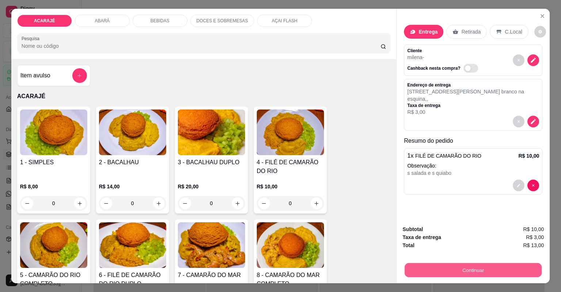
click at [465, 271] on button "Continuar" at bounding box center [473, 270] width 137 height 14
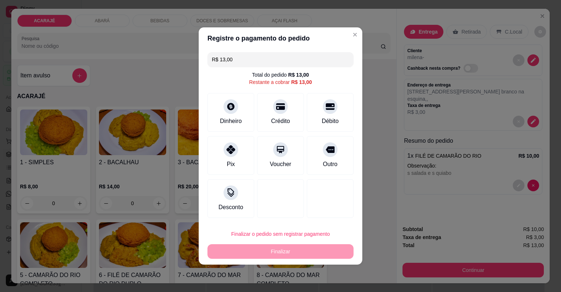
click at [234, 161] on div "Pix" at bounding box center [230, 155] width 47 height 39
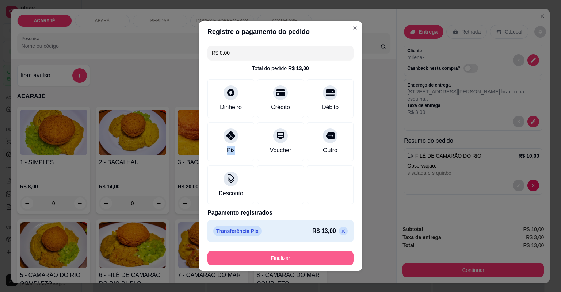
click at [305, 256] on button "Finalizar" at bounding box center [280, 258] width 146 height 15
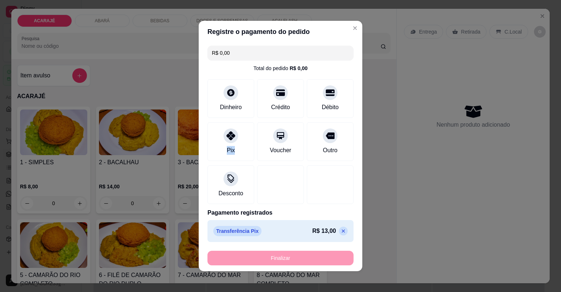
type input "-R$ 13,00"
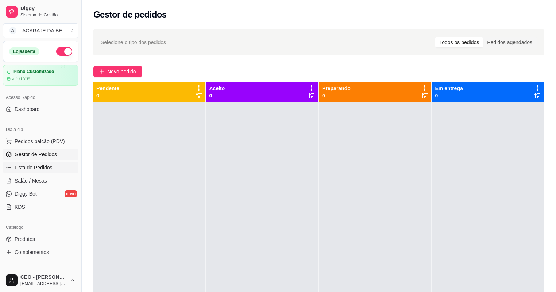
click at [42, 163] on link "Lista de Pedidos" at bounding box center [41, 168] width 76 height 12
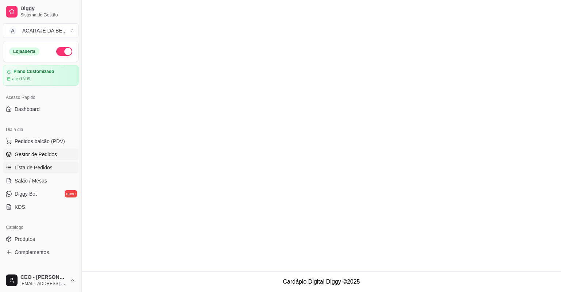
click at [65, 153] on link "Gestor de Pedidos" at bounding box center [41, 155] width 76 height 12
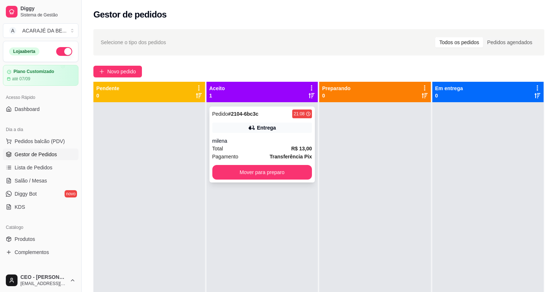
click at [273, 145] on div "Total R$ 13,00" at bounding box center [263, 149] width 100 height 8
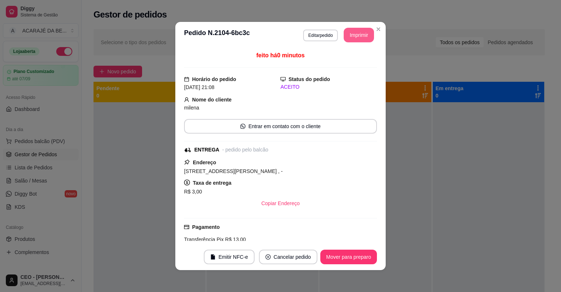
click at [355, 28] on button "Imprimir" at bounding box center [359, 35] width 30 height 15
click at [355, 252] on button "Mover para preparo" at bounding box center [348, 257] width 57 height 15
click at [355, 252] on div "Mover para preparo" at bounding box center [348, 257] width 57 height 15
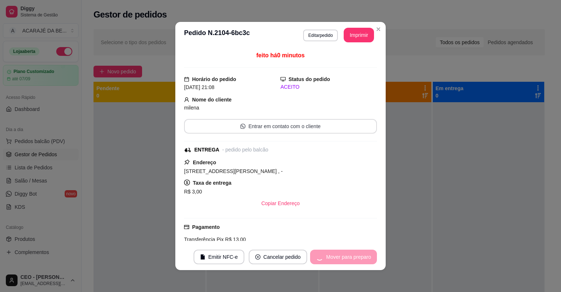
click at [355, 252] on div "Mover para preparo" at bounding box center [343, 257] width 67 height 15
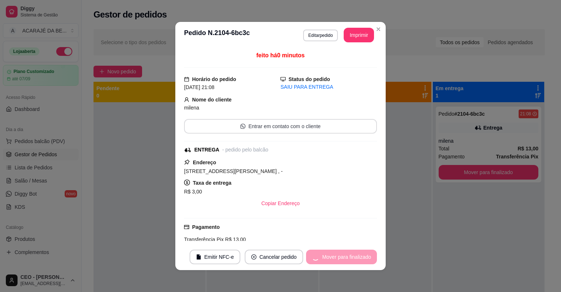
click at [354, 253] on div "Mover para finalizado" at bounding box center [341, 257] width 71 height 15
click at [354, 253] on button "Mover para finalizado" at bounding box center [341, 257] width 71 height 15
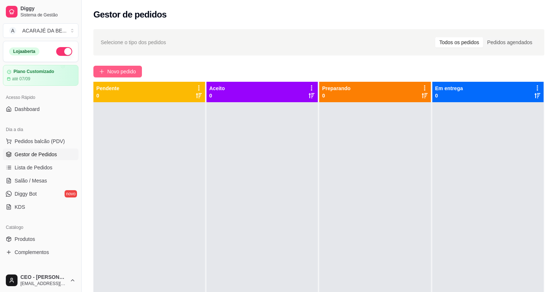
click at [130, 73] on span "Novo pedido" at bounding box center [121, 72] width 29 height 8
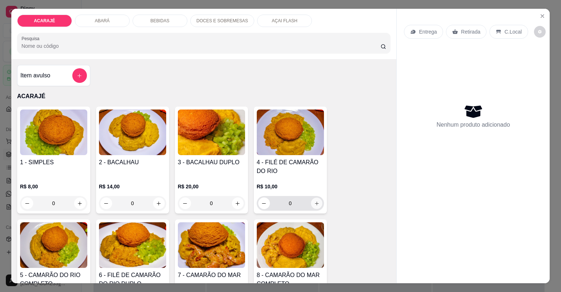
click at [315, 206] on button "increase-product-quantity" at bounding box center [316, 203] width 11 height 11
type input "1"
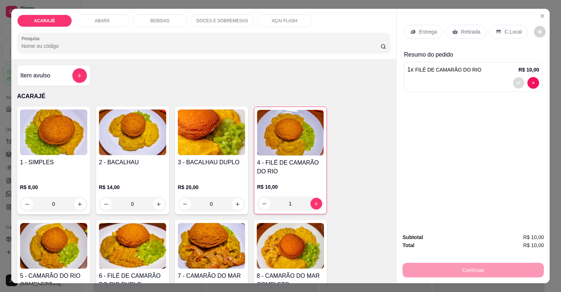
click at [514, 85] on button "decrease-product-quantity" at bounding box center [518, 82] width 11 height 11
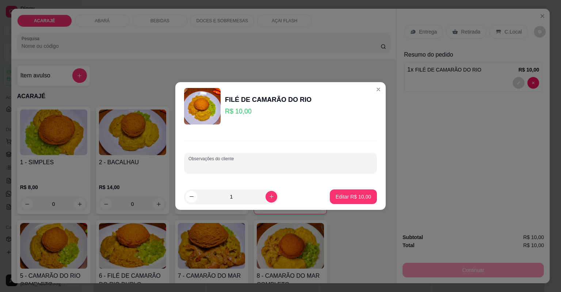
drag, startPoint x: 217, startPoint y: 169, endPoint x: 211, endPoint y: 170, distance: 5.6
click at [216, 169] on input "Observações do cliente" at bounding box center [280, 165] width 184 height 7
type input "sem quiabada"
click at [349, 194] on p "Editar R$ 10,00" at bounding box center [353, 196] width 34 height 7
type input "0"
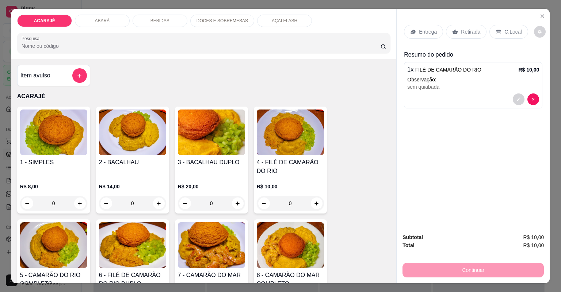
click at [467, 32] on p "Retirada" at bounding box center [470, 31] width 19 height 7
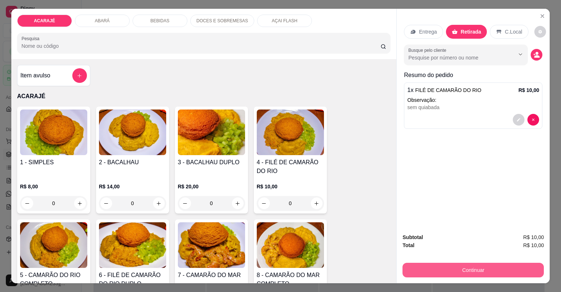
click at [521, 272] on button "Continuar" at bounding box center [472, 270] width 141 height 15
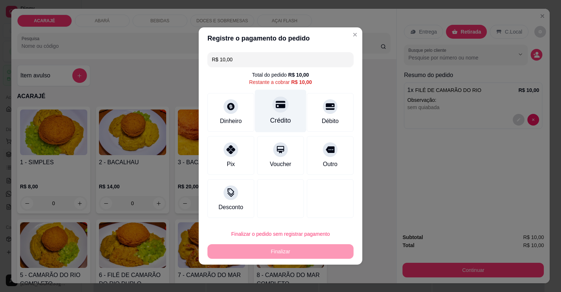
click at [284, 115] on div "Crédito" at bounding box center [280, 111] width 51 height 43
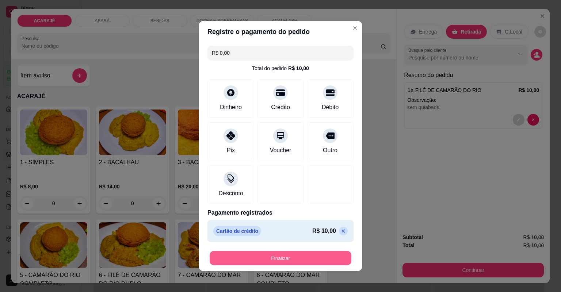
click at [313, 261] on button "Finalizar" at bounding box center [281, 258] width 142 height 14
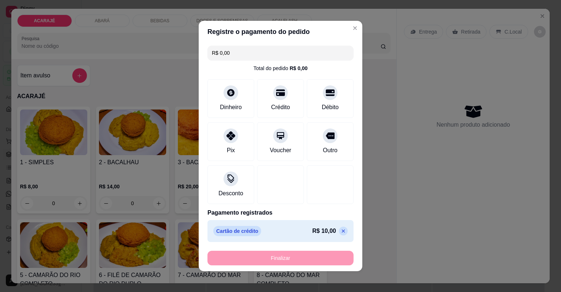
type input "-R$ 10,00"
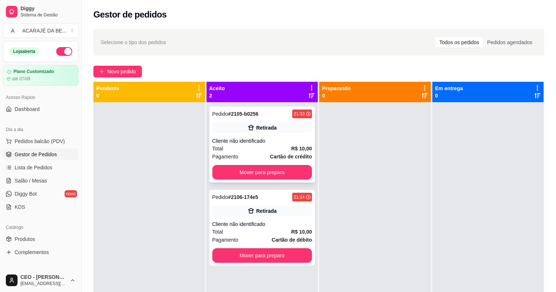
click at [246, 149] on div "Total R$ 10,00" at bounding box center [263, 149] width 100 height 8
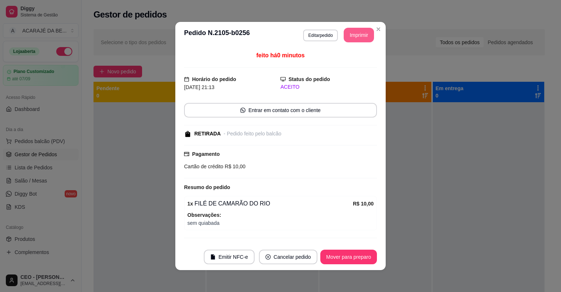
click at [362, 34] on button "Imprimir" at bounding box center [359, 35] width 30 height 15
click at [364, 256] on button "Mover para preparo" at bounding box center [348, 257] width 57 height 15
click at [364, 256] on div "Mover para preparo" at bounding box center [348, 257] width 57 height 15
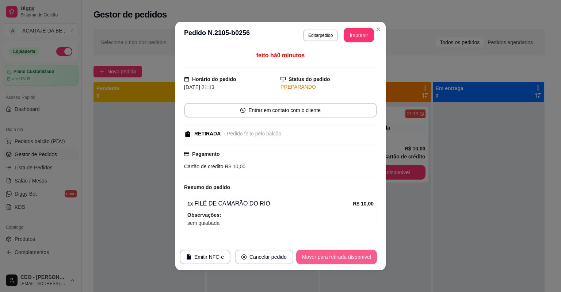
click at [356, 259] on button "Mover para retirada disponível" at bounding box center [336, 257] width 81 height 15
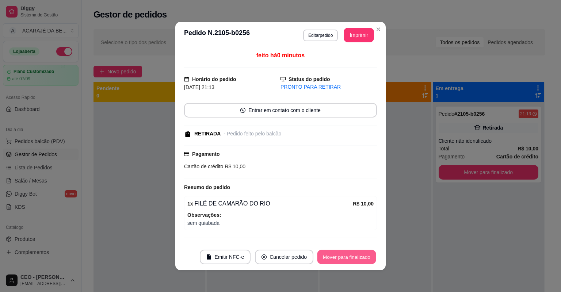
click at [359, 258] on button "Mover para finalizado" at bounding box center [346, 257] width 59 height 14
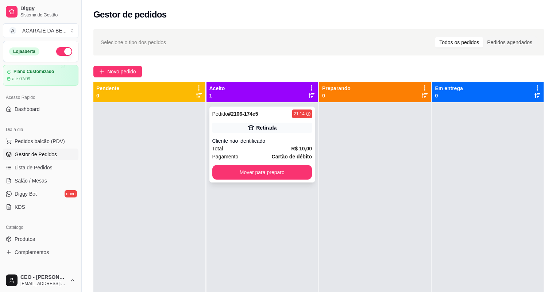
click at [296, 145] on div "Pedido # 2106-174e5 21:14 Retirada Cliente não identificado Total R$ 10,00 Paga…" at bounding box center [263, 145] width 106 height 76
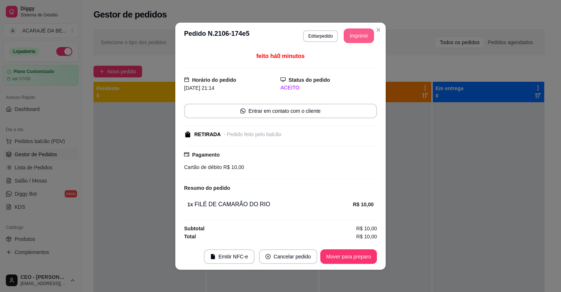
click at [360, 35] on button "Imprimir" at bounding box center [359, 35] width 30 height 15
click at [355, 256] on button "Mover para preparo" at bounding box center [348, 256] width 55 height 14
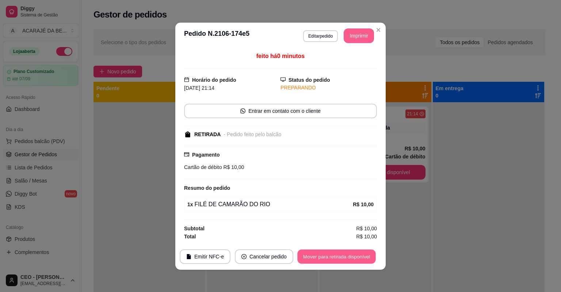
click at [356, 257] on button "Mover para retirada disponível" at bounding box center [336, 256] width 78 height 14
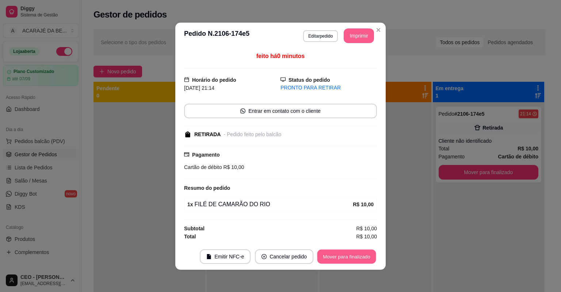
click at [357, 257] on button "Mover para finalizado" at bounding box center [346, 256] width 59 height 14
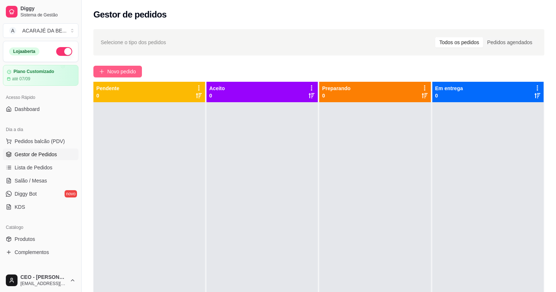
click at [105, 66] on button "Novo pedido" at bounding box center [117, 72] width 49 height 12
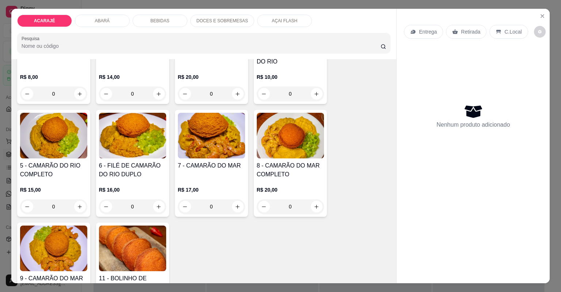
scroll to position [117, 0]
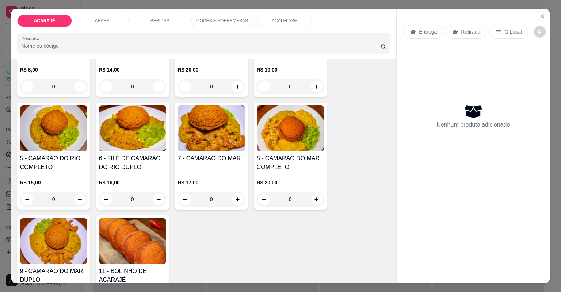
drag, startPoint x: 204, startPoint y: 156, endPoint x: 203, endPoint y: 162, distance: 5.6
click at [203, 162] on h4 "7 - CAMARÃO DO MAR" at bounding box center [211, 158] width 67 height 9
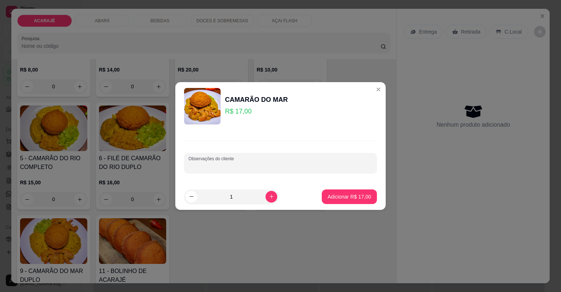
click at [300, 161] on div at bounding box center [280, 163] width 184 height 15
type input "sem quiabo"
click at [341, 199] on p "Adicionar R$ 17,00" at bounding box center [349, 196] width 43 height 7
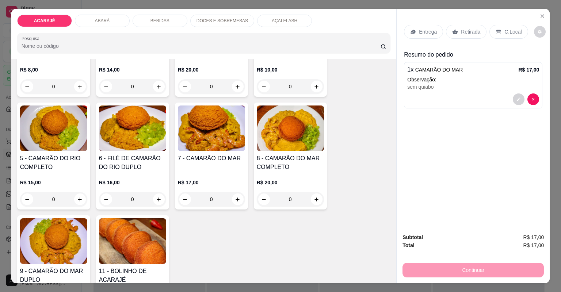
click at [422, 26] on div "Entrega" at bounding box center [423, 32] width 39 height 14
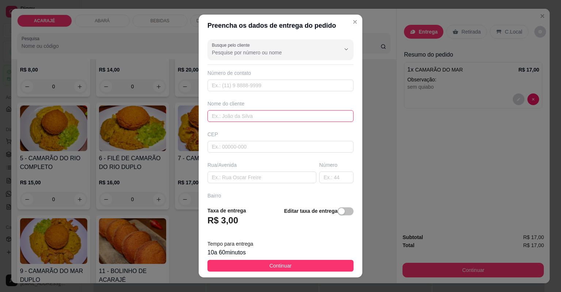
drag, startPoint x: 276, startPoint y: 119, endPoint x: 275, endPoint y: 114, distance: 5.2
click at [276, 115] on input "text" at bounding box center [280, 116] width 146 height 12
type input "kah"
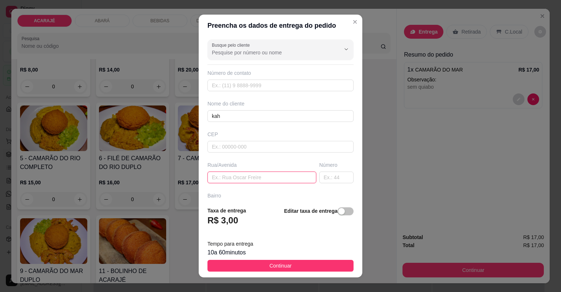
click at [275, 178] on input "text" at bounding box center [261, 178] width 109 height 12
paste input "Rua do Leblon Apartamento 70 Interfone 601 Katrine"
type input "Rua do Leblon Apartamento 70 Interfone 601 Katrine"
drag, startPoint x: 324, startPoint y: 261, endPoint x: 424, endPoint y: 255, distance: 99.9
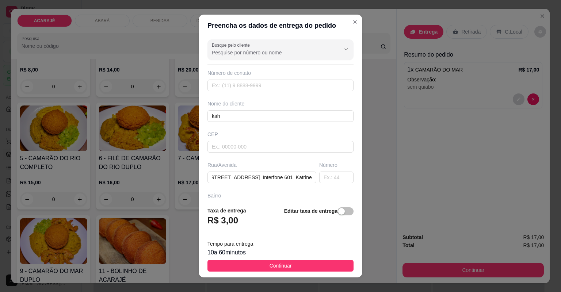
click at [325, 261] on button "Continuar" at bounding box center [280, 266] width 146 height 12
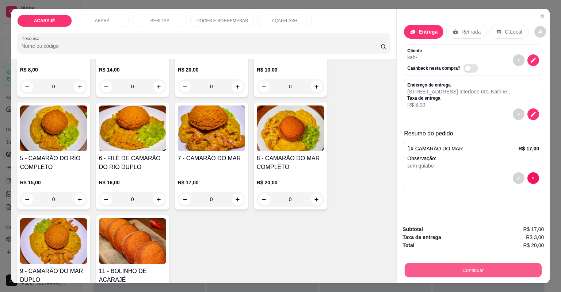
click at [502, 273] on button "Continuar" at bounding box center [473, 270] width 137 height 14
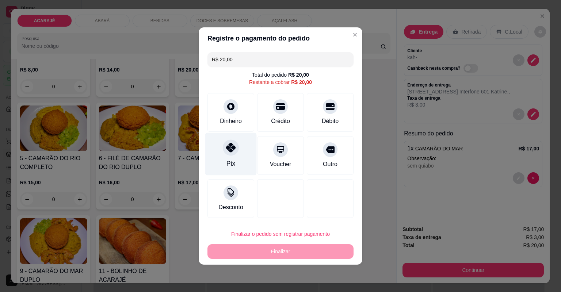
click at [222, 160] on div "Pix" at bounding box center [230, 154] width 51 height 43
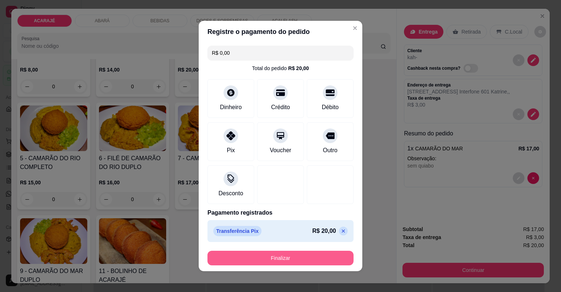
click at [299, 250] on footer "Finalizar" at bounding box center [281, 258] width 164 height 26
click at [330, 253] on button "Finalizar" at bounding box center [281, 258] width 142 height 14
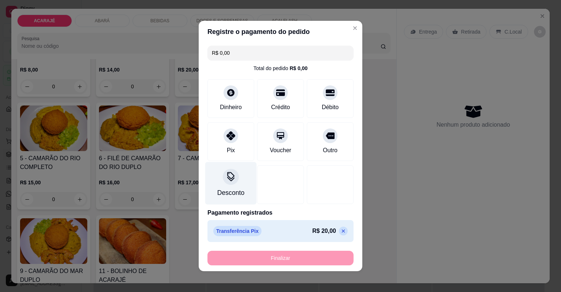
type input "-R$ 20,00"
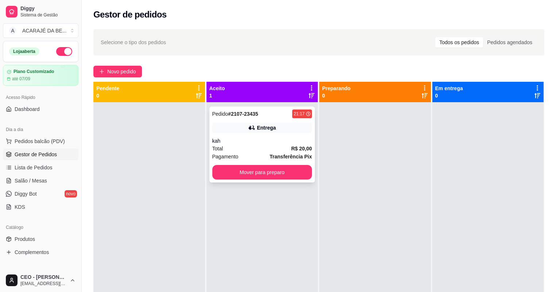
click at [273, 129] on div "Entrega" at bounding box center [266, 127] width 19 height 7
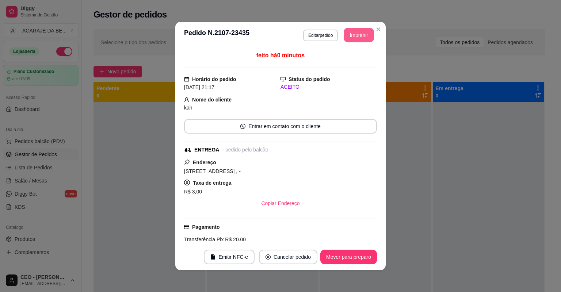
click at [364, 33] on button "Imprimir" at bounding box center [359, 35] width 30 height 15
click at [353, 253] on button "Mover para preparo" at bounding box center [348, 257] width 57 height 15
click at [353, 253] on div "Mover para preparo" at bounding box center [343, 257] width 67 height 15
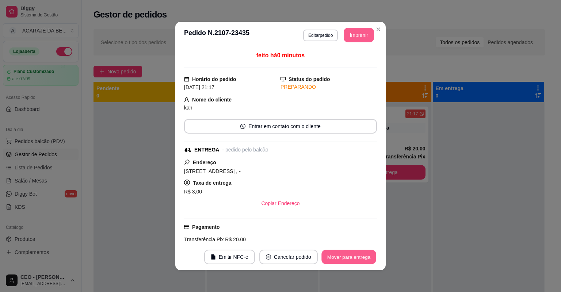
click at [353, 253] on button "Mover para entrega" at bounding box center [348, 257] width 55 height 14
click at [353, 253] on div "Mover para entrega" at bounding box center [343, 257] width 66 height 15
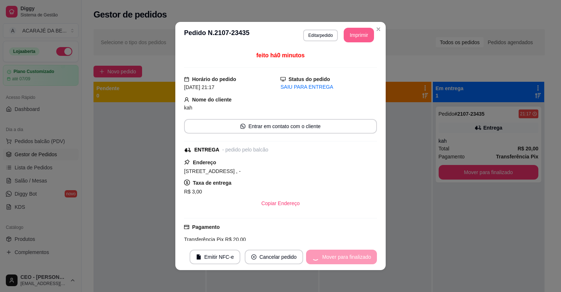
click at [353, 253] on div "Mover para finalizado" at bounding box center [341, 257] width 71 height 15
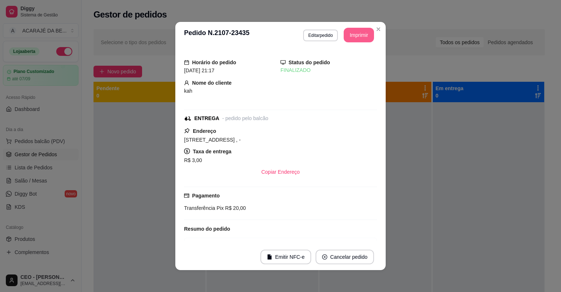
click at [354, 253] on button "Cancelar pedido" at bounding box center [344, 257] width 58 height 15
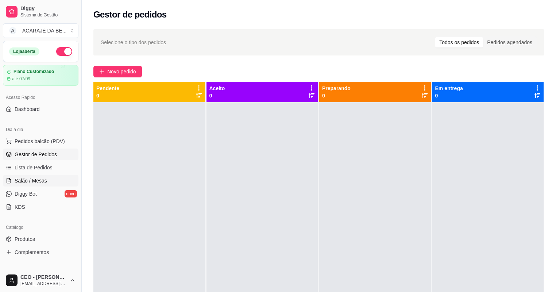
click at [48, 175] on link "Salão / Mesas" at bounding box center [41, 181] width 76 height 12
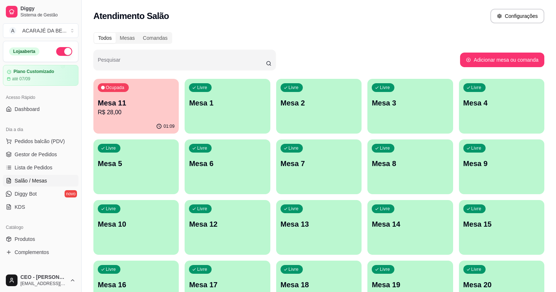
click at [143, 119] on div "Ocupada Mesa 11 R$ 28,00" at bounding box center [135, 99] width 85 height 41
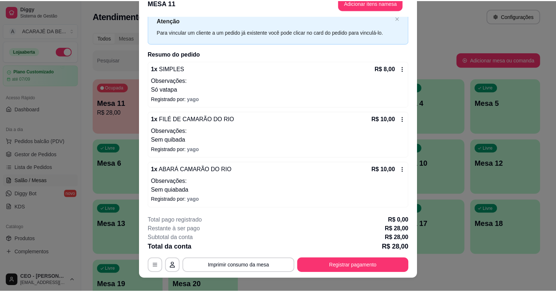
scroll to position [22, 0]
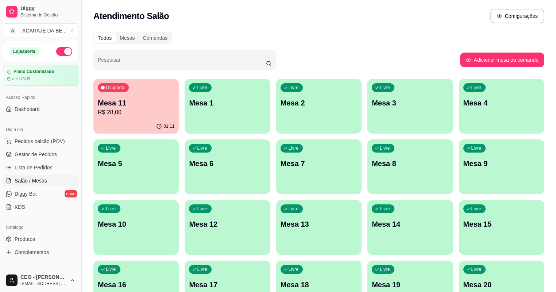
click at [111, 109] on p "R$ 28,00" at bounding box center [136, 112] width 77 height 9
click at [56, 138] on span "Pedidos balcão (PDV)" at bounding box center [40, 141] width 50 height 7
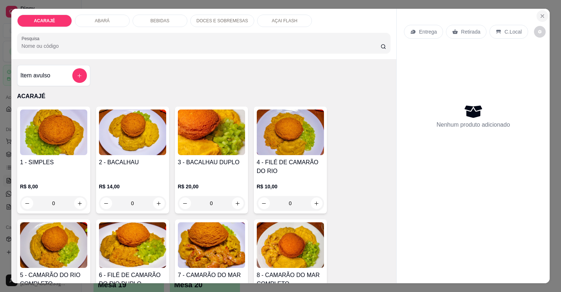
click at [540, 13] on button "Close" at bounding box center [542, 16] width 12 height 12
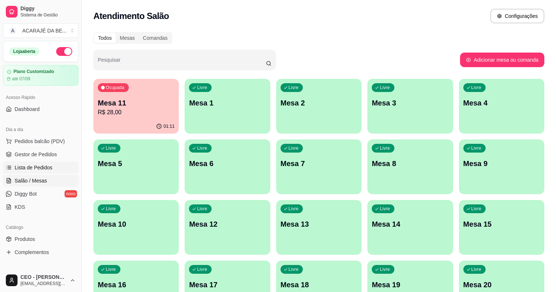
click at [52, 166] on link "Lista de Pedidos" at bounding box center [41, 168] width 76 height 12
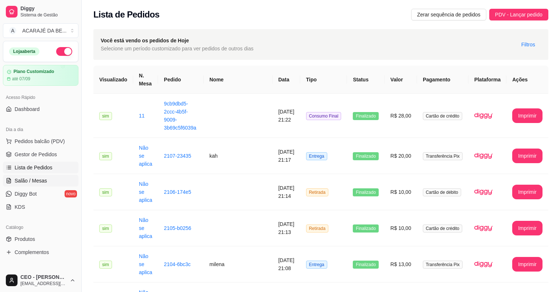
click at [54, 179] on link "Salão / Mesas" at bounding box center [41, 181] width 76 height 12
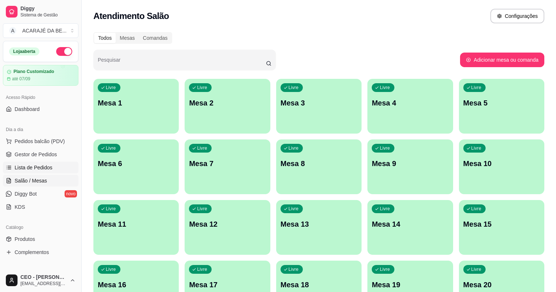
click at [25, 170] on span "Lista de Pedidos" at bounding box center [34, 167] width 38 height 7
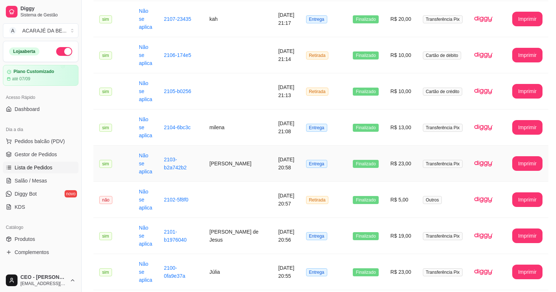
scroll to position [204, 0]
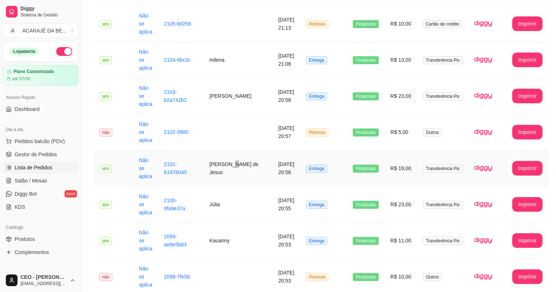
drag, startPoint x: 227, startPoint y: 127, endPoint x: 220, endPoint y: 126, distance: 7.4
click at [220, 150] on td "Uarley Gonçalves de Jesus" at bounding box center [238, 168] width 69 height 36
click at [57, 144] on span "Pedidos balcão (PDV)" at bounding box center [40, 141] width 50 height 7
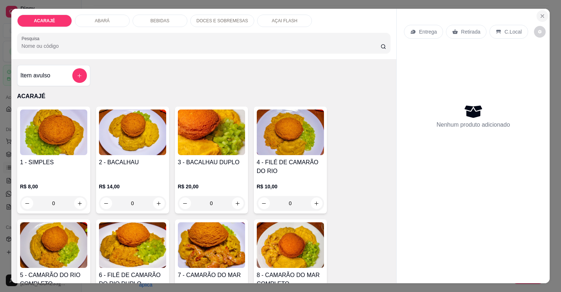
click at [544, 16] on button "Close" at bounding box center [542, 16] width 12 height 12
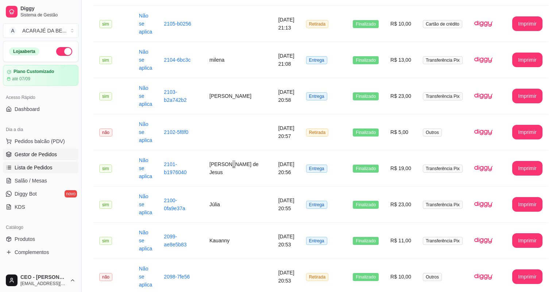
click at [51, 149] on link "Gestor de Pedidos" at bounding box center [41, 155] width 76 height 12
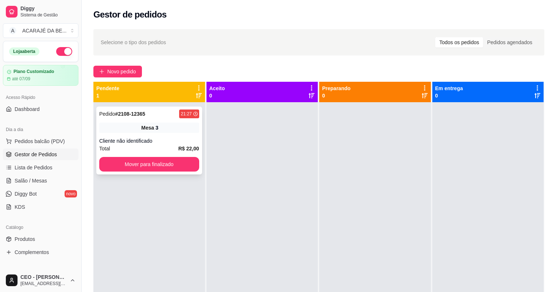
click at [139, 135] on div "Pedido # 2108-12365 21:27 Mesa 3 Cliente não identificado Total R$ 22,00 Mover …" at bounding box center [149, 141] width 106 height 68
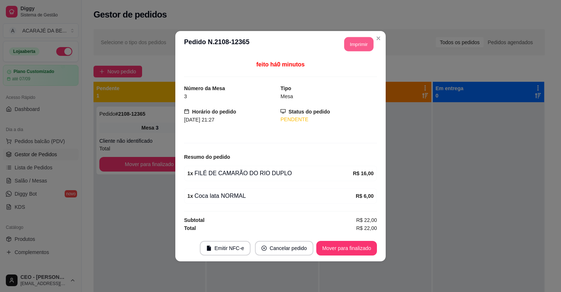
click at [365, 46] on button "Imprimir" at bounding box center [358, 44] width 29 height 14
click at [349, 245] on button "Mover para finalizado" at bounding box center [346, 248] width 61 height 15
click at [352, 244] on button "Mover para finalizado" at bounding box center [346, 248] width 59 height 14
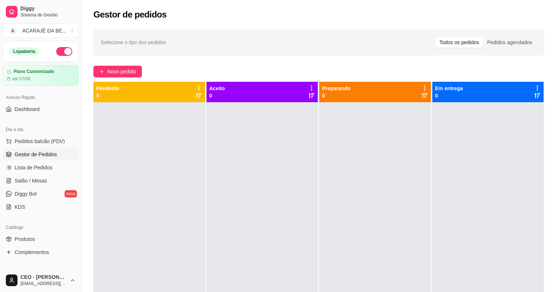
drag, startPoint x: 389, startPoint y: 199, endPoint x: 394, endPoint y: 200, distance: 5.0
click at [393, 200] on div at bounding box center [375, 248] width 112 height 292
click at [394, 200] on div at bounding box center [375, 248] width 112 height 292
click at [395, 200] on div at bounding box center [375, 248] width 112 height 292
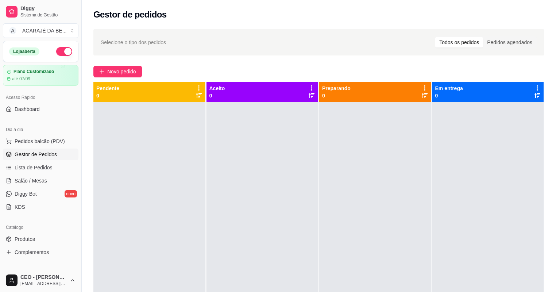
click at [395, 201] on div at bounding box center [375, 248] width 112 height 292
click at [395, 202] on div at bounding box center [375, 248] width 112 height 292
click at [108, 69] on span "Novo pedido" at bounding box center [121, 72] width 29 height 8
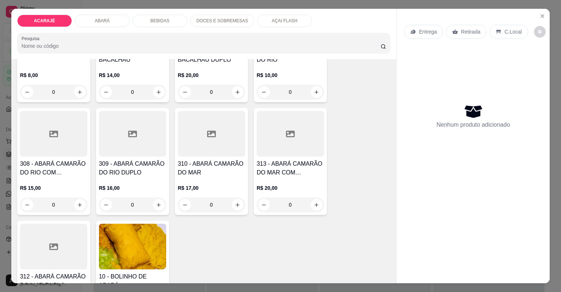
scroll to position [497, 0]
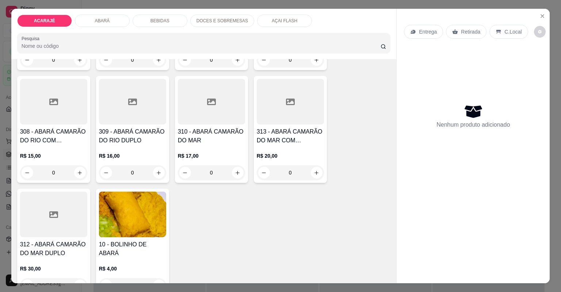
click at [280, 138] on h4 "313 - ABARÁ CAMARÃO DO MAR COM BACALHAU" at bounding box center [290, 136] width 67 height 18
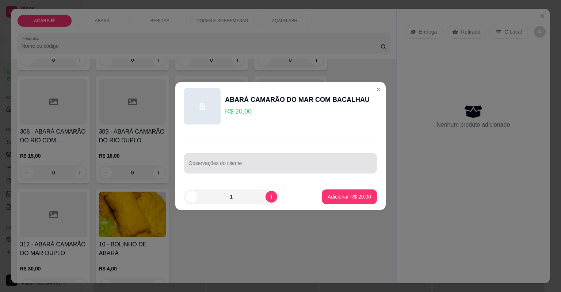
click at [283, 166] on input "Observações do cliente" at bounding box center [280, 165] width 184 height 7
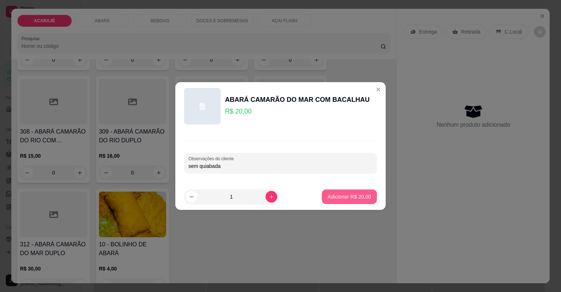
type input "sem quiabada"
click at [345, 197] on p "Adicionar R$ 20,00" at bounding box center [349, 196] width 43 height 7
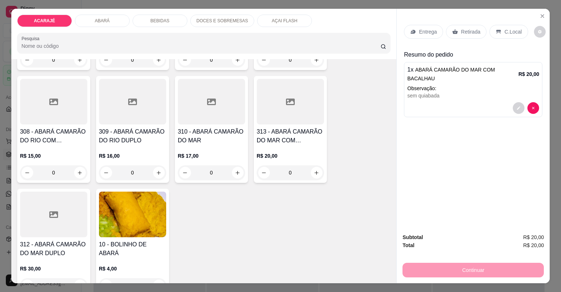
click at [468, 34] on p "Retirada" at bounding box center [470, 31] width 19 height 7
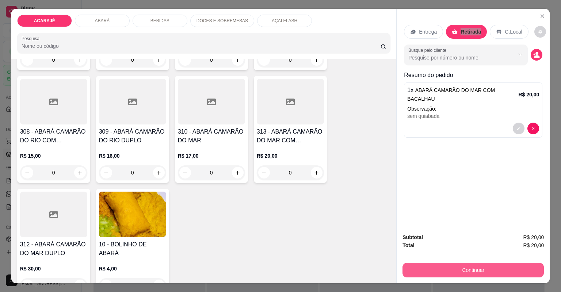
click at [462, 269] on button "Continuar" at bounding box center [472, 270] width 141 height 15
click at [447, 269] on button "Continuar" at bounding box center [473, 270] width 137 height 14
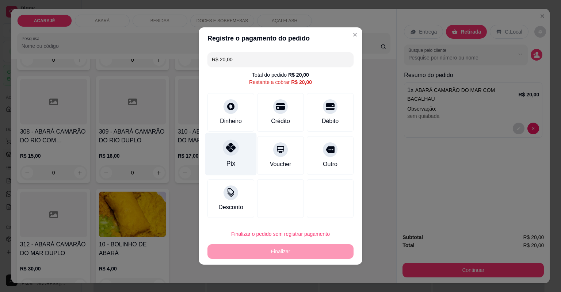
click at [229, 152] on div at bounding box center [231, 147] width 16 height 16
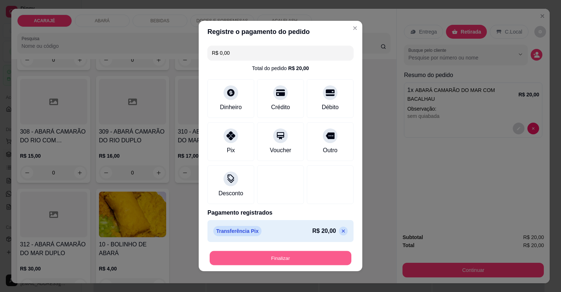
click at [260, 259] on button "Finalizar" at bounding box center [281, 258] width 142 height 14
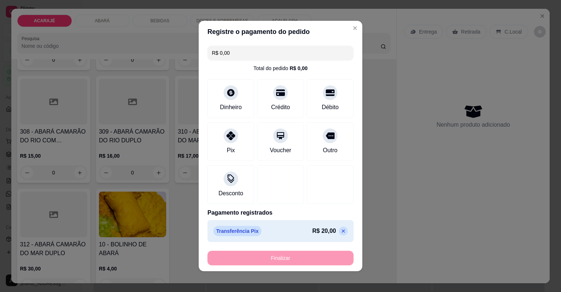
type input "-R$ 20,00"
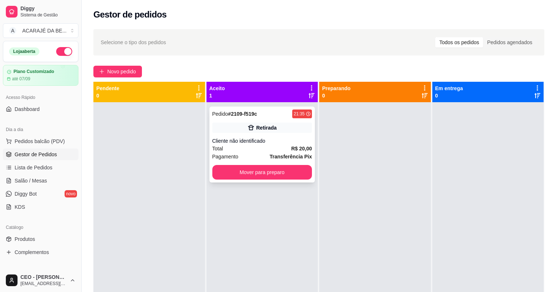
click at [234, 158] on span "Pagamento" at bounding box center [226, 157] width 26 height 8
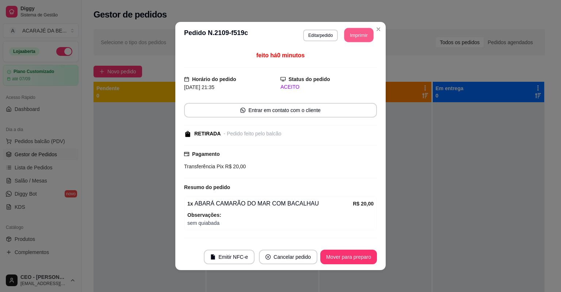
click at [358, 37] on button "Imprimir" at bounding box center [358, 35] width 29 height 14
click at [364, 252] on button "Mover para preparo" at bounding box center [348, 257] width 55 height 14
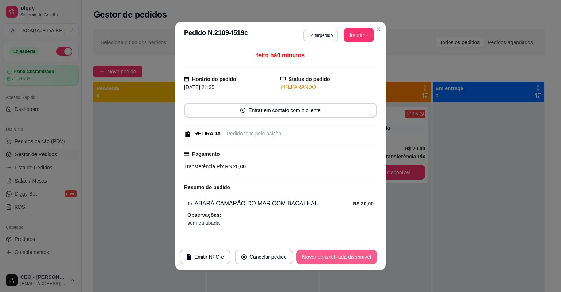
click at [364, 259] on button "Mover para retirada disponível" at bounding box center [336, 257] width 81 height 15
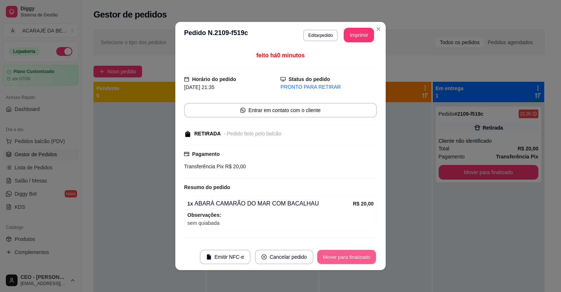
click at [364, 259] on button "Mover para finalizado" at bounding box center [346, 257] width 59 height 14
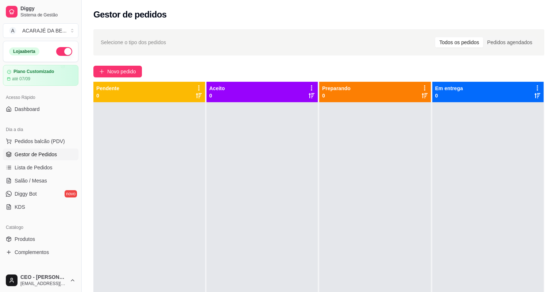
click at [105, 52] on div "Selecione o tipo dos pedidos Todos os pedidos Pedidos agendados" at bounding box center [318, 42] width 451 height 26
click at [103, 53] on div "Selecione o tipo dos pedidos Todos os pedidos Pedidos agendados" at bounding box center [318, 42] width 451 height 26
click at [109, 68] on span "Novo pedido" at bounding box center [121, 72] width 29 height 8
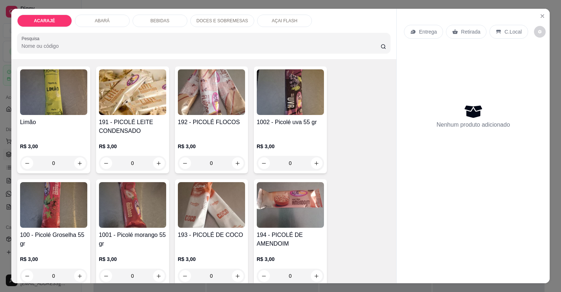
scroll to position [1665, 0]
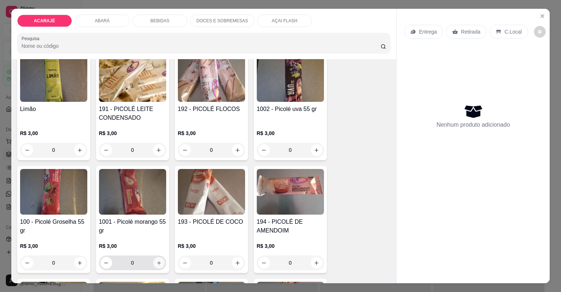
click at [159, 257] on button "increase-product-quantity" at bounding box center [158, 262] width 11 height 11
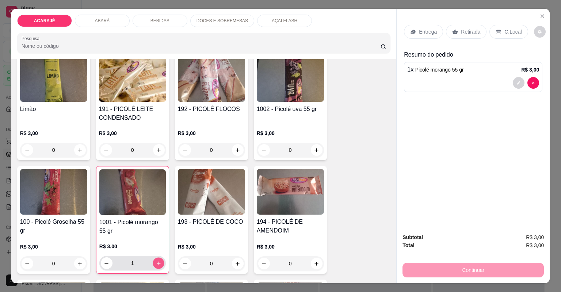
click at [157, 261] on icon "increase-product-quantity" at bounding box center [158, 263] width 5 height 5
type input "2"
click at [461, 32] on p "Retirada" at bounding box center [470, 31] width 19 height 7
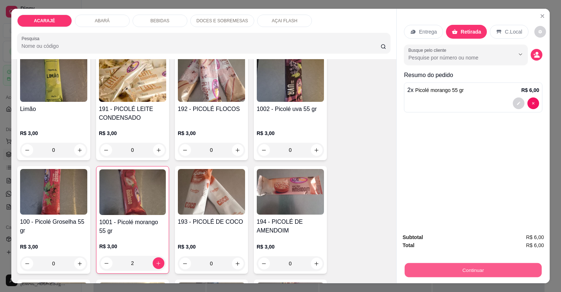
click at [421, 269] on button "Continuar" at bounding box center [473, 270] width 137 height 14
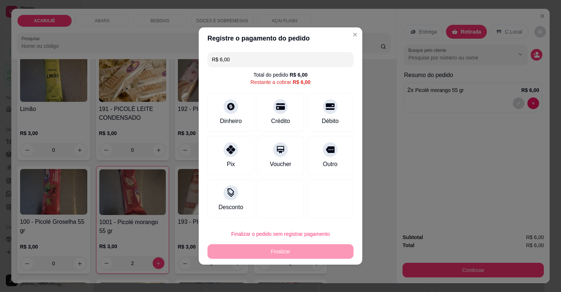
drag, startPoint x: 332, startPoint y: 153, endPoint x: 327, endPoint y: 162, distance: 10.8
click at [333, 155] on div "Outro" at bounding box center [330, 155] width 47 height 39
type input "R$ 0,00"
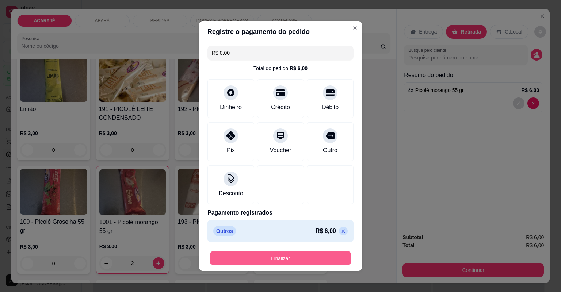
click at [314, 254] on button "Finalizar" at bounding box center [281, 258] width 142 height 14
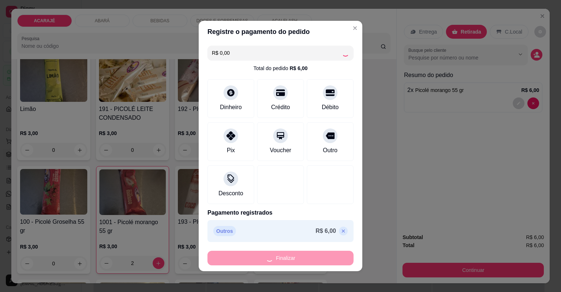
type input "0"
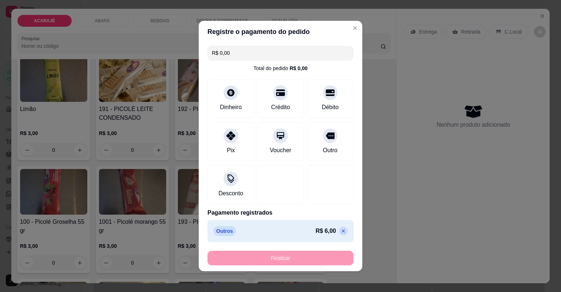
type input "-R$ 6,00"
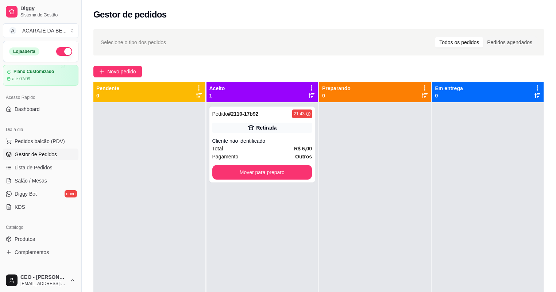
click at [437, 192] on div at bounding box center [489, 248] width 112 height 292
click at [275, 173] on button "Mover para preparo" at bounding box center [262, 172] width 97 height 14
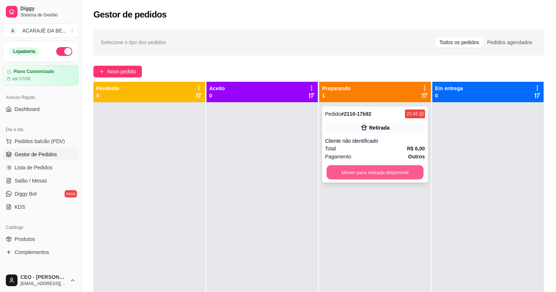
click at [449, 189] on div "Pendente 0 Aceito 0 Preparando 1 Pedido # 2110-17b92 21:43 Retirada Cliente não…" at bounding box center [318, 228] width 451 height 292
click at [401, 173] on button "Mover para retirada disponível" at bounding box center [375, 172] width 100 height 15
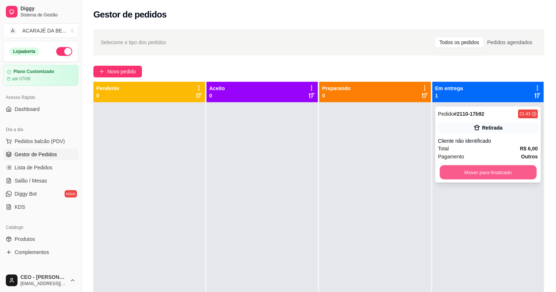
click at [517, 177] on button "Mover para finalizado" at bounding box center [488, 172] width 97 height 14
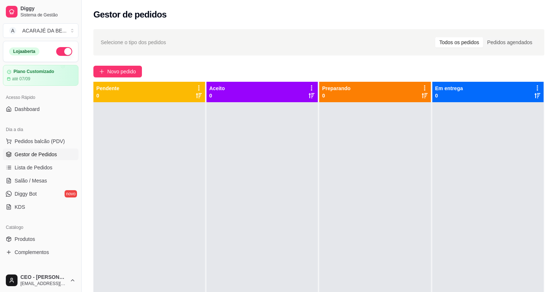
click at [504, 188] on div at bounding box center [489, 248] width 112 height 292
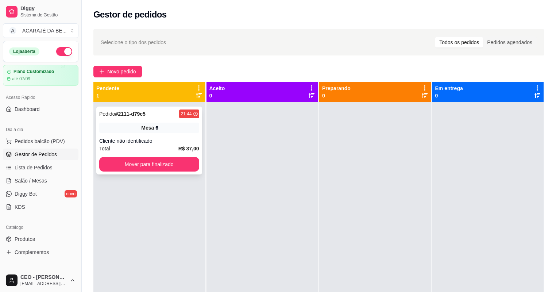
click at [129, 121] on div "Pedido # 2111-d79c5 21:44 Mesa 6 Cliente não identificado Total R$ 37,00 Mover …" at bounding box center [149, 141] width 106 height 68
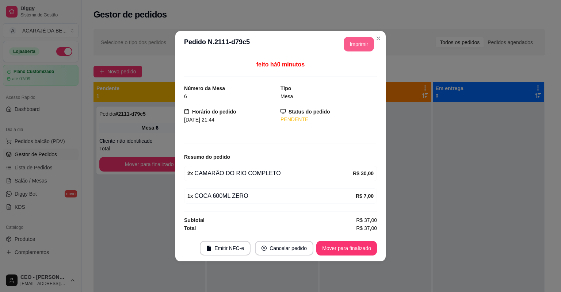
click at [356, 46] on button "Imprimir" at bounding box center [359, 44] width 30 height 15
click at [368, 251] on button "Mover para finalizado" at bounding box center [346, 248] width 61 height 15
click at [368, 251] on div "Mover para finalizado" at bounding box center [341, 248] width 71 height 15
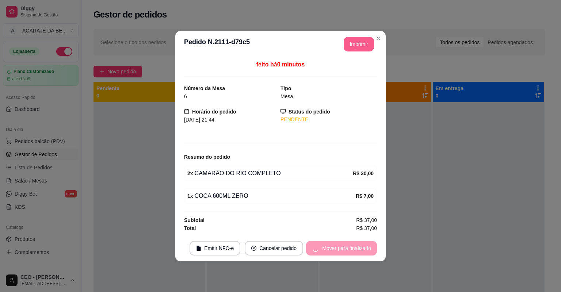
click at [368, 251] on div "Mover para finalizado" at bounding box center [341, 248] width 71 height 15
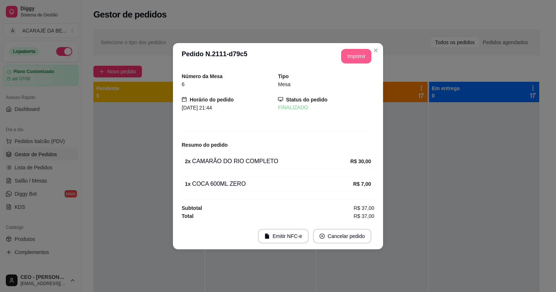
click at [368, 252] on div at bounding box center [372, 248] width 111 height 292
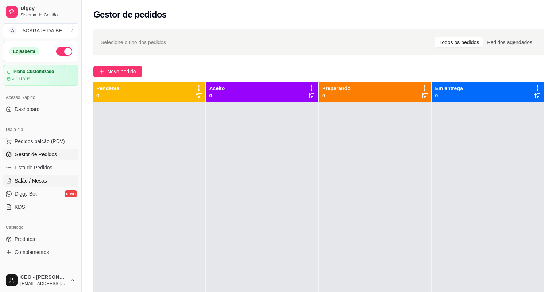
click at [54, 176] on link "Salão / Mesas" at bounding box center [41, 181] width 76 height 12
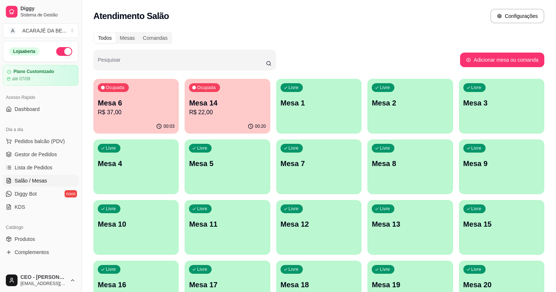
click at [212, 118] on button "Ocupada Mesa 14 R$ 22,00 00:20" at bounding box center [227, 106] width 85 height 55
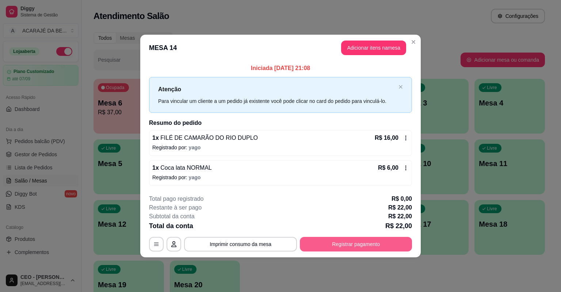
click at [397, 245] on button "Registrar pagamento" at bounding box center [356, 244] width 112 height 15
click at [378, 41] on header "MESA 14 Adicionar itens na mesa" at bounding box center [280, 48] width 280 height 26
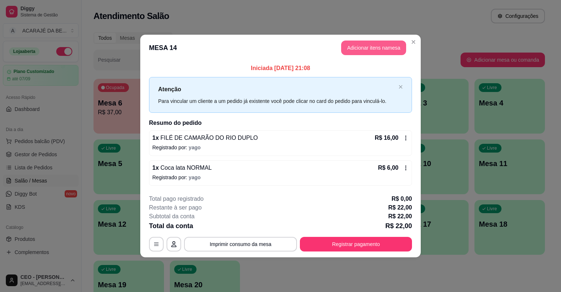
click at [378, 42] on button "Adicionar itens na mesa" at bounding box center [373, 48] width 65 height 15
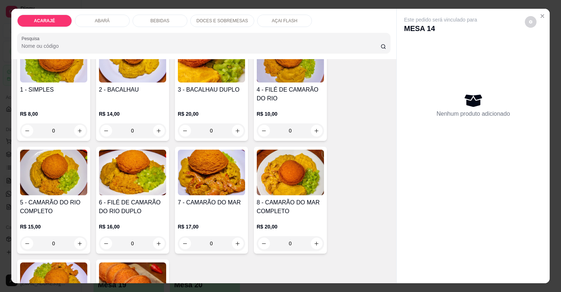
scroll to position [58, 0]
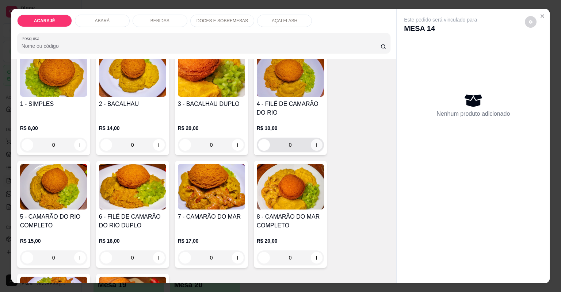
click at [314, 143] on icon "increase-product-quantity" at bounding box center [316, 144] width 5 height 5
type input "1"
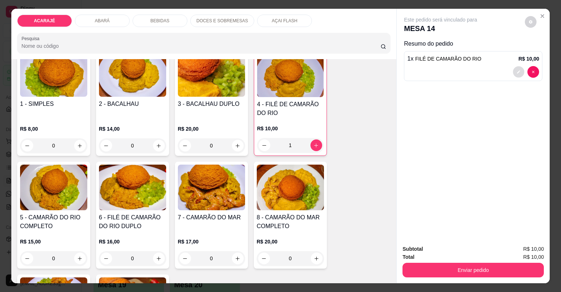
click at [517, 72] on icon "decrease-product-quantity" at bounding box center [518, 72] width 4 height 4
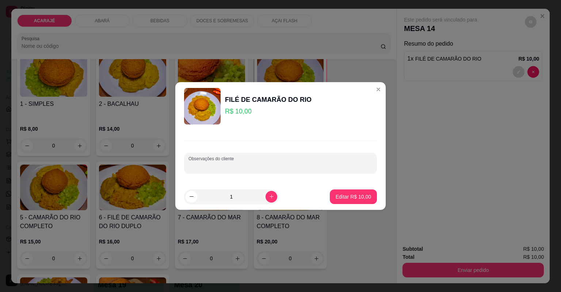
click at [313, 163] on input "Observações do cliente" at bounding box center [280, 165] width 184 height 7
type input "pl"
click at [364, 199] on p "Editar R$ 10,00" at bounding box center [353, 196] width 34 height 7
type input "0"
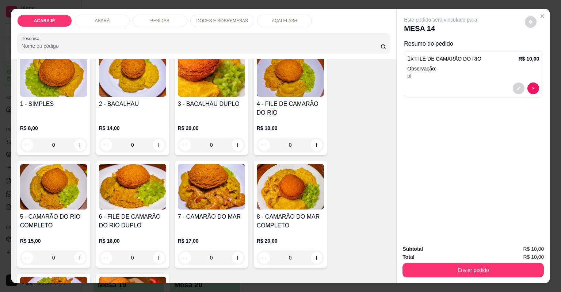
drag, startPoint x: 499, startPoint y: 278, endPoint x: 497, endPoint y: 267, distance: 11.5
click at [498, 270] on div "Subtotal R$ 10,00 Total R$ 10,00 Enviar pedido" at bounding box center [473, 261] width 153 height 44
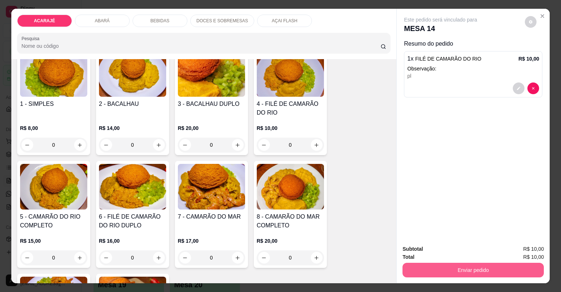
click at [497, 267] on button "Enviar pedido" at bounding box center [472, 270] width 141 height 15
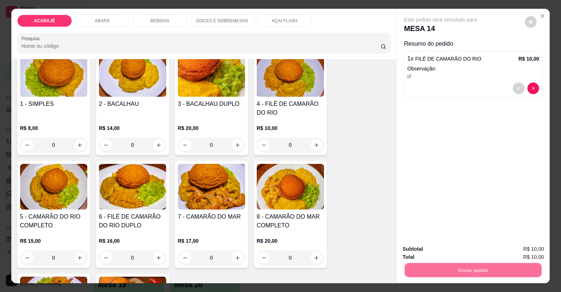
click at [444, 256] on button "Não registrar e enviar pedido" at bounding box center [449, 252] width 76 height 14
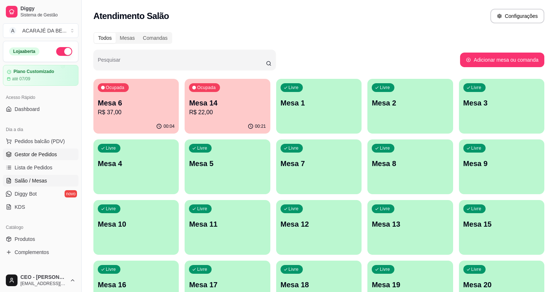
click at [44, 158] on link "Gestor de Pedidos" at bounding box center [41, 155] width 76 height 12
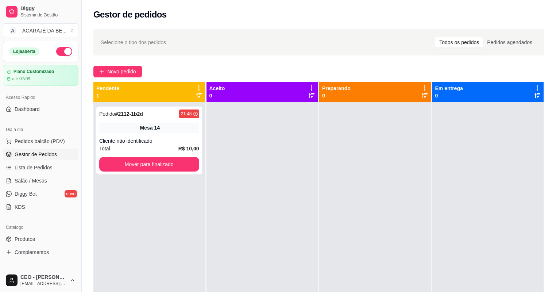
click at [172, 144] on div "Cliente não identificado" at bounding box center [149, 140] width 100 height 7
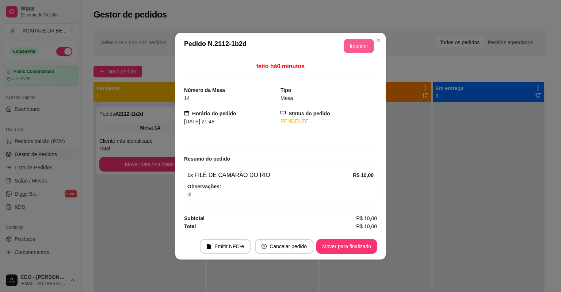
click at [353, 48] on button "Imprimir" at bounding box center [359, 46] width 30 height 15
click at [340, 241] on button "Mover para finalizado" at bounding box center [346, 246] width 61 height 15
click at [340, 241] on div "Mover para finalizado" at bounding box center [341, 246] width 71 height 15
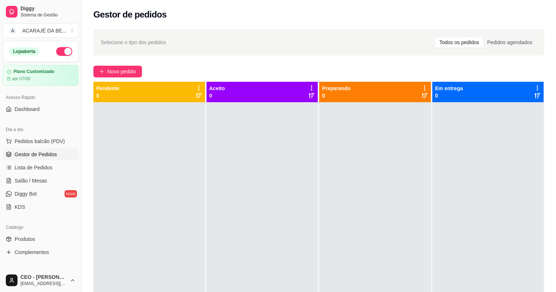
click at [514, 138] on div at bounding box center [489, 248] width 112 height 292
click at [117, 66] on button "Novo pedido" at bounding box center [117, 72] width 49 height 12
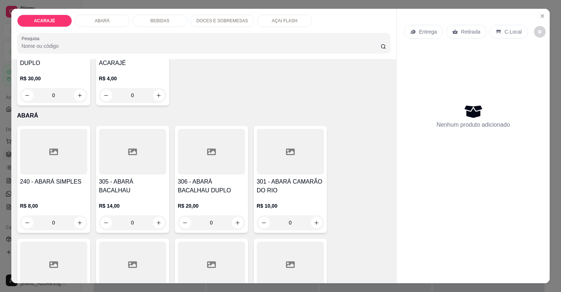
scroll to position [351, 0]
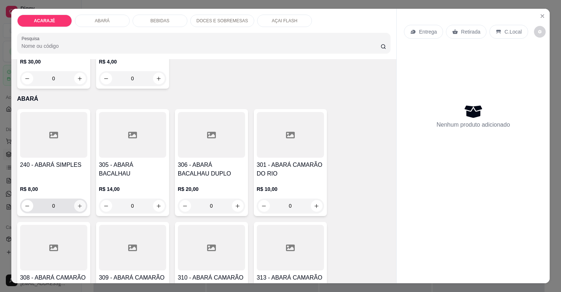
click at [77, 206] on icon "increase-product-quantity" at bounding box center [79, 205] width 5 height 5
type input "1"
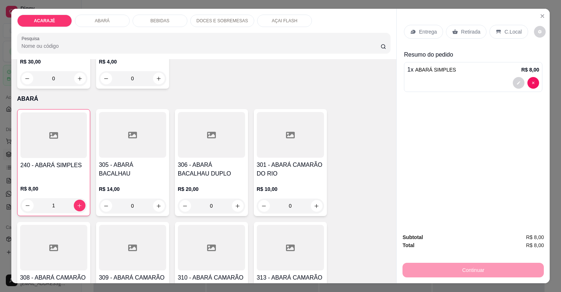
click at [424, 29] on p "Entrega" at bounding box center [428, 31] width 18 height 7
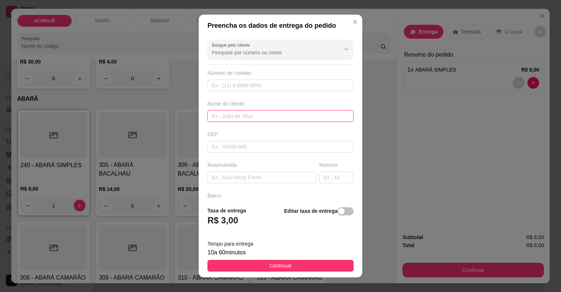
click at [292, 115] on input "text" at bounding box center [280, 116] width 146 height 12
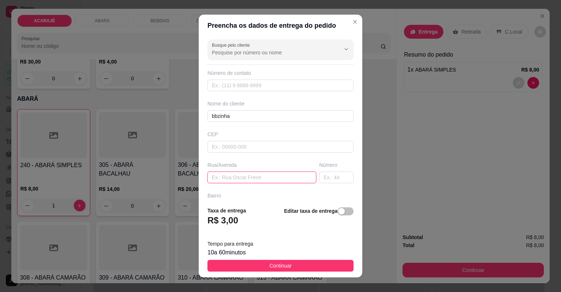
click at [295, 175] on input "text" at bounding box center [261, 178] width 109 height 12
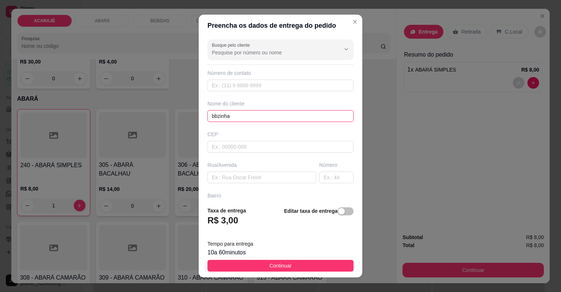
drag, startPoint x: 296, startPoint y: 175, endPoint x: 245, endPoint y: 115, distance: 78.5
click at [245, 115] on input "bbzinha" at bounding box center [280, 116] width 146 height 12
type input "b"
click at [215, 115] on input "text" at bounding box center [280, 116] width 146 height 12
type input "bezinha"
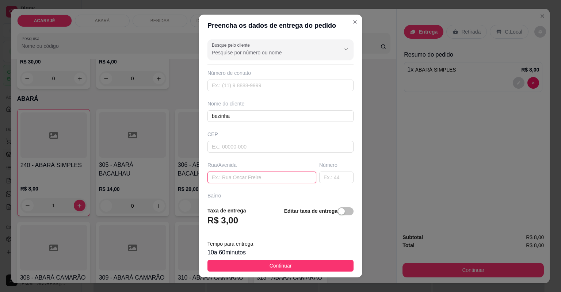
click at [249, 177] on input "text" at bounding box center [261, 178] width 109 height 12
paste input "Bairro dois de julho segunda,N 27 nome Duda"
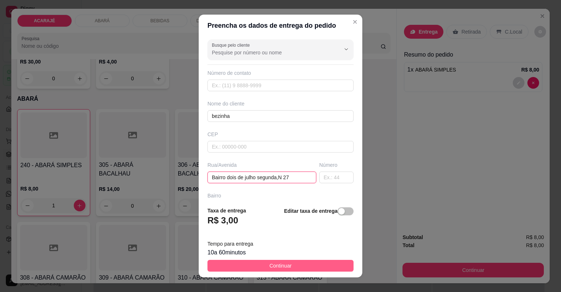
type input "Bairro dois de julho segunda,N 27"
click at [312, 265] on button "Continuar" at bounding box center [280, 266] width 146 height 12
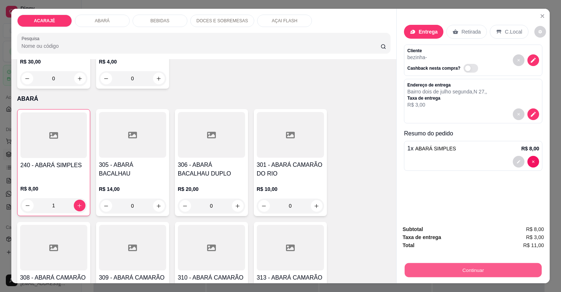
click at [492, 269] on button "Continuar" at bounding box center [473, 270] width 137 height 14
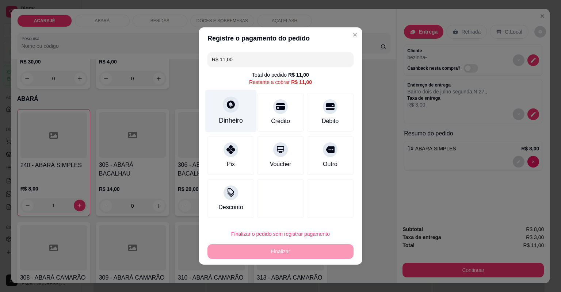
click at [229, 117] on div "Dinheiro" at bounding box center [231, 120] width 24 height 9
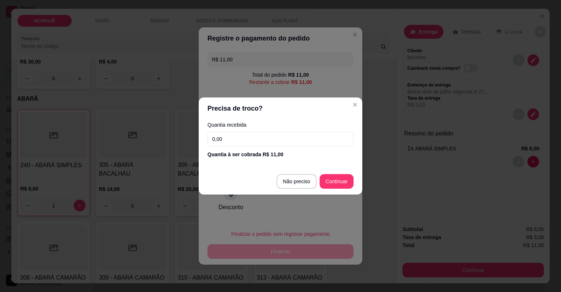
click at [249, 143] on input "0,00" at bounding box center [280, 139] width 146 height 15
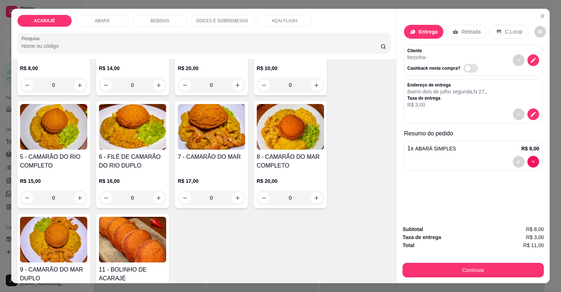
scroll to position [88, 0]
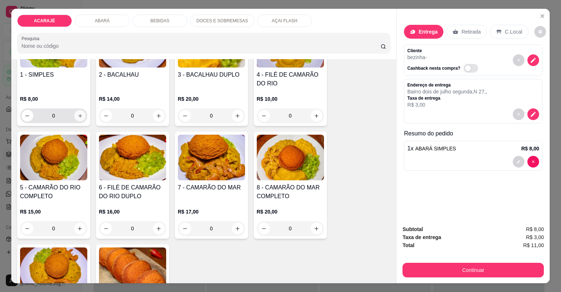
click at [79, 114] on icon "increase-product-quantity" at bounding box center [79, 115] width 5 height 5
type input "1"
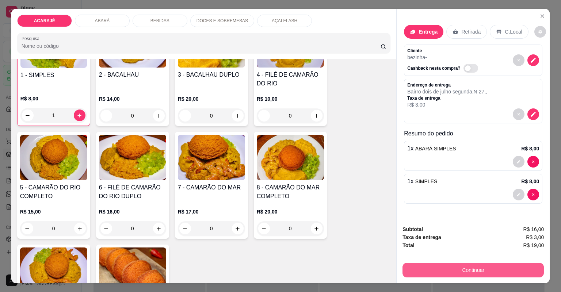
click at [502, 269] on button "Continuar" at bounding box center [472, 270] width 141 height 15
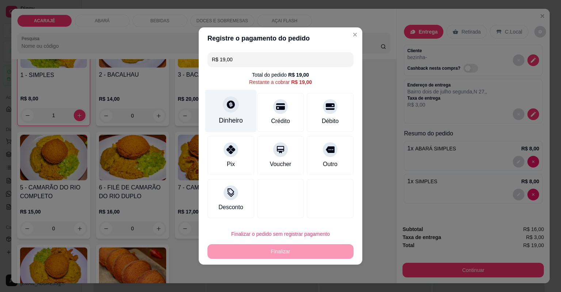
click at [232, 115] on div "Dinheiro" at bounding box center [230, 111] width 51 height 43
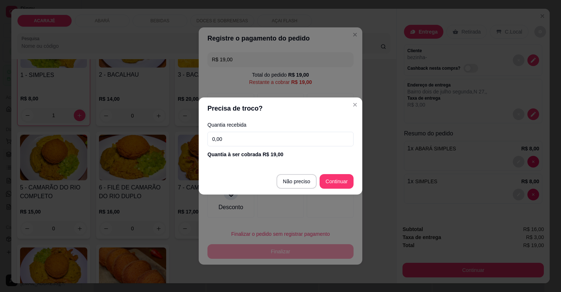
click at [284, 138] on input "0,00" at bounding box center [280, 139] width 146 height 15
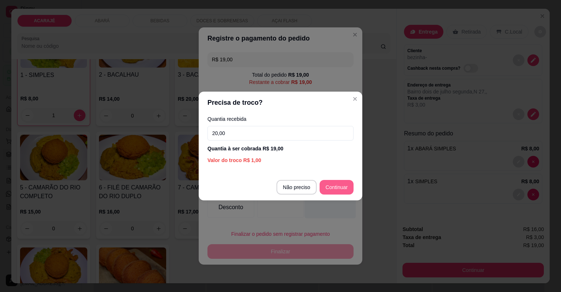
type input "20,00"
type input "R$ 0,00"
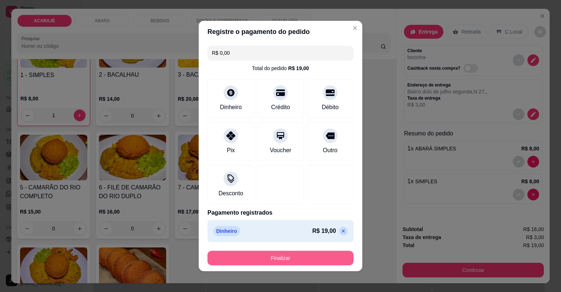
click at [298, 260] on button "Finalizar" at bounding box center [280, 258] width 146 height 15
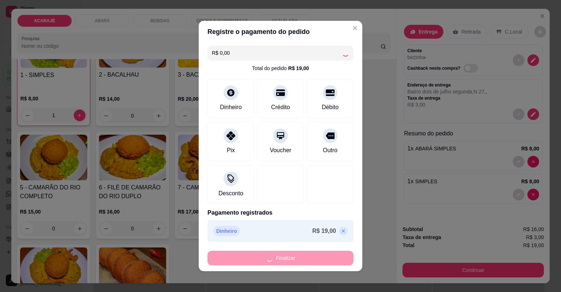
type input "0"
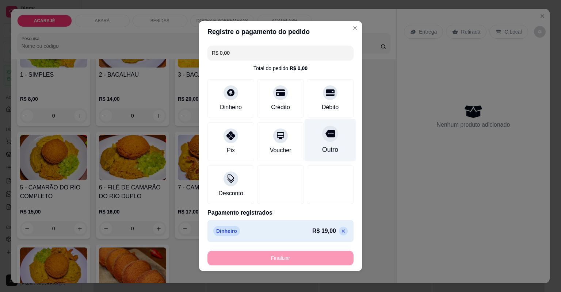
type input "-R$ 19,00"
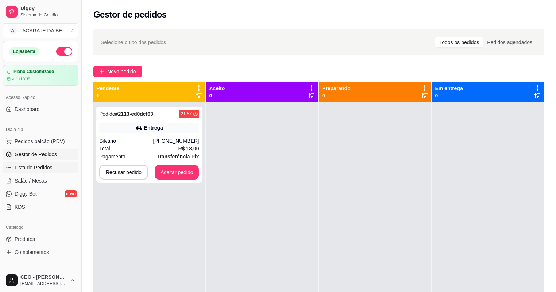
click at [42, 169] on span "Lista de Pedidos" at bounding box center [34, 167] width 38 height 7
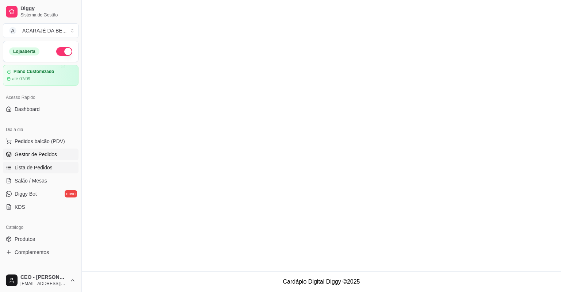
click at [49, 149] on link "Gestor de Pedidos" at bounding box center [41, 155] width 76 height 12
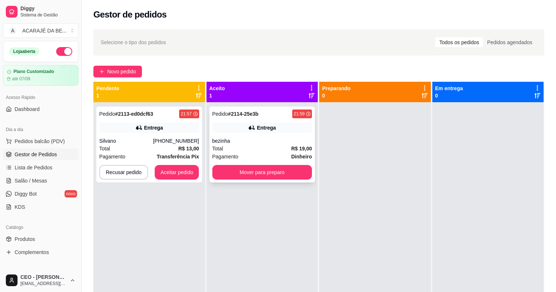
click at [251, 136] on div "Pedido # 2114-25e3b 21:59 Entrega bezinha Total R$ 19,00 Pagamento Dinheiro Mov…" at bounding box center [263, 145] width 106 height 76
click at [126, 143] on div "Silvano" at bounding box center [126, 140] width 54 height 7
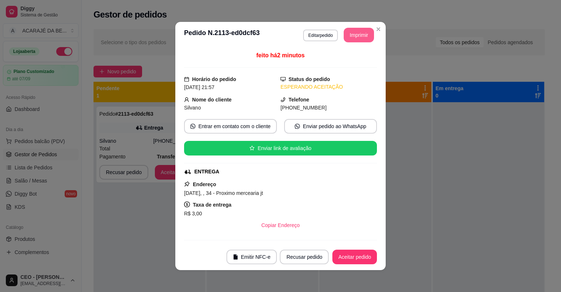
click at [349, 34] on button "Imprimir" at bounding box center [359, 35] width 30 height 15
click at [363, 254] on button "Aceitar pedido" at bounding box center [354, 257] width 45 height 15
click at [358, 252] on button "Aceitar pedido" at bounding box center [354, 257] width 45 height 15
click at [358, 252] on div "Recusar pedido Aceitar pedido" at bounding box center [328, 257] width 97 height 15
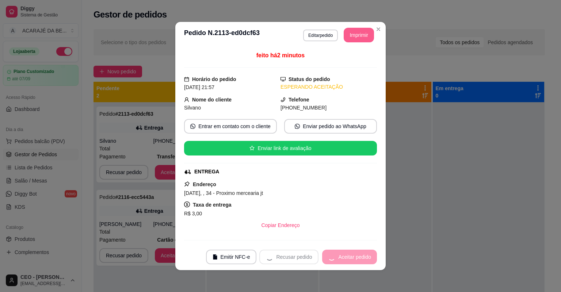
click at [357, 253] on div "Recusar pedido Aceitar pedido" at bounding box center [318, 257] width 118 height 15
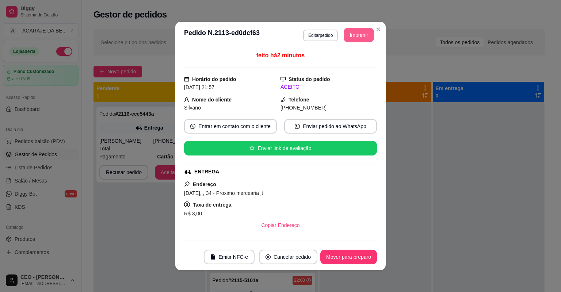
click at [357, 253] on button "Mover para preparo" at bounding box center [348, 257] width 57 height 15
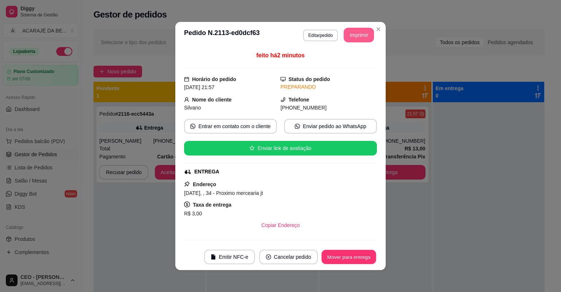
click at [357, 253] on button "Mover para entrega" at bounding box center [348, 257] width 55 height 14
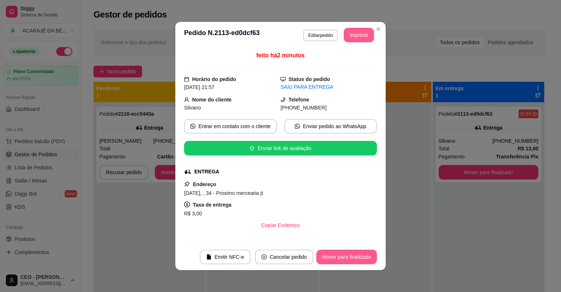
click at [357, 254] on button "Mover para finalizado" at bounding box center [346, 257] width 61 height 15
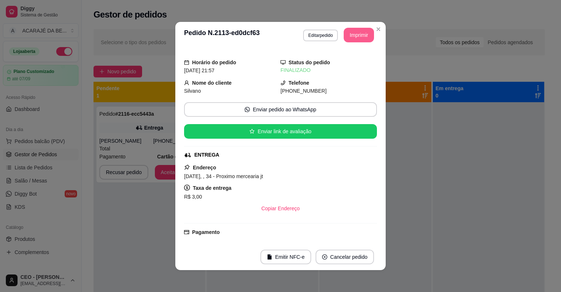
click at [353, 35] on button "Imprimir" at bounding box center [359, 35] width 30 height 15
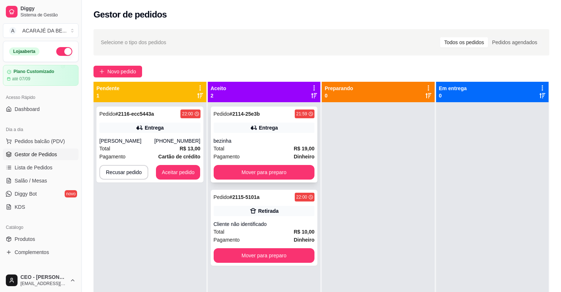
click at [272, 137] on div "bezinha" at bounding box center [264, 140] width 101 height 7
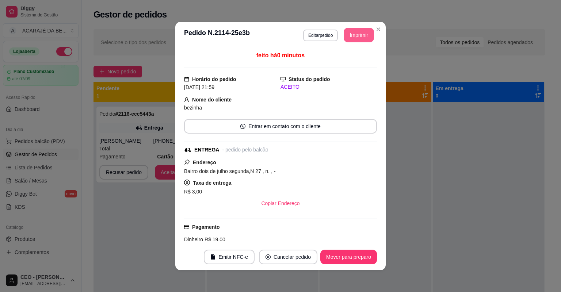
click at [360, 33] on button "Imprimir" at bounding box center [359, 35] width 30 height 15
click at [355, 255] on button "Mover para preparo" at bounding box center [348, 257] width 57 height 15
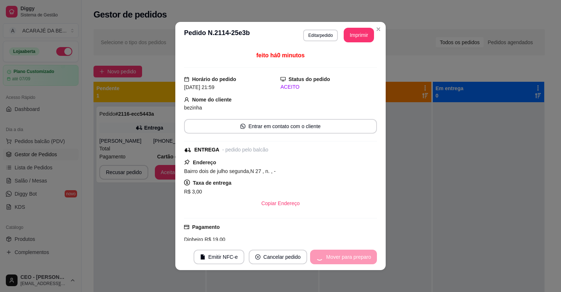
click at [355, 255] on div "Mover para preparo" at bounding box center [343, 257] width 67 height 15
drag, startPoint x: 358, startPoint y: 72, endPoint x: 355, endPoint y: 255, distance: 182.6
click at [355, 255] on div "Mover para preparo" at bounding box center [343, 257] width 67 height 15
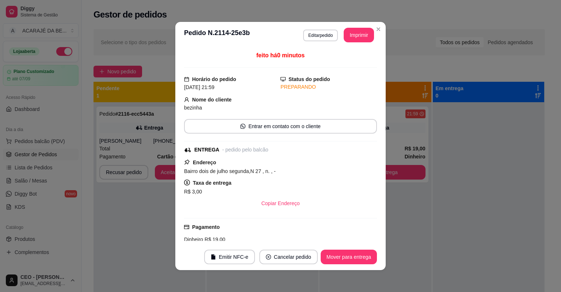
click at [355, 254] on button "Mover para entrega" at bounding box center [349, 257] width 56 height 15
click at [355, 254] on div "Mover para entrega" at bounding box center [343, 257] width 66 height 15
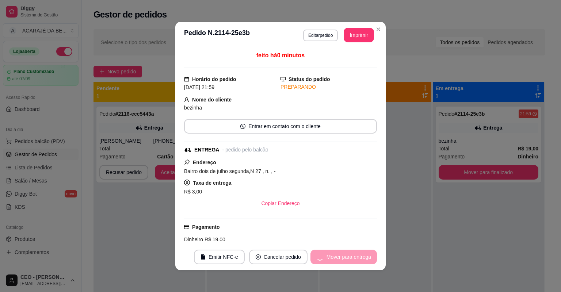
click at [355, 254] on div "Mover para entrega" at bounding box center [343, 257] width 66 height 15
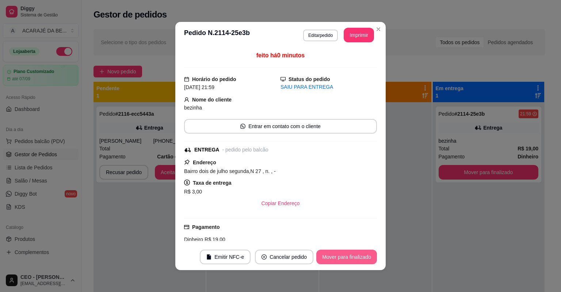
click at [355, 256] on button "Mover para finalizado" at bounding box center [346, 257] width 61 height 15
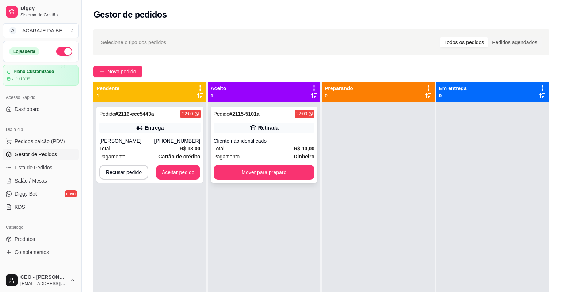
click at [302, 135] on div "Pedido # 2115-5101a 22:00 Retirada Cliente não identificado Total R$ 10,00 Paga…" at bounding box center [264, 145] width 107 height 76
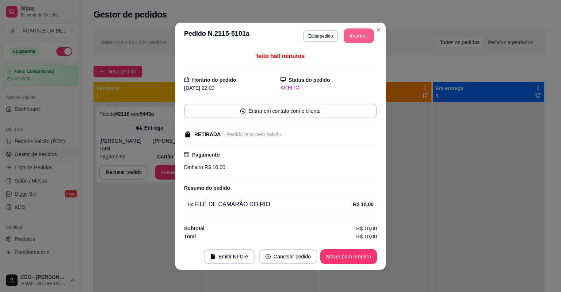
click at [345, 37] on button "Imprimir" at bounding box center [359, 35] width 30 height 15
click at [339, 252] on button "Mover para preparo" at bounding box center [348, 256] width 57 height 15
click at [338, 252] on button "Mover para preparo" at bounding box center [348, 256] width 57 height 15
click at [338, 252] on div "Mover para preparo" at bounding box center [343, 256] width 67 height 15
click at [337, 253] on div "Mover para preparo" at bounding box center [343, 256] width 67 height 15
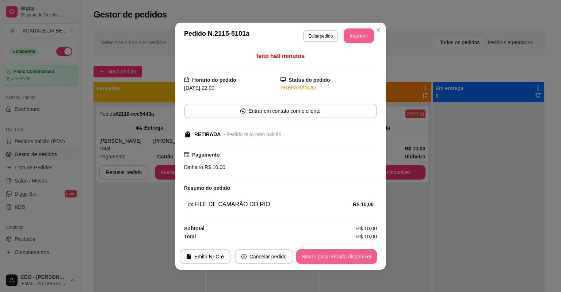
click at [337, 253] on button "Mover para retirada disponível" at bounding box center [336, 256] width 81 height 15
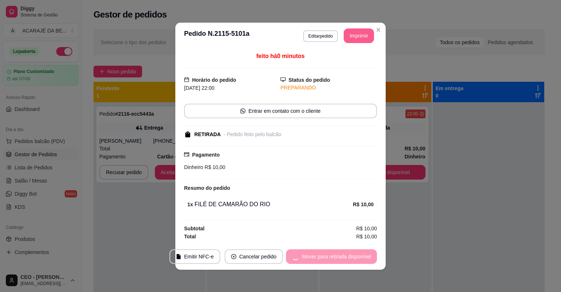
click at [337, 253] on div "Mover para retirada disponível" at bounding box center [331, 256] width 91 height 15
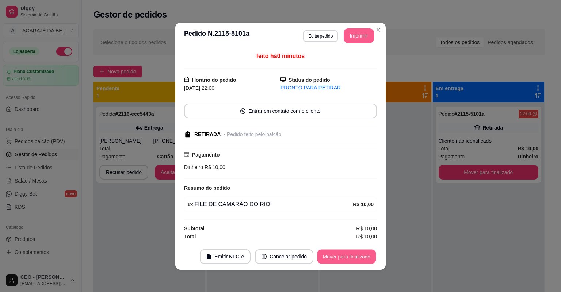
click at [337, 253] on button "Mover para finalizado" at bounding box center [346, 256] width 59 height 14
click at [337, 253] on div "Mover para finalizado" at bounding box center [341, 256] width 71 height 15
click at [337, 253] on footer "Emitir NFC-e Cancelar pedido Mover para finalizado" at bounding box center [280, 257] width 210 height 26
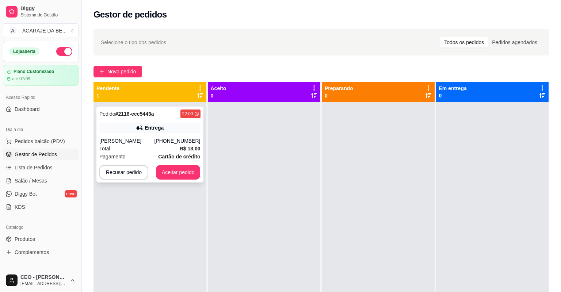
click at [131, 117] on div "Pedido # 2116-ecc5443a 22:00 Entrega Janine Jesus Santos (73) 98835-6845 Total …" at bounding box center [149, 145] width 107 height 76
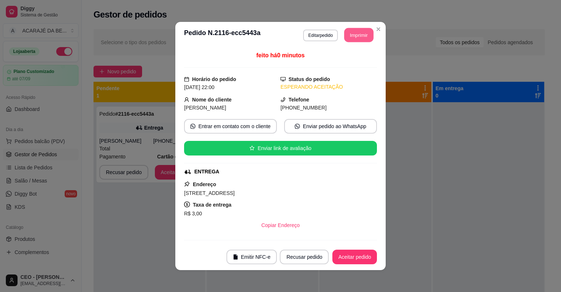
click at [348, 35] on button "Imprimir" at bounding box center [358, 35] width 29 height 14
click at [354, 253] on button "Aceitar pedido" at bounding box center [354, 257] width 43 height 14
click at [354, 254] on div "Recusar pedido Aceitar pedido" at bounding box center [328, 257] width 97 height 15
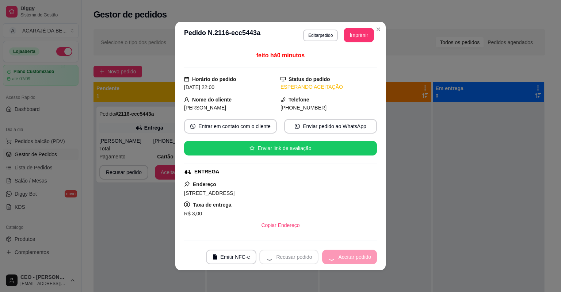
click at [354, 254] on div "Recusar pedido Aceitar pedido" at bounding box center [318, 257] width 118 height 15
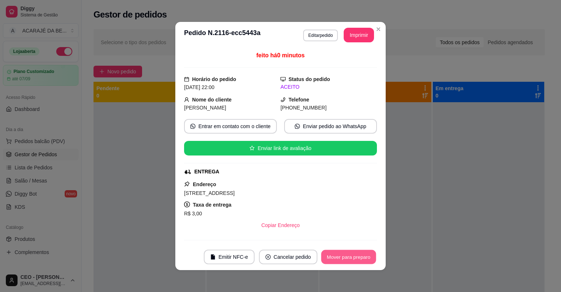
click at [354, 254] on button "Mover para preparo" at bounding box center [348, 257] width 55 height 14
click at [354, 254] on div "Mover para preparo" at bounding box center [343, 257] width 67 height 15
click at [355, 254] on div "Mover para preparo" at bounding box center [343, 257] width 67 height 15
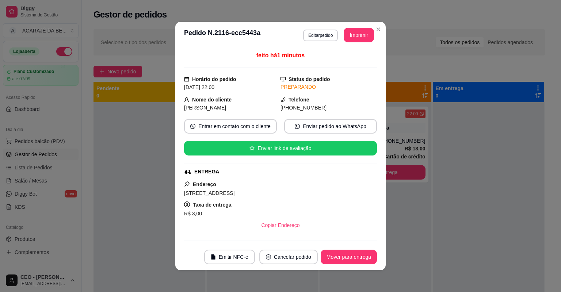
click at [356, 256] on button "Mover para entrega" at bounding box center [349, 257] width 56 height 15
click at [356, 257] on div "Mover para entrega" at bounding box center [343, 257] width 66 height 15
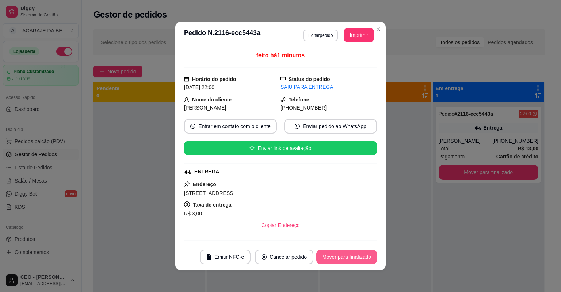
click at [356, 257] on button "Mover para finalizado" at bounding box center [346, 257] width 61 height 15
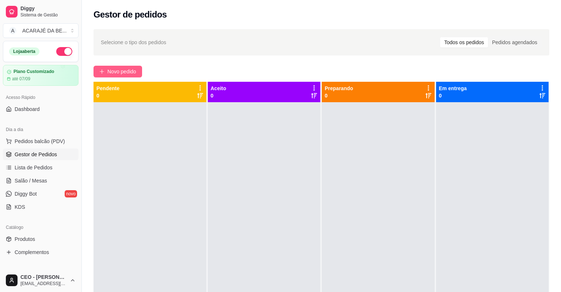
click at [127, 73] on span "Novo pedido" at bounding box center [121, 72] width 29 height 8
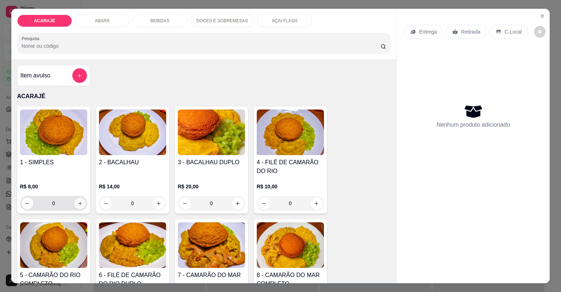
click at [77, 202] on icon "increase-product-quantity" at bounding box center [79, 203] width 5 height 5
type input "1"
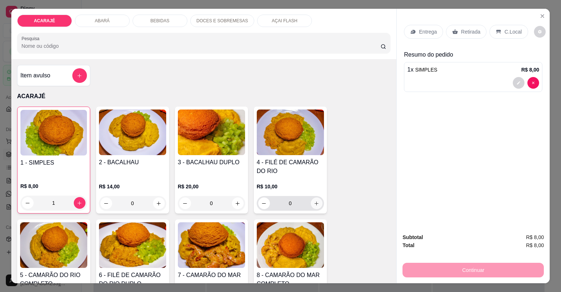
click at [314, 204] on icon "increase-product-quantity" at bounding box center [316, 203] width 5 height 5
type input "1"
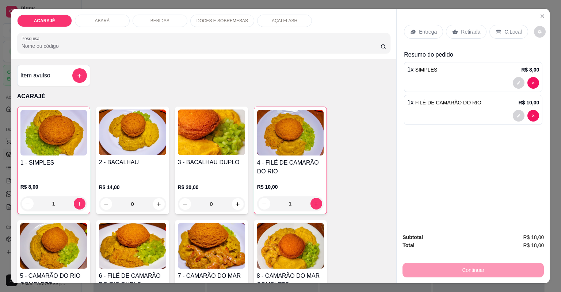
click at [164, 23] on p "BEBIDAS" at bounding box center [159, 21] width 19 height 6
type input "1"
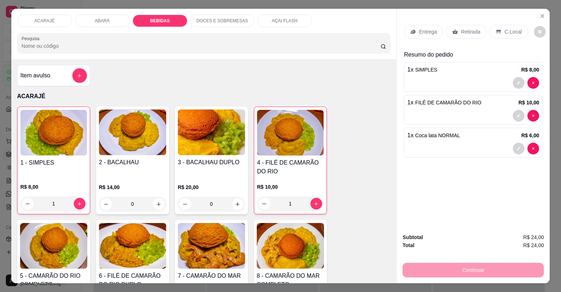
click at [413, 29] on icon at bounding box center [413, 32] width 6 height 6
click at [416, 25] on div "Entrega" at bounding box center [423, 32] width 39 height 14
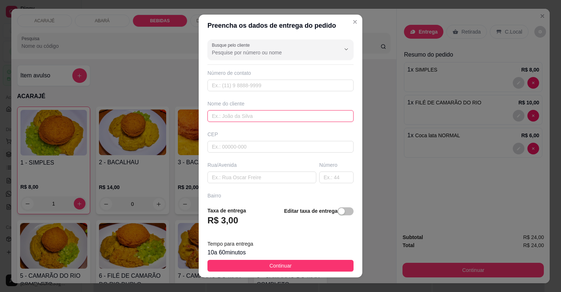
click at [253, 116] on input "text" at bounding box center [280, 116] width 146 height 12
type input "jackskito"
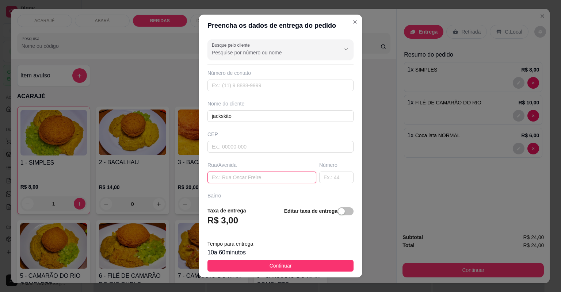
drag, startPoint x: 277, startPoint y: 180, endPoint x: 286, endPoint y: 188, distance: 11.9
click at [287, 189] on div "Busque pelo cliente Número de contato Nome do cliente jackskito CEP Rua/Avenida…" at bounding box center [281, 119] width 164 height 164
click at [336, 175] on input "text" at bounding box center [336, 178] width 34 height 12
type input "1117"
click at [268, 180] on input "text" at bounding box center [261, 178] width 109 height 12
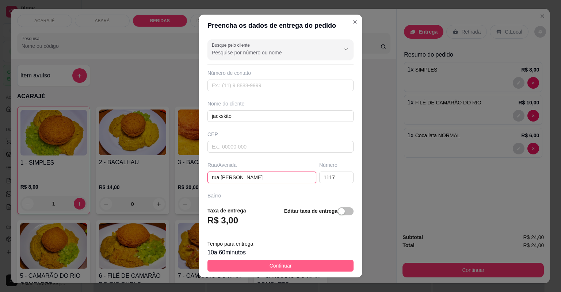
type input "rua lauro de freitas"
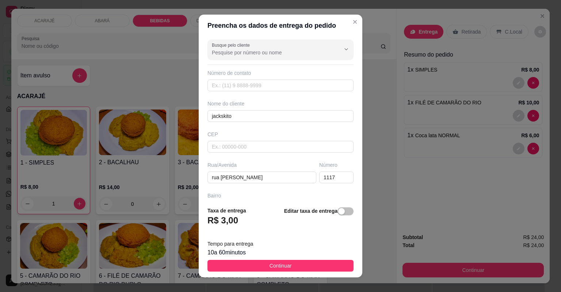
click at [337, 264] on button "Continuar" at bounding box center [280, 266] width 146 height 12
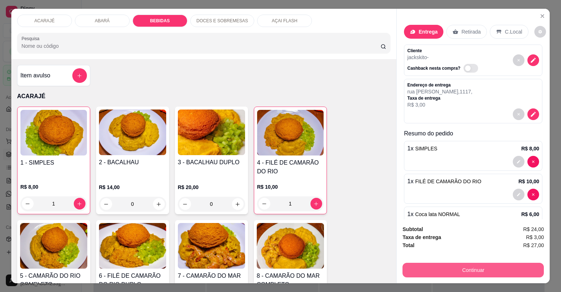
click at [432, 263] on button "Continuar" at bounding box center [472, 270] width 141 height 15
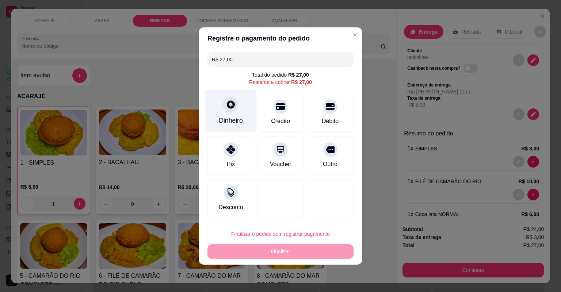
click at [237, 121] on div "Dinheiro" at bounding box center [231, 120] width 24 height 9
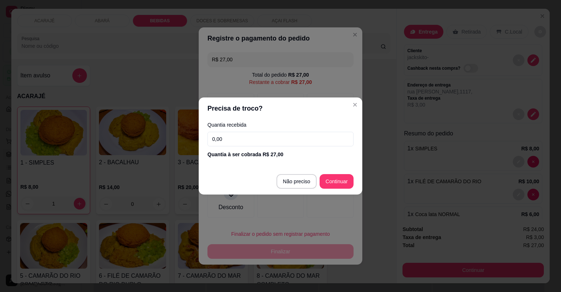
click at [261, 139] on input "0,00" at bounding box center [280, 139] width 146 height 15
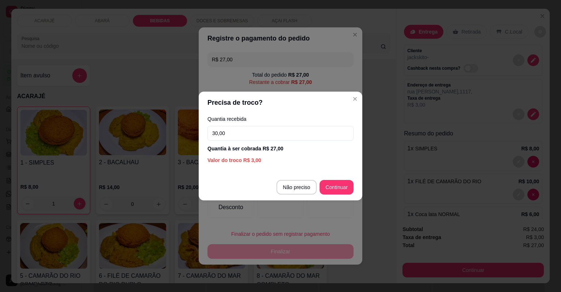
type input "30,00"
drag, startPoint x: 343, startPoint y: 198, endPoint x: 345, endPoint y: 190, distance: 8.6
click at [343, 196] on footer "Não preciso Continuar" at bounding box center [281, 187] width 164 height 26
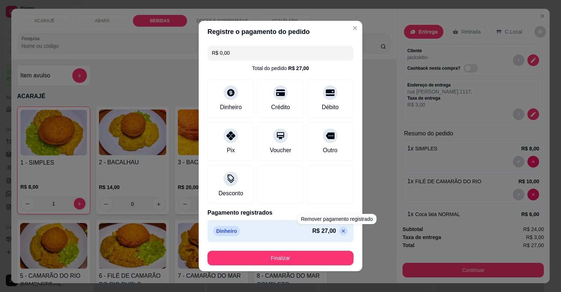
click at [336, 250] on footer "Finalizar" at bounding box center [281, 258] width 164 height 26
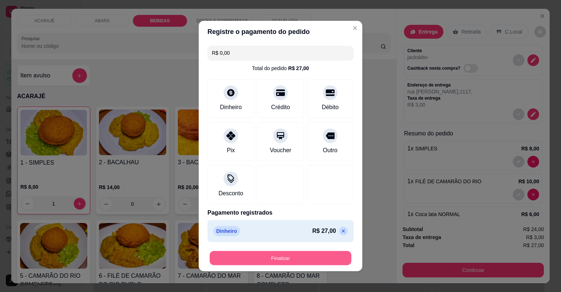
click at [312, 253] on button "Finalizar" at bounding box center [281, 258] width 142 height 14
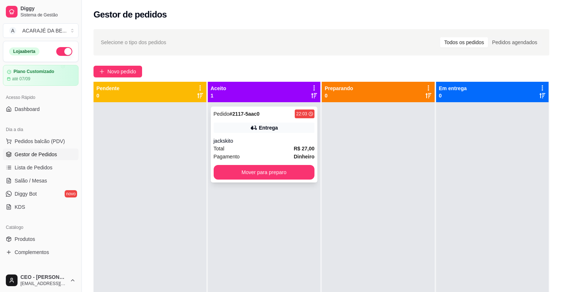
click at [297, 142] on div "jackskito" at bounding box center [264, 140] width 101 height 7
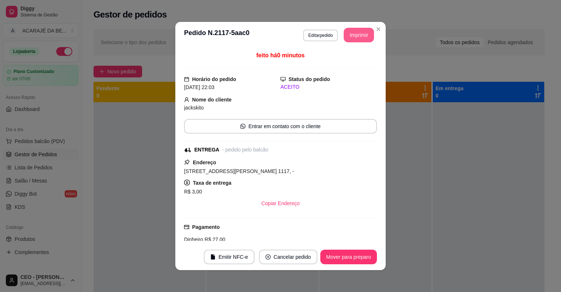
click at [365, 31] on button "Imprimir" at bounding box center [359, 35] width 30 height 15
click at [349, 254] on button "Mover para preparo" at bounding box center [348, 257] width 55 height 14
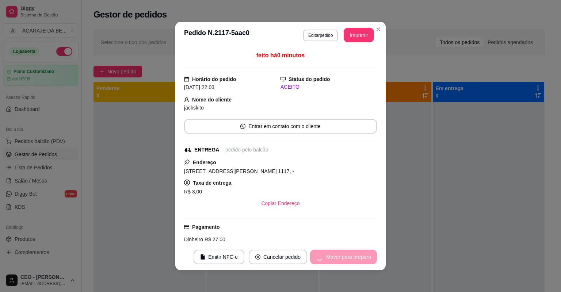
click at [349, 254] on div "Mover para preparo" at bounding box center [343, 257] width 67 height 15
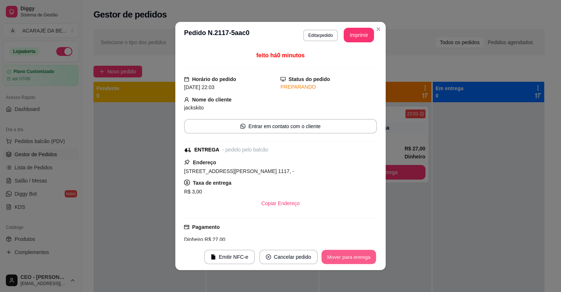
click at [349, 254] on button "Mover para entrega" at bounding box center [348, 257] width 55 height 14
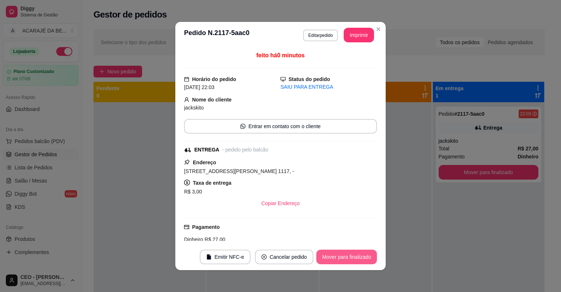
click at [349, 254] on button "Mover para finalizado" at bounding box center [346, 257] width 61 height 15
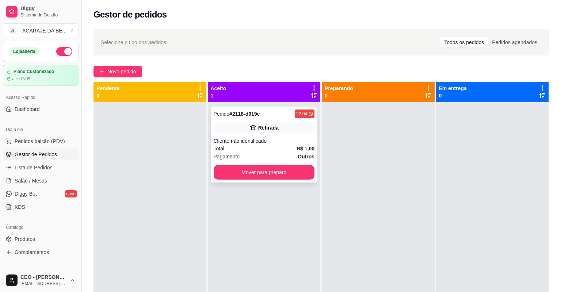
click at [264, 138] on div "Cliente não identificado" at bounding box center [264, 140] width 101 height 7
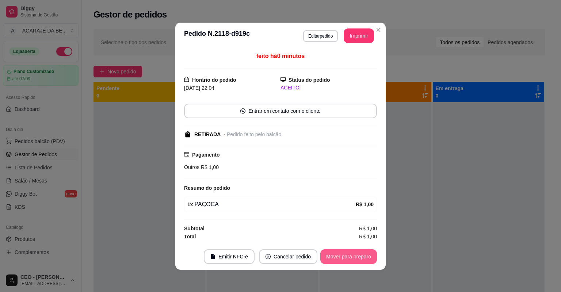
click at [345, 258] on button "Mover para preparo" at bounding box center [348, 256] width 57 height 15
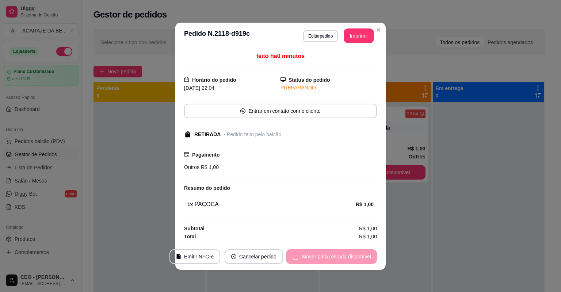
click at [345, 259] on div "Mover para retirada disponível" at bounding box center [331, 256] width 91 height 15
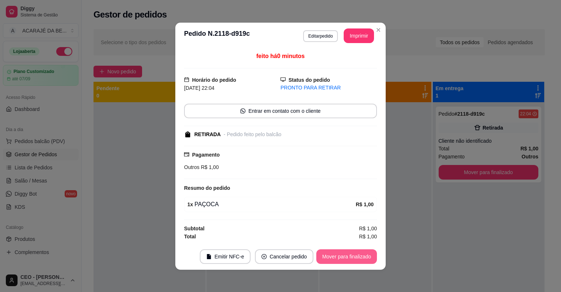
click at [345, 259] on button "Mover para finalizado" at bounding box center [346, 256] width 61 height 15
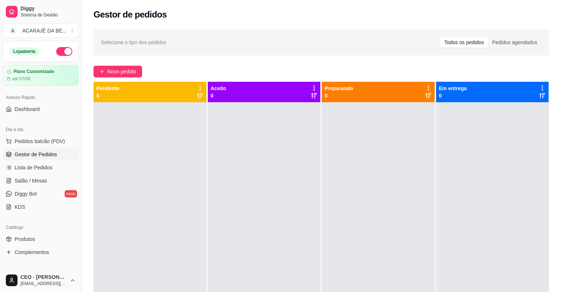
click at [471, 207] on div at bounding box center [492, 248] width 113 height 292
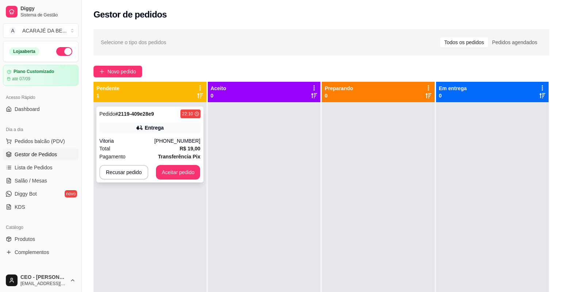
click at [150, 136] on div "Pedido # 2119-409e28e9 22:10 Entrega Vitoria (11) 94855-8459 Total R$ 19,00 Pag…" at bounding box center [149, 145] width 107 height 76
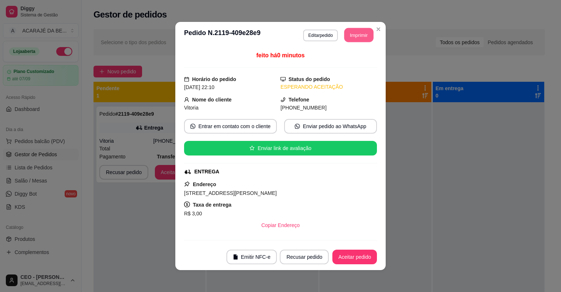
click at [356, 29] on button "Imprimir" at bounding box center [358, 35] width 29 height 14
click at [355, 257] on button "Aceitar pedido" at bounding box center [354, 257] width 45 height 15
click at [356, 257] on div "Recusar pedido Aceitar pedido" at bounding box center [318, 257] width 118 height 15
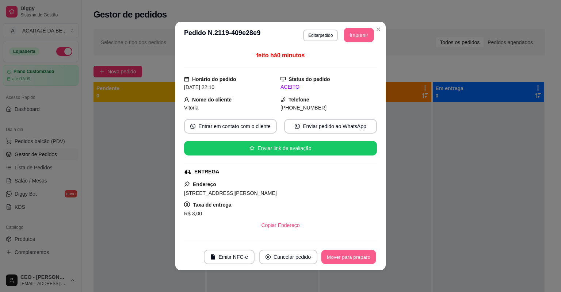
click at [356, 257] on button "Mover para preparo" at bounding box center [348, 257] width 55 height 14
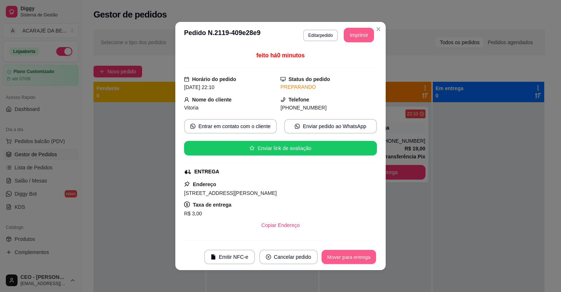
click at [355, 258] on button "Mover para entrega" at bounding box center [348, 257] width 55 height 14
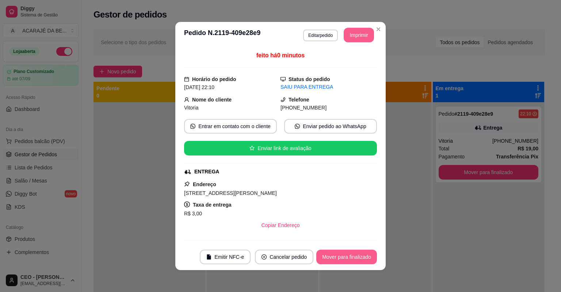
click at [355, 259] on button "Mover para finalizado" at bounding box center [346, 257] width 61 height 15
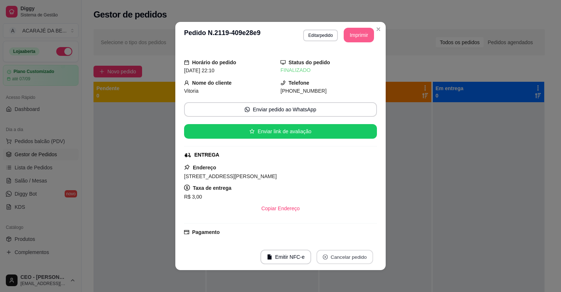
click at [352, 260] on button "Cancelar pedido" at bounding box center [344, 257] width 57 height 14
click at [445, 203] on div "**********" at bounding box center [280, 146] width 561 height 292
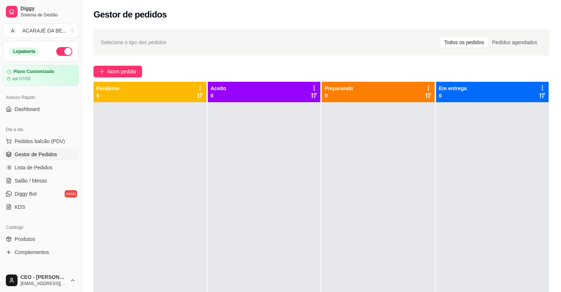
click at [376, 199] on div at bounding box center [378, 248] width 113 height 292
drag, startPoint x: 328, startPoint y: 189, endPoint x: 332, endPoint y: 194, distance: 5.5
click at [332, 194] on div at bounding box center [378, 248] width 113 height 292
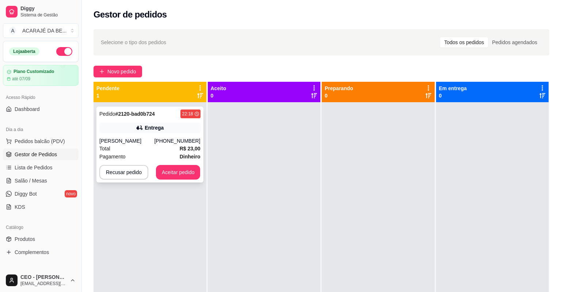
click at [164, 131] on div "Entrega" at bounding box center [149, 128] width 101 height 10
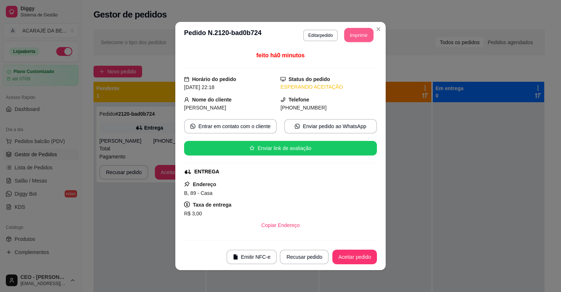
click at [358, 40] on button "Imprimir" at bounding box center [358, 35] width 29 height 14
click at [364, 252] on button "Aceitar pedido" at bounding box center [354, 257] width 45 height 15
drag, startPoint x: 358, startPoint y: 40, endPoint x: 363, endPoint y: 253, distance: 212.9
click at [363, 253] on div "Recusar pedido Aceitar pedido" at bounding box center [318, 257] width 118 height 15
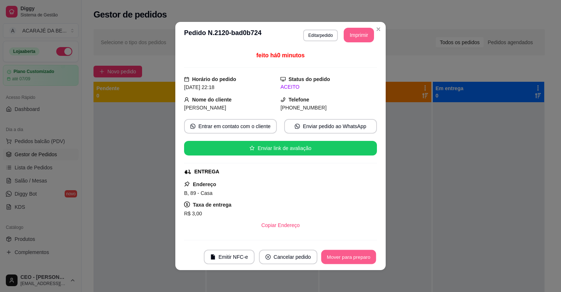
click at [361, 260] on button "Mover para preparo" at bounding box center [348, 257] width 55 height 14
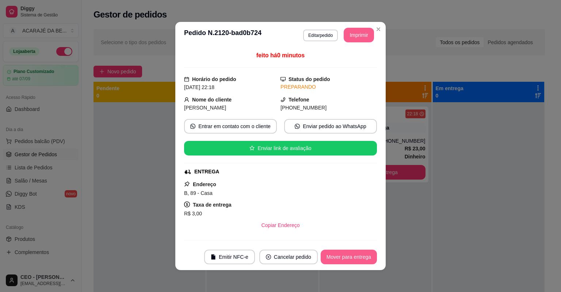
click at [360, 263] on button "Mover para entrega" at bounding box center [349, 257] width 56 height 15
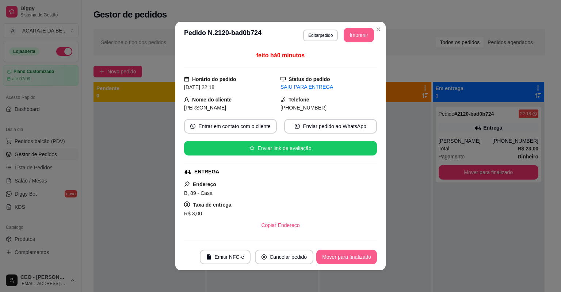
click at [341, 292] on html "Diggy Sistema de Gestão A ACARAJÉ DA BE ... Loja aberta Plano Customizado até 0…" at bounding box center [280, 146] width 561 height 292
click at [371, 254] on button "Mover para finalizado" at bounding box center [346, 257] width 61 height 15
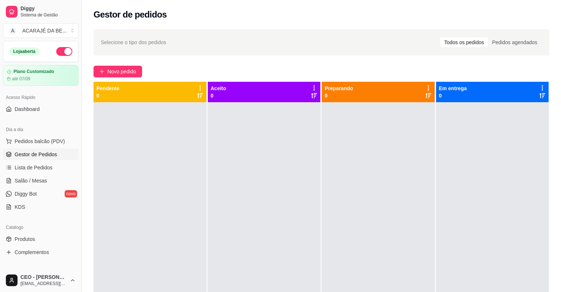
click at [401, 224] on div at bounding box center [378, 248] width 113 height 292
click at [45, 181] on span "Salão / Mesas" at bounding box center [31, 180] width 32 height 7
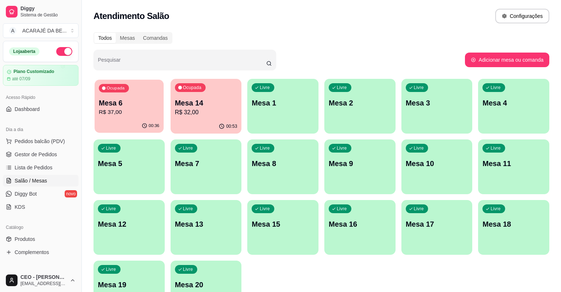
click at [106, 110] on p "R$ 37,00" at bounding box center [129, 112] width 61 height 8
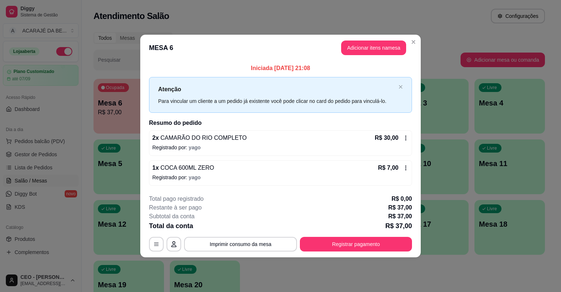
click at [239, 62] on div "Iniciada 11/08/2025 às 21:08 Atenção Para vincular um cliente a um pedido já ex…" at bounding box center [280, 124] width 280 height 127
click at [416, 35] on header "MESA 6 Adicionar itens na mesa" at bounding box center [280, 48] width 280 height 26
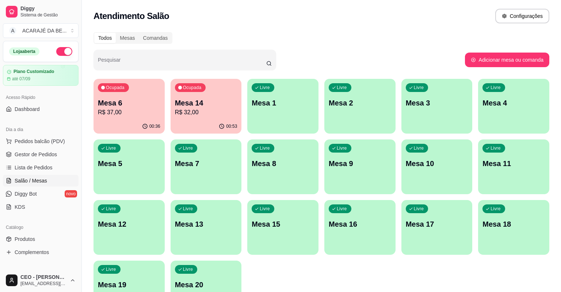
click at [149, 119] on div "00:36" at bounding box center [128, 126] width 71 height 14
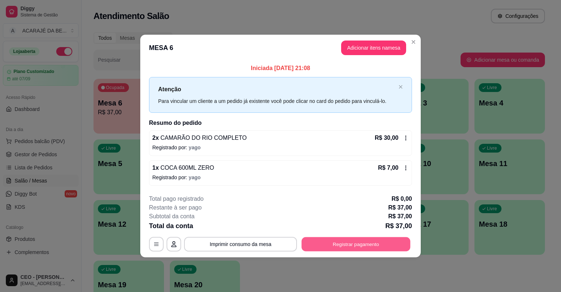
click at [385, 246] on button "Registrar pagamento" at bounding box center [356, 244] width 109 height 14
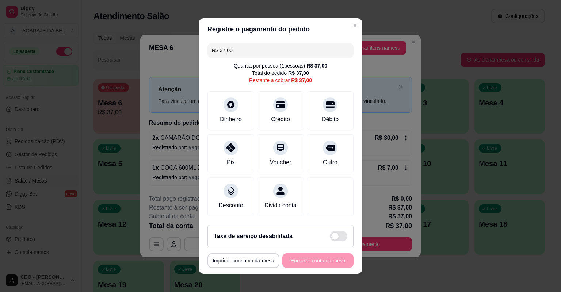
drag, startPoint x: 305, startPoint y: 149, endPoint x: 334, endPoint y: 176, distance: 39.5
click at [307, 149] on div "Outro" at bounding box center [330, 153] width 47 height 39
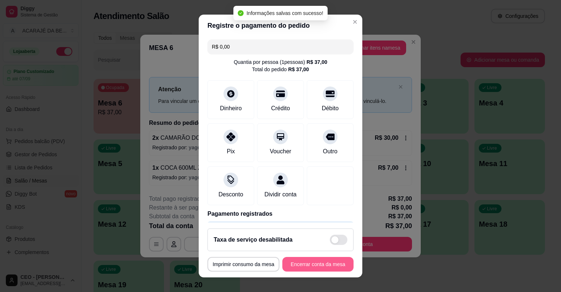
click at [327, 259] on button "Encerrar conta da mesa" at bounding box center [317, 264] width 71 height 15
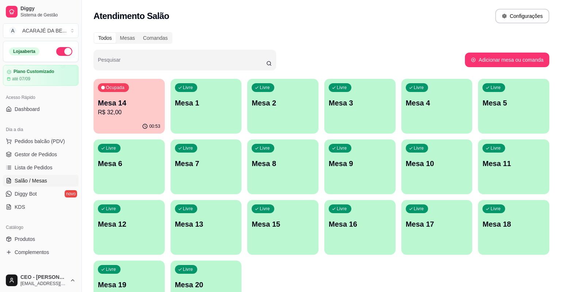
click at [133, 97] on div "Ocupada Mesa 14 R$ 32,00" at bounding box center [128, 99] width 71 height 41
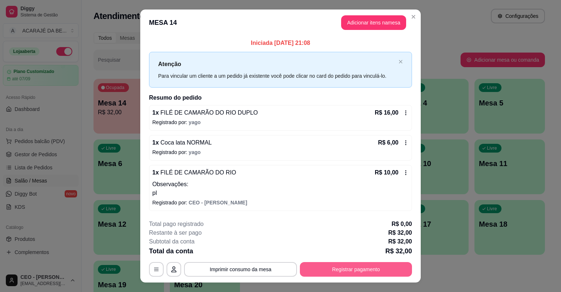
click at [374, 268] on button "Registrar pagamento" at bounding box center [356, 269] width 112 height 15
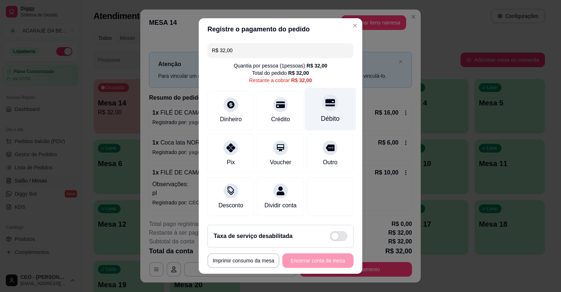
click at [306, 111] on div "Débito" at bounding box center [330, 109] width 51 height 43
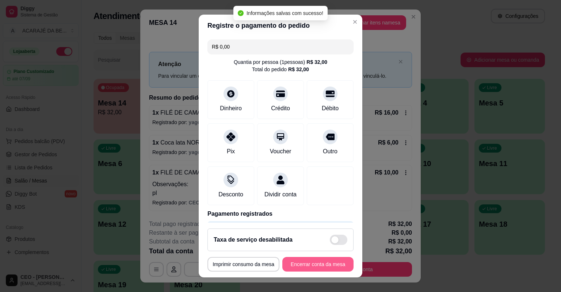
click at [338, 267] on button "Encerrar conta da mesa" at bounding box center [317, 264] width 71 height 15
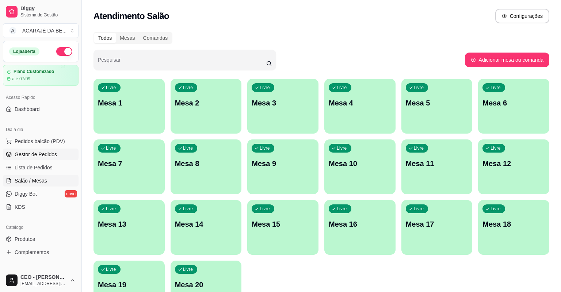
click at [70, 149] on link "Gestor de Pedidos" at bounding box center [41, 155] width 76 height 12
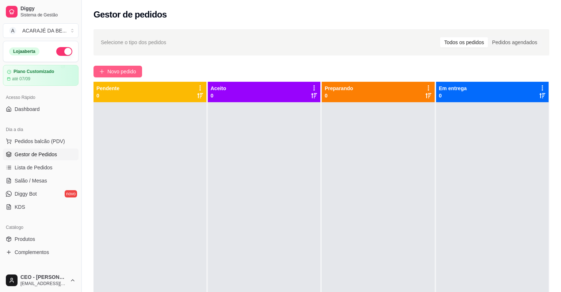
click at [115, 68] on span "Novo pedido" at bounding box center [121, 72] width 29 height 8
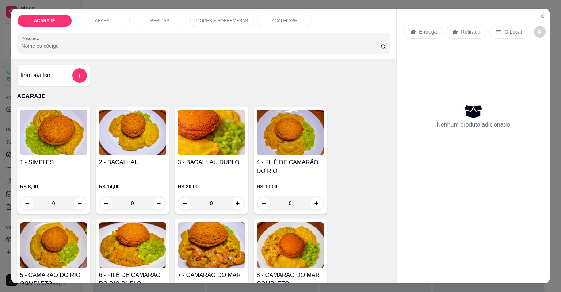
click at [228, 17] on div "DOCES E SOBREMESAS" at bounding box center [222, 21] width 64 height 12
type input "2"
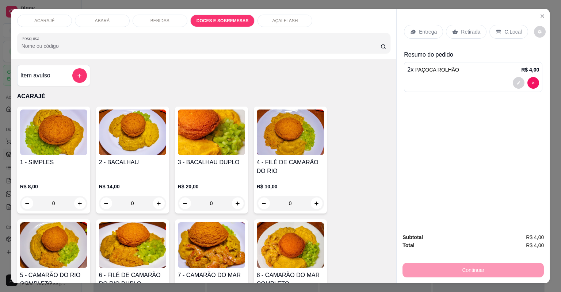
click at [468, 28] on p "Retirada" at bounding box center [470, 31] width 19 height 7
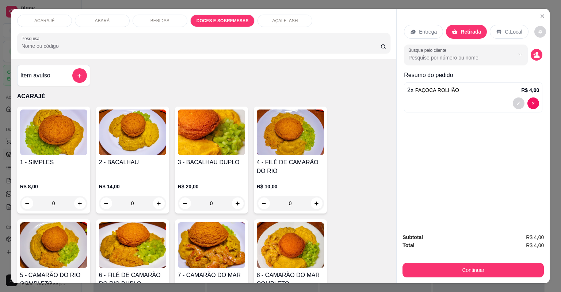
click at [493, 291] on div "ACARAJÉ ABARÁ BEBIDAS DOCES E SOBREMESAS AÇAI FLASH Pesquisa Item avulso ACARAJ…" at bounding box center [280, 146] width 561 height 292
click at [476, 263] on button "Continuar" at bounding box center [472, 270] width 141 height 15
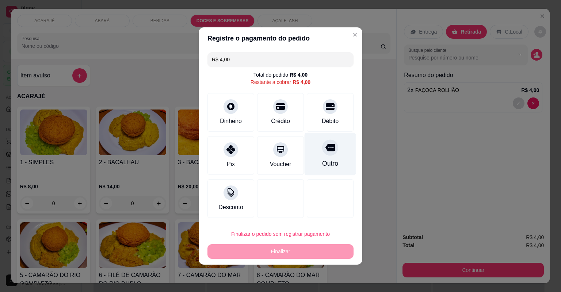
click at [329, 139] on div "Outro" at bounding box center [330, 154] width 51 height 43
click at [329, 139] on div at bounding box center [330, 147] width 16 height 16
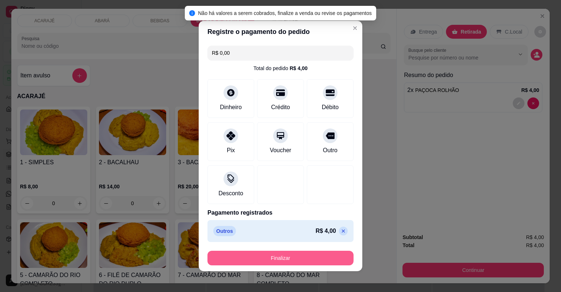
click at [312, 260] on button "Finalizar" at bounding box center [280, 258] width 146 height 15
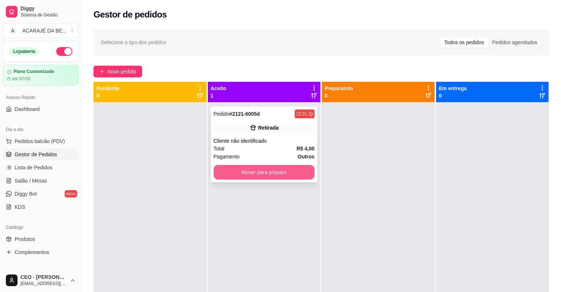
click at [302, 166] on button "Mover para preparo" at bounding box center [264, 172] width 101 height 15
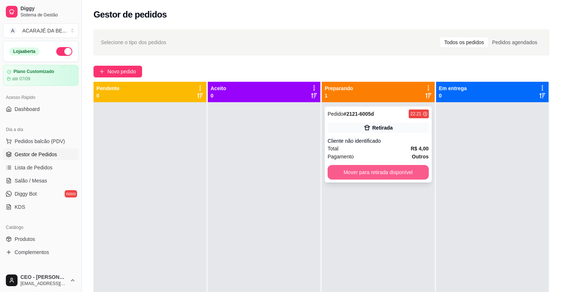
click at [372, 172] on button "Mover para retirada disponível" at bounding box center [378, 172] width 101 height 15
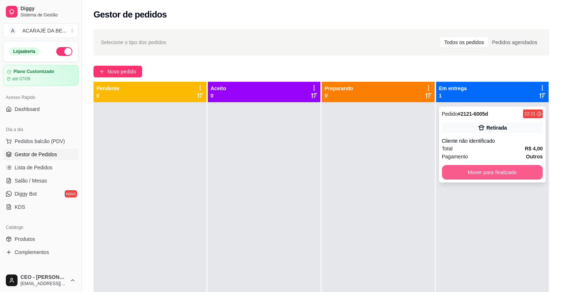
click at [513, 164] on div "Pedido # 2121-6005d 22:21 Retirada Cliente não identificado Total R$ 4,00 Pagam…" at bounding box center [492, 145] width 107 height 76
click at [474, 172] on button "Mover para finalizado" at bounding box center [492, 172] width 101 height 15
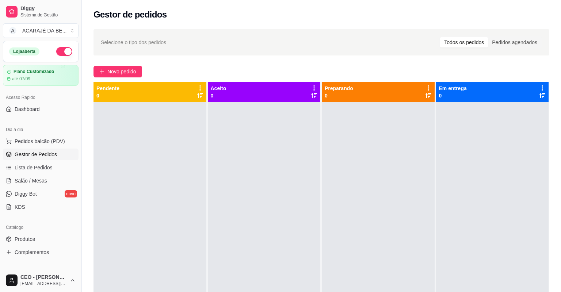
click at [357, 173] on div at bounding box center [378, 248] width 113 height 292
click at [357, 172] on div at bounding box center [378, 248] width 113 height 292
drag, startPoint x: 357, startPoint y: 172, endPoint x: 353, endPoint y: 173, distance: 4.1
click at [357, 173] on div at bounding box center [378, 248] width 113 height 292
click at [353, 173] on div at bounding box center [378, 248] width 113 height 292
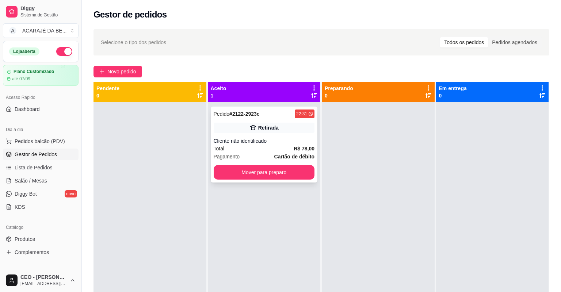
click at [288, 151] on div "Total R$ 78,00" at bounding box center [264, 149] width 101 height 8
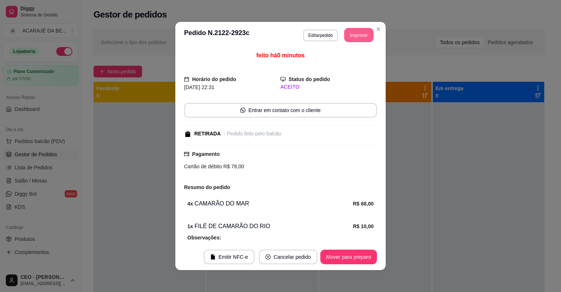
click at [363, 35] on button "Imprimir" at bounding box center [358, 35] width 29 height 14
click at [367, 264] on button "Mover para preparo" at bounding box center [348, 257] width 55 height 14
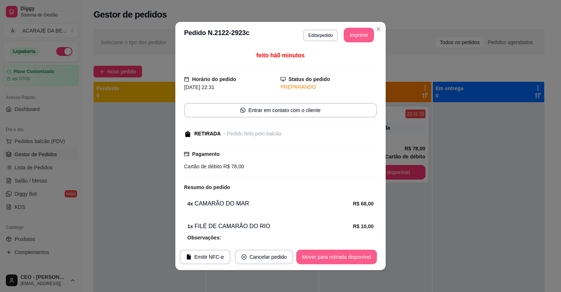
click at [367, 258] on button "Mover para retirada disponível" at bounding box center [336, 257] width 81 height 15
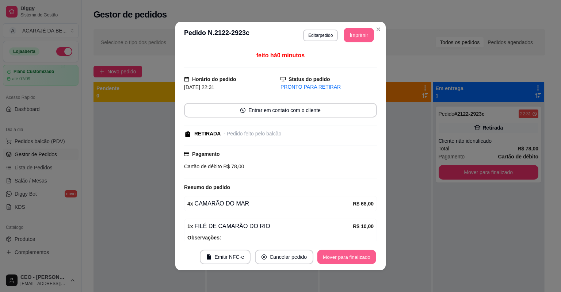
click at [368, 254] on button "Mover para finalizado" at bounding box center [346, 257] width 59 height 14
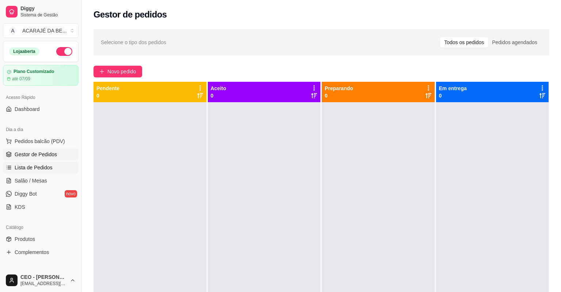
click at [51, 171] on link "Lista de Pedidos" at bounding box center [41, 168] width 76 height 12
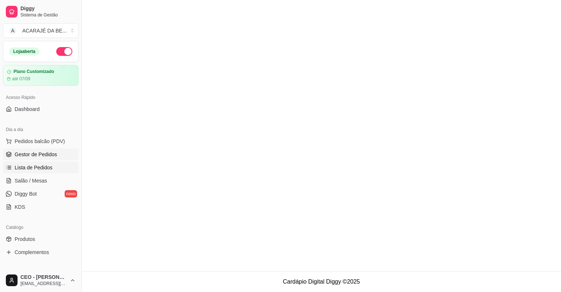
click at [57, 154] on link "Gestor de Pedidos" at bounding box center [41, 155] width 76 height 12
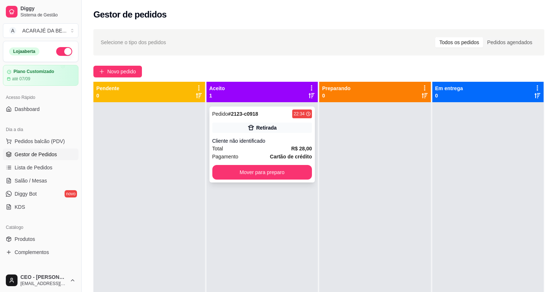
click at [234, 175] on div "Pedido # 2123-c0918 22:34 Retirada Cliente não identificado Total R$ 28,00 Paga…" at bounding box center [263, 145] width 106 height 76
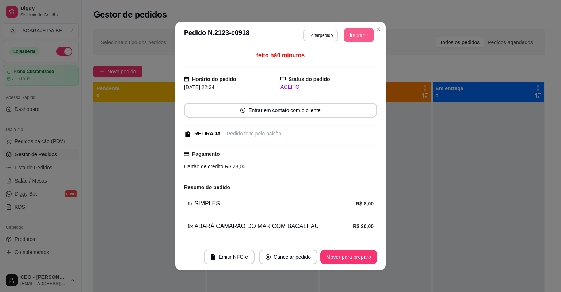
click at [351, 41] on button "Imprimir" at bounding box center [359, 35] width 30 height 15
click at [361, 254] on button "Mover para preparo" at bounding box center [348, 257] width 57 height 15
click at [361, 253] on div "Mover para preparo" at bounding box center [348, 257] width 57 height 15
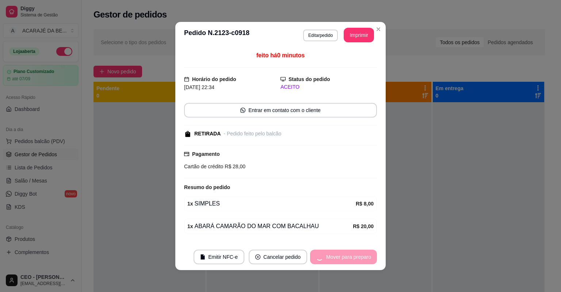
click at [361, 253] on div "Mover para preparo" at bounding box center [343, 257] width 67 height 15
click at [362, 253] on div "Mover para preparo" at bounding box center [343, 257] width 67 height 15
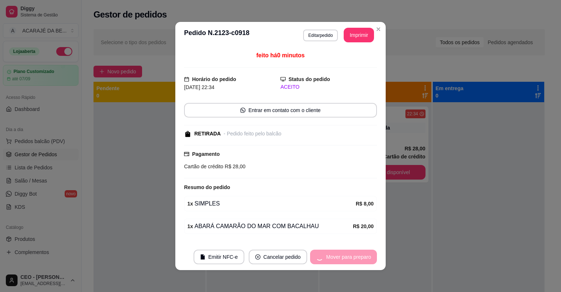
click at [362, 253] on div "Mover para preparo" at bounding box center [343, 257] width 67 height 15
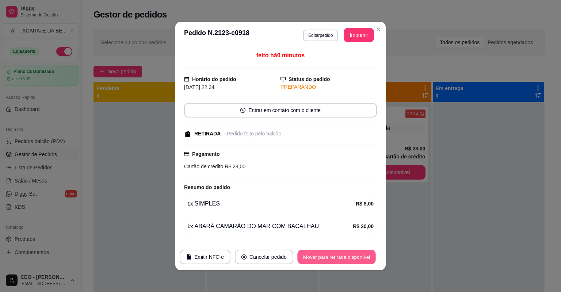
click at [362, 253] on button "Mover para retirada disponível" at bounding box center [336, 257] width 78 height 14
click at [362, 253] on div "Mover para retirada disponível" at bounding box center [336, 257] width 81 height 15
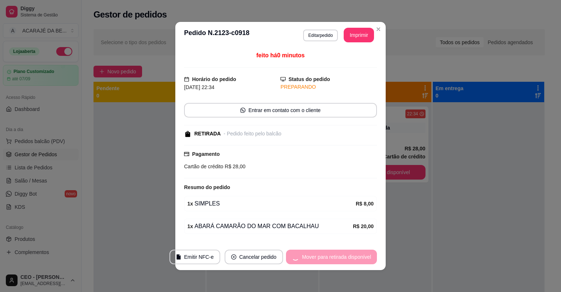
click at [362, 253] on div "Mover para retirada disponível" at bounding box center [331, 257] width 91 height 15
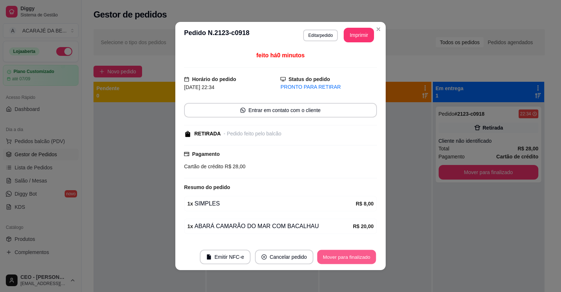
click at [363, 253] on button "Mover para finalizado" at bounding box center [346, 257] width 59 height 14
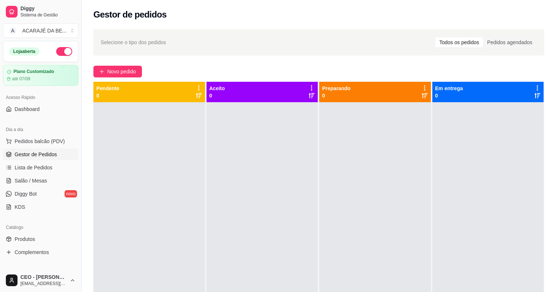
click at [402, 225] on div at bounding box center [375, 248] width 112 height 292
drag, startPoint x: 0, startPoint y: 0, endPoint x: 417, endPoint y: 237, distance: 479.3
click at [416, 237] on div at bounding box center [375, 248] width 112 height 292
drag, startPoint x: 417, startPoint y: 237, endPoint x: 417, endPoint y: 241, distance: 4.0
click at [418, 238] on div at bounding box center [375, 248] width 112 height 292
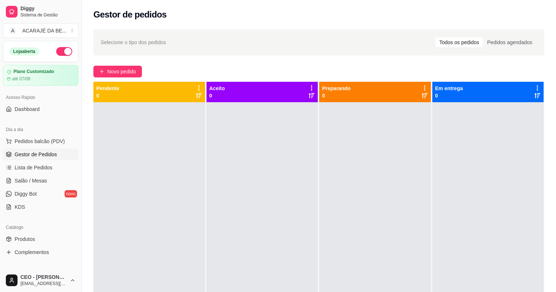
click at [417, 241] on div at bounding box center [375, 248] width 112 height 292
click at [416, 243] on div at bounding box center [375, 248] width 112 height 292
click at [416, 244] on div at bounding box center [375, 248] width 112 height 292
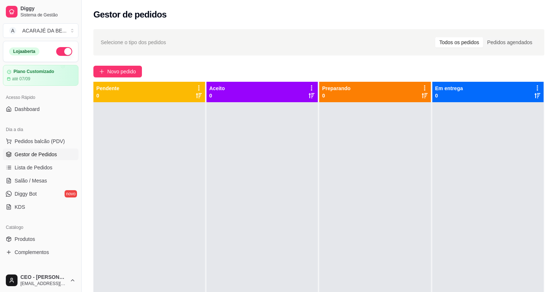
drag, startPoint x: 320, startPoint y: 177, endPoint x: 314, endPoint y: 177, distance: 6.2
drag, startPoint x: 314, startPoint y: 177, endPoint x: 279, endPoint y: 181, distance: 35.0
click at [279, 181] on div at bounding box center [263, 248] width 112 height 292
drag, startPoint x: 260, startPoint y: 208, endPoint x: 258, endPoint y: 212, distance: 3.9
drag, startPoint x: 258, startPoint y: 212, endPoint x: 171, endPoint y: 176, distance: 94.8
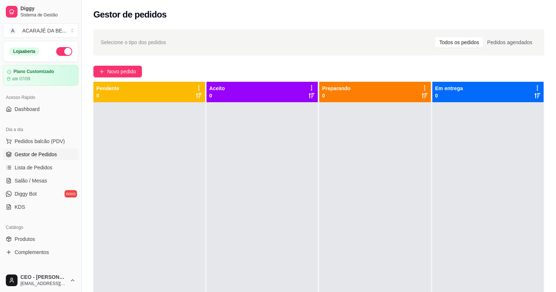
click at [171, 176] on div at bounding box center [149, 248] width 112 height 292
click at [252, 61] on div "Selecione o tipo dos pedidos Todos os pedidos Pedidos agendados Novo pedido Pen…" at bounding box center [319, 204] width 475 height 358
drag, startPoint x: 252, startPoint y: 65, endPoint x: 253, endPoint y: 69, distance: 4.1
click at [253, 69] on div "Selecione o tipo dos pedidos Todos os pedidos Pedidos agendados Novo pedido Pen…" at bounding box center [319, 204] width 475 height 358
drag, startPoint x: 143, startPoint y: 128, endPoint x: 236, endPoint y: 120, distance: 92.7
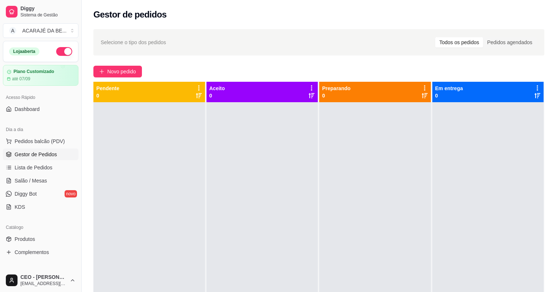
click at [236, 120] on div at bounding box center [263, 248] width 112 height 292
drag, startPoint x: 230, startPoint y: 114, endPoint x: 225, endPoint y: 114, distance: 5.1
click at [229, 114] on div at bounding box center [263, 248] width 112 height 292
click at [23, 239] on span "Produtos" at bounding box center [25, 239] width 20 height 7
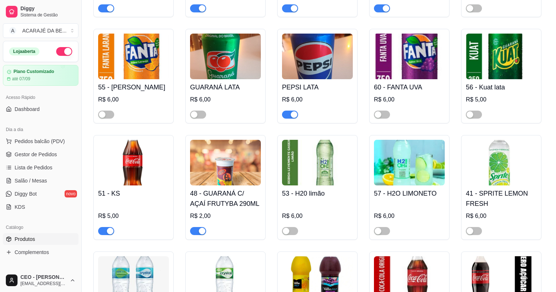
scroll to position [1022, 0]
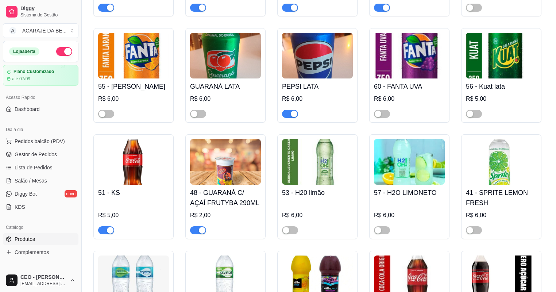
click at [202, 231] on div "button" at bounding box center [202, 230] width 7 height 7
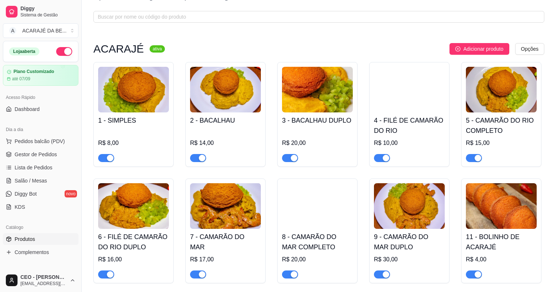
scroll to position [0, 0]
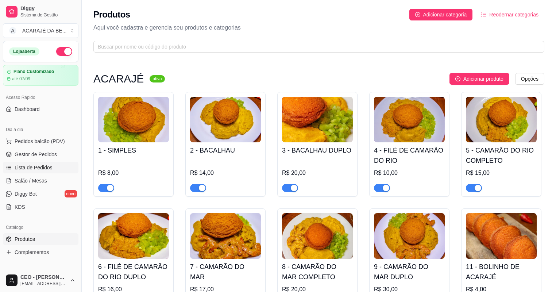
click at [28, 165] on span "Lista de Pedidos" at bounding box center [34, 167] width 38 height 7
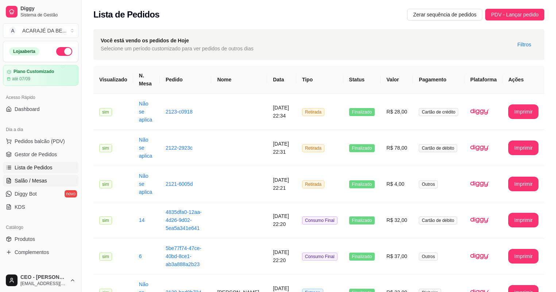
click at [38, 183] on span "Salão / Mesas" at bounding box center [31, 180] width 32 height 7
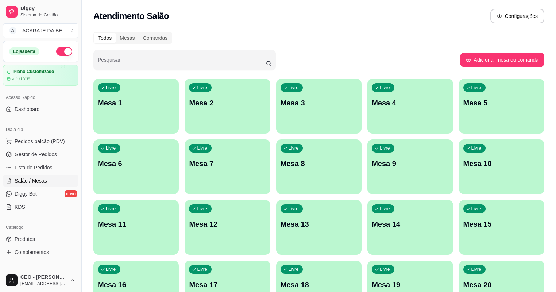
click at [96, 41] on div "Todos" at bounding box center [105, 38] width 22 height 10
click at [94, 33] on input "Todos" at bounding box center [94, 33] width 0 height 0
click at [154, 39] on div "Comandas" at bounding box center [155, 38] width 33 height 10
click at [139, 33] on input "Comandas" at bounding box center [139, 33] width 0 height 0
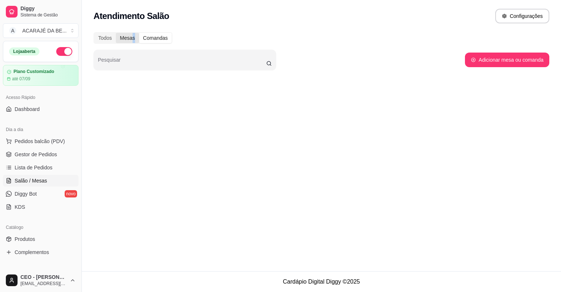
click at [133, 36] on div "Mesas" at bounding box center [127, 38] width 23 height 10
drag, startPoint x: 133, startPoint y: 36, endPoint x: 127, endPoint y: 38, distance: 6.2
click at [127, 38] on div "Mesas" at bounding box center [127, 38] width 23 height 10
click at [116, 33] on input "Mesas" at bounding box center [116, 33] width 0 height 0
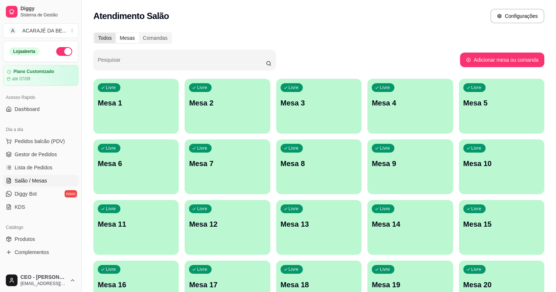
click at [104, 37] on div "Todos" at bounding box center [105, 38] width 22 height 10
click at [94, 33] on input "Todos" at bounding box center [94, 33] width 0 height 0
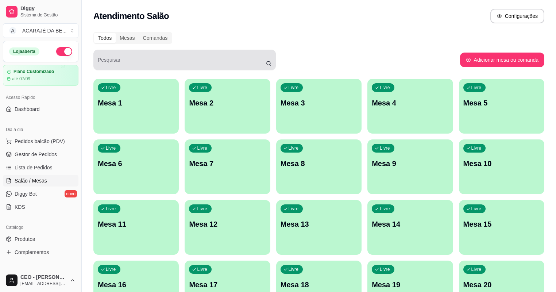
click at [126, 57] on div at bounding box center [185, 60] width 174 height 15
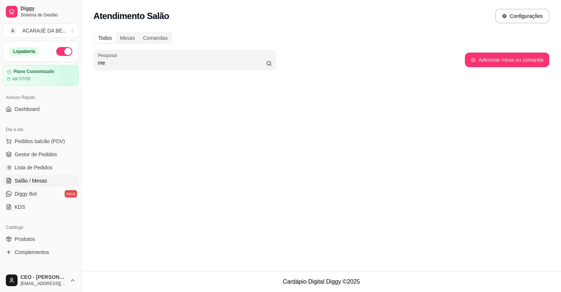
type input "m"
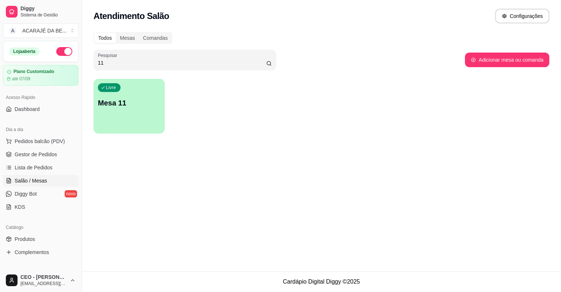
type input "1"
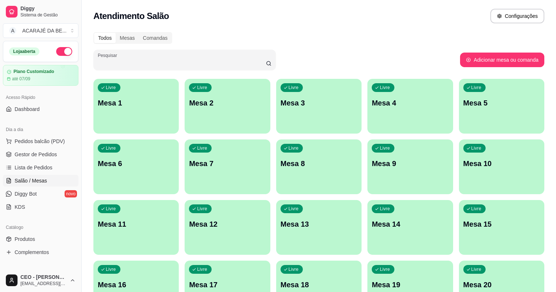
type input "2"
type input "3"
type input "4"
type input "5"
type input "6"
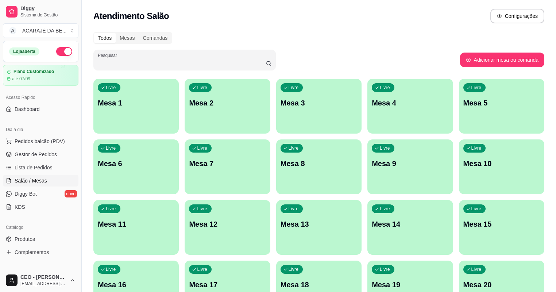
type input "7"
type input "8"
type input "9"
type input "0"
click at [179, 139] on div "Livre Mesa 6" at bounding box center [135, 162] width 85 height 46
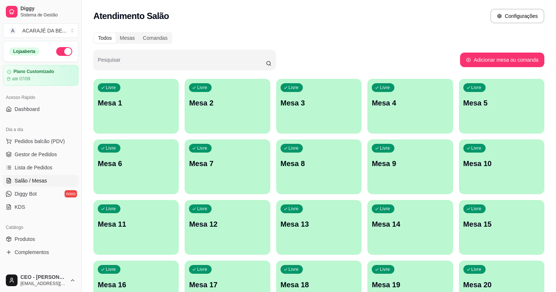
click at [179, 139] on div "Livre Mesa 6" at bounding box center [135, 162] width 85 height 46
click at [69, 151] on link "Gestor de Pedidos" at bounding box center [41, 155] width 76 height 12
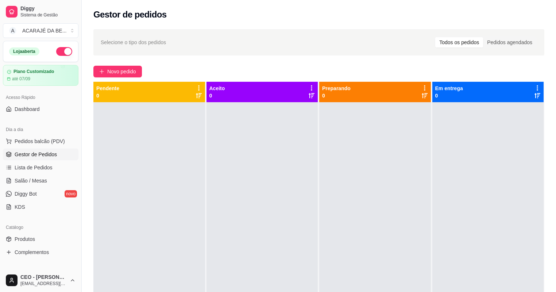
click at [61, 54] on button "button" at bounding box center [64, 51] width 16 height 9
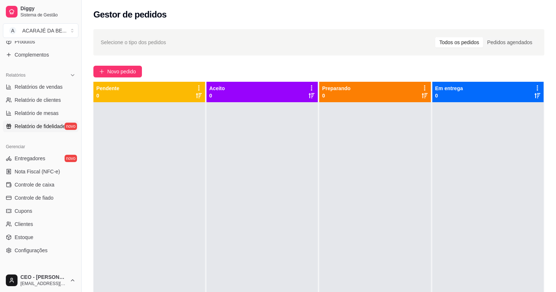
scroll to position [233, 0]
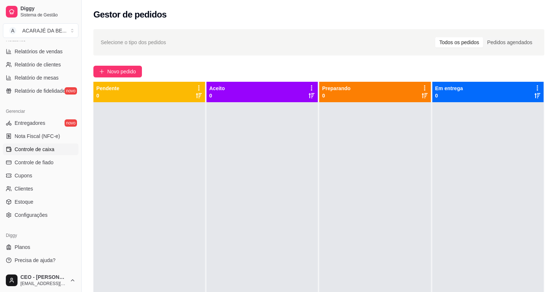
click at [51, 153] on link "Controle de caixa" at bounding box center [41, 149] width 76 height 12
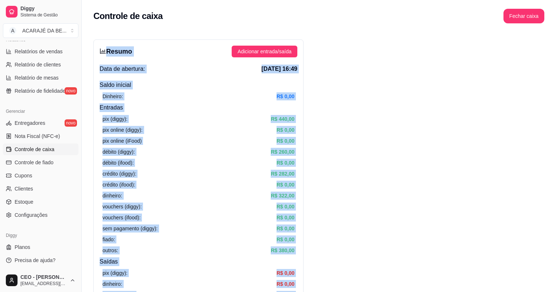
drag, startPoint x: 294, startPoint y: 149, endPoint x: 159, endPoint y: -9, distance: 206.9
click at [159, 0] on html "Diggy Sistema de Gestão A ACARAJÉ DA BE ... Loja fechada Plano Customizado até …" at bounding box center [278, 146] width 556 height 292
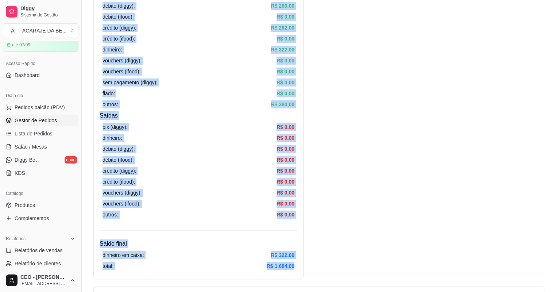
scroll to position [28, 0]
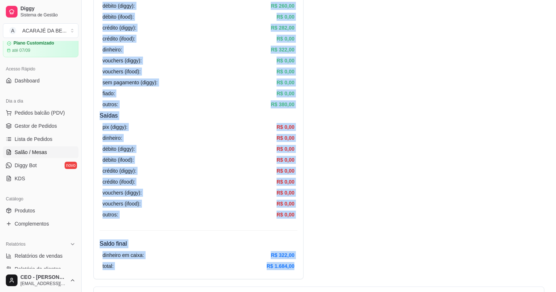
click at [47, 151] on link "Salão / Mesas" at bounding box center [41, 152] width 76 height 12
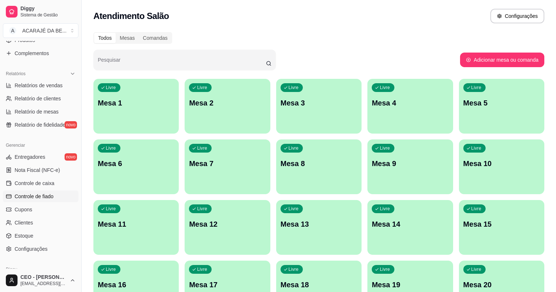
scroll to position [204, 0]
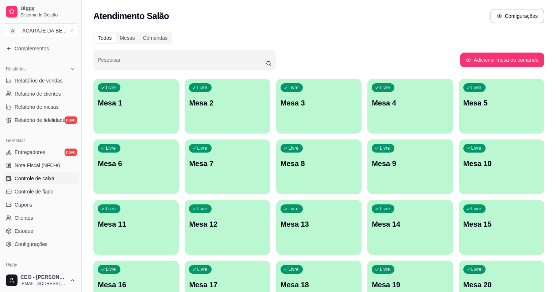
click at [55, 175] on link "Controle de caixa" at bounding box center [41, 179] width 76 height 12
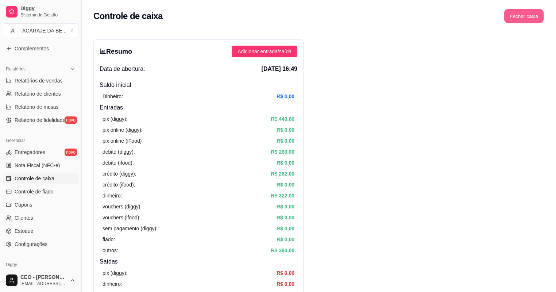
click at [520, 22] on button "Fechar caixa" at bounding box center [525, 16] width 40 height 14
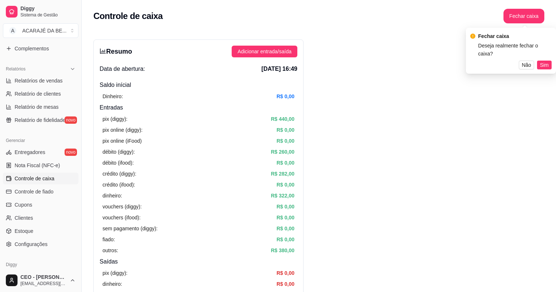
drag, startPoint x: 544, startPoint y: 57, endPoint x: 542, endPoint y: 61, distance: 4.3
click at [544, 61] on span "Sim" at bounding box center [544, 65] width 9 height 8
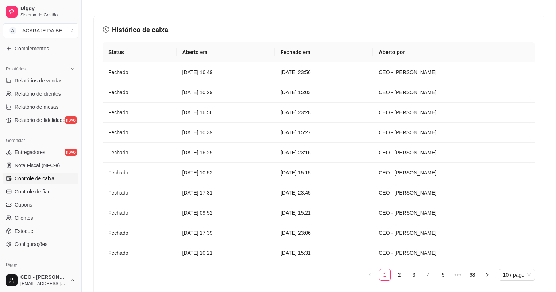
scroll to position [56, 0]
